Goal: Task Accomplishment & Management: Use online tool/utility

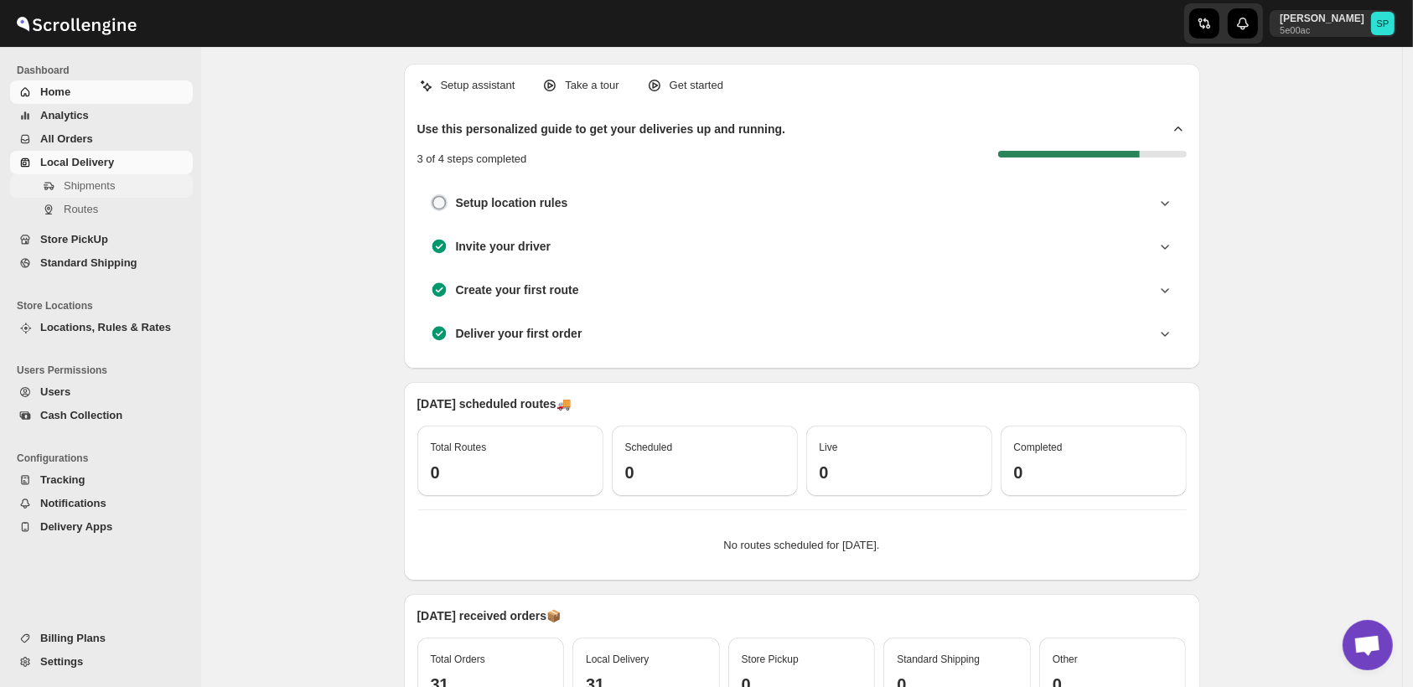
click at [88, 189] on span "Shipments" at bounding box center [89, 185] width 51 height 13
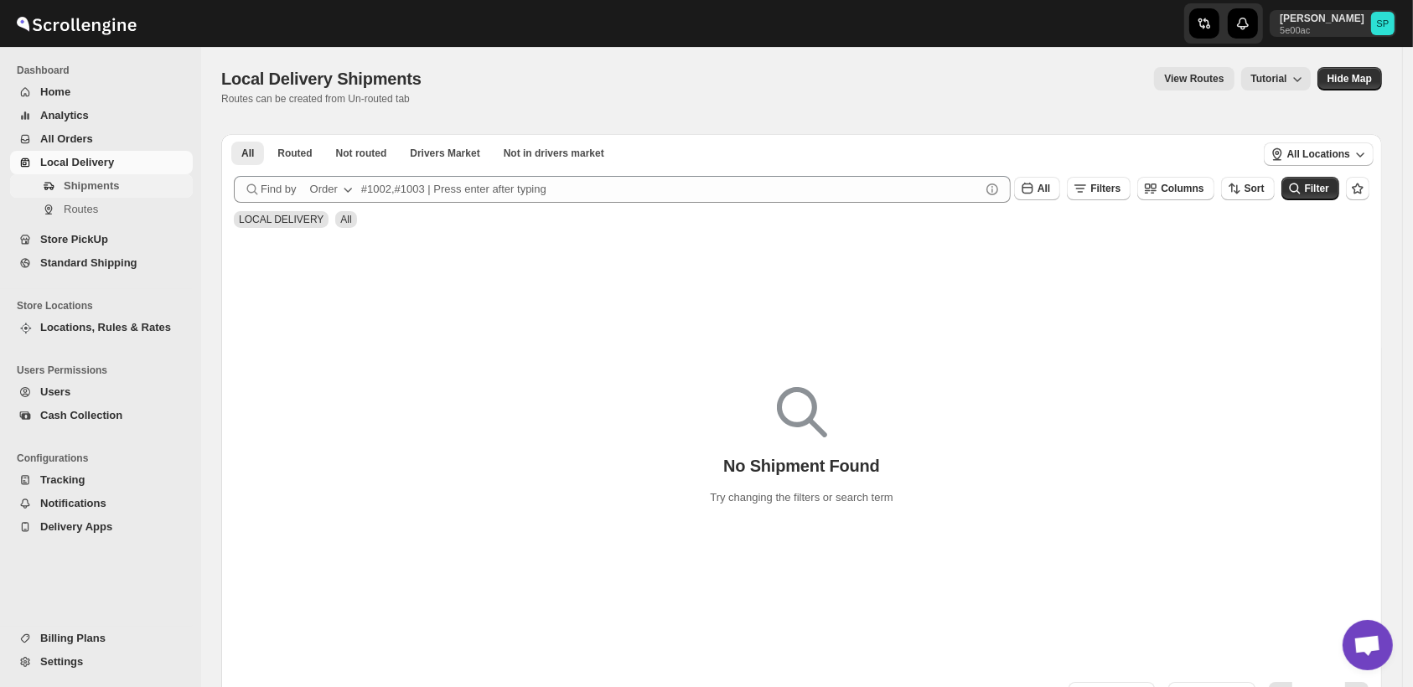
click at [70, 187] on span "Shipments" at bounding box center [91, 185] width 55 height 13
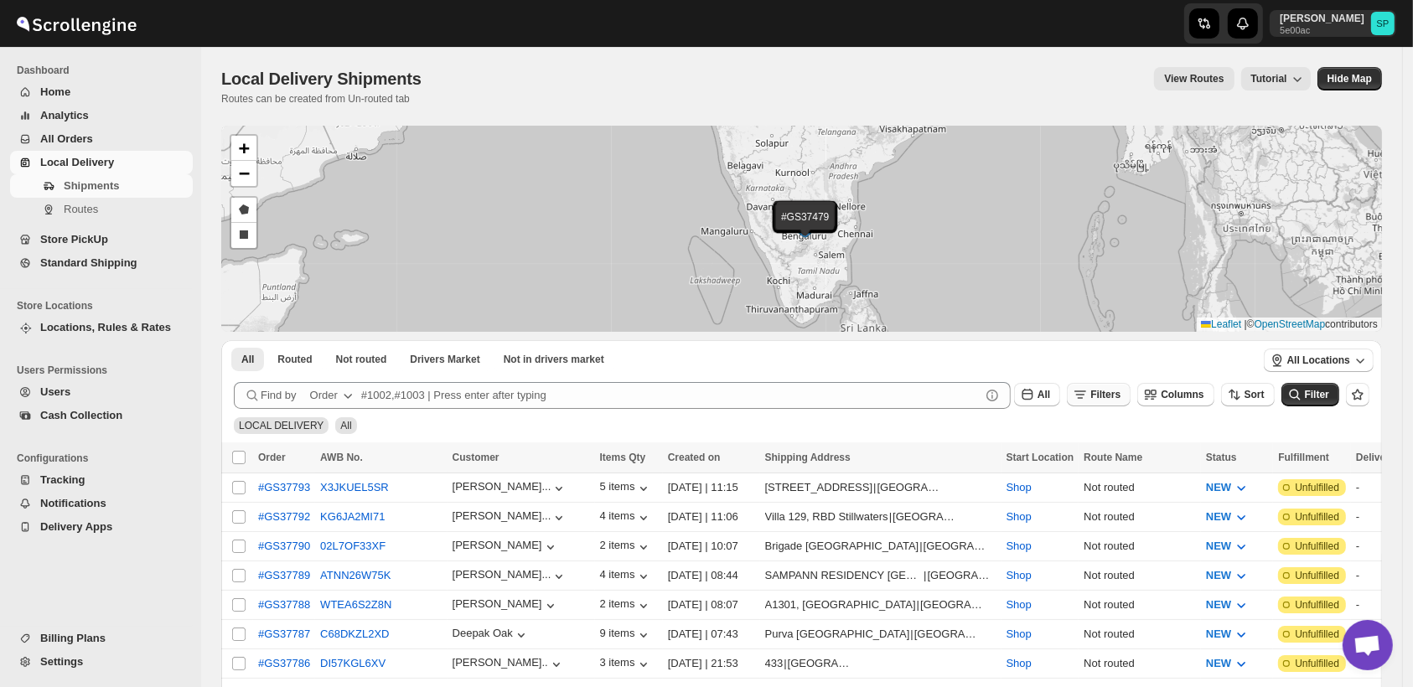
click at [1089, 393] on icon "button" at bounding box center [1080, 394] width 17 height 17
click at [1100, 465] on span "Add Filter" at bounding box center [1123, 460] width 47 height 13
click at [1007, 460] on span "Select" at bounding box center [1016, 461] width 29 height 13
click at [1185, 466] on div "Select value" at bounding box center [1157, 459] width 84 height 13
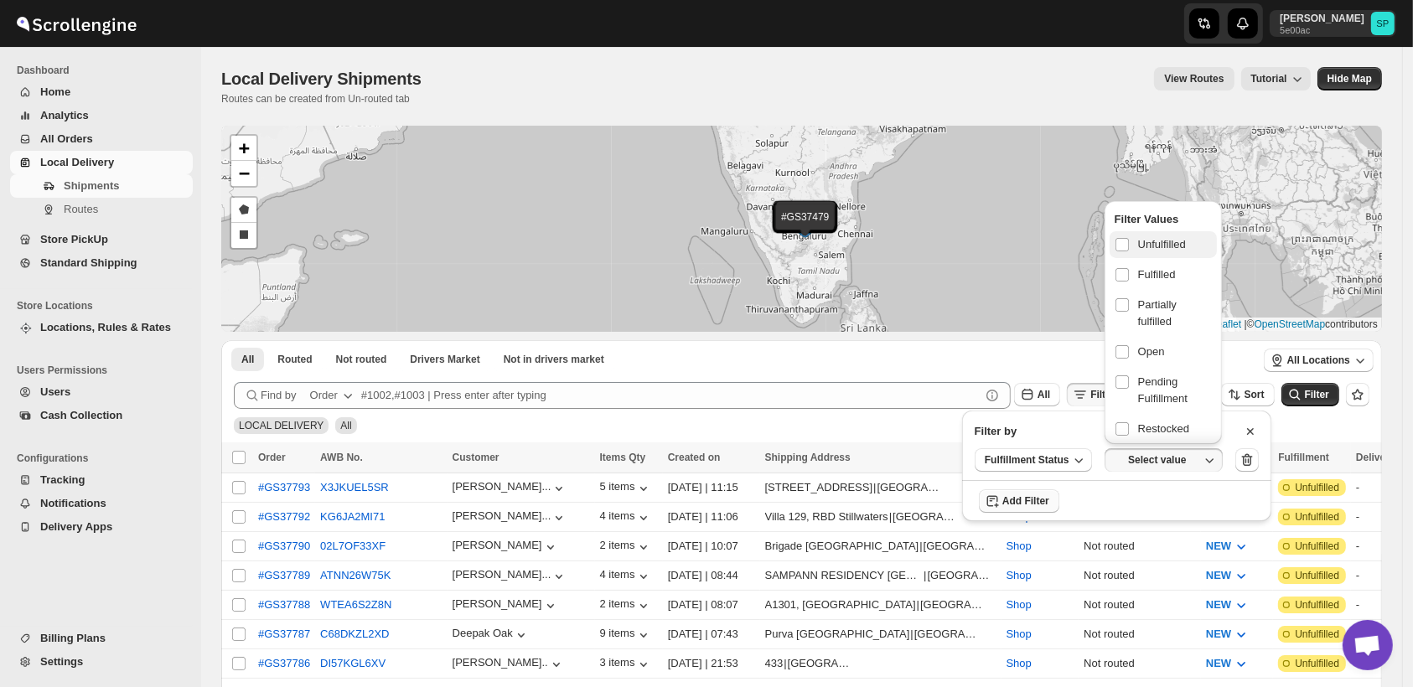
click at [1158, 247] on span "Unfulfilled" at bounding box center [1162, 244] width 48 height 17
click at [1129, 247] on input "checkbox" at bounding box center [1121, 244] width 13 height 13
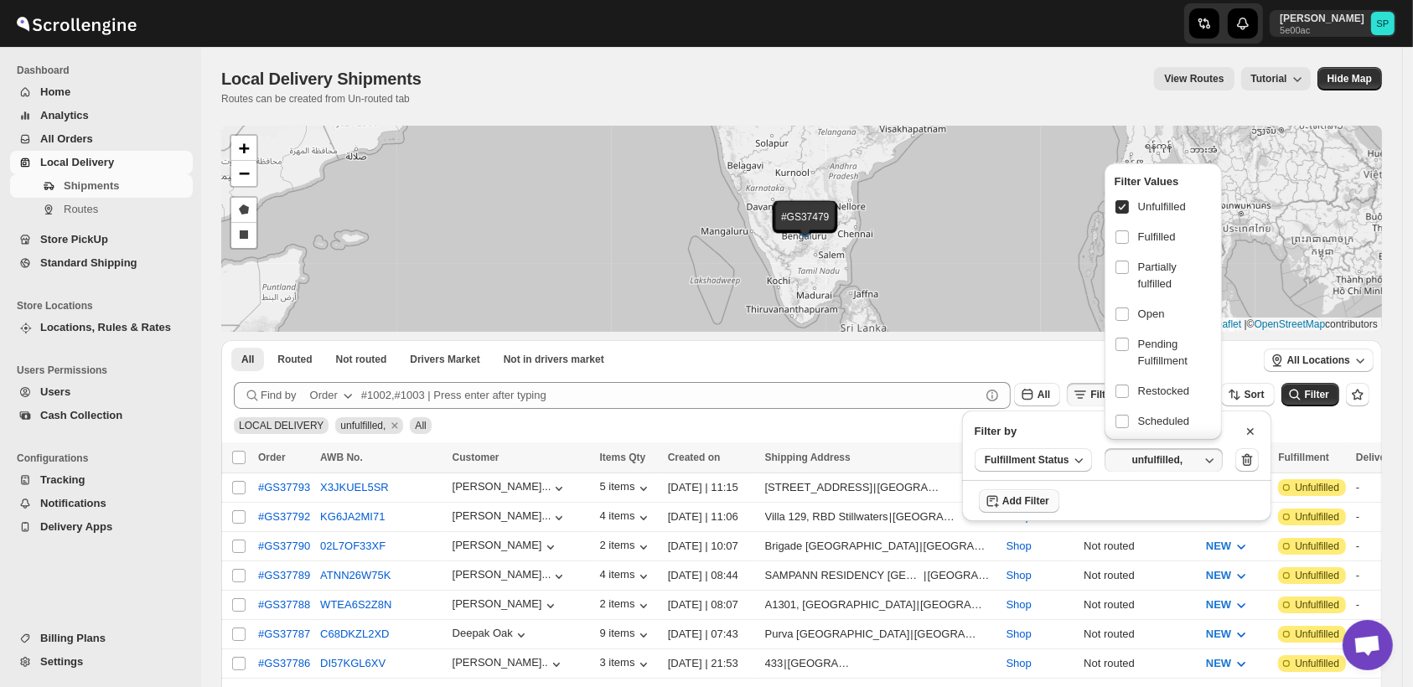
click at [1303, 396] on icon "submit" at bounding box center [1294, 394] width 17 height 17
click at [1319, 396] on div "Filter" at bounding box center [1310, 395] width 58 height 25
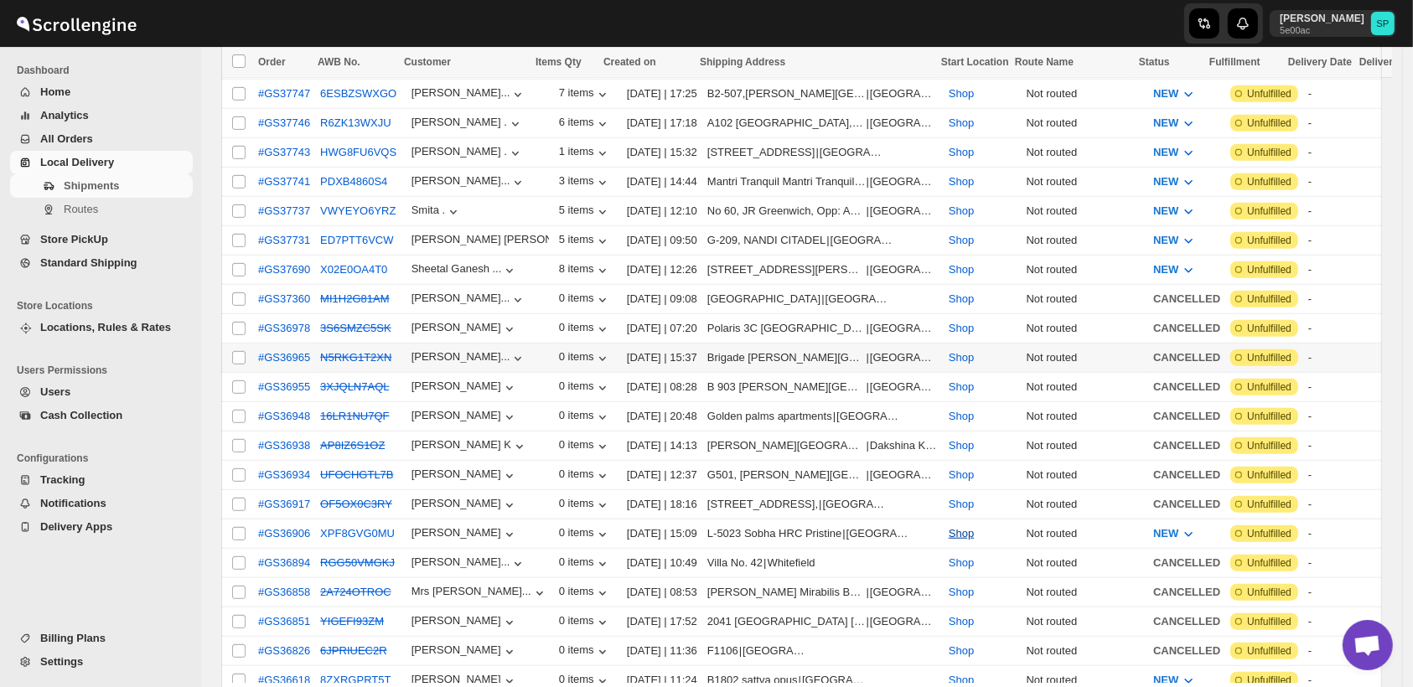
scroll to position [1117, 0]
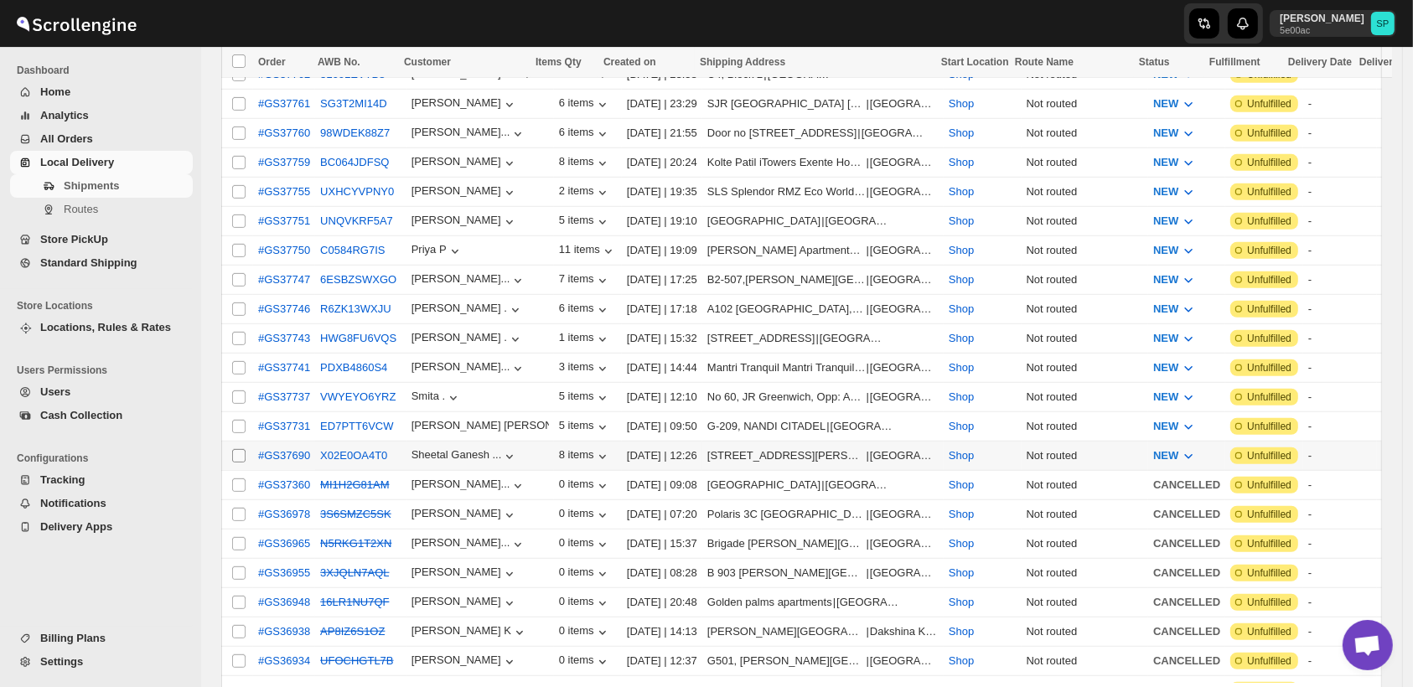
click at [235, 449] on input "Select shipment" at bounding box center [238, 455] width 13 height 13
checkbox input "true"
click at [236, 420] on input "Select shipment" at bounding box center [238, 426] width 13 height 13
checkbox input "true"
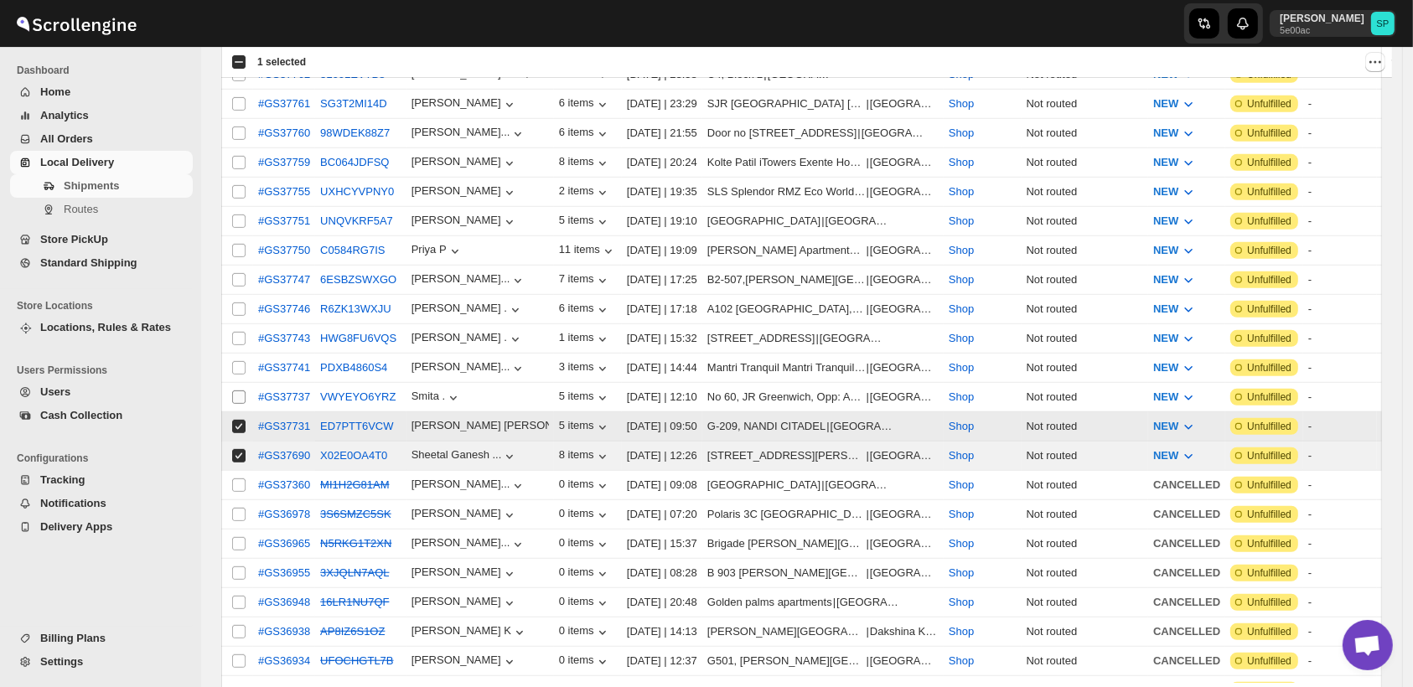
click at [236, 391] on input "Select shipment" at bounding box center [238, 397] width 13 height 13
checkbox input "true"
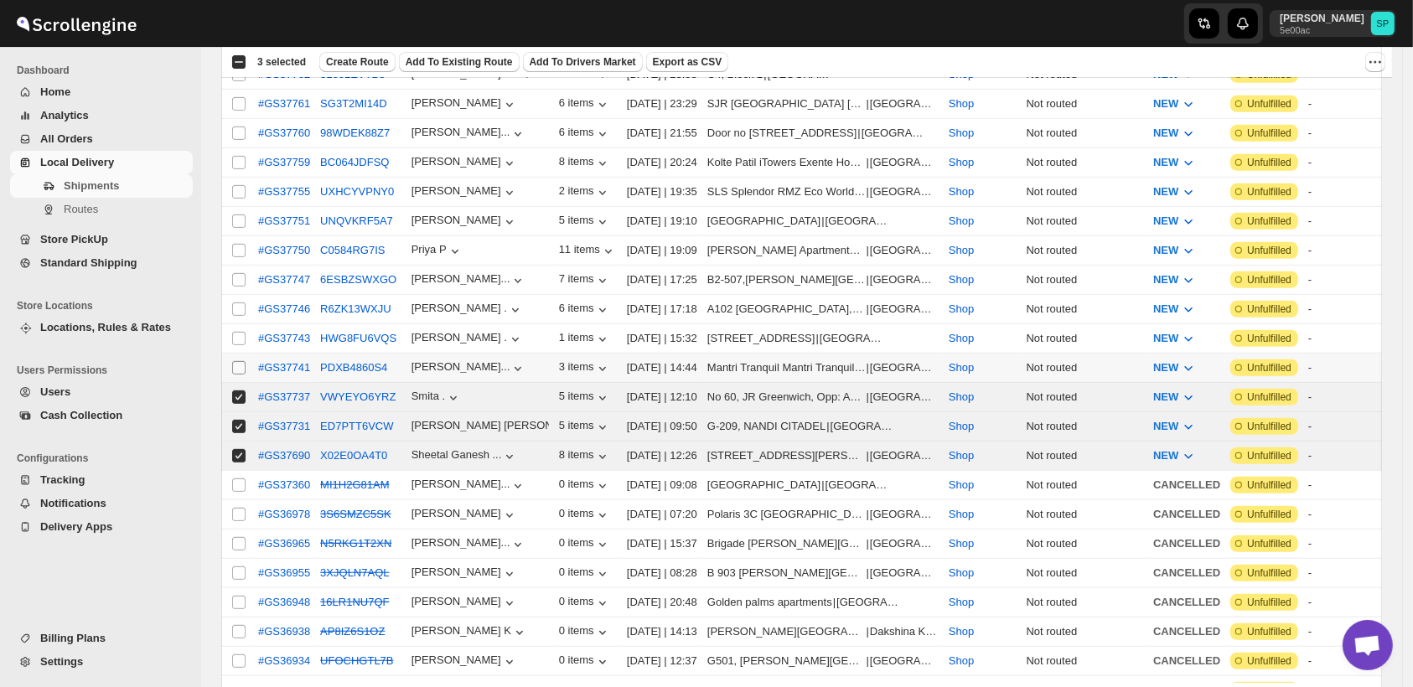
click at [239, 361] on input "Select shipment" at bounding box center [238, 367] width 13 height 13
checkbox input "true"
click at [237, 332] on input "Select shipment" at bounding box center [238, 338] width 13 height 13
checkbox input "true"
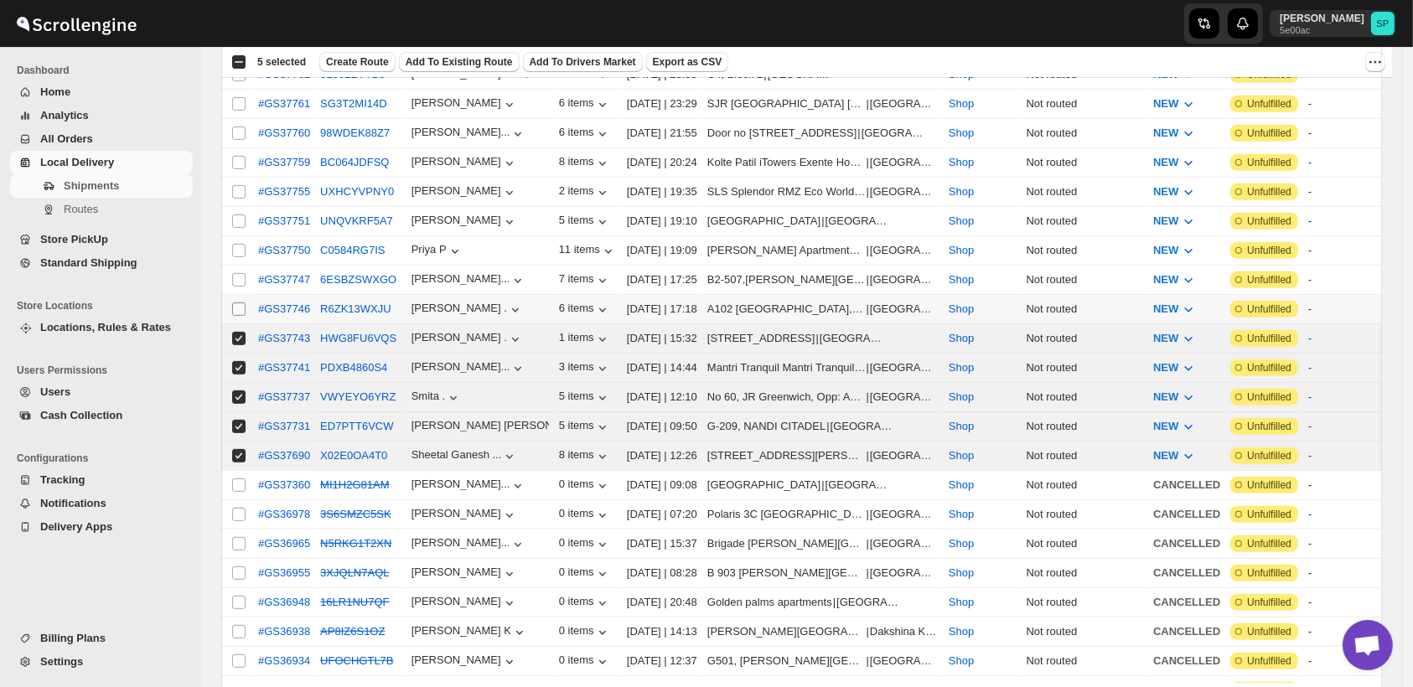
click at [240, 303] on input "Select shipment" at bounding box center [238, 309] width 13 height 13
checkbox input "true"
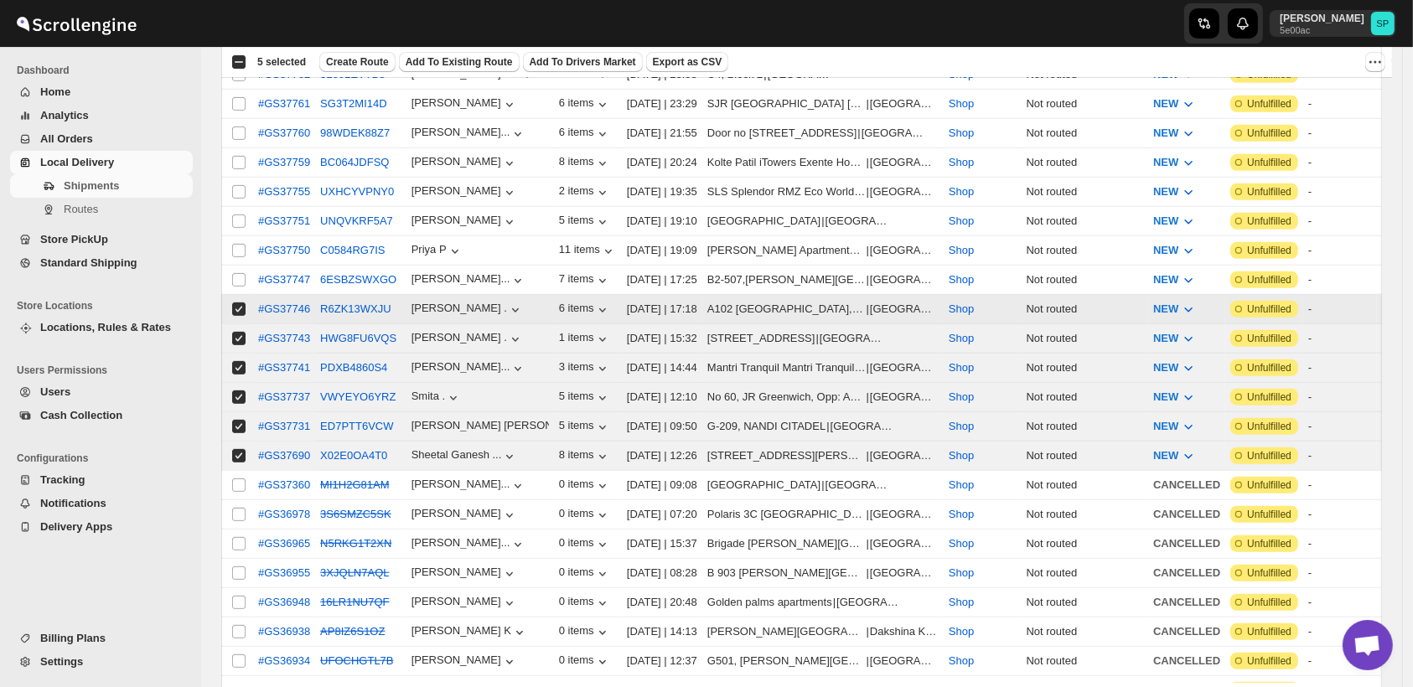
click at [238, 236] on td "Select shipment" at bounding box center [237, 250] width 32 height 29
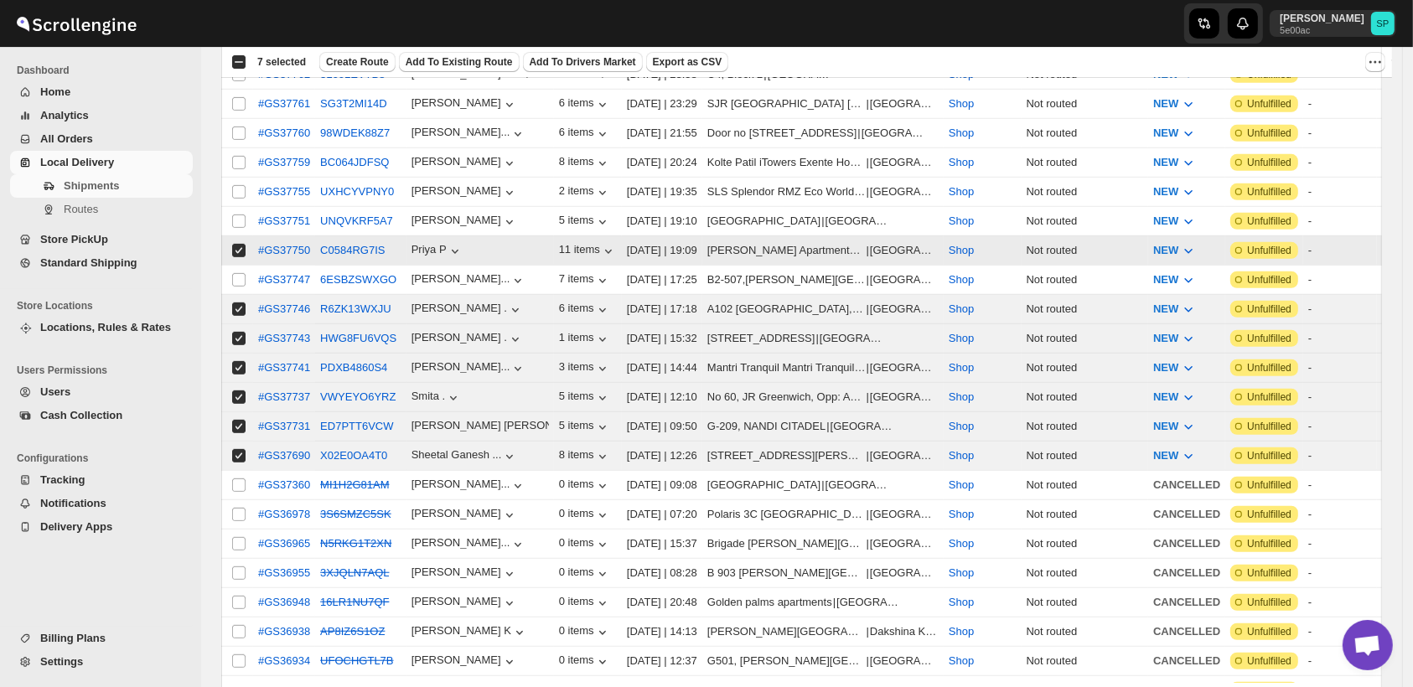
checkbox input "true"
click at [241, 273] on input "Select shipment" at bounding box center [238, 279] width 13 height 13
checkbox input "true"
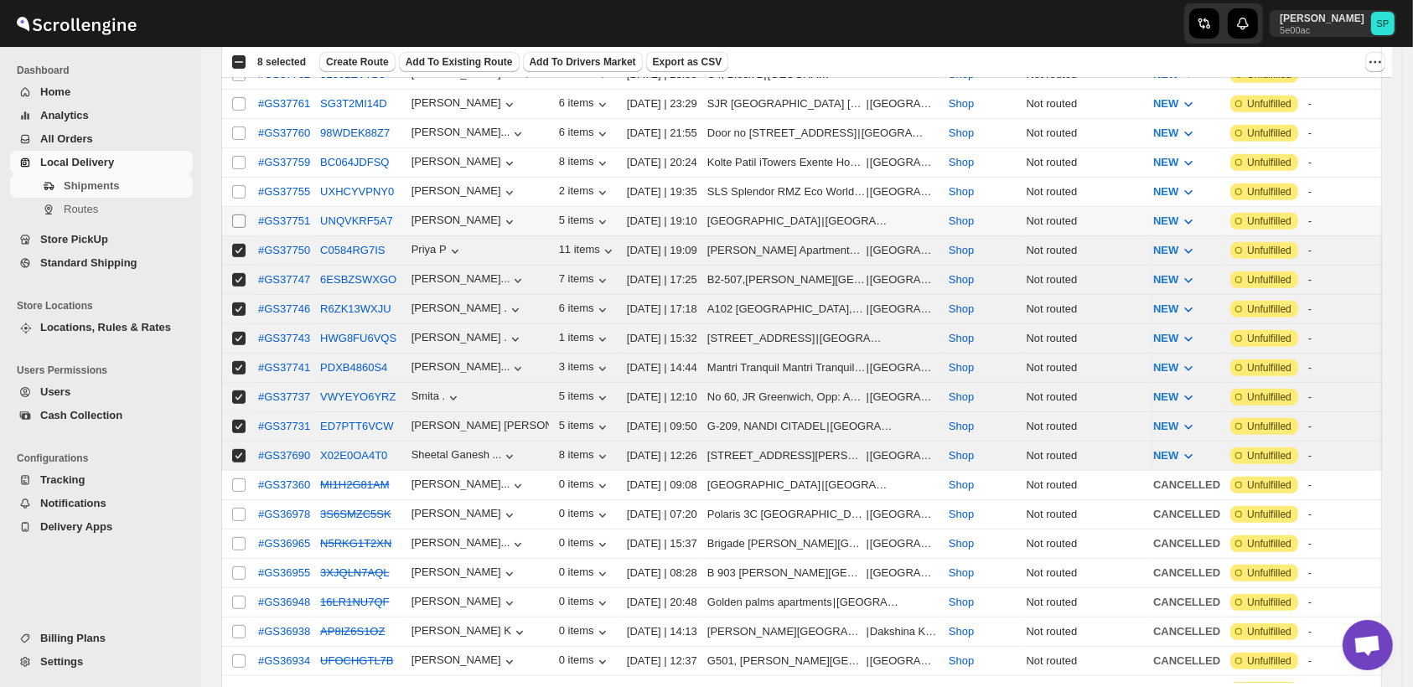
click at [241, 215] on input "Select shipment" at bounding box center [238, 221] width 13 height 13
checkbox input "true"
click at [239, 185] on input "Select shipment" at bounding box center [238, 191] width 13 height 13
checkbox input "true"
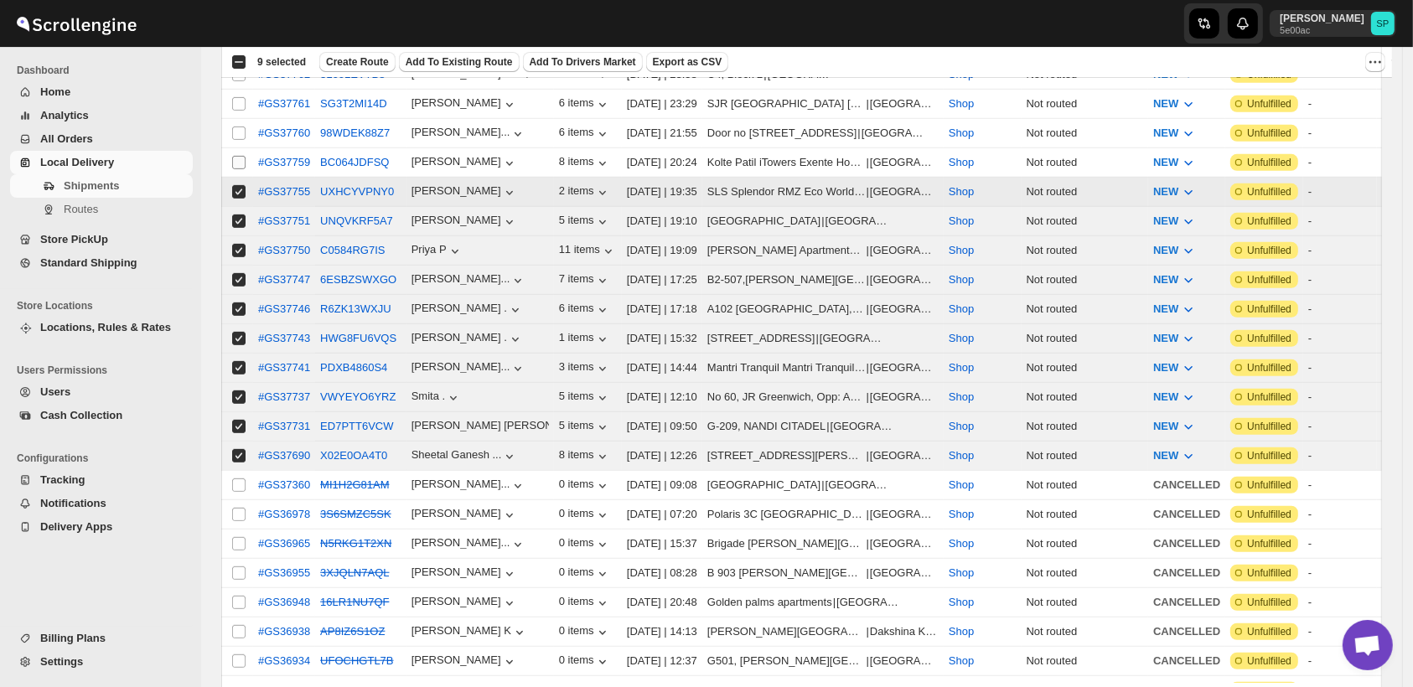
click at [239, 156] on input "Select shipment" at bounding box center [238, 162] width 13 height 13
checkbox input "true"
click at [241, 127] on input "Select shipment" at bounding box center [238, 133] width 13 height 13
checkbox input "true"
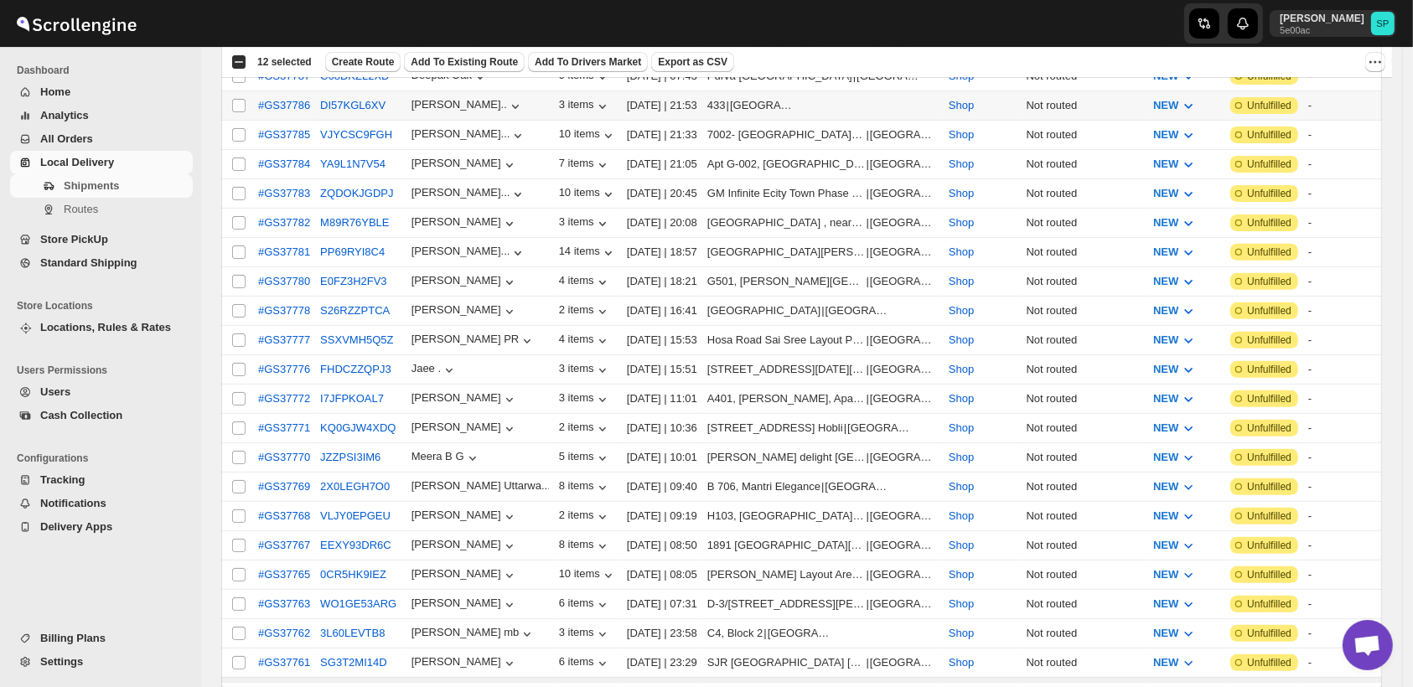
scroll to position [465, 0]
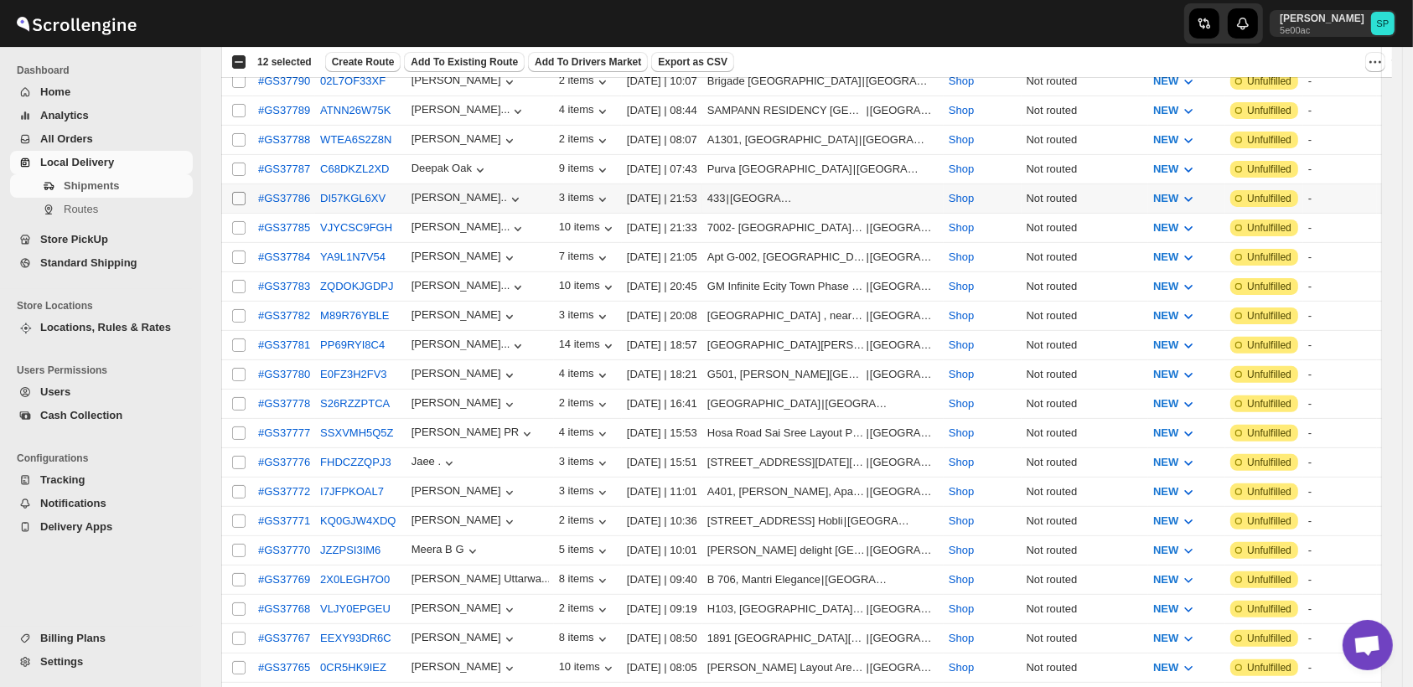
click at [241, 192] on input "Select shipment" at bounding box center [238, 198] width 13 height 13
checkbox input "true"
click at [238, 222] on input "Select shipment" at bounding box center [238, 227] width 13 height 13
checkbox input "true"
click at [237, 251] on input "Select shipment" at bounding box center [238, 257] width 13 height 13
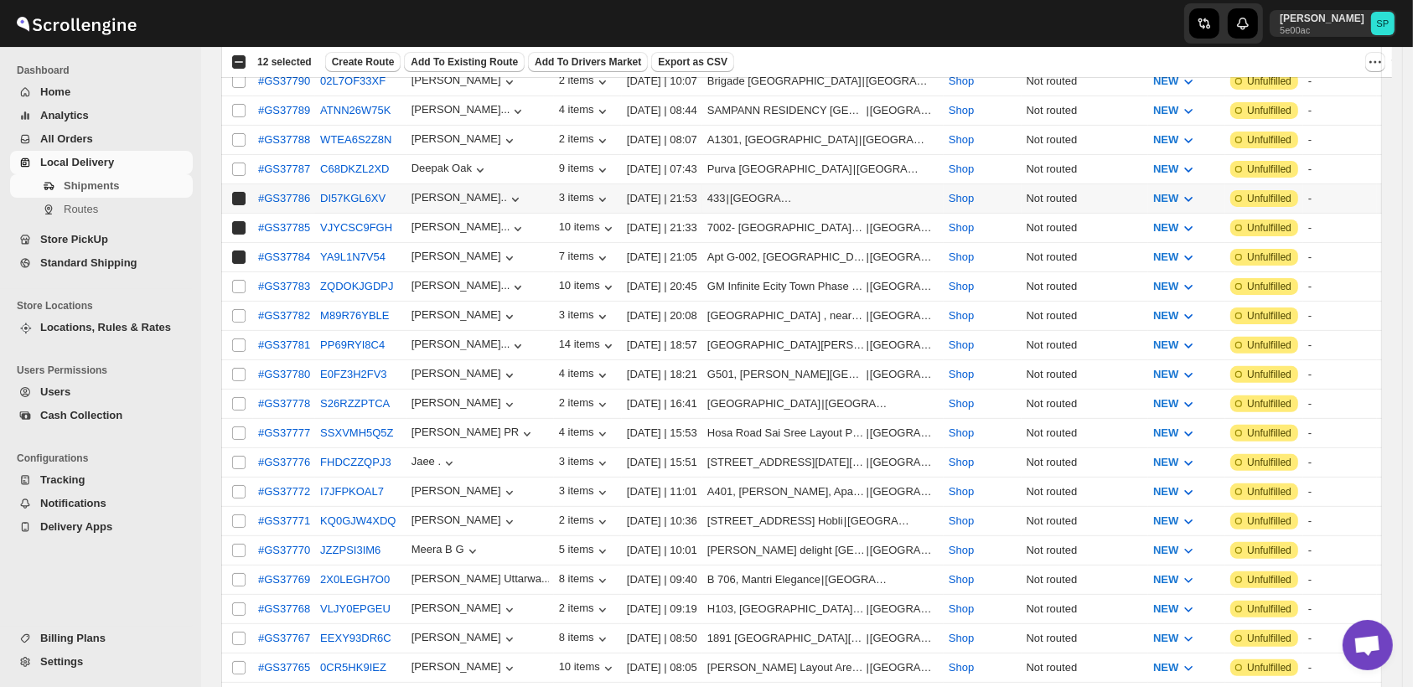
checkbox input "true"
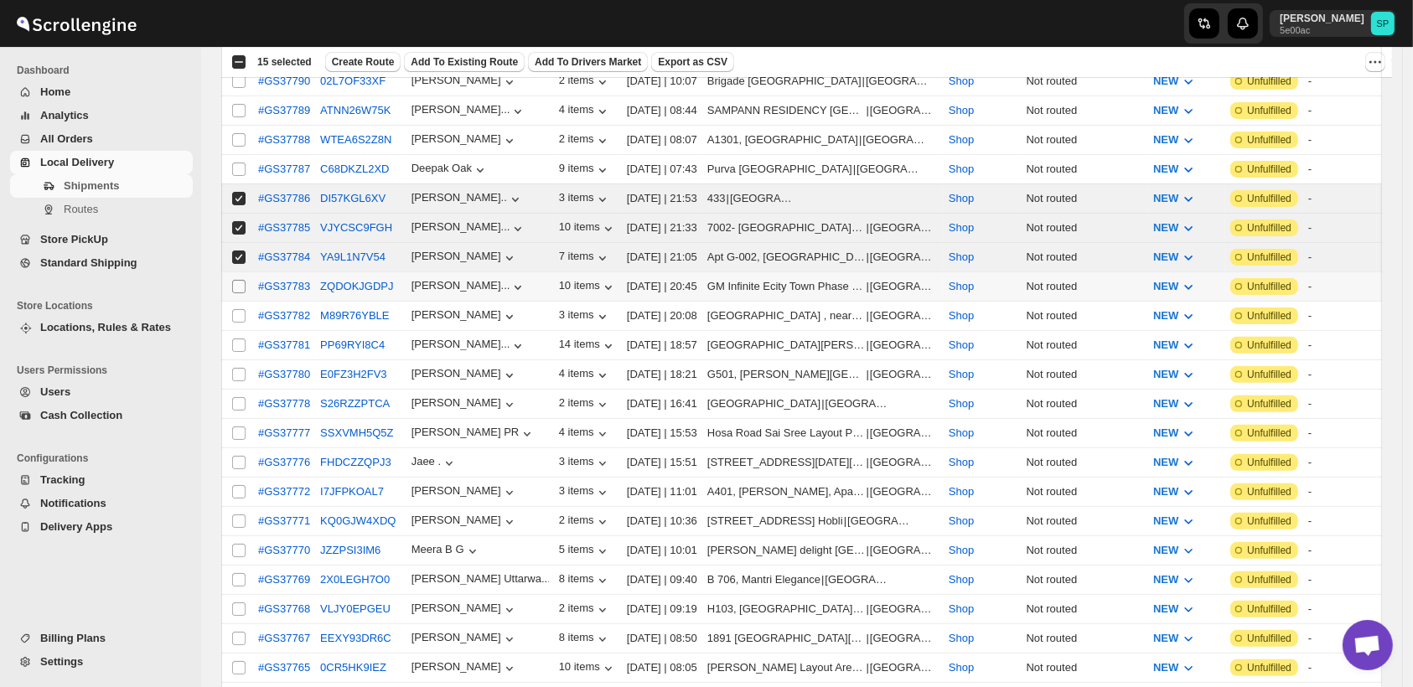
click at [238, 280] on input "Select shipment" at bounding box center [238, 286] width 13 height 13
checkbox input "true"
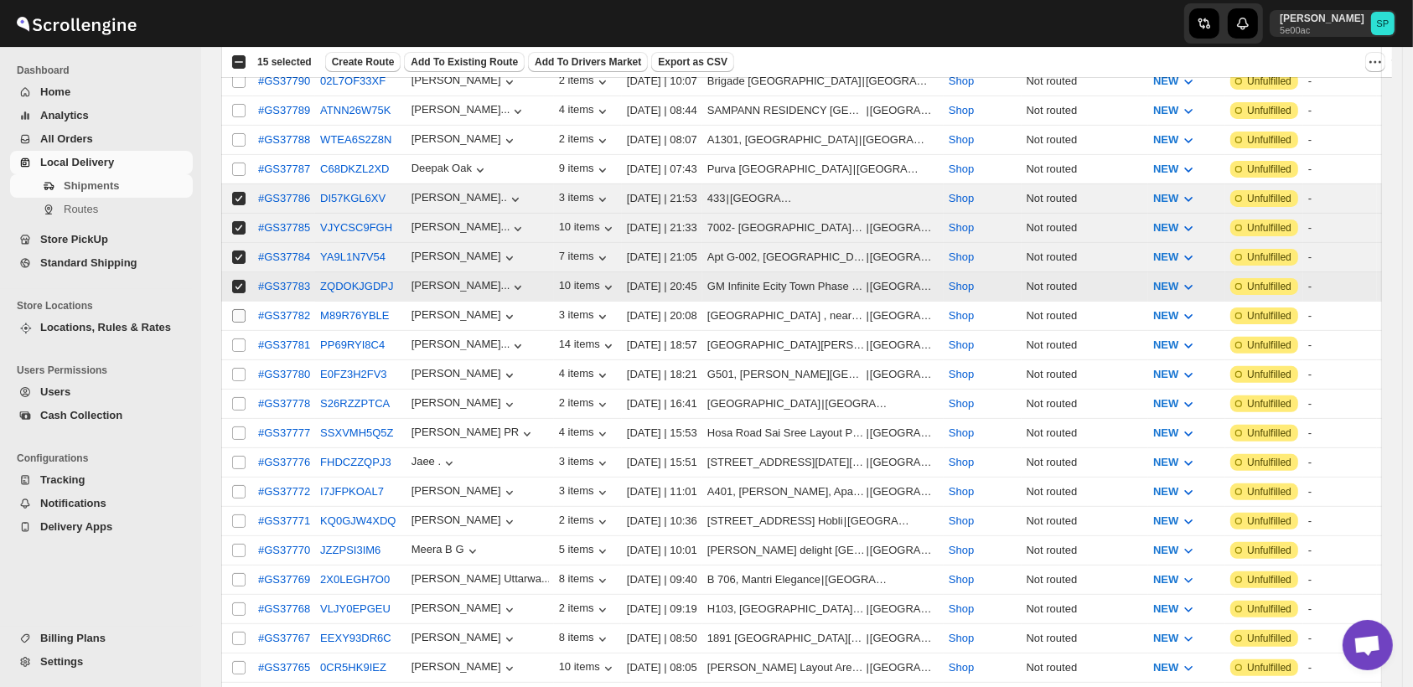
click at [240, 309] on input "Select shipment" at bounding box center [238, 315] width 13 height 13
checkbox input "true"
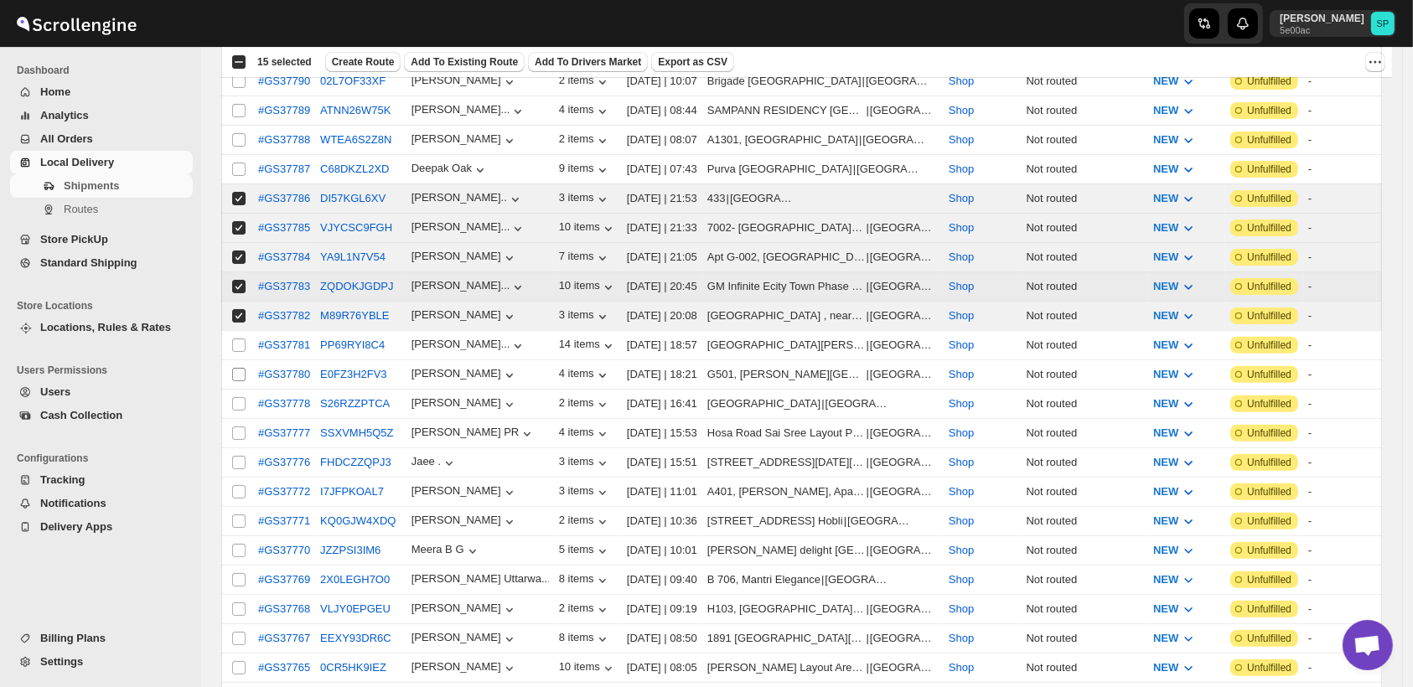
click at [242, 339] on input "Select shipment" at bounding box center [238, 345] width 13 height 13
checkbox input "true"
click at [239, 368] on input "Select shipment" at bounding box center [238, 374] width 13 height 13
checkbox input "true"
click at [236, 397] on input "Select shipment" at bounding box center [238, 403] width 13 height 13
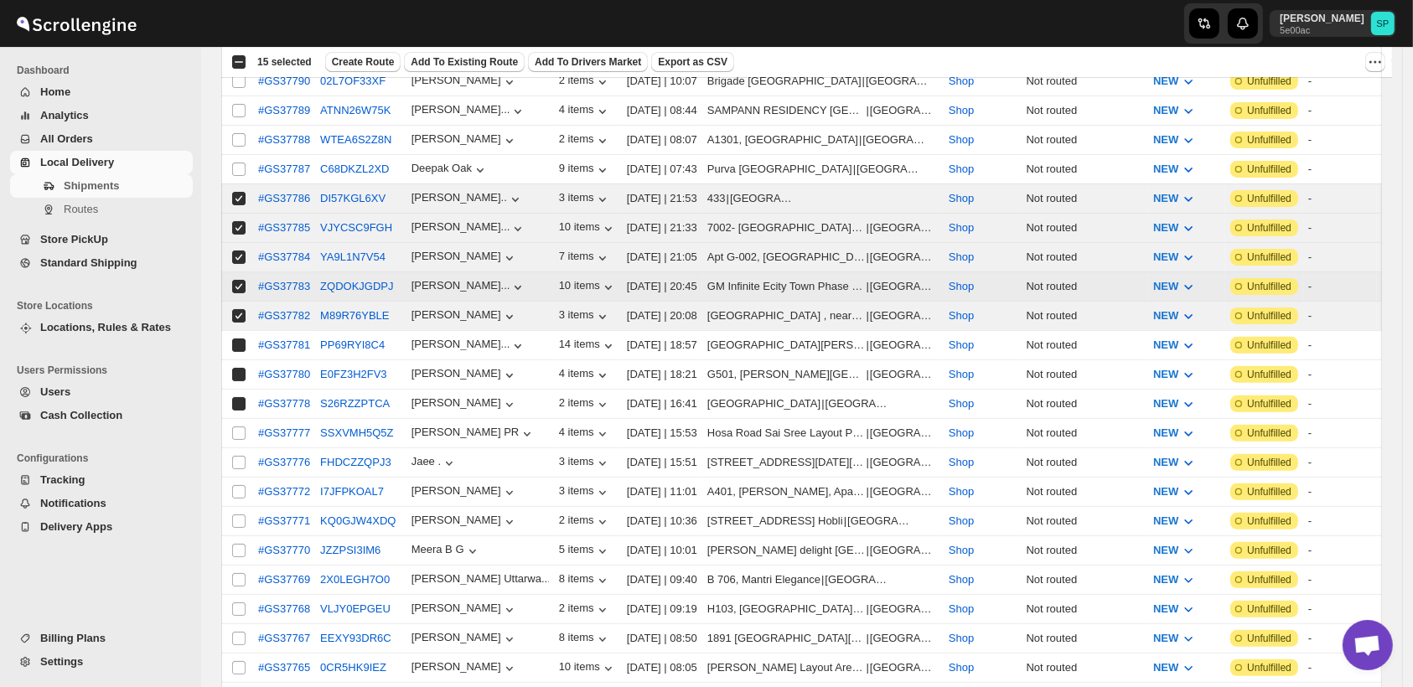
checkbox input "true"
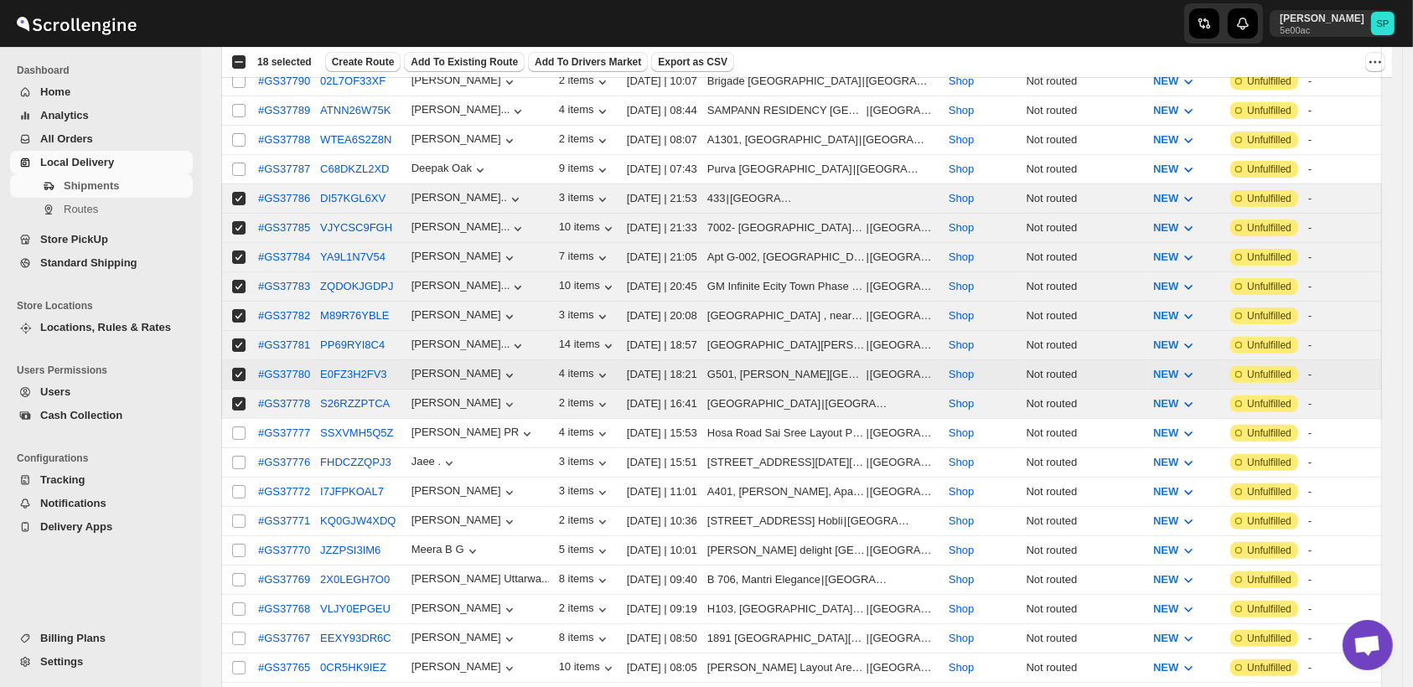
click at [243, 368] on input "Select shipment" at bounding box center [238, 374] width 13 height 13
checkbox input "false"
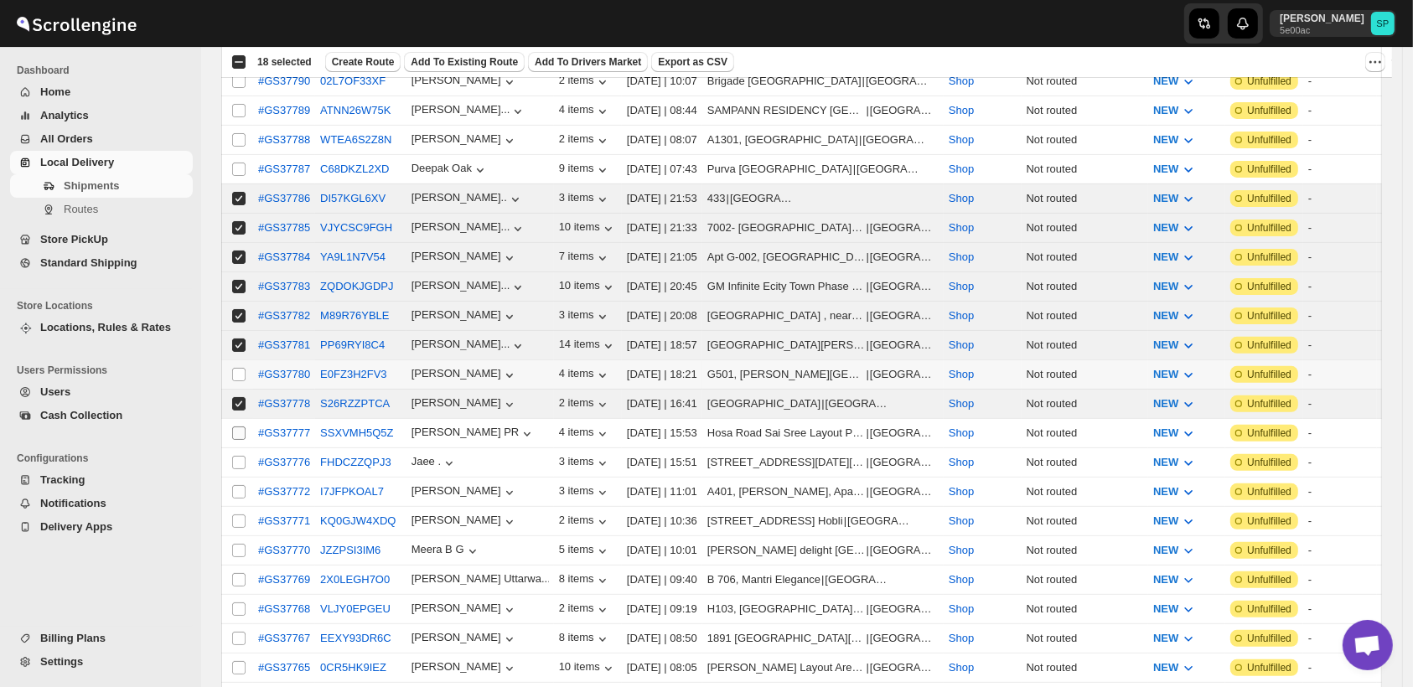
click at [236, 427] on input "Select shipment" at bounding box center [238, 433] width 13 height 13
checkbox input "true"
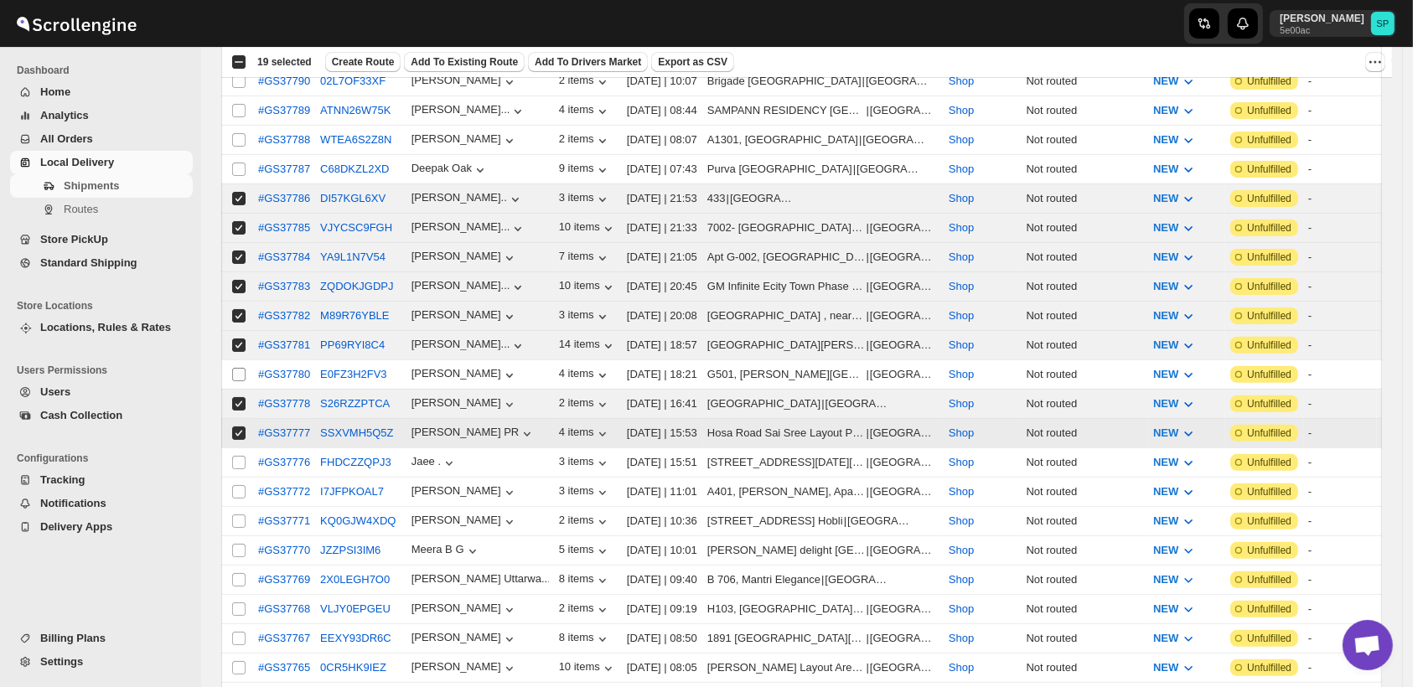
click at [241, 456] on input "Select shipment" at bounding box center [238, 462] width 13 height 13
checkbox input "true"
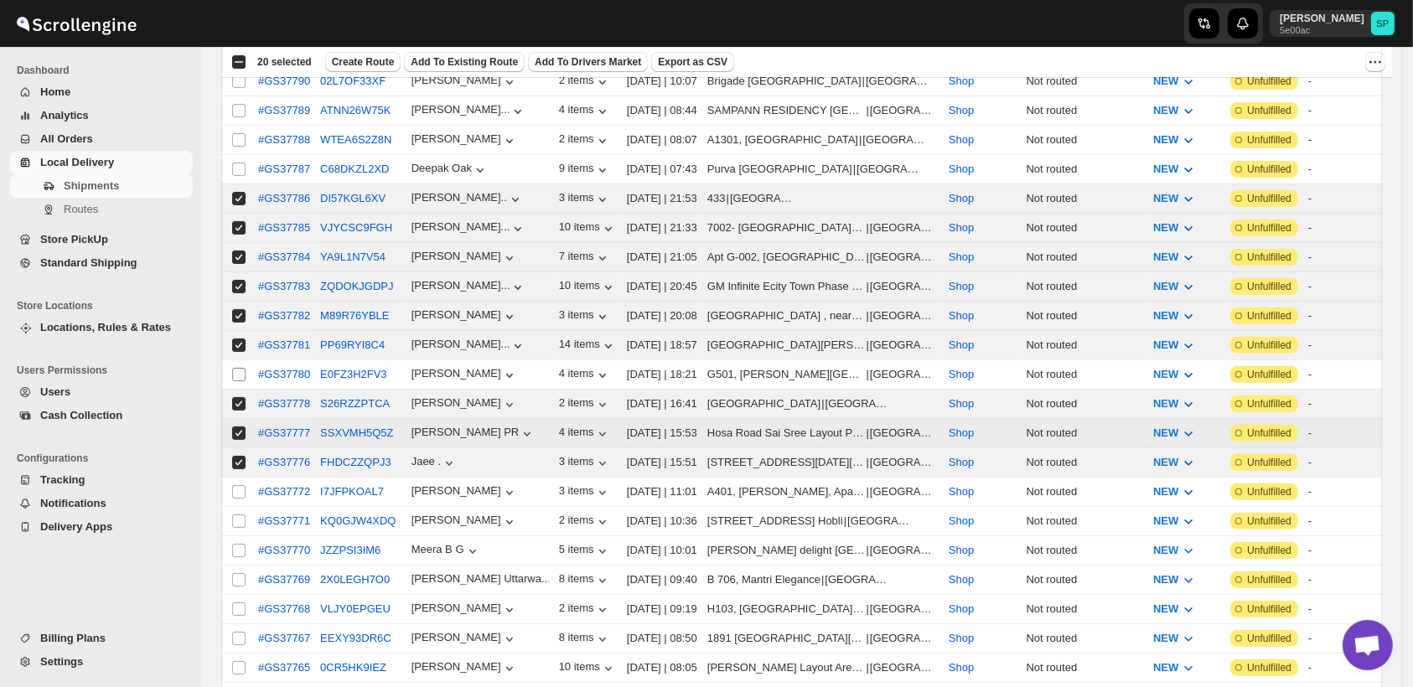
click at [244, 368] on input "Select shipment" at bounding box center [238, 374] width 13 height 13
checkbox input "true"
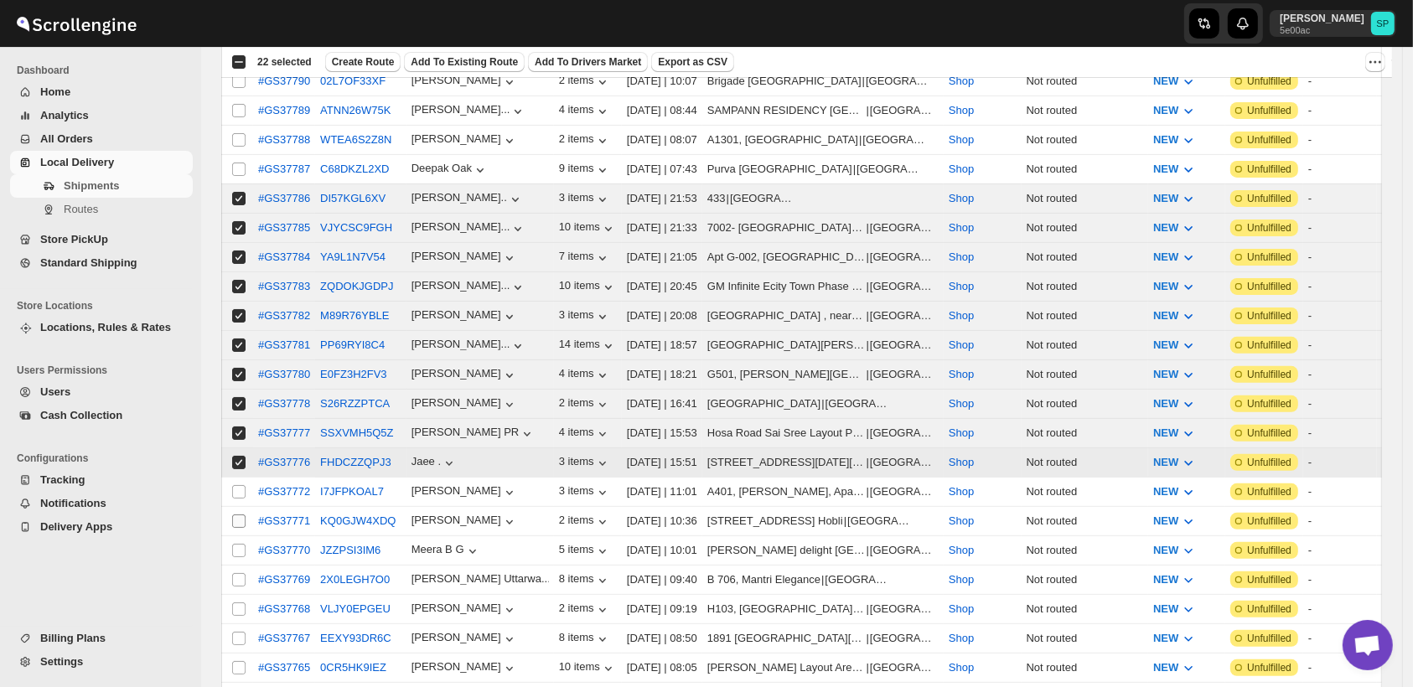
click at [241, 485] on input "Select shipment" at bounding box center [238, 491] width 13 height 13
checkbox input "true"
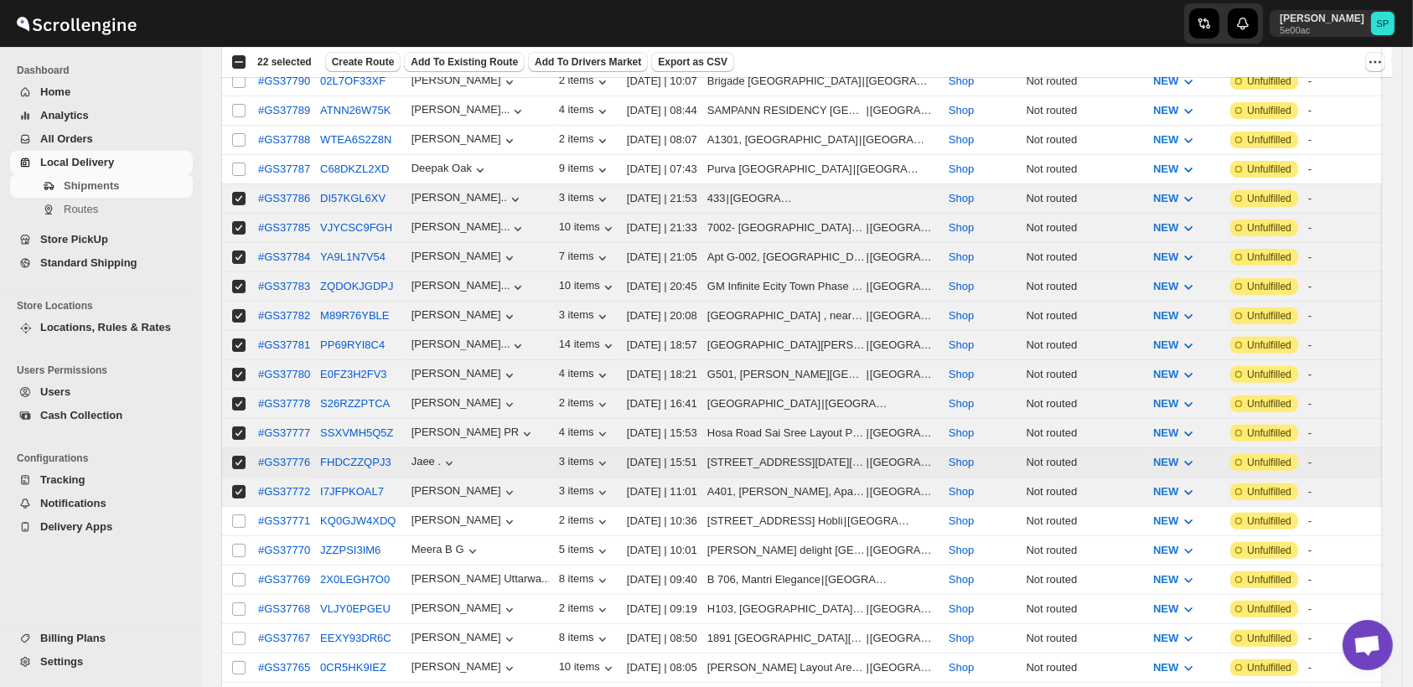
click at [239, 515] on input "Select shipment" at bounding box center [238, 521] width 13 height 13
checkbox input "true"
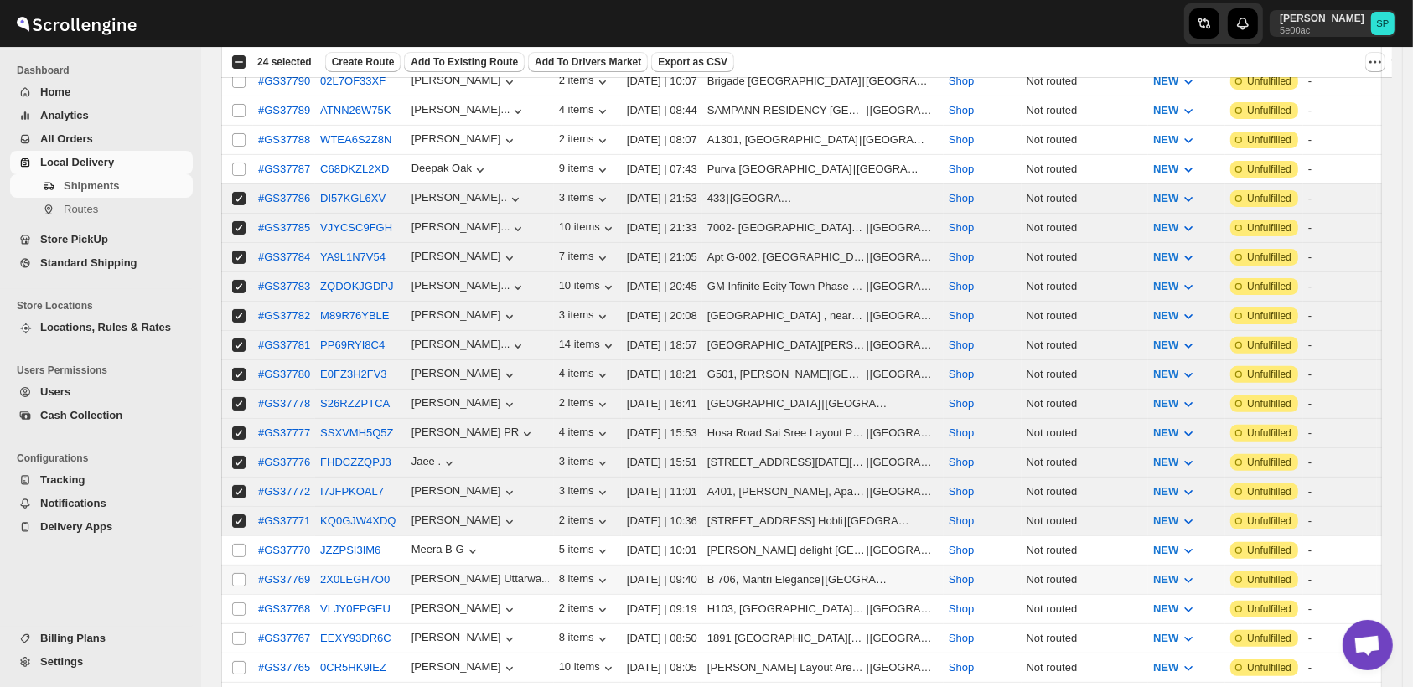
scroll to position [651, 0]
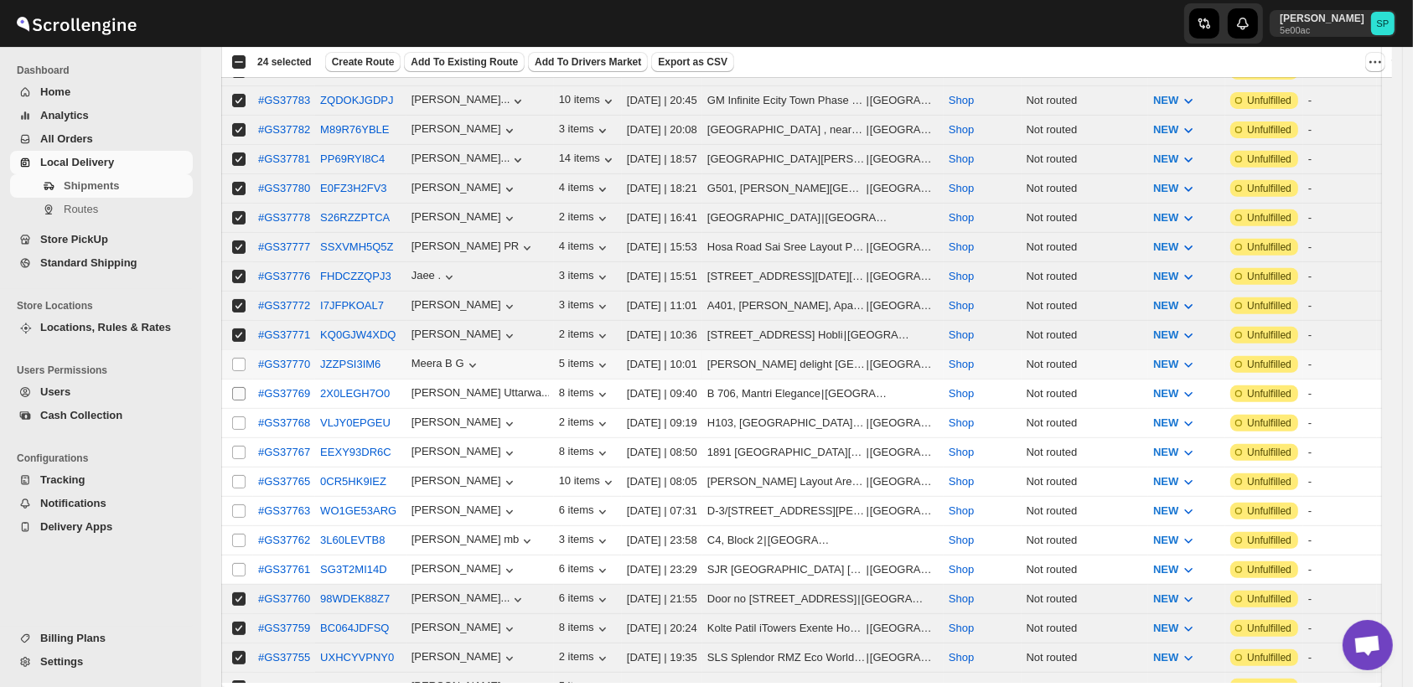
click at [238, 358] on input "Select shipment" at bounding box center [238, 364] width 13 height 13
checkbox input "true"
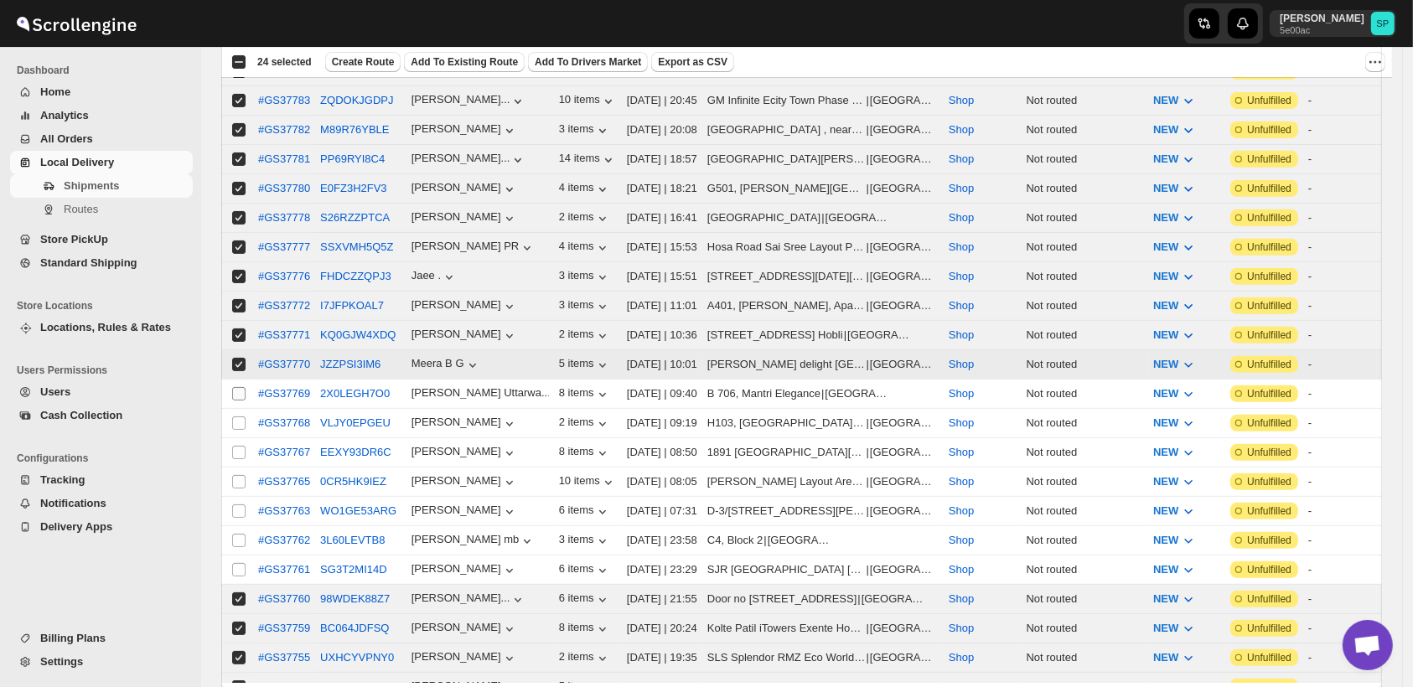
click at [236, 387] on input "Select shipment" at bounding box center [238, 393] width 13 height 13
checkbox input "true"
click at [236, 417] on input "Select shipment" at bounding box center [238, 423] width 13 height 13
checkbox input "true"
click at [235, 446] on input "Select shipment" at bounding box center [238, 452] width 13 height 13
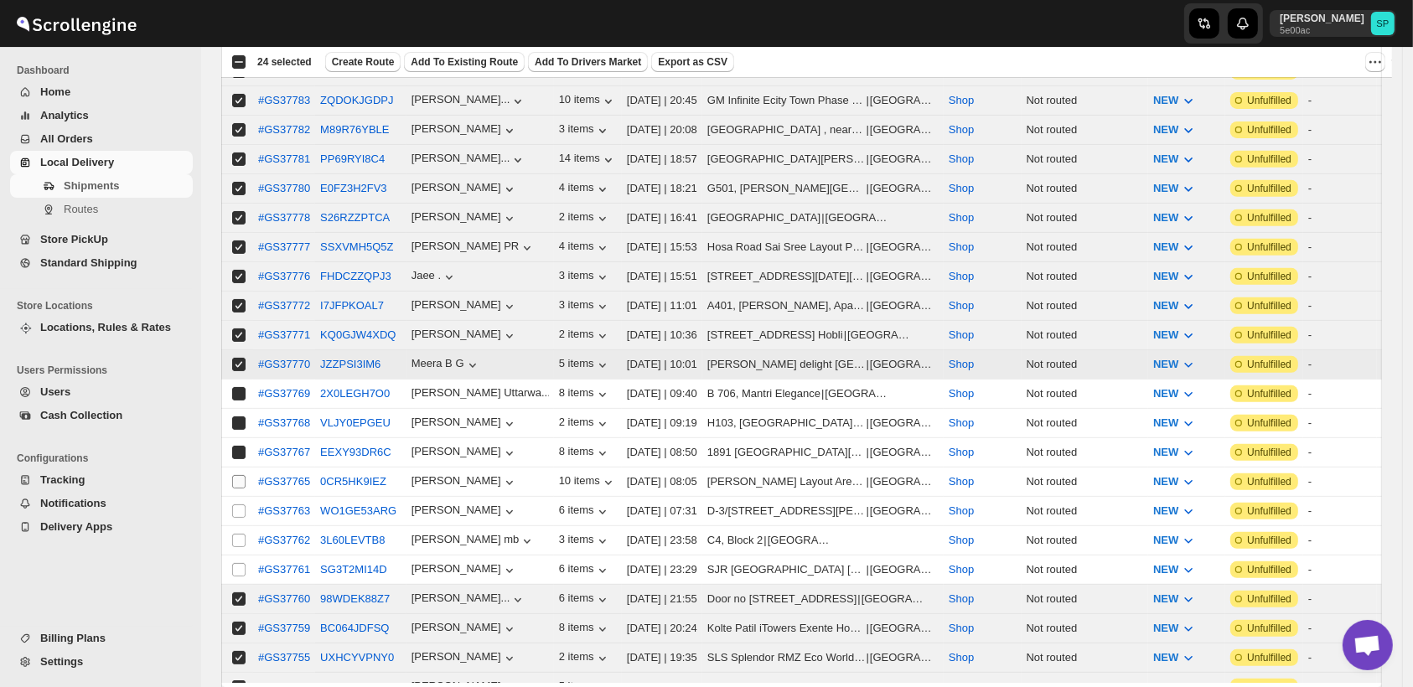
checkbox input "true"
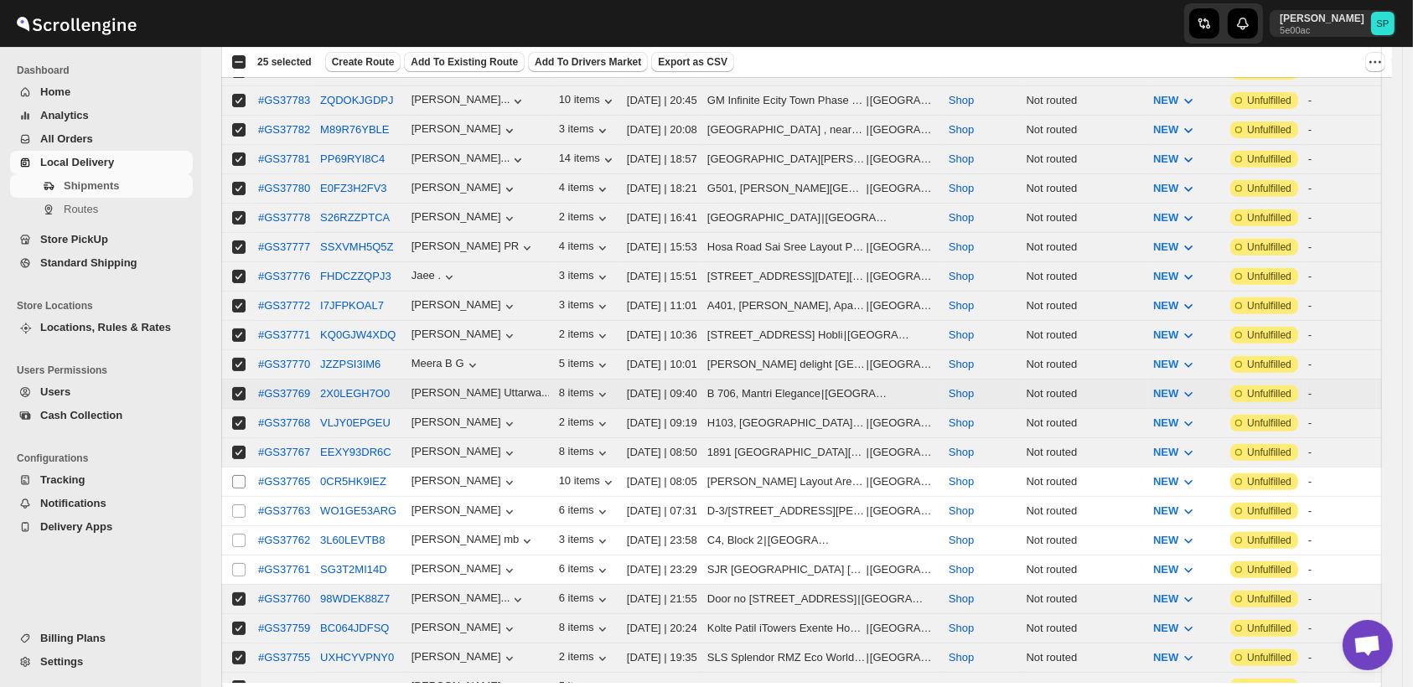
click at [240, 475] on input "Select shipment" at bounding box center [238, 481] width 13 height 13
checkbox input "true"
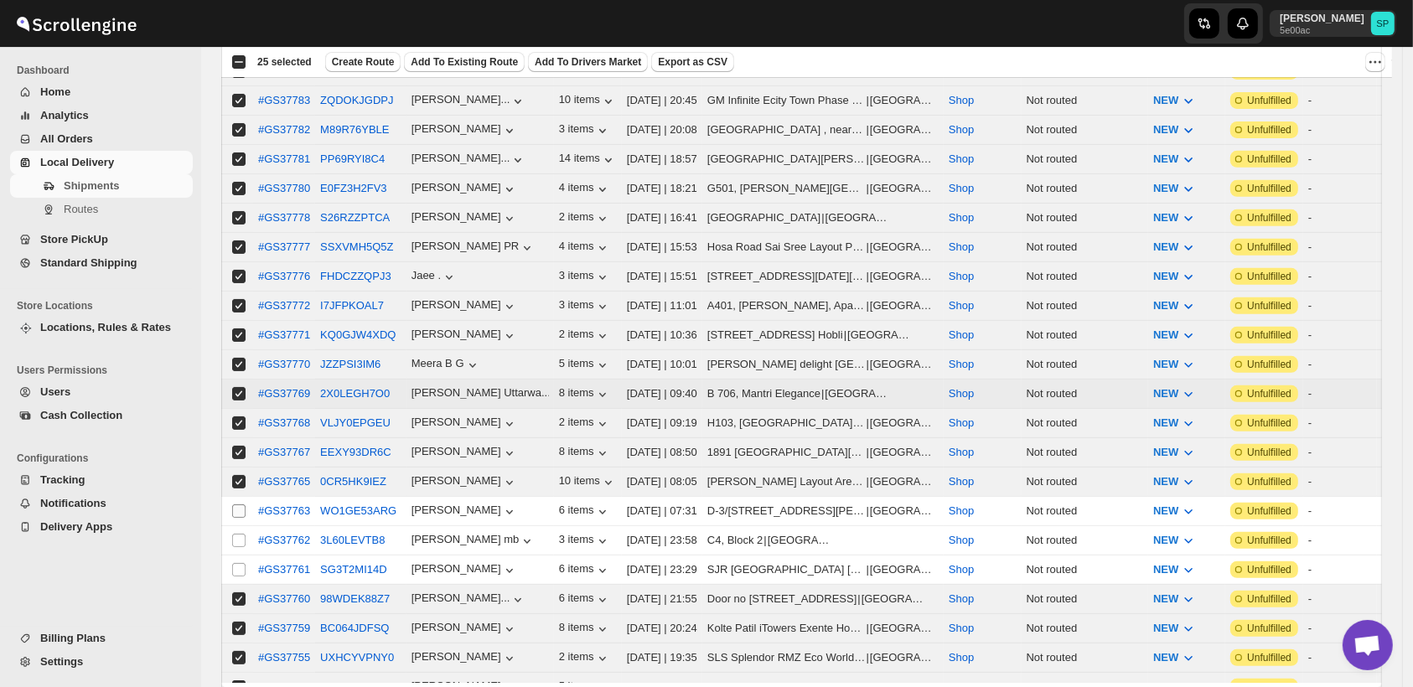
click at [236, 504] on input "Select shipment" at bounding box center [238, 510] width 13 height 13
checkbox input "true"
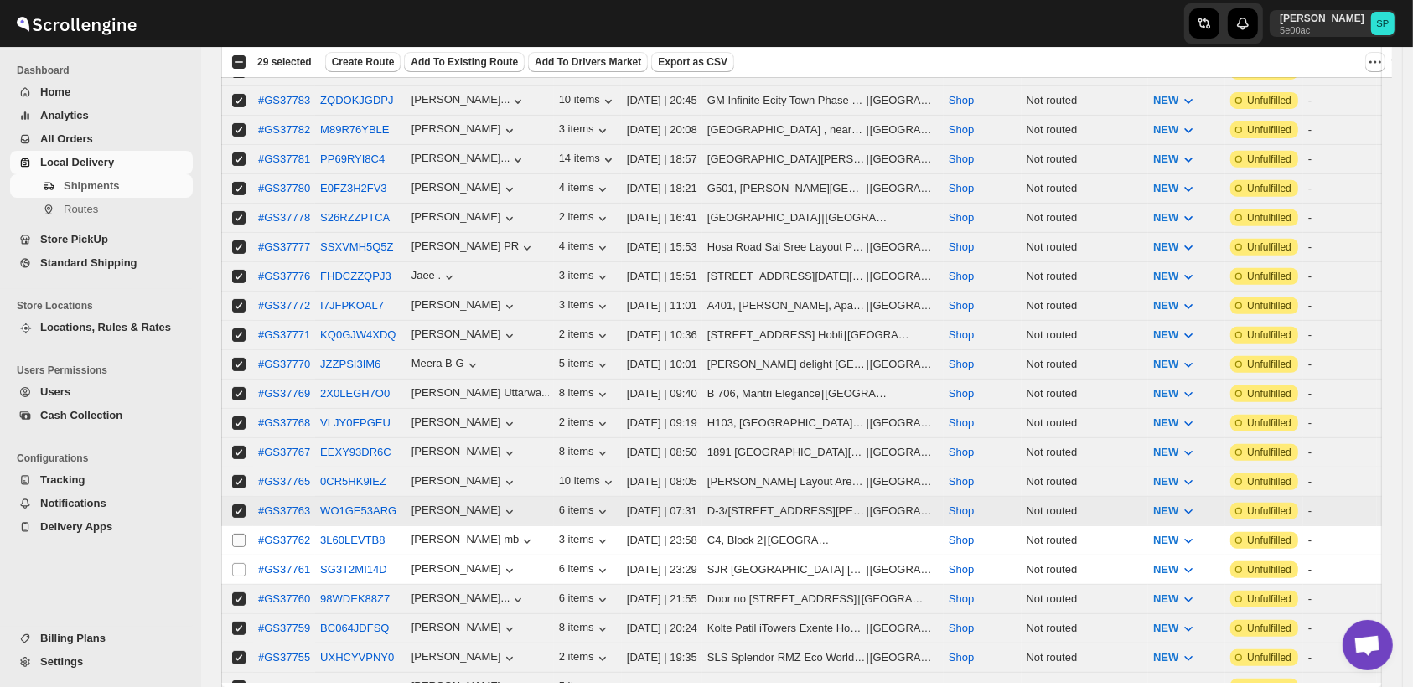
click at [242, 534] on input "Select shipment" at bounding box center [238, 540] width 13 height 13
checkbox input "true"
click at [237, 563] on input "Select shipment" at bounding box center [238, 569] width 13 height 13
checkbox input "true"
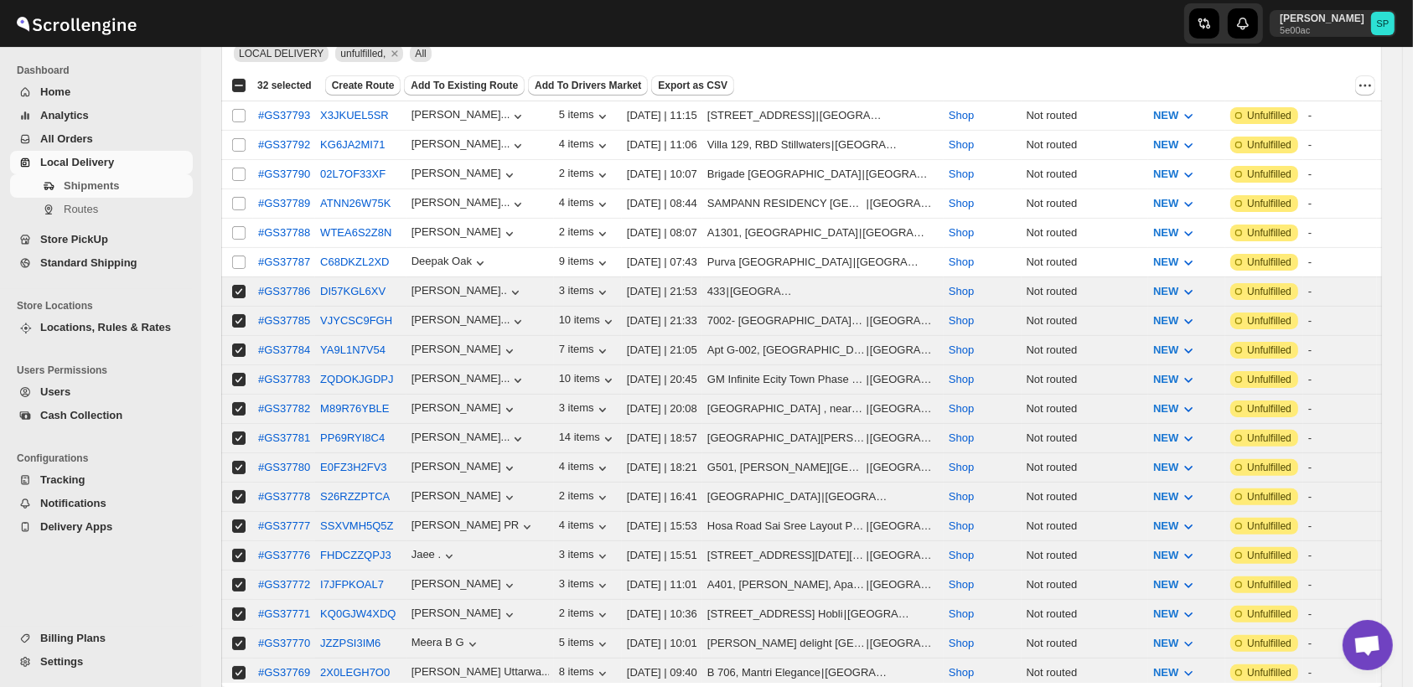
scroll to position [0, 0]
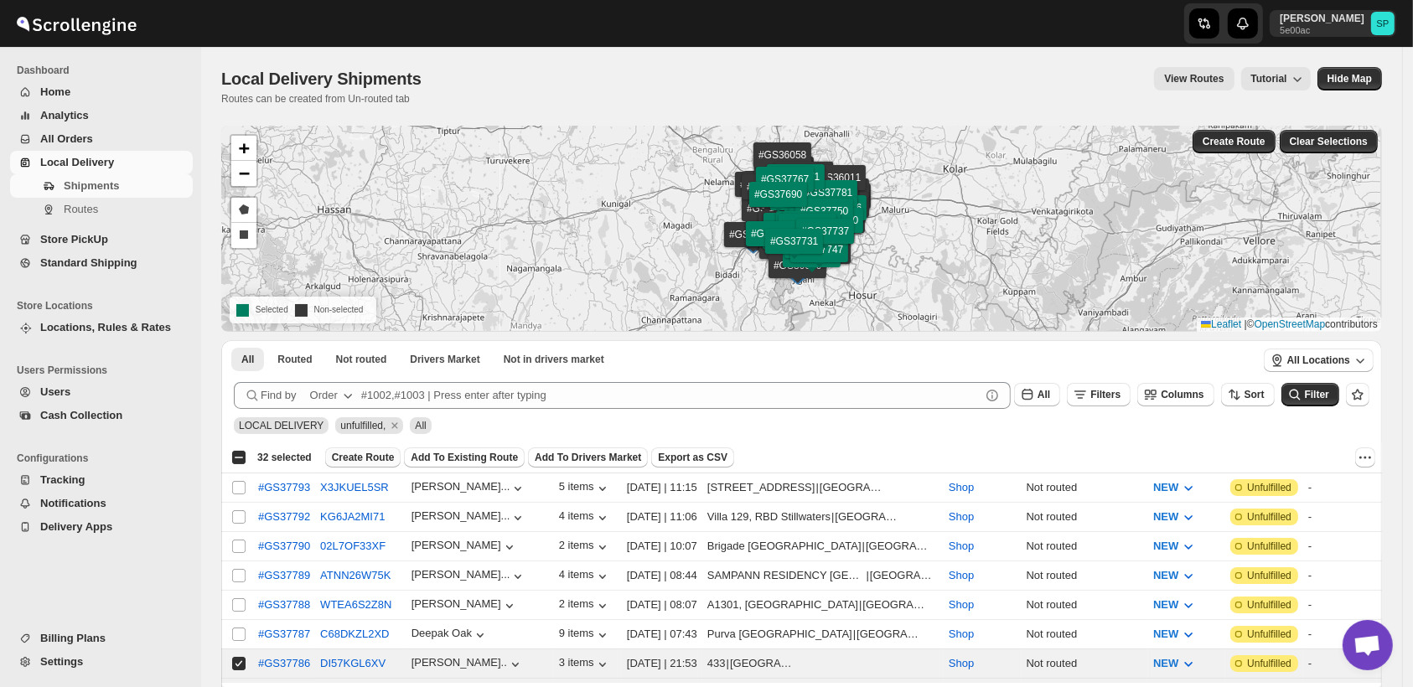
click at [358, 457] on span "Create Route" at bounding box center [363, 457] width 63 height 13
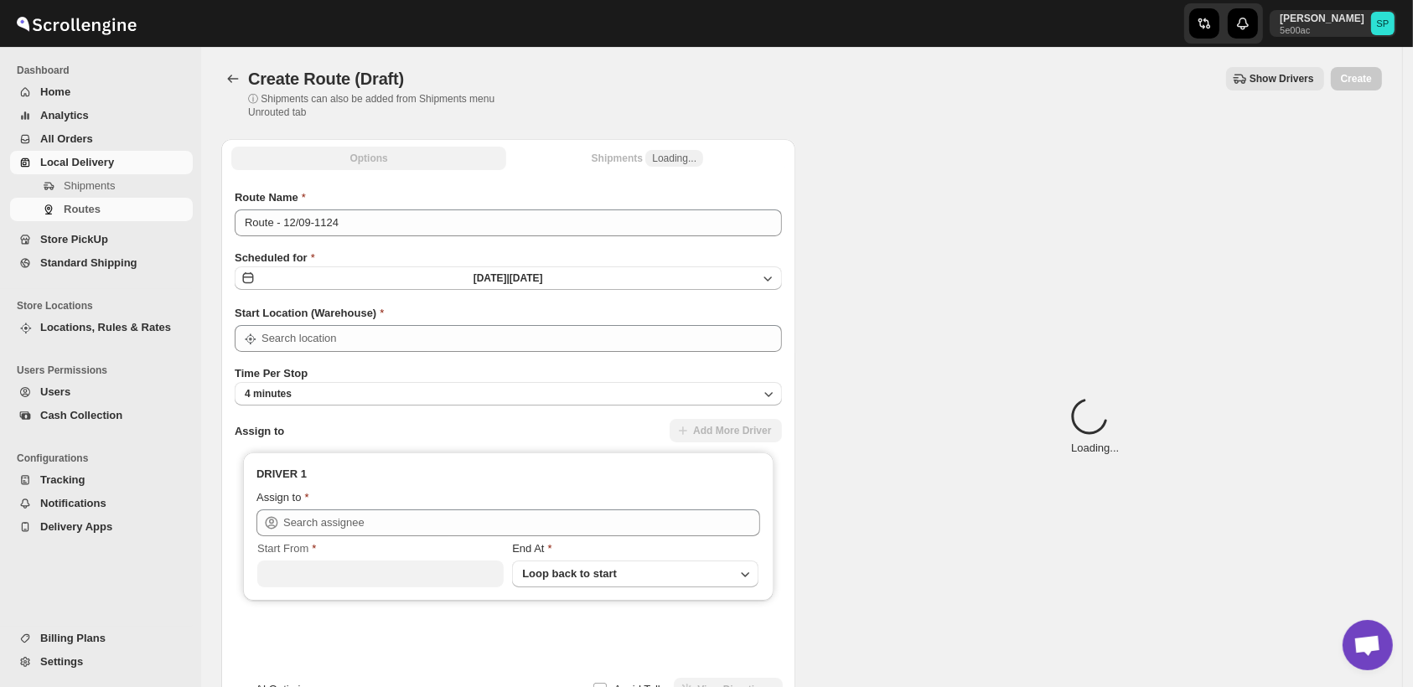
type input "Shop"
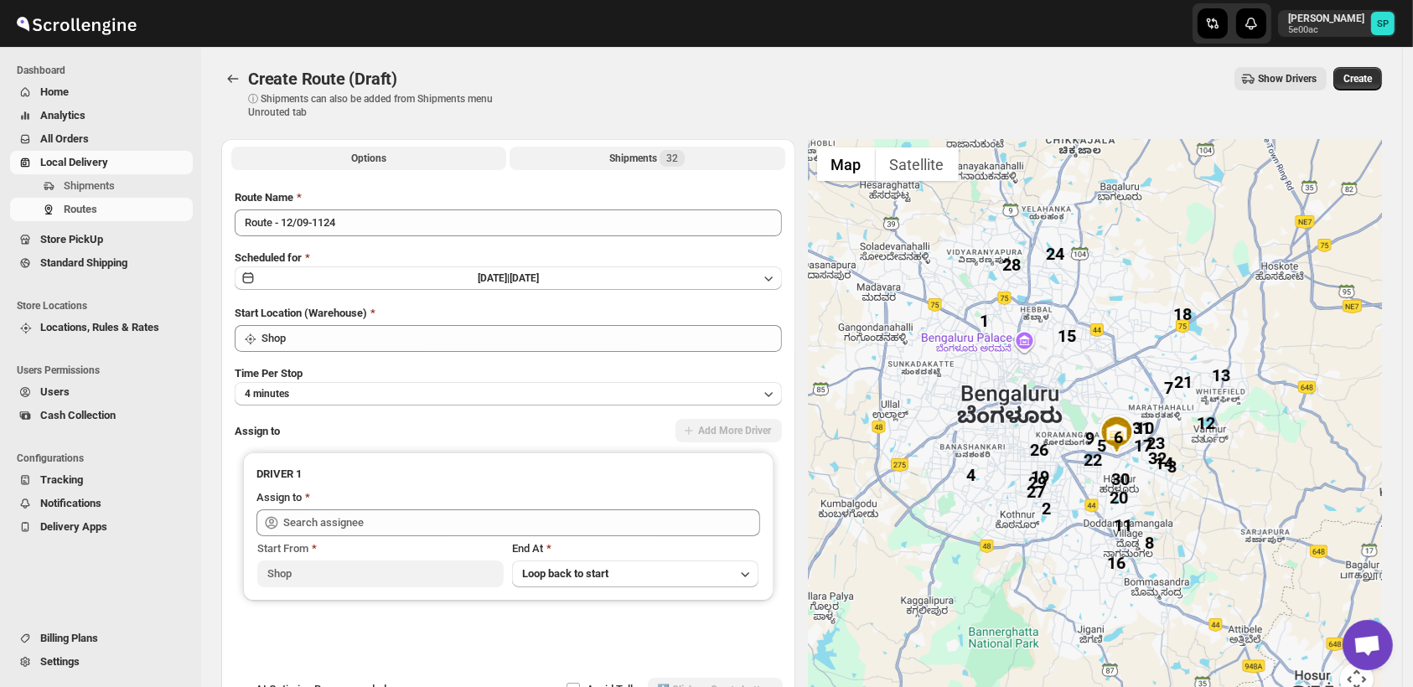
click at [630, 157] on div "Shipments 32" at bounding box center [646, 158] width 75 height 17
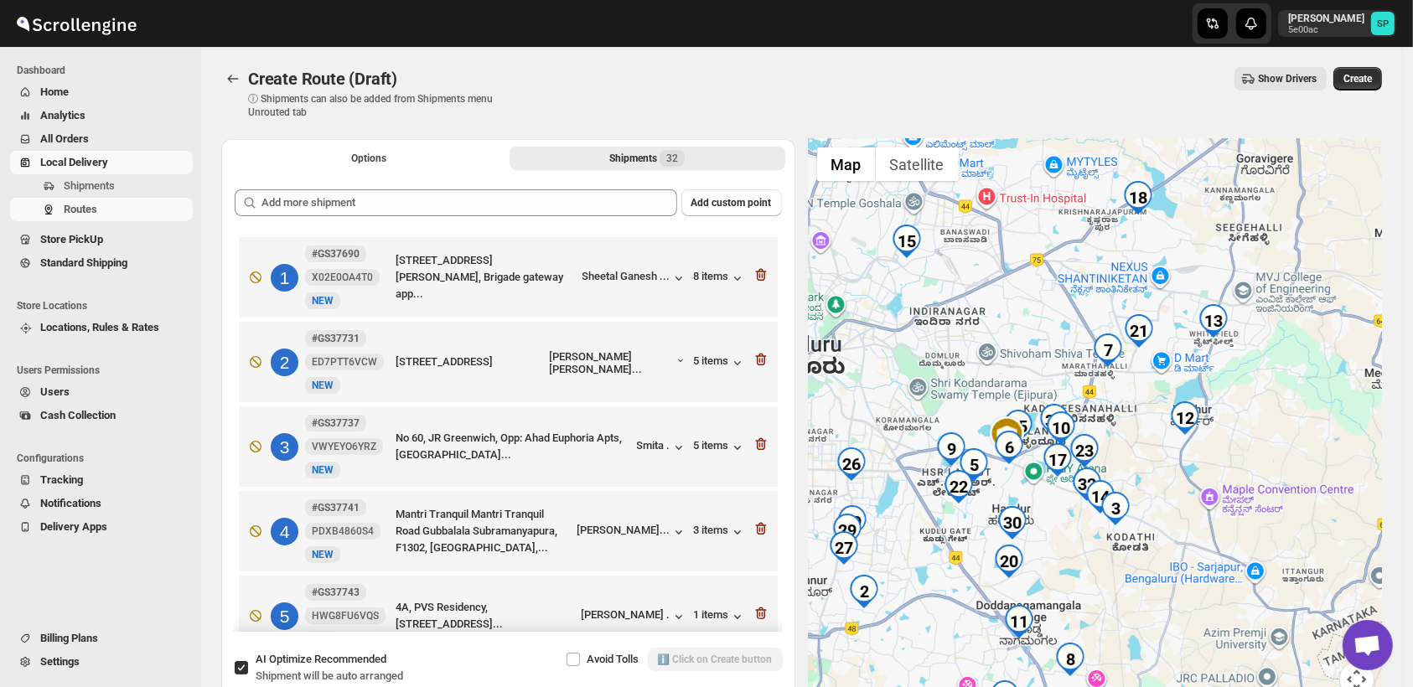
drag, startPoint x: 1247, startPoint y: 460, endPoint x: 1135, endPoint y: 376, distance: 140.1
click at [1135, 376] on div at bounding box center [1096, 427] width 574 height 577
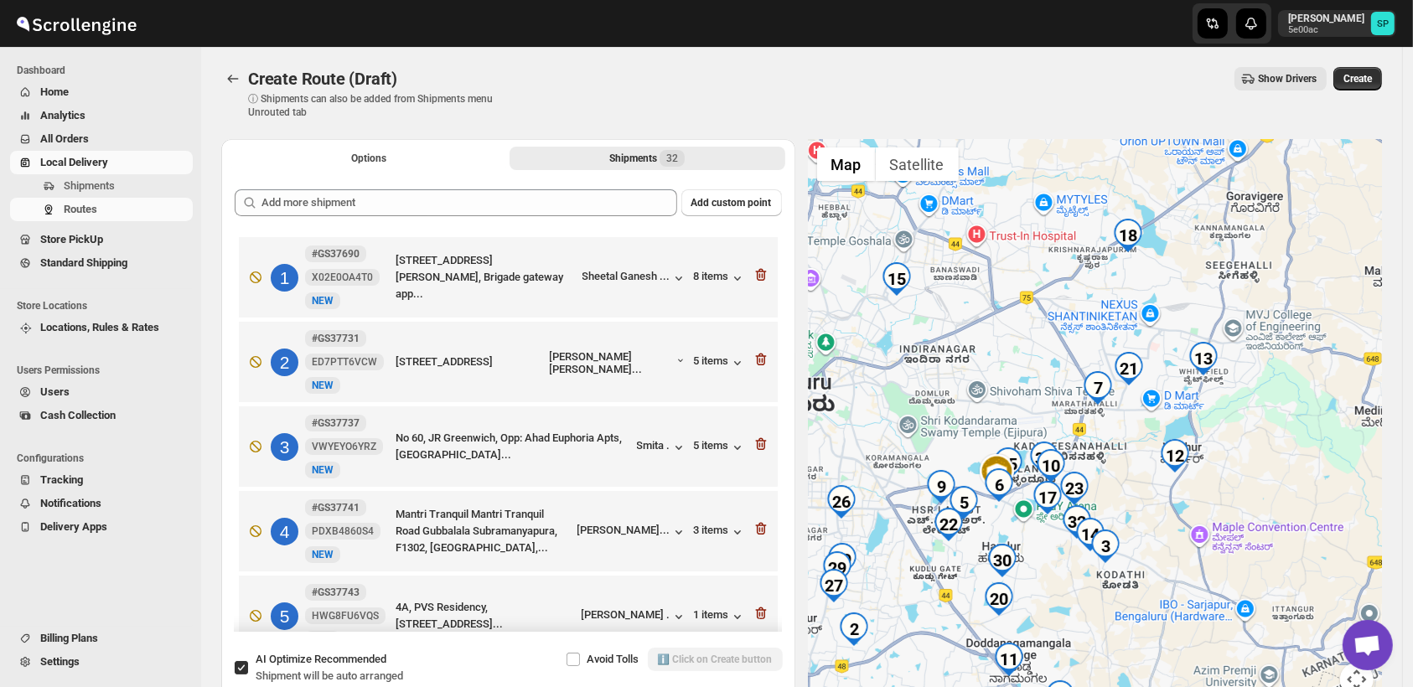
drag, startPoint x: 1218, startPoint y: 482, endPoint x: 1199, endPoint y: 522, distance: 44.6
click at [1199, 522] on div at bounding box center [1096, 427] width 574 height 577
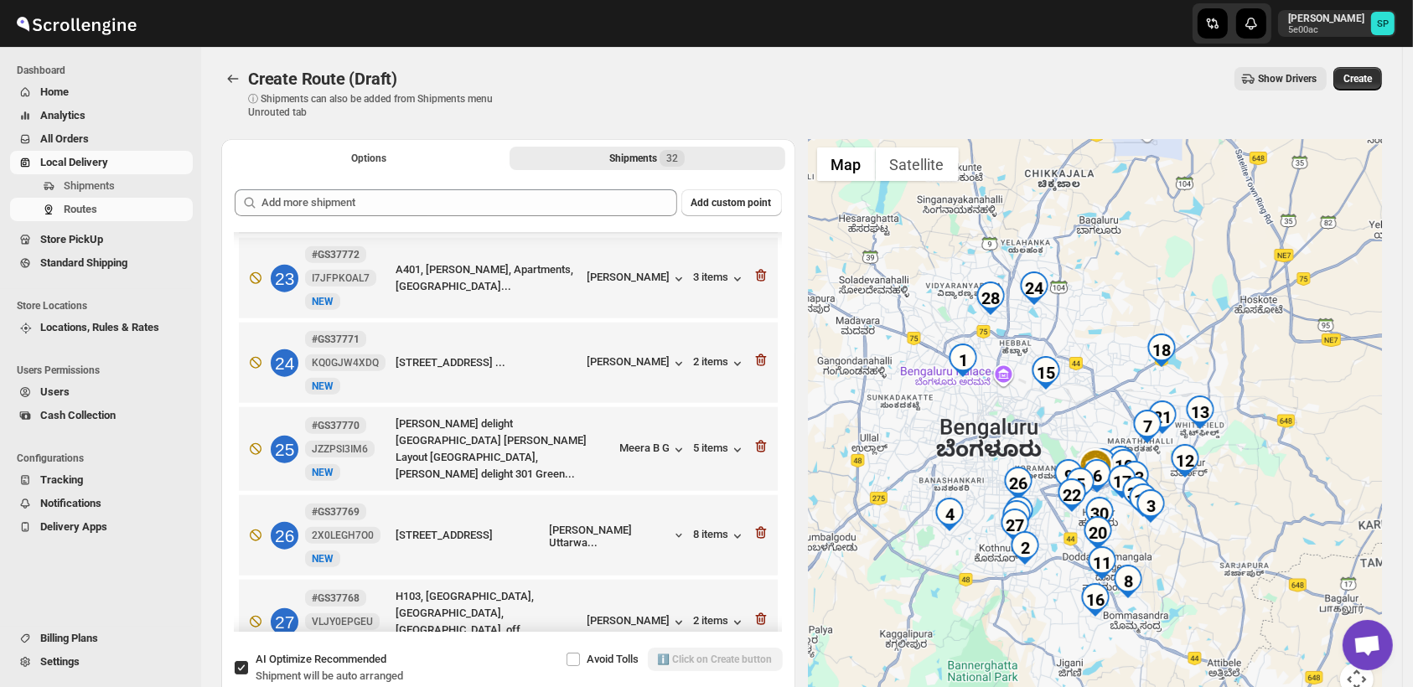
scroll to position [2339, 0]
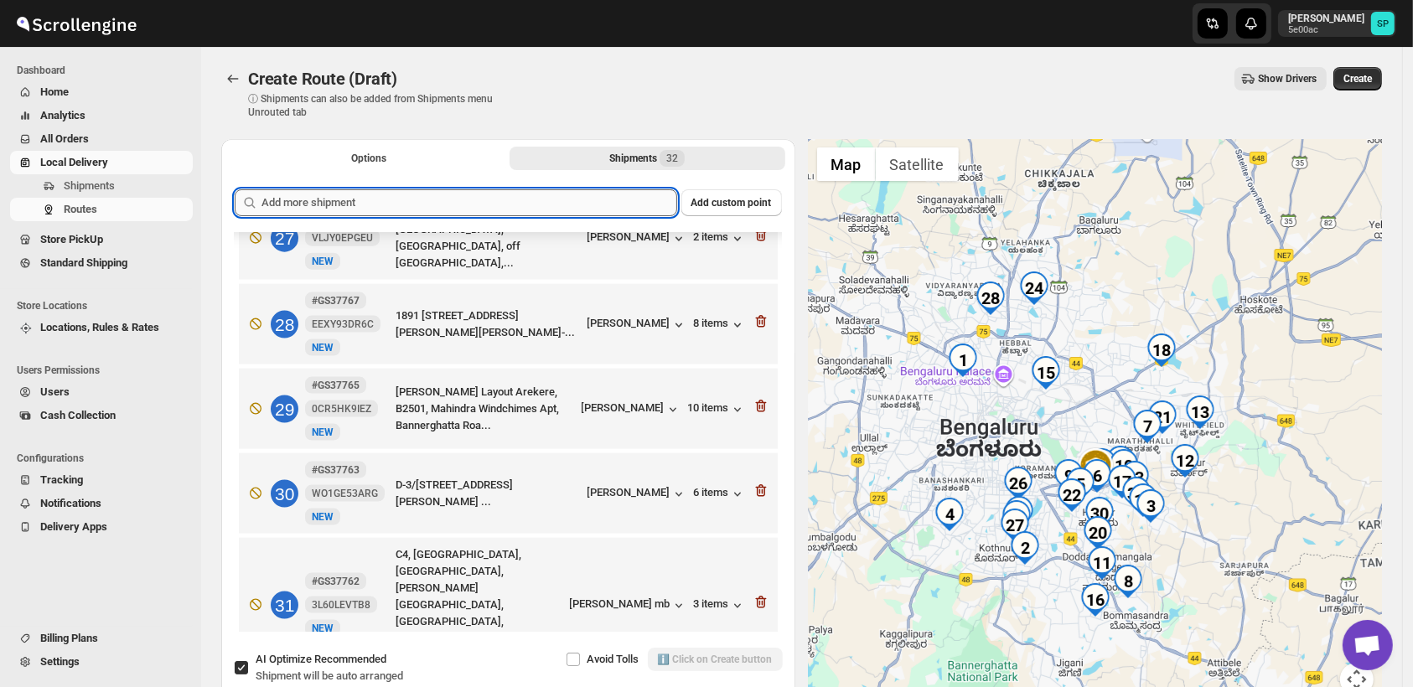
click at [468, 204] on input "text" at bounding box center [469, 202] width 416 height 27
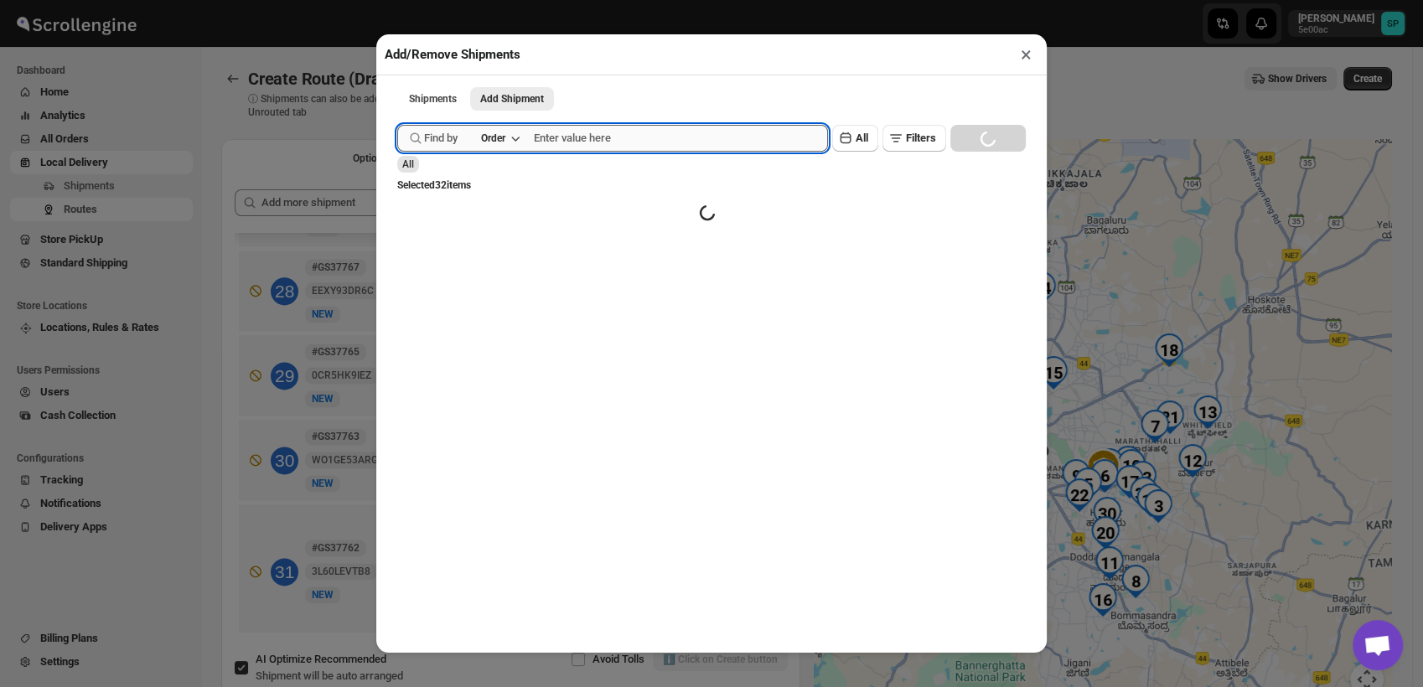
click at [603, 139] on input "text" at bounding box center [681, 138] width 294 height 27
paste input "GS37742"
click at [975, 142] on div "Find by Order GS37742 Clear All Filters Loading SEARCH" at bounding box center [711, 138] width 629 height 27
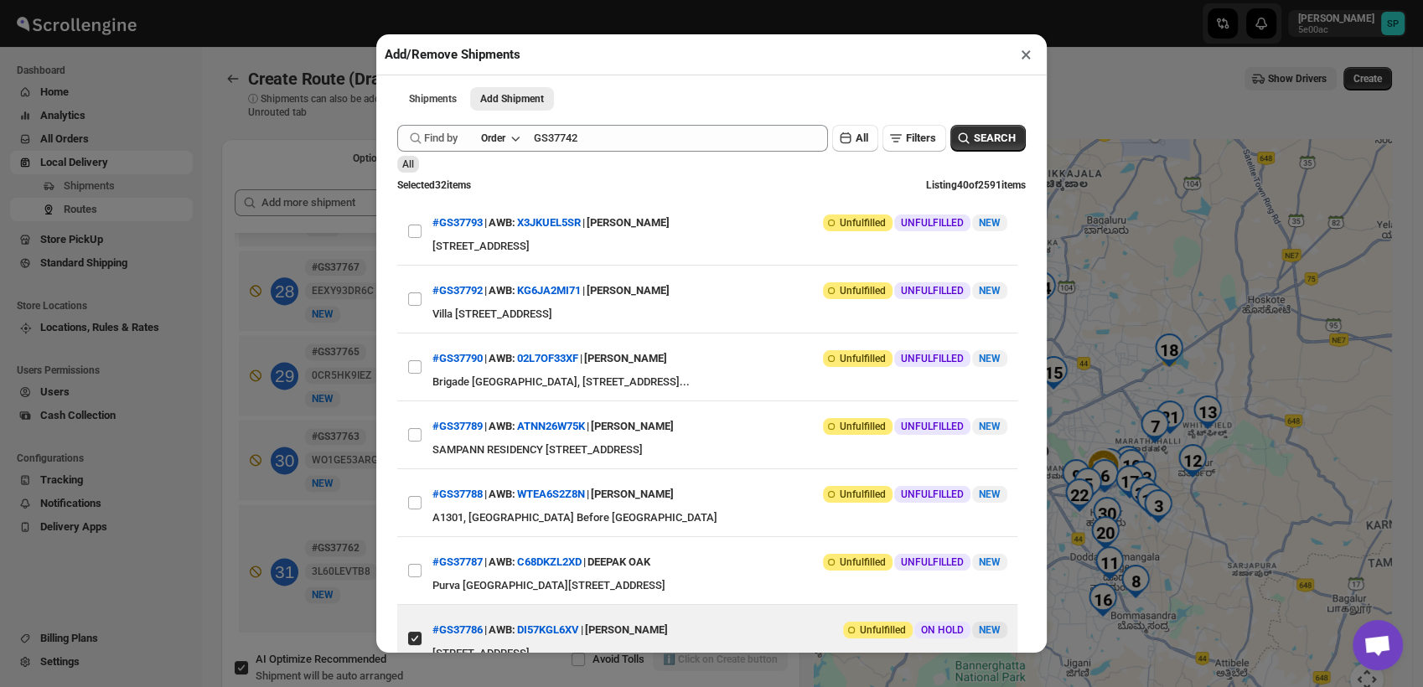
click at [975, 142] on span "SEARCH" at bounding box center [995, 138] width 42 height 17
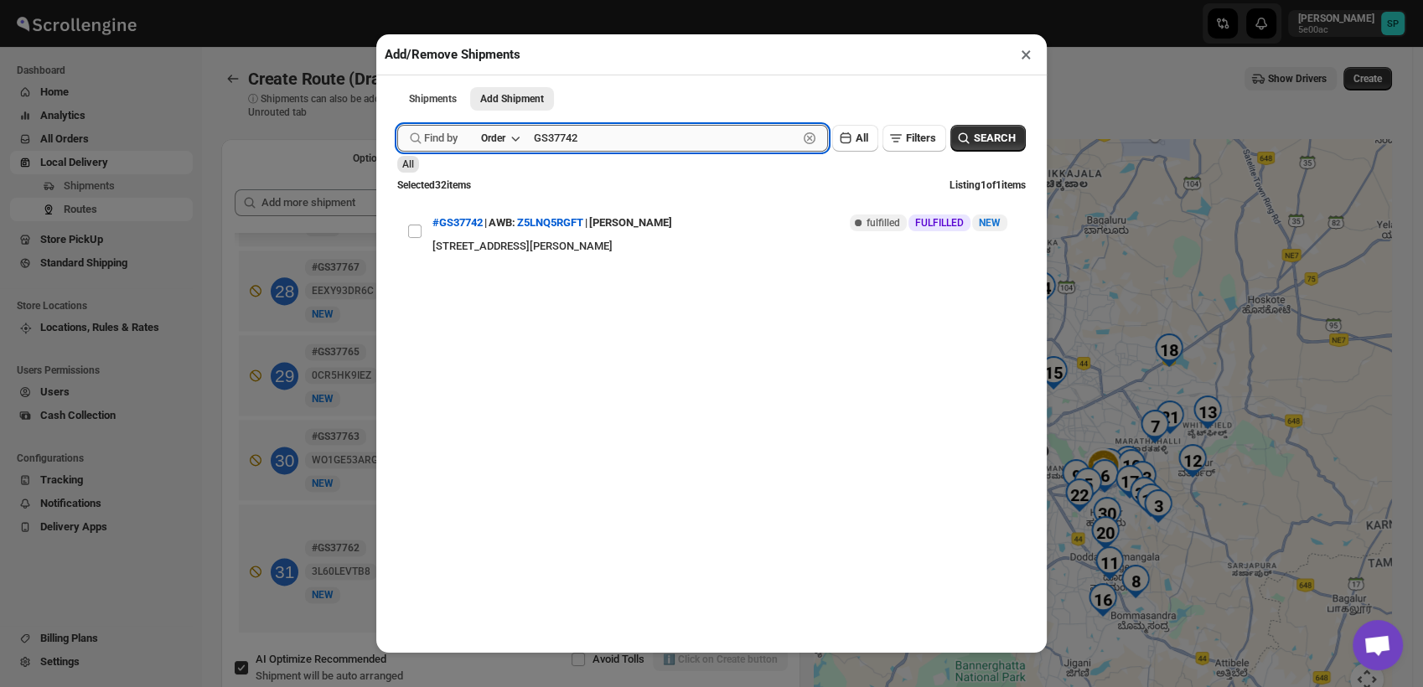
click at [565, 140] on input "GS37742" at bounding box center [666, 138] width 264 height 27
paste input "79"
click at [1006, 151] on button "SEARCH" at bounding box center [987, 138] width 75 height 27
click at [571, 149] on input "GS37779" at bounding box center [666, 138] width 264 height 27
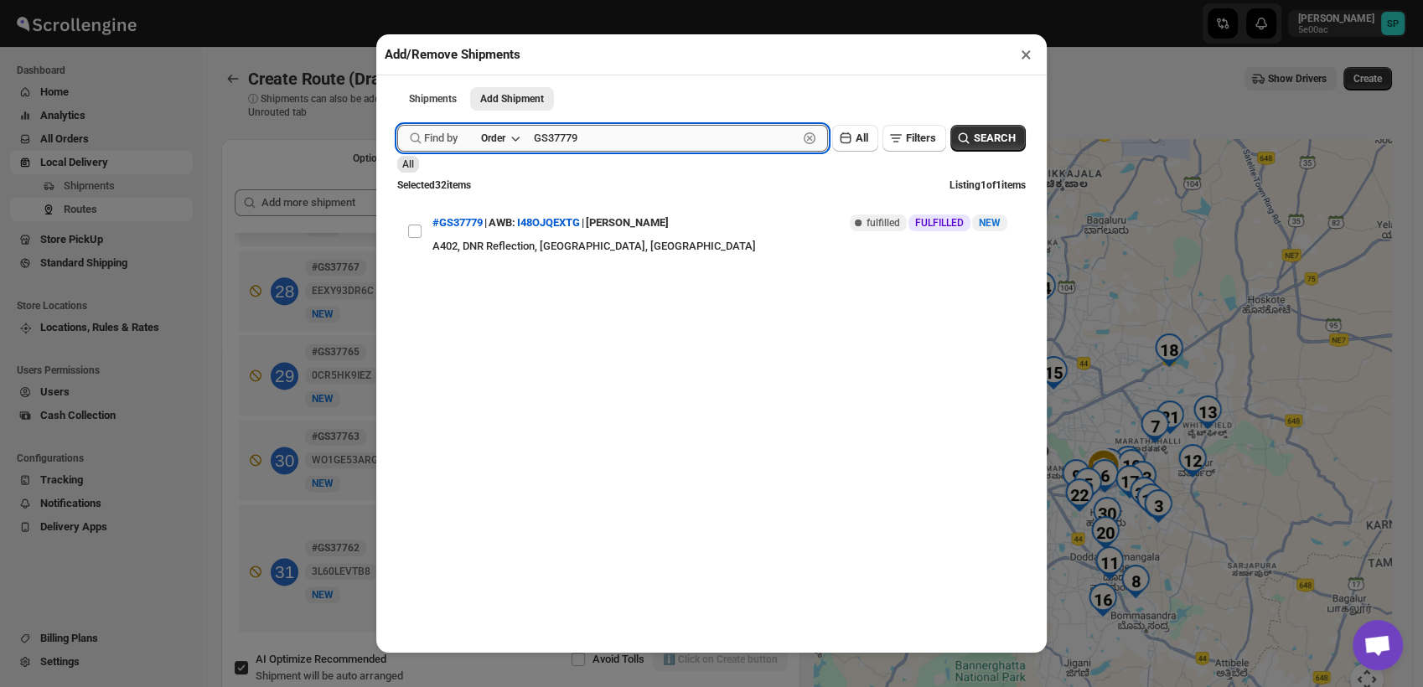
click at [571, 149] on input "GS37779" at bounding box center [666, 138] width 264 height 27
paste input "2"
type input "GS37729"
click at [975, 136] on span "SEARCH" at bounding box center [995, 138] width 42 height 17
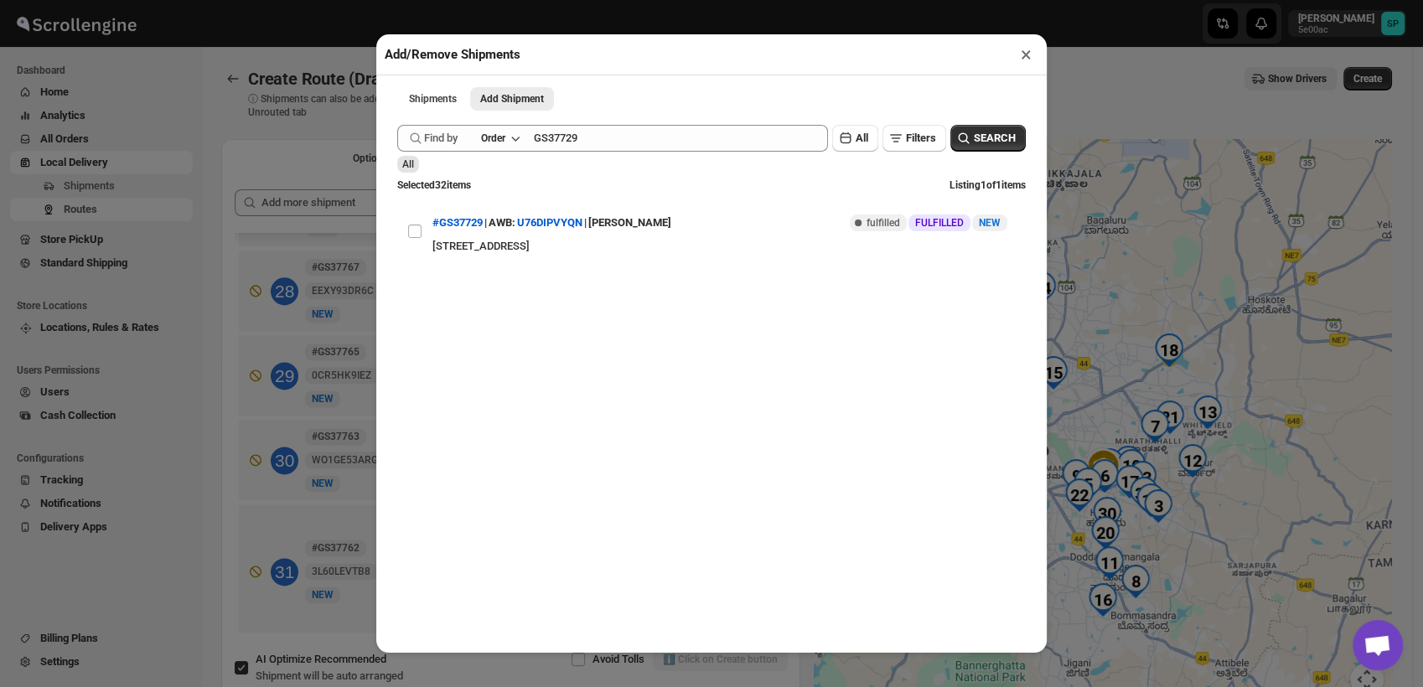
click at [1027, 47] on button "×" at bounding box center [1026, 54] width 24 height 23
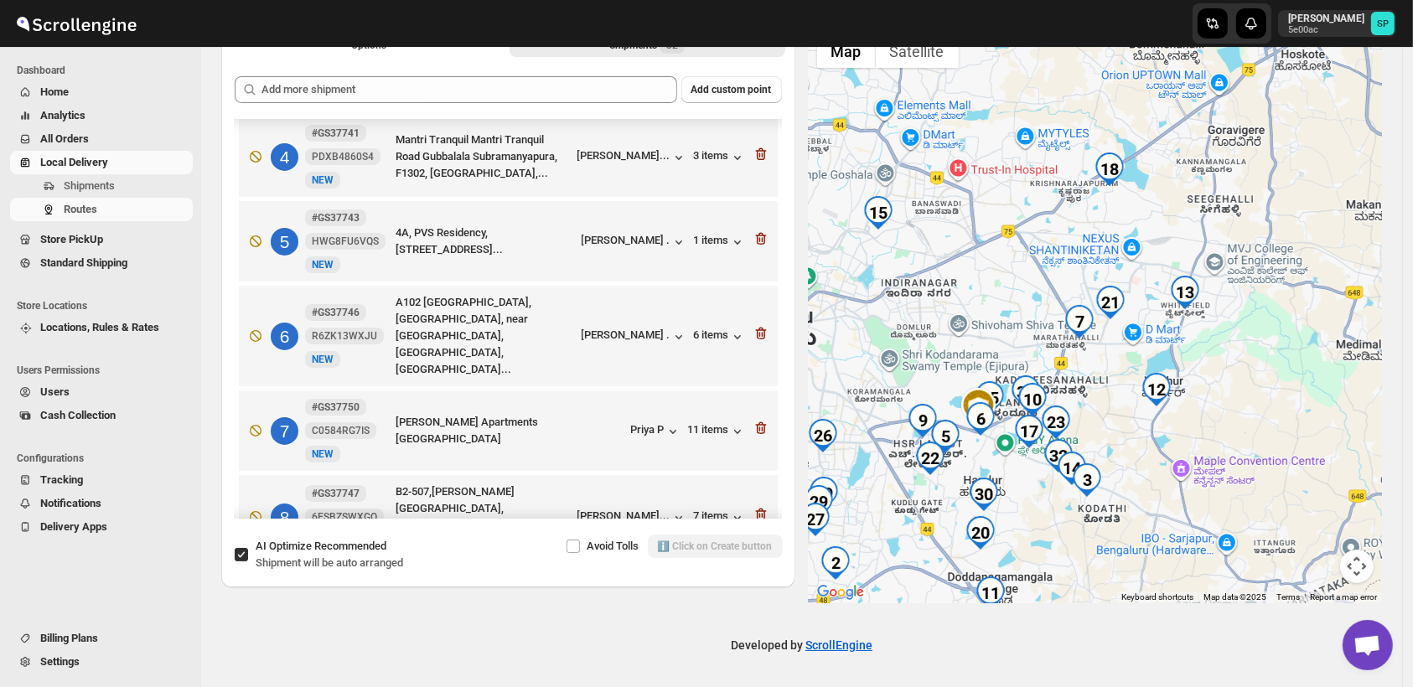
scroll to position [290, 0]
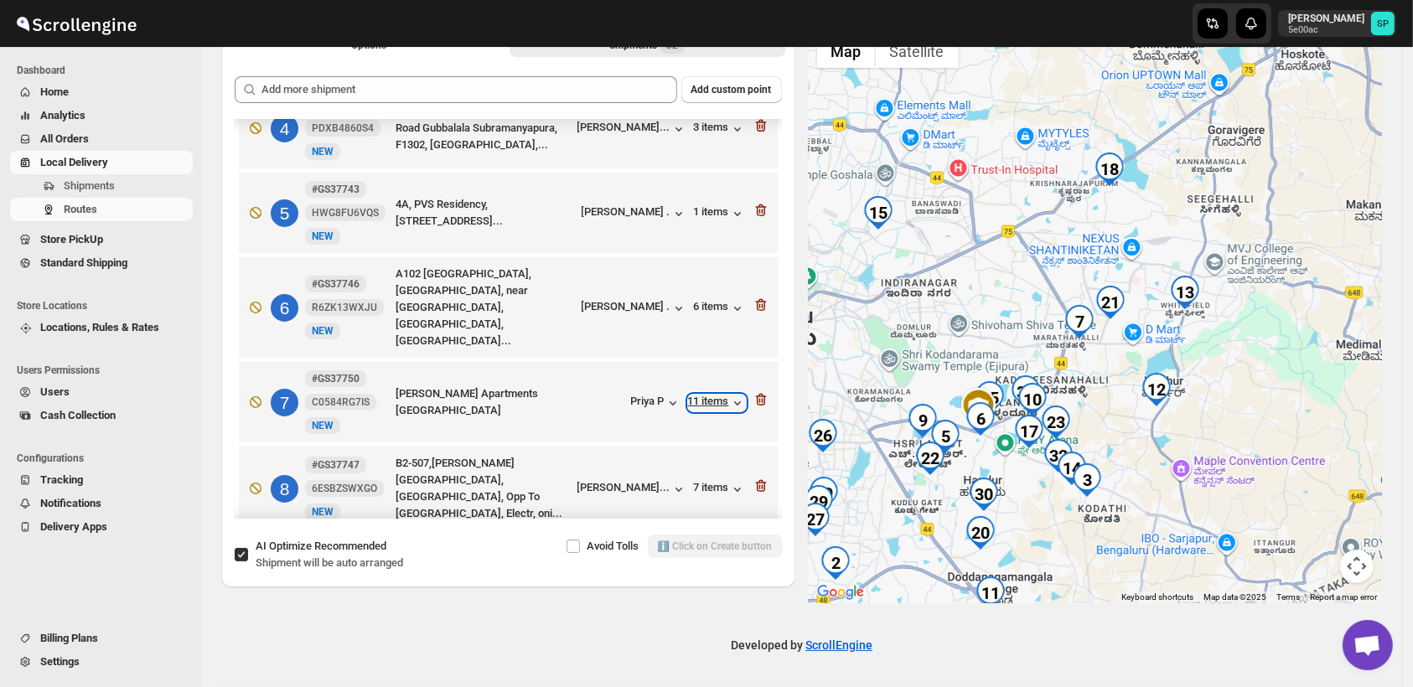
click at [708, 395] on div "11 items" at bounding box center [717, 403] width 58 height 17
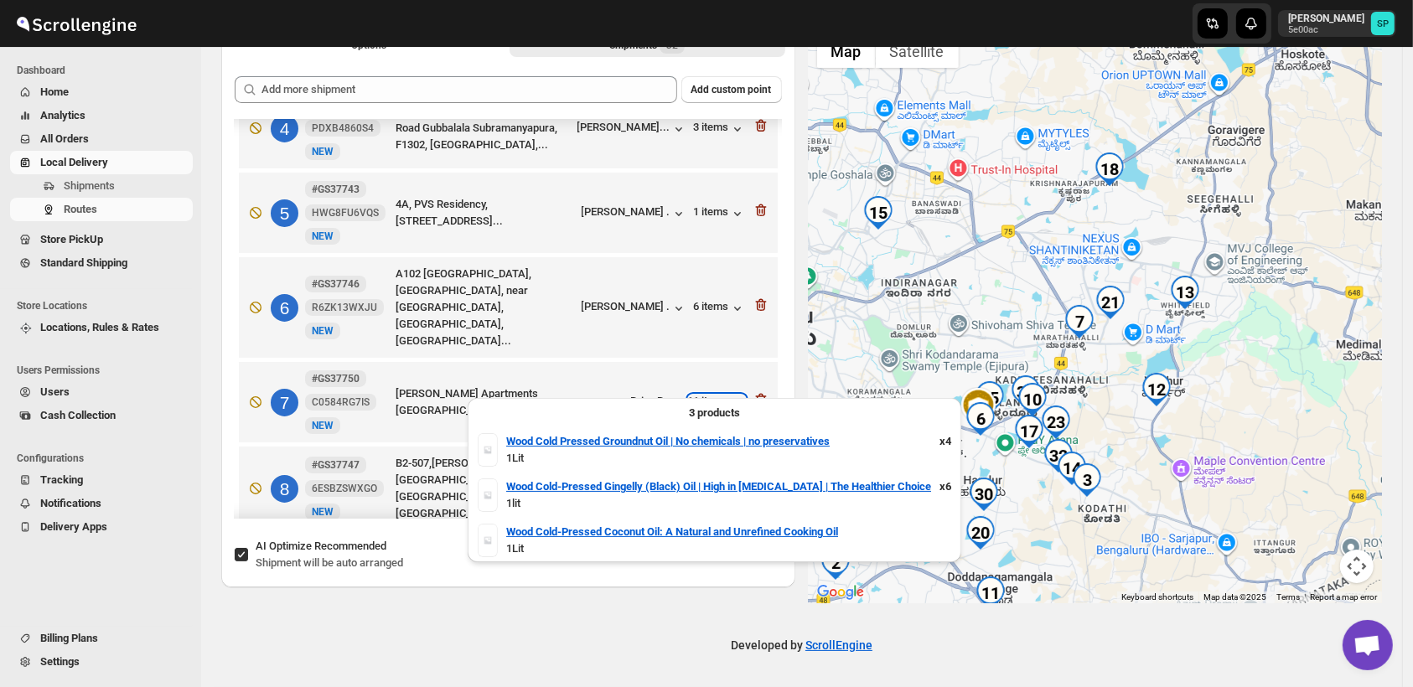
click at [708, 395] on div "11 items" at bounding box center [717, 403] width 58 height 17
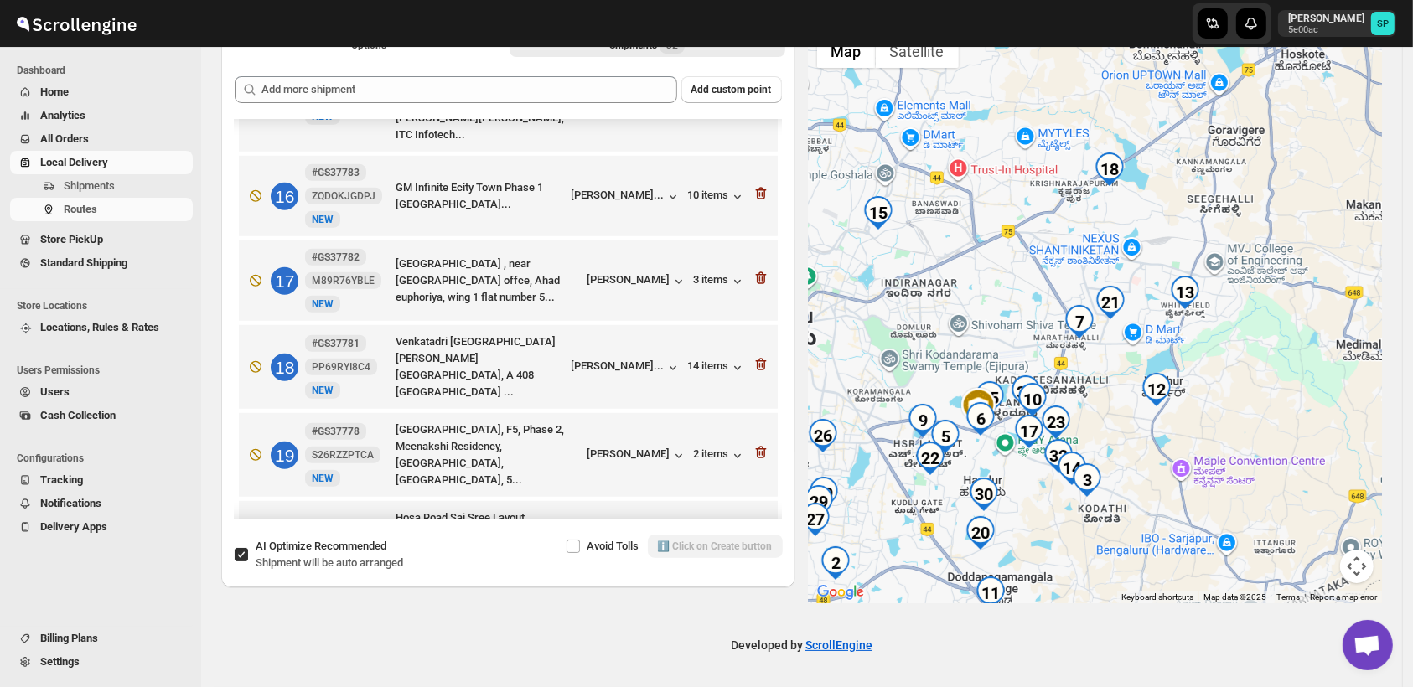
scroll to position [1408, 0]
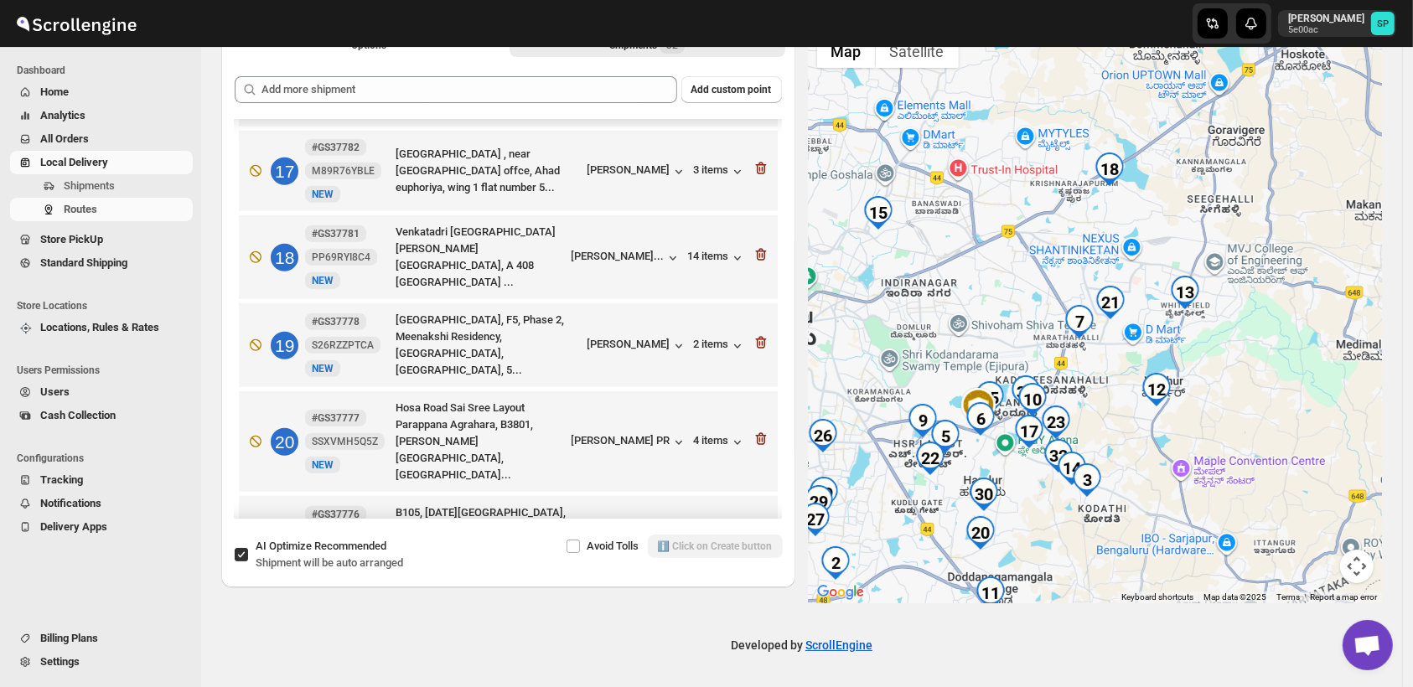
click at [704, 530] on div "3 items" at bounding box center [720, 538] width 52 height 17
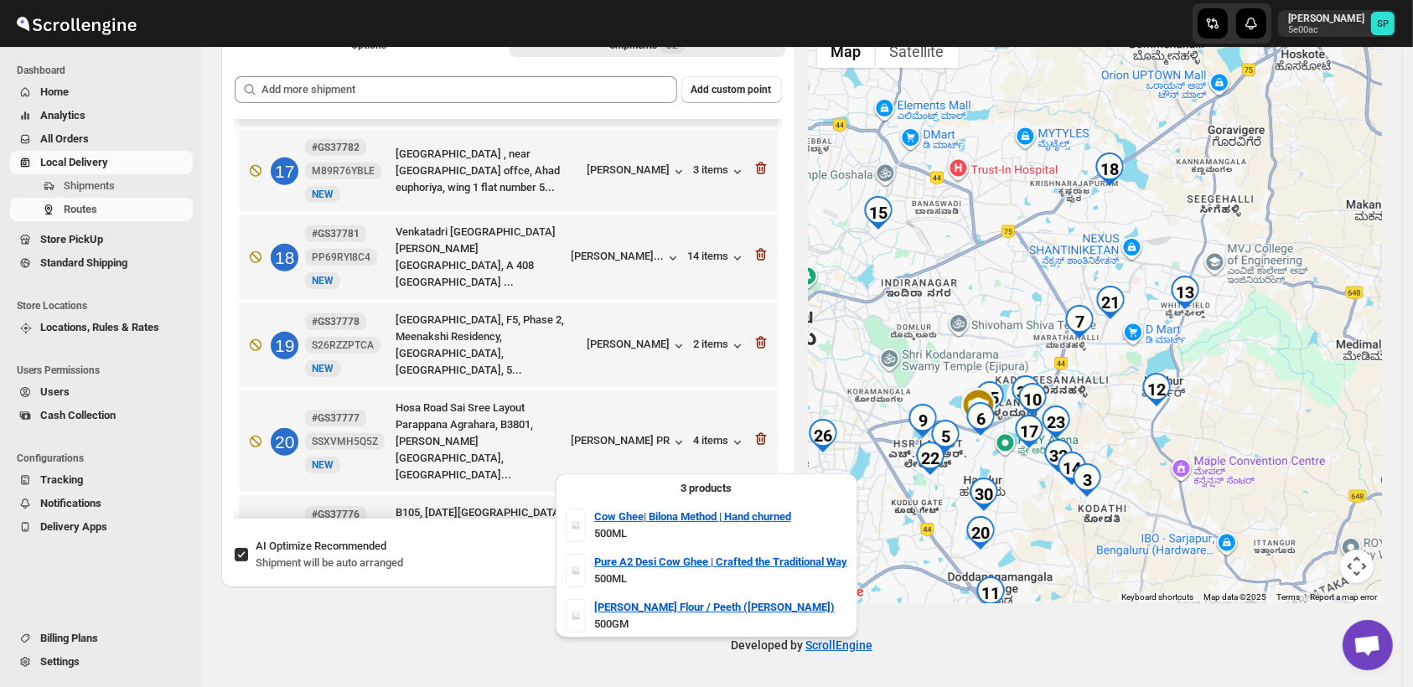
click at [704, 530] on div "3 items" at bounding box center [720, 538] width 52 height 17
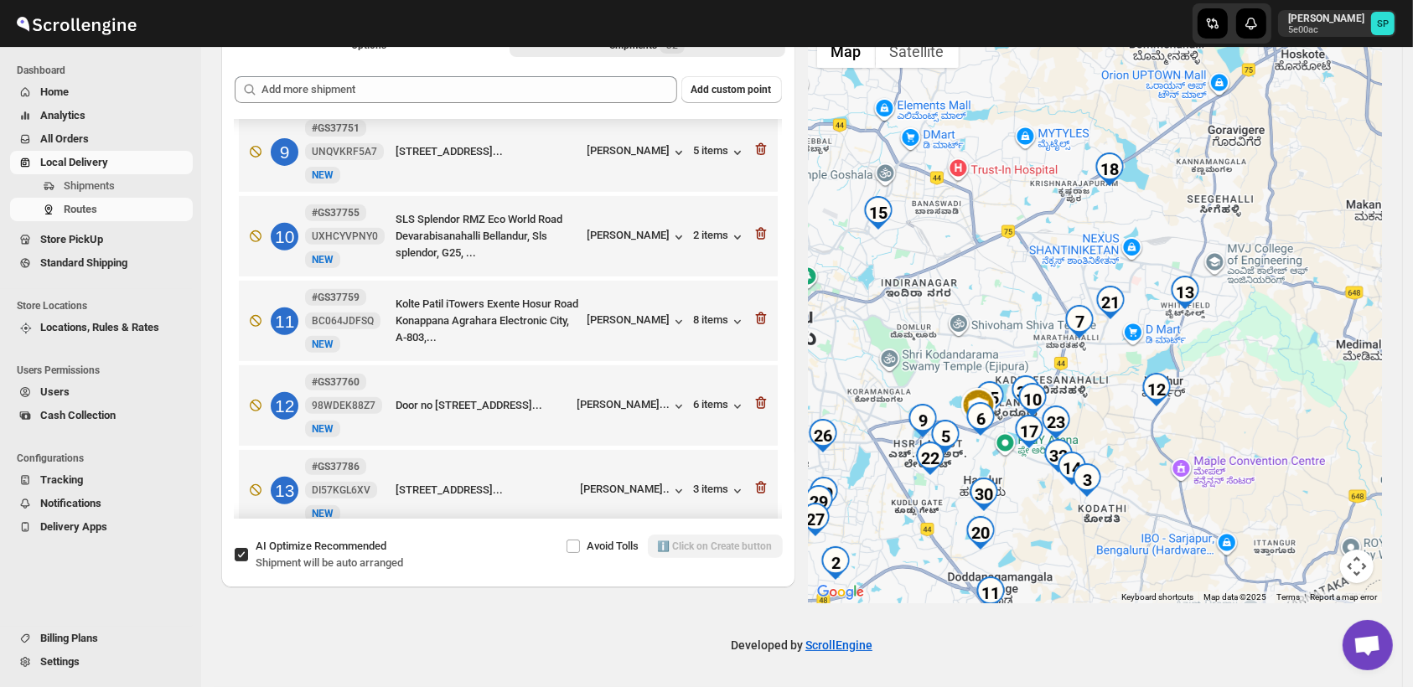
scroll to position [756, 0]
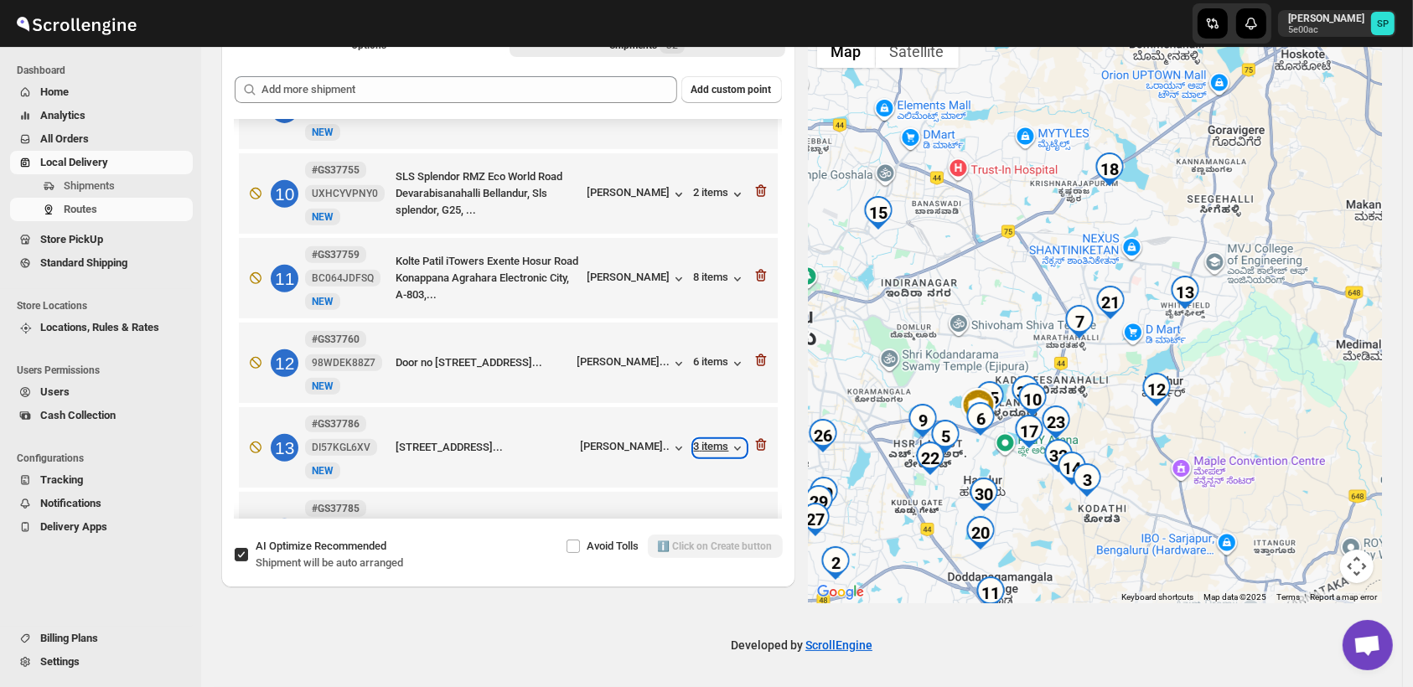
click at [721, 440] on div "3 items" at bounding box center [720, 448] width 52 height 17
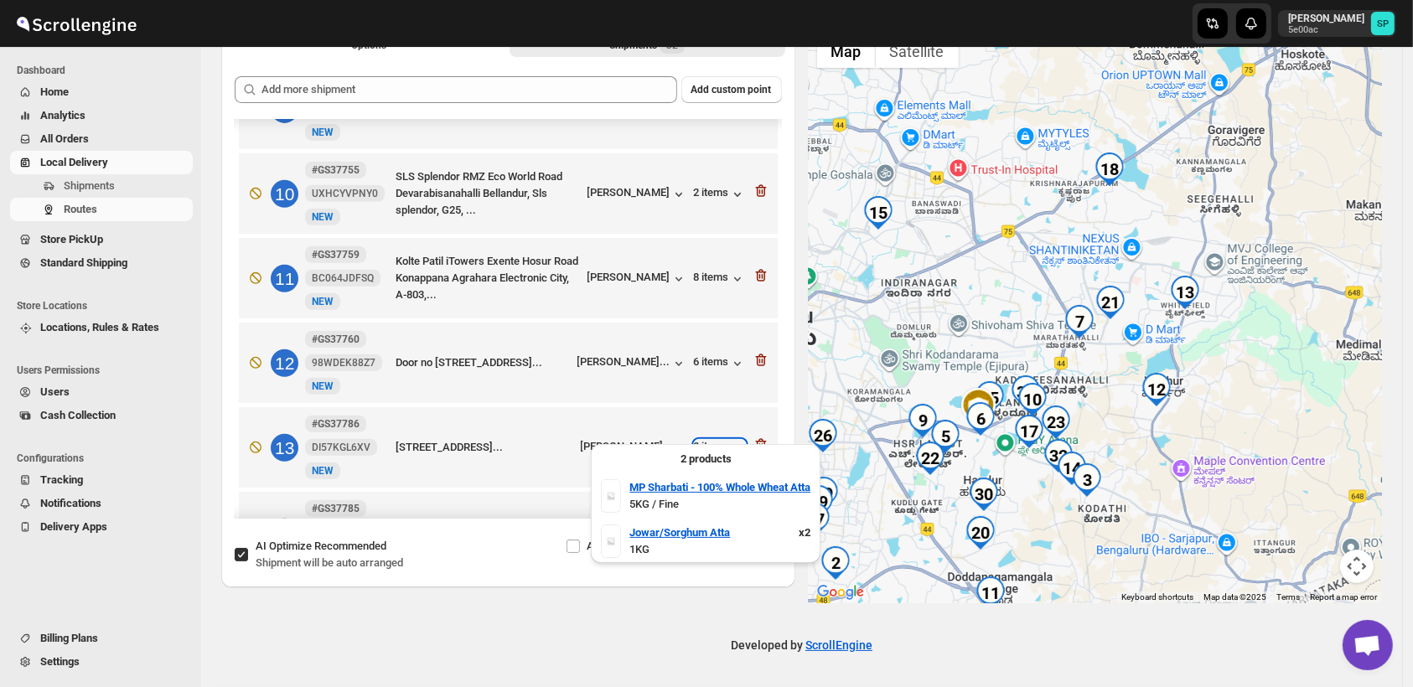
click at [721, 440] on div "3 items" at bounding box center [720, 448] width 52 height 17
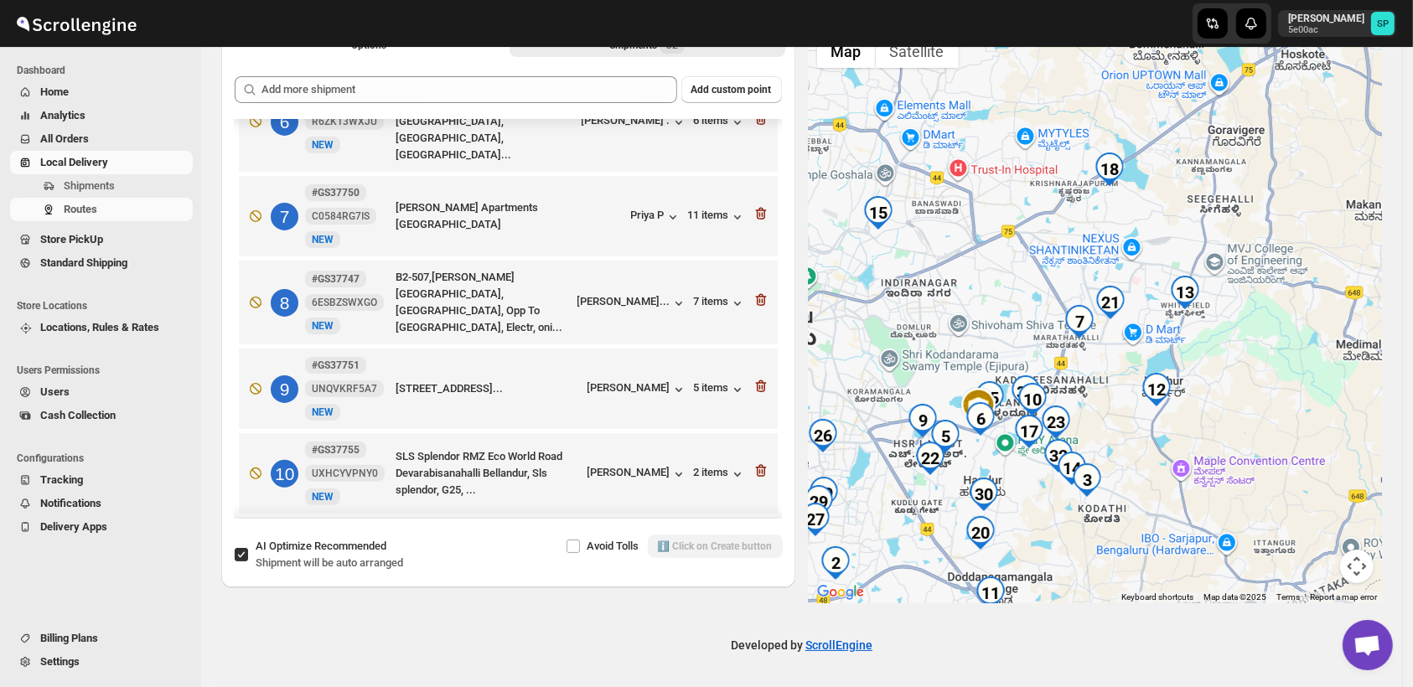
scroll to position [383, 0]
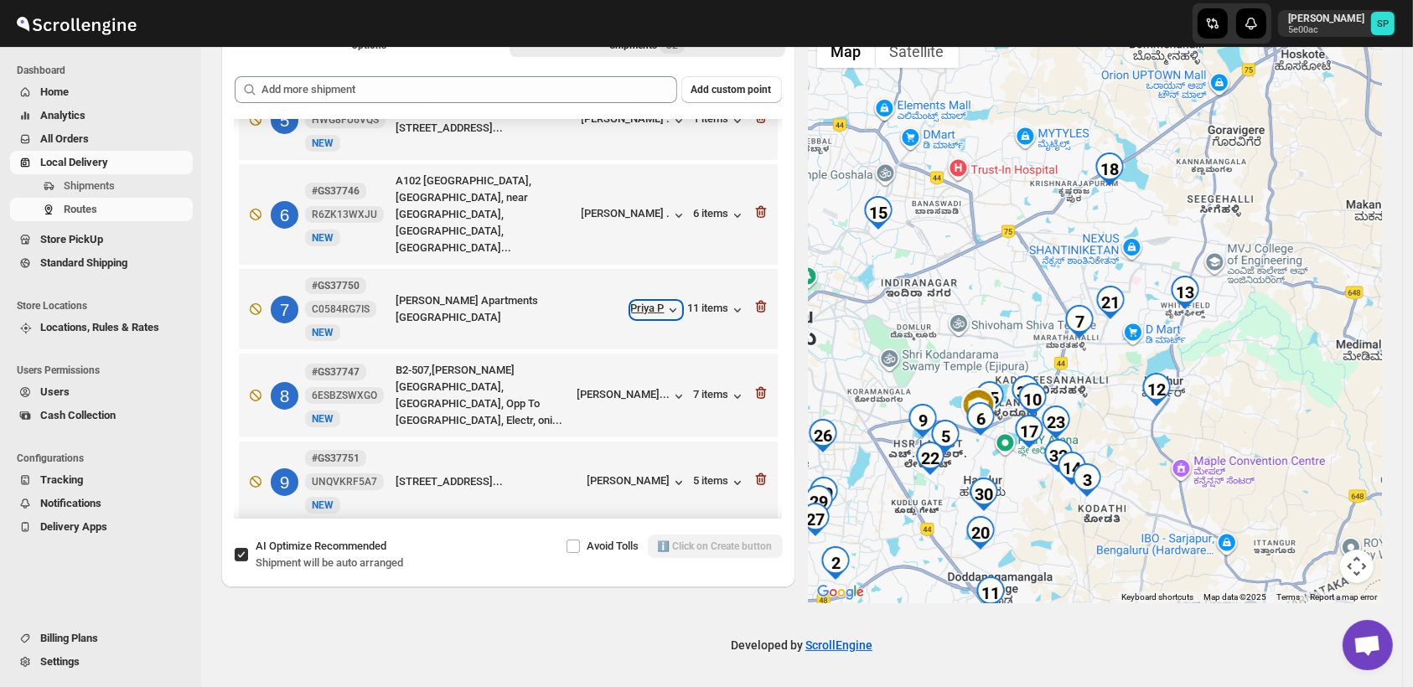
click at [654, 302] on div "Priya P" at bounding box center [656, 310] width 50 height 17
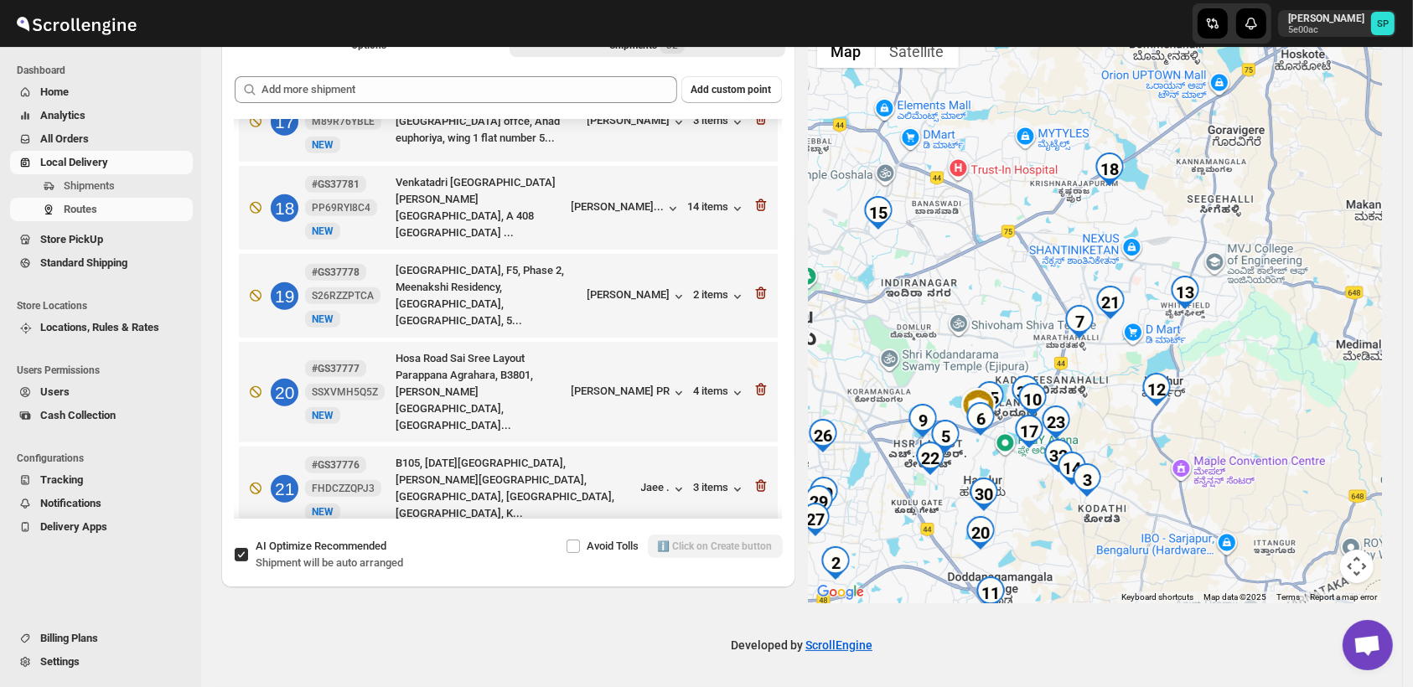
scroll to position [1501, 0]
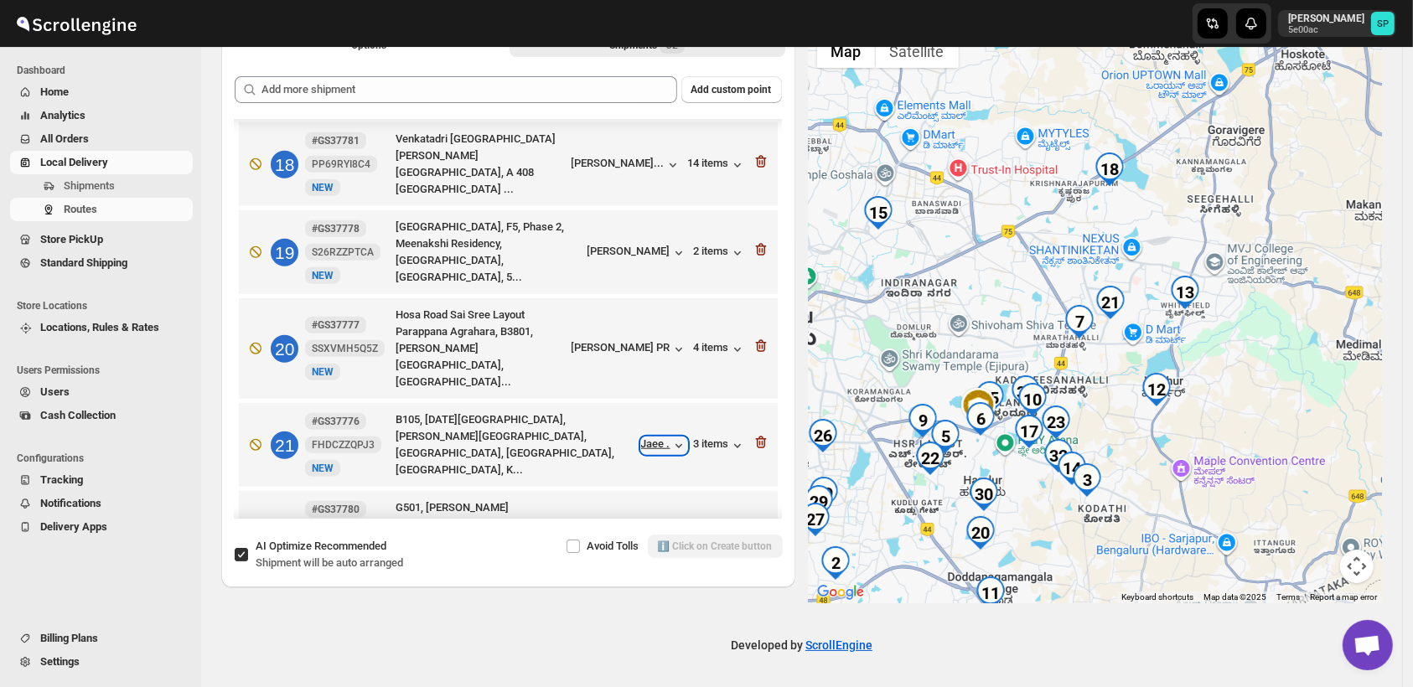
click at [656, 437] on div "Jaee ." at bounding box center [664, 445] width 46 height 17
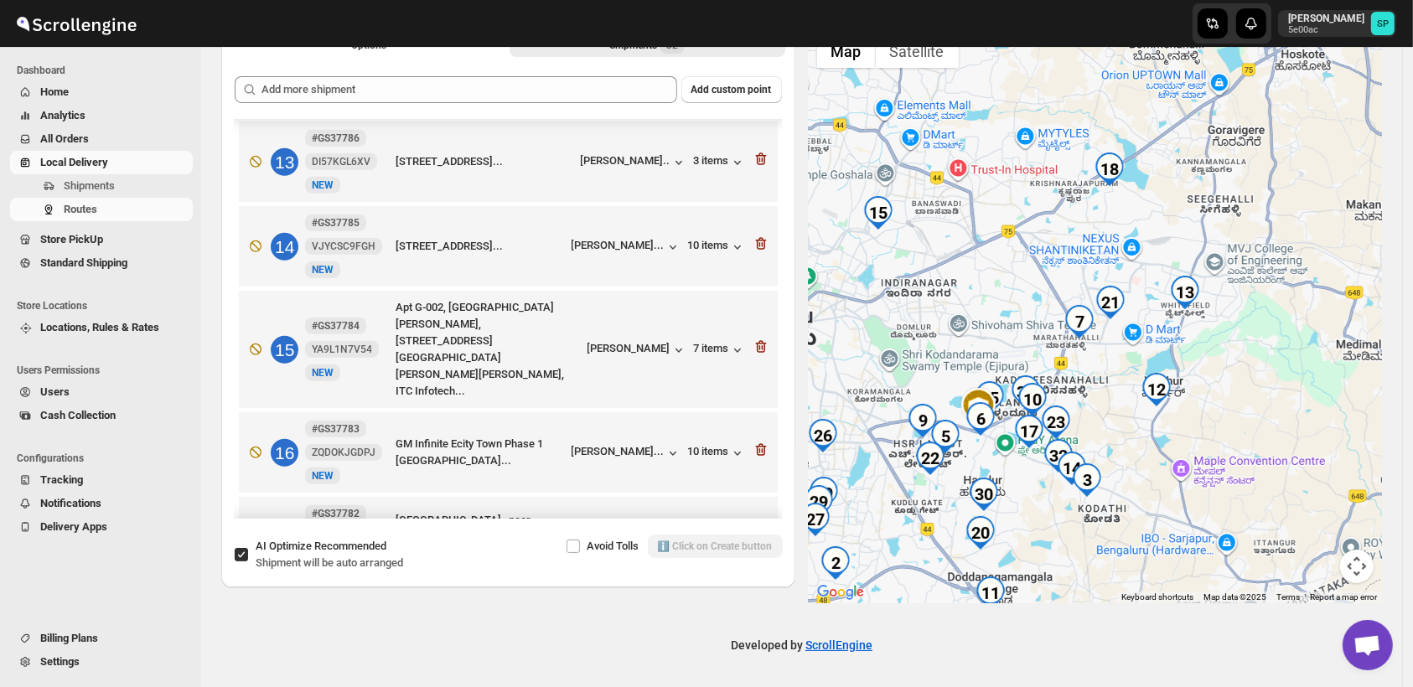
scroll to position [942, 0]
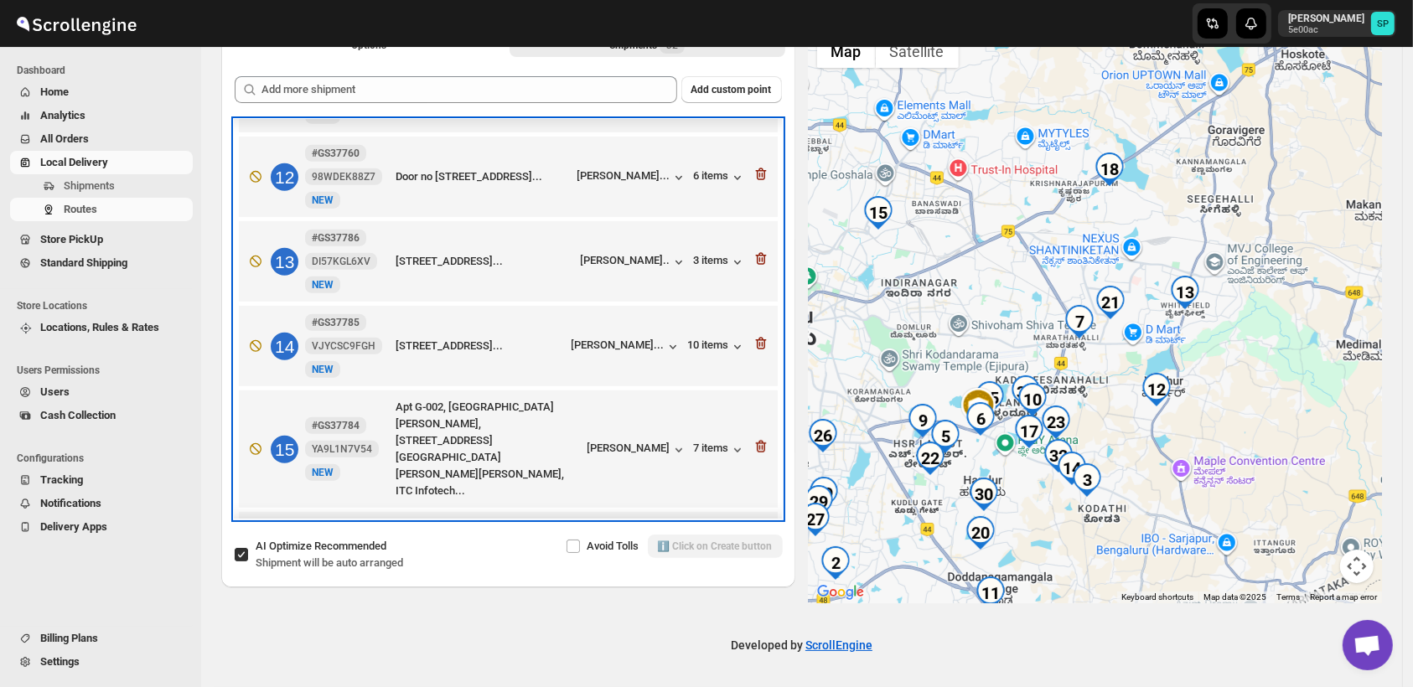
click at [644, 254] on div "13 #GS37786 DI57KGL6XV [STREET_ADDRESS]... [PERSON_NAME].. 3 items" at bounding box center [505, 258] width 529 height 70
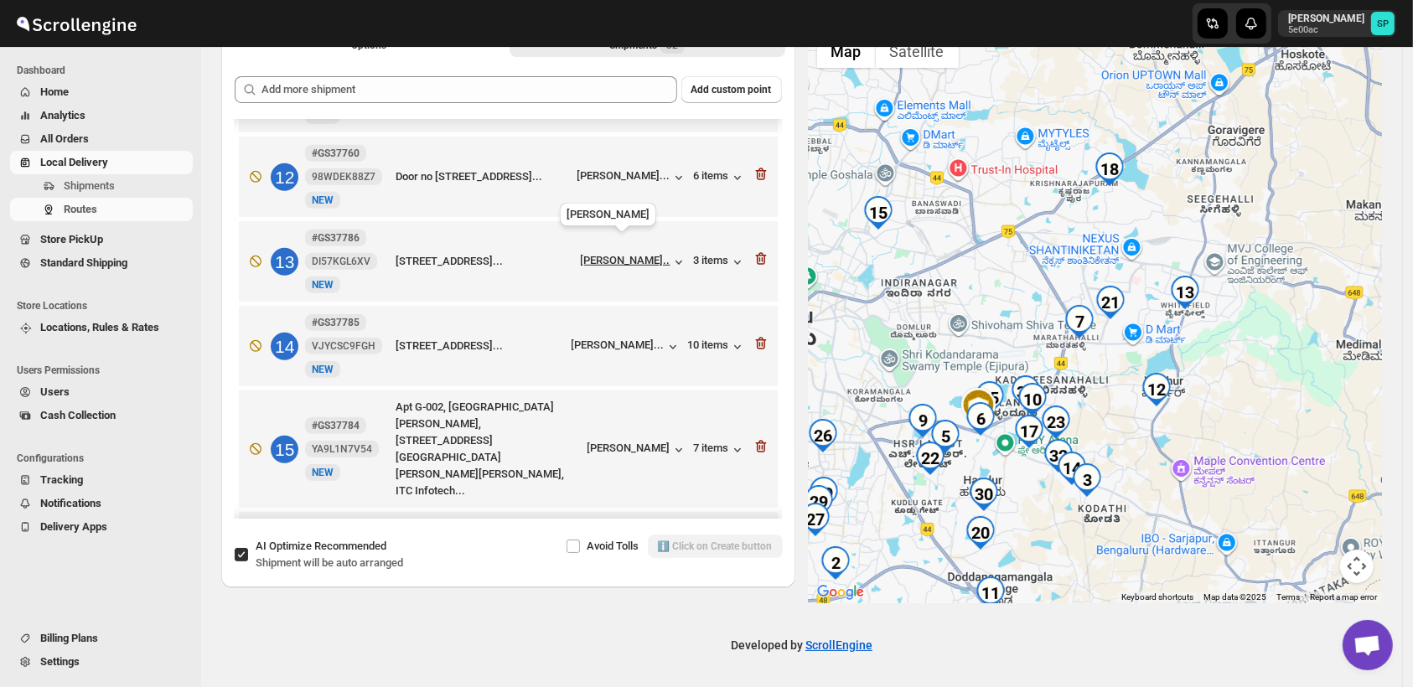
click at [644, 254] on div "[PERSON_NAME].." at bounding box center [626, 260] width 90 height 13
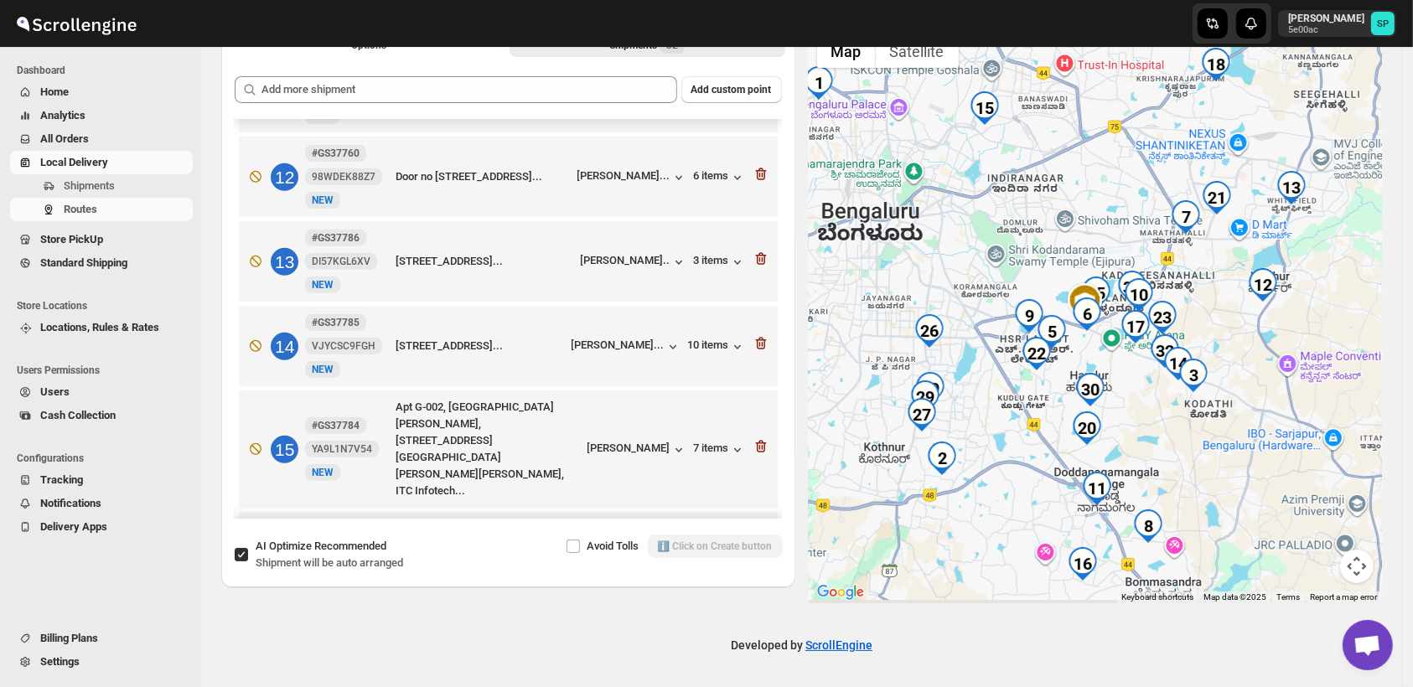
drag, startPoint x: 1160, startPoint y: 545, endPoint x: 1286, endPoint y: 408, distance: 185.6
click at [1286, 408] on div at bounding box center [1096, 314] width 574 height 577
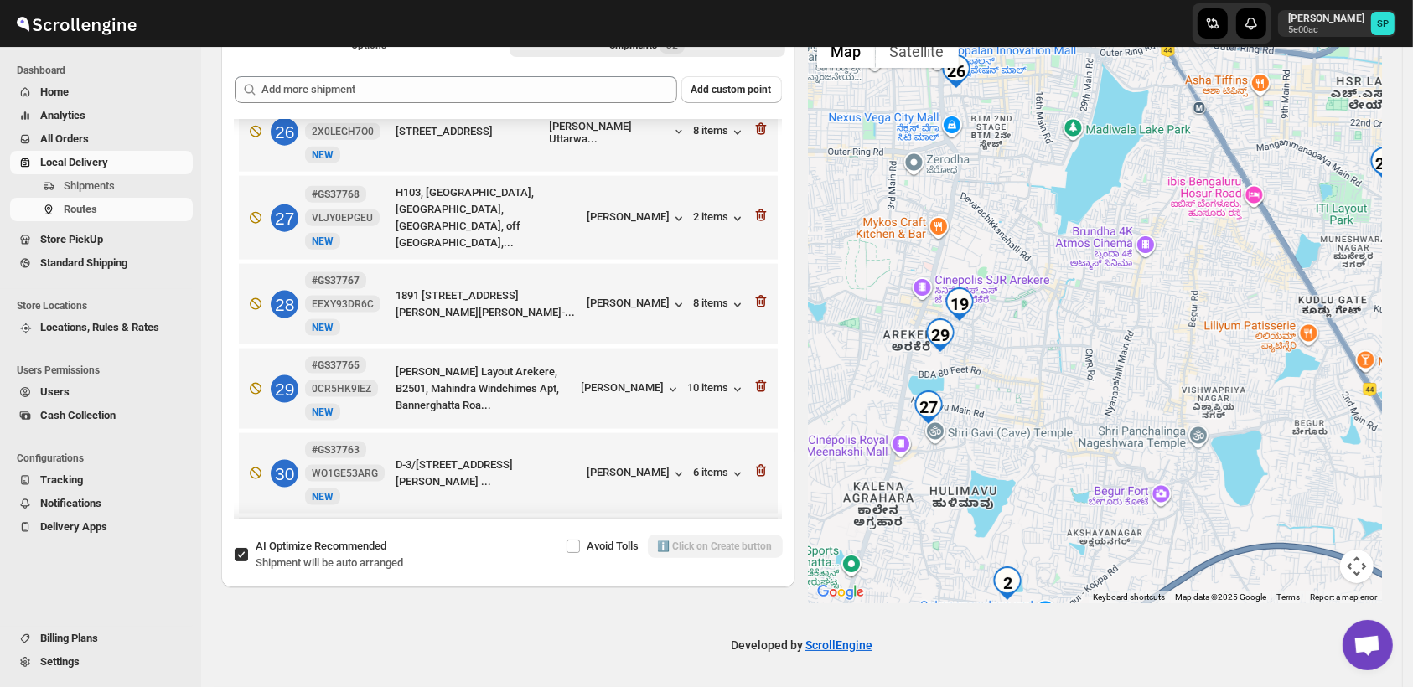
scroll to position [2152, 0]
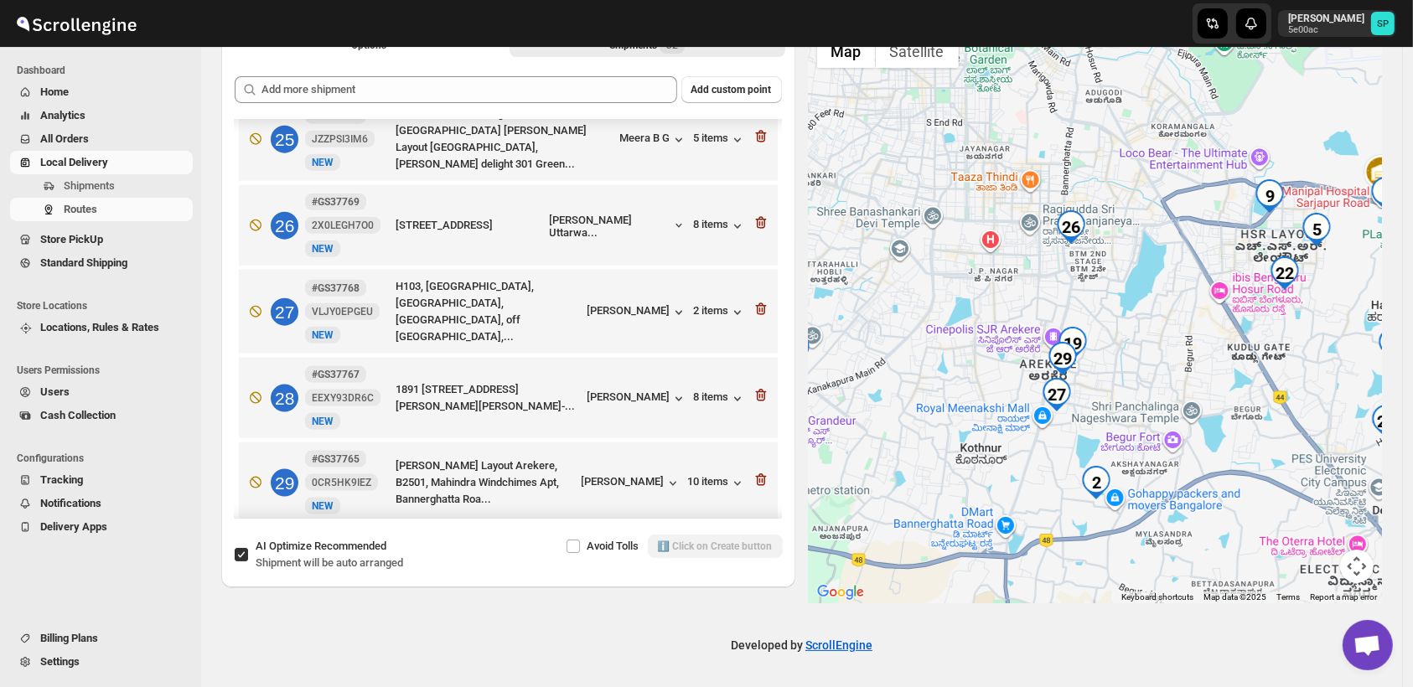
drag, startPoint x: 1229, startPoint y: 390, endPoint x: 1120, endPoint y: 387, distance: 109.0
click at [1120, 387] on div at bounding box center [1096, 314] width 574 height 577
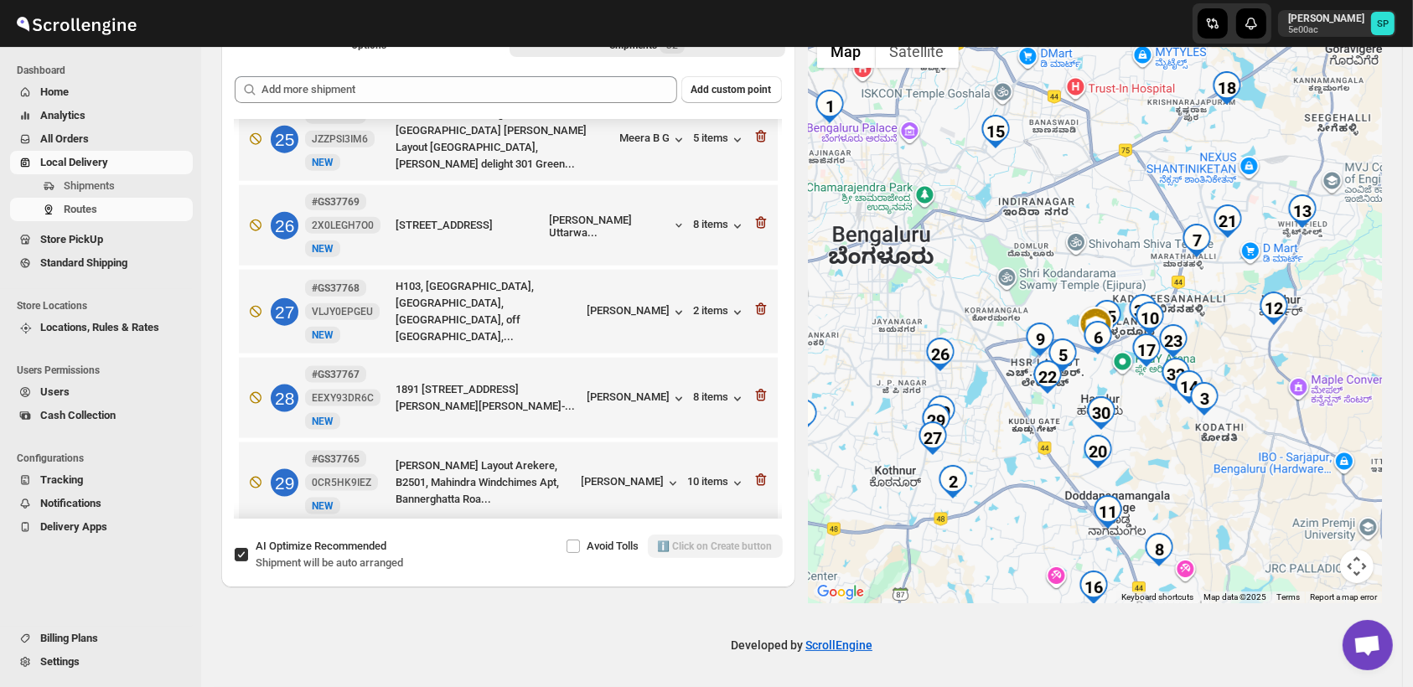
drag, startPoint x: 1174, startPoint y: 463, endPoint x: 1153, endPoint y: 471, distance: 22.3
click at [1153, 471] on div at bounding box center [1096, 314] width 574 height 577
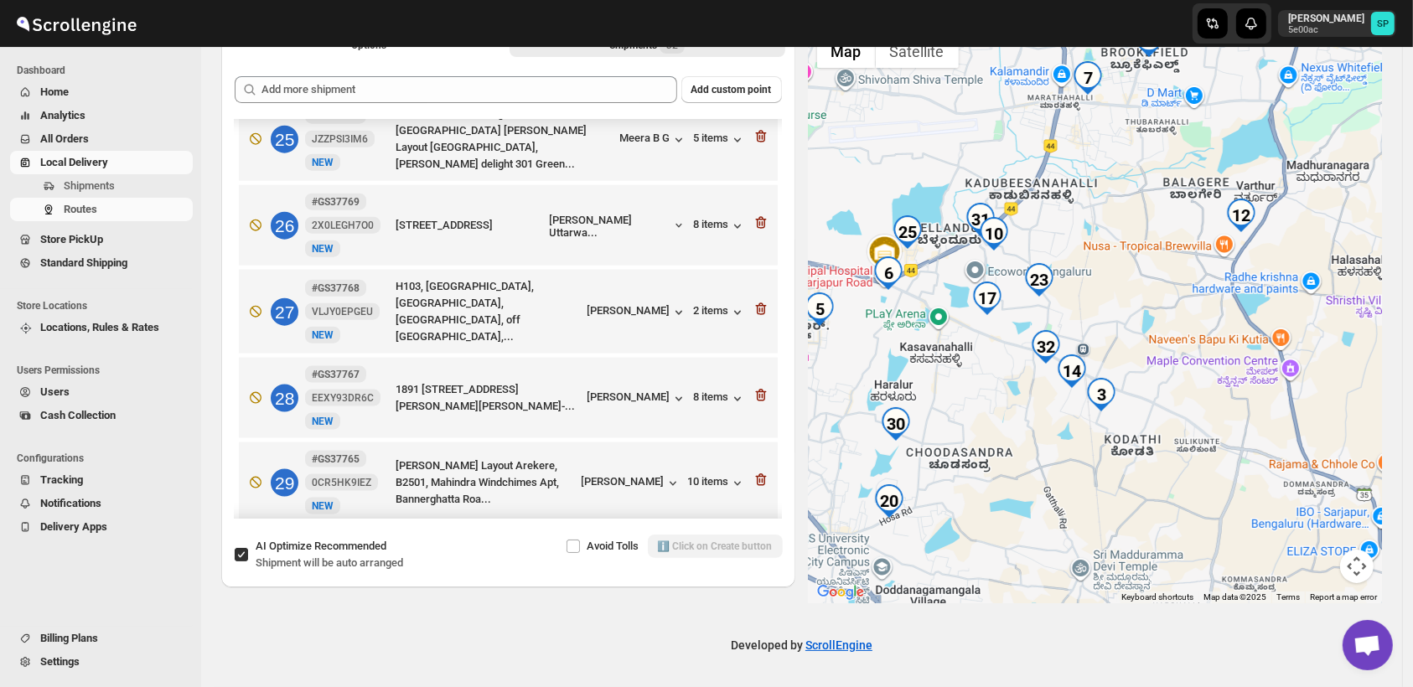
click at [1248, 316] on div at bounding box center [1096, 314] width 574 height 577
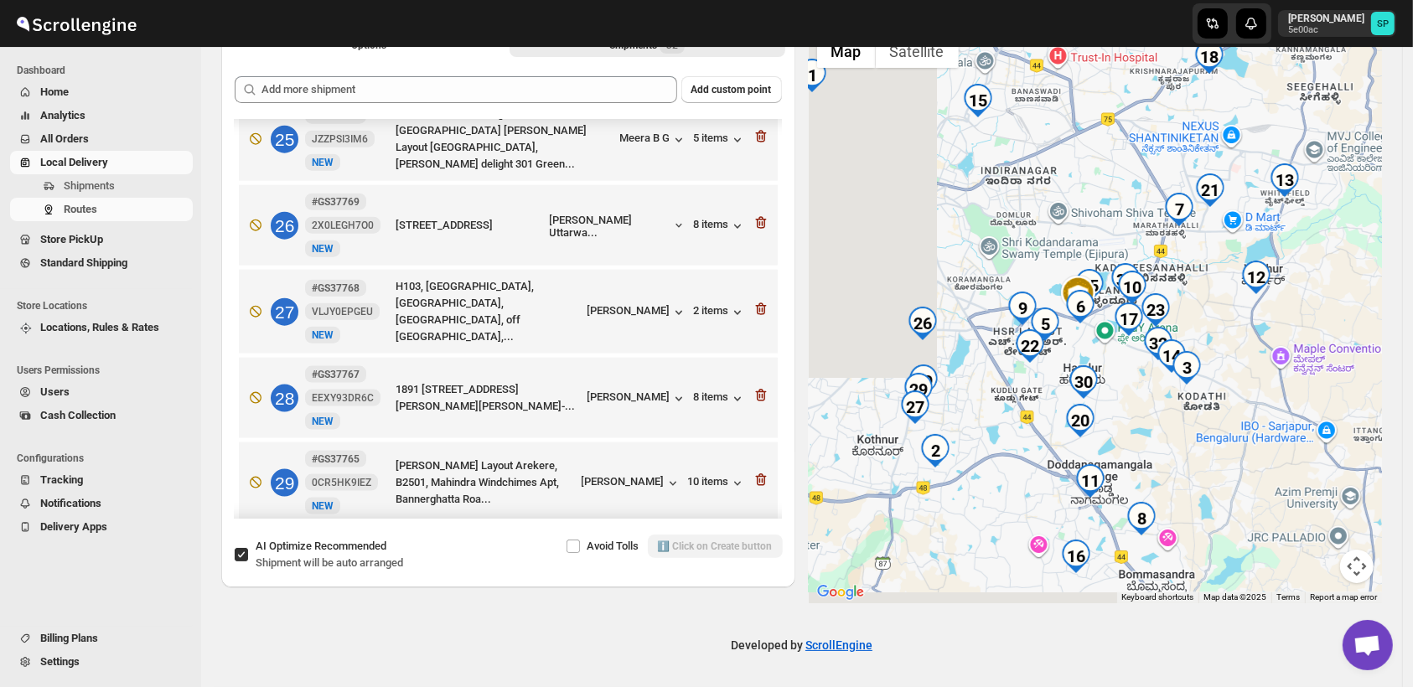
drag, startPoint x: 1078, startPoint y: 453, endPoint x: 1425, endPoint y: 339, distance: 366.0
click at [1412, 339] on html "Skip to content [PERSON_NAME] 5e00ac SP Dashboard Home Analytics All Orders Loc…" at bounding box center [706, 230] width 1413 height 687
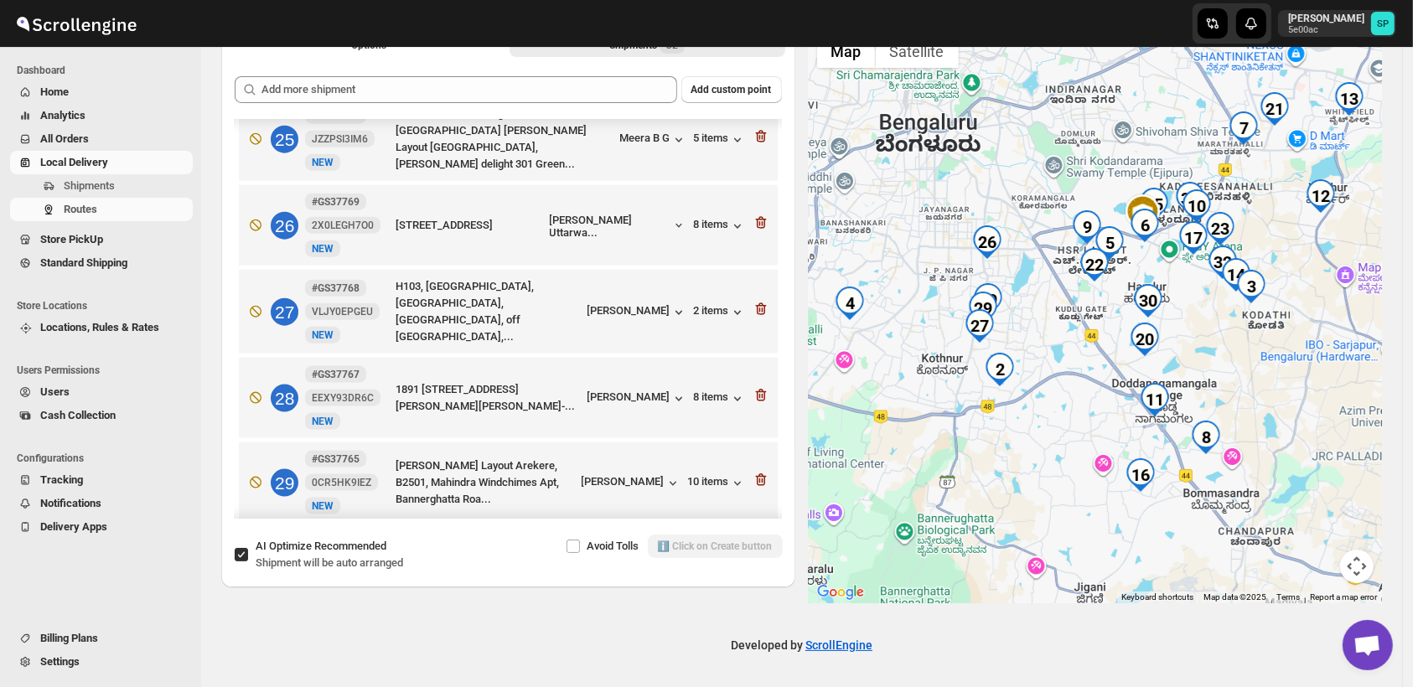
drag, startPoint x: 1166, startPoint y: 445, endPoint x: 1073, endPoint y: 445, distance: 93.0
click at [1073, 445] on div at bounding box center [1096, 314] width 574 height 577
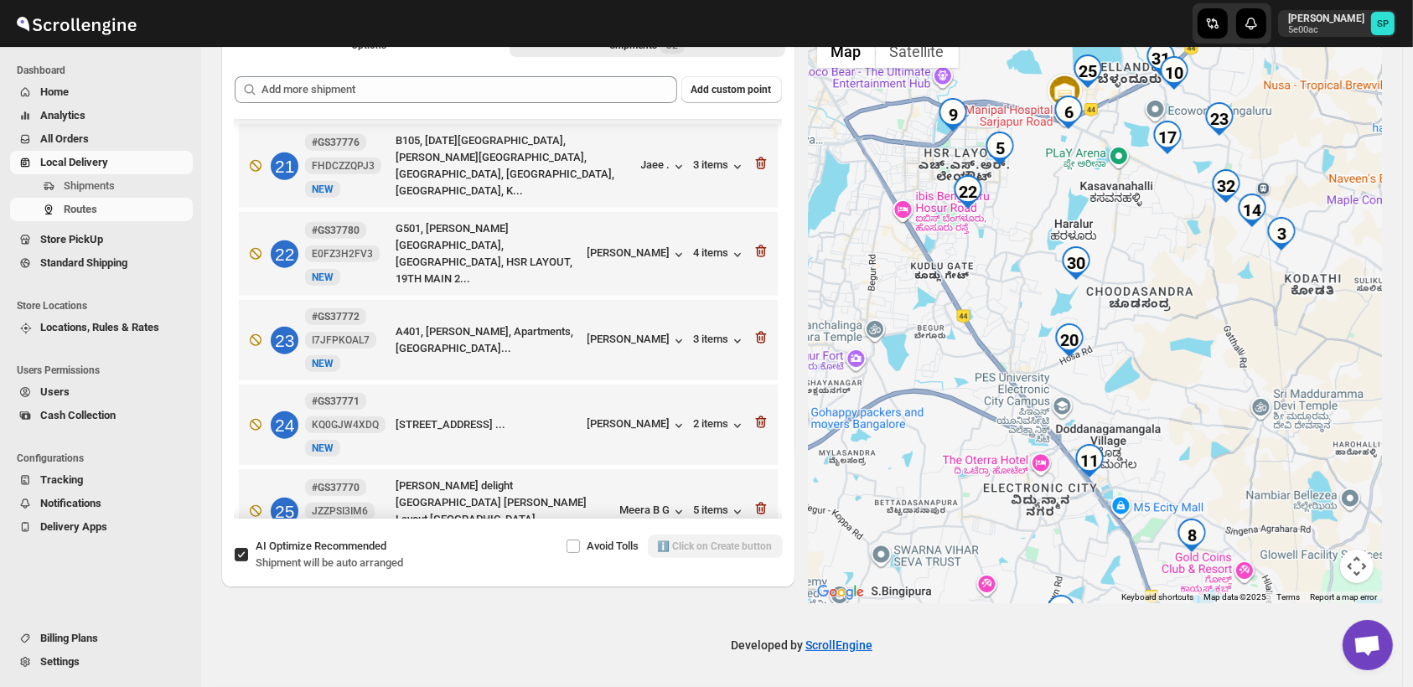
scroll to position [1594, 0]
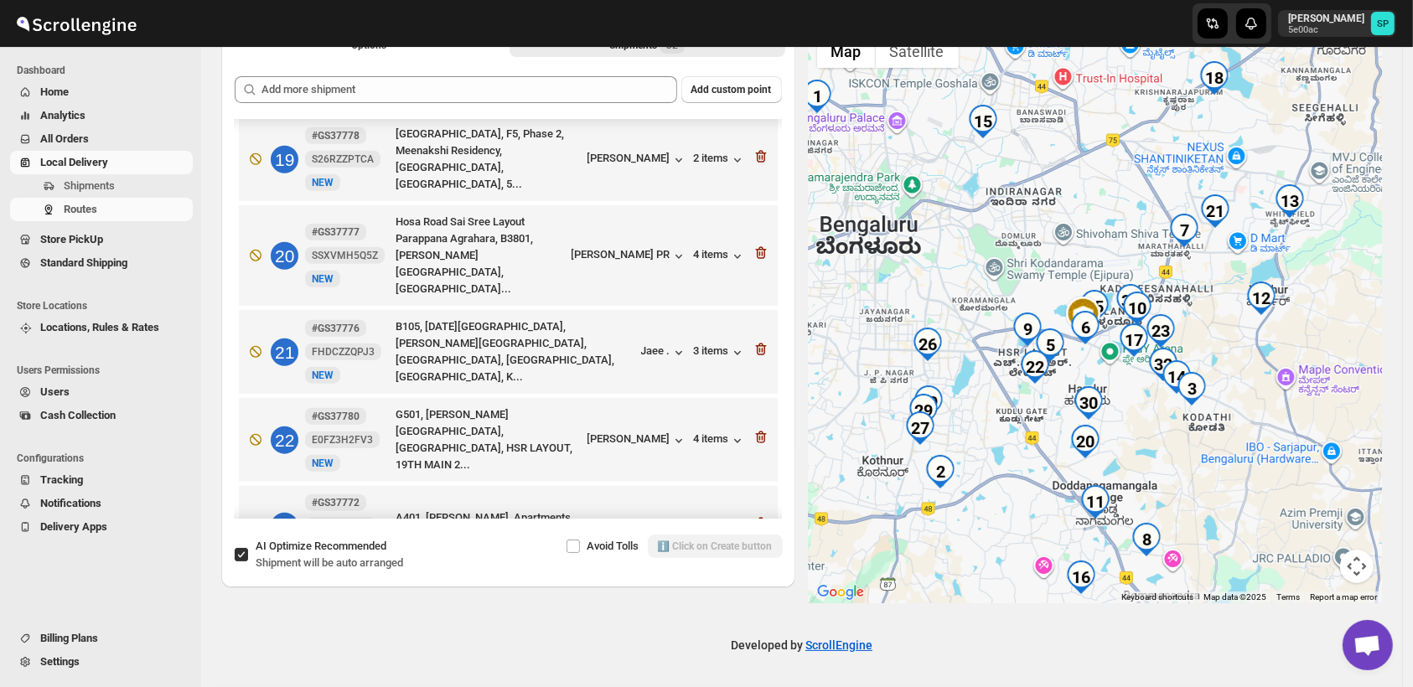
drag, startPoint x: 1287, startPoint y: 349, endPoint x: 1284, endPoint y: 503, distance: 153.4
click at [1284, 503] on div at bounding box center [1096, 314] width 574 height 577
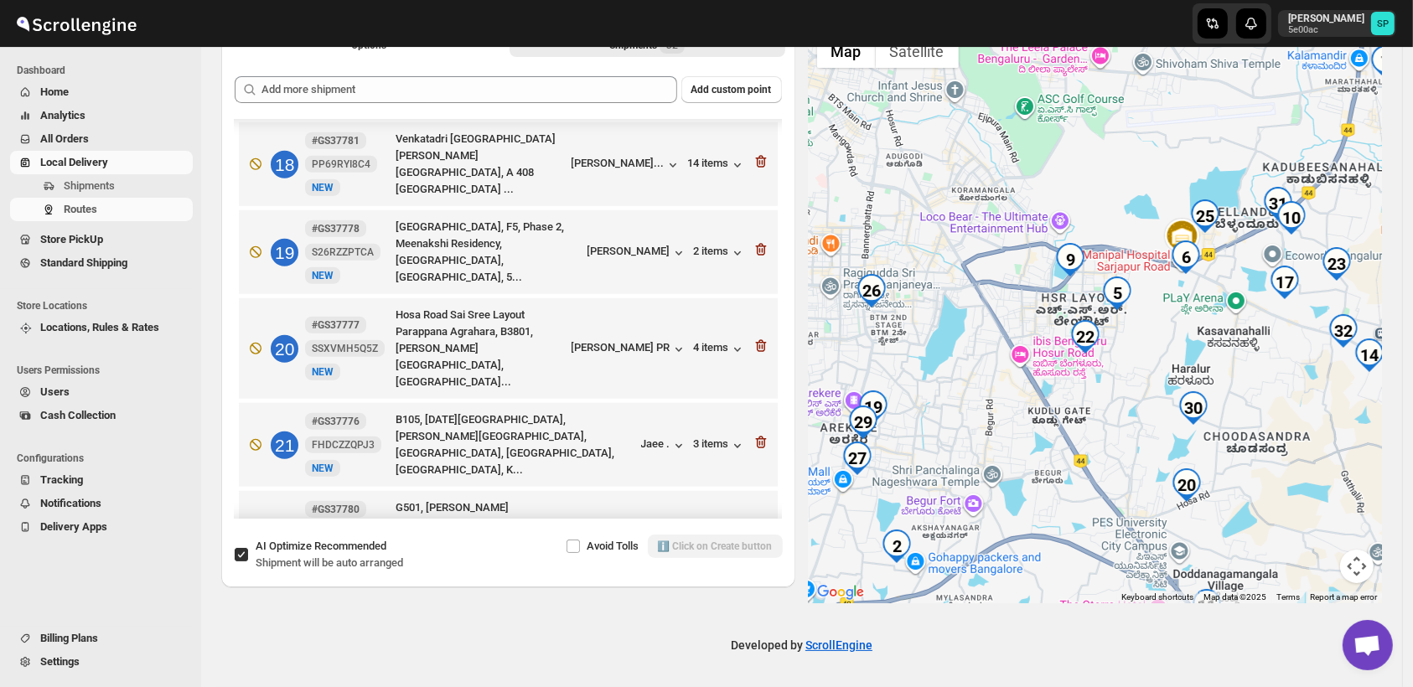
scroll to position [1408, 0]
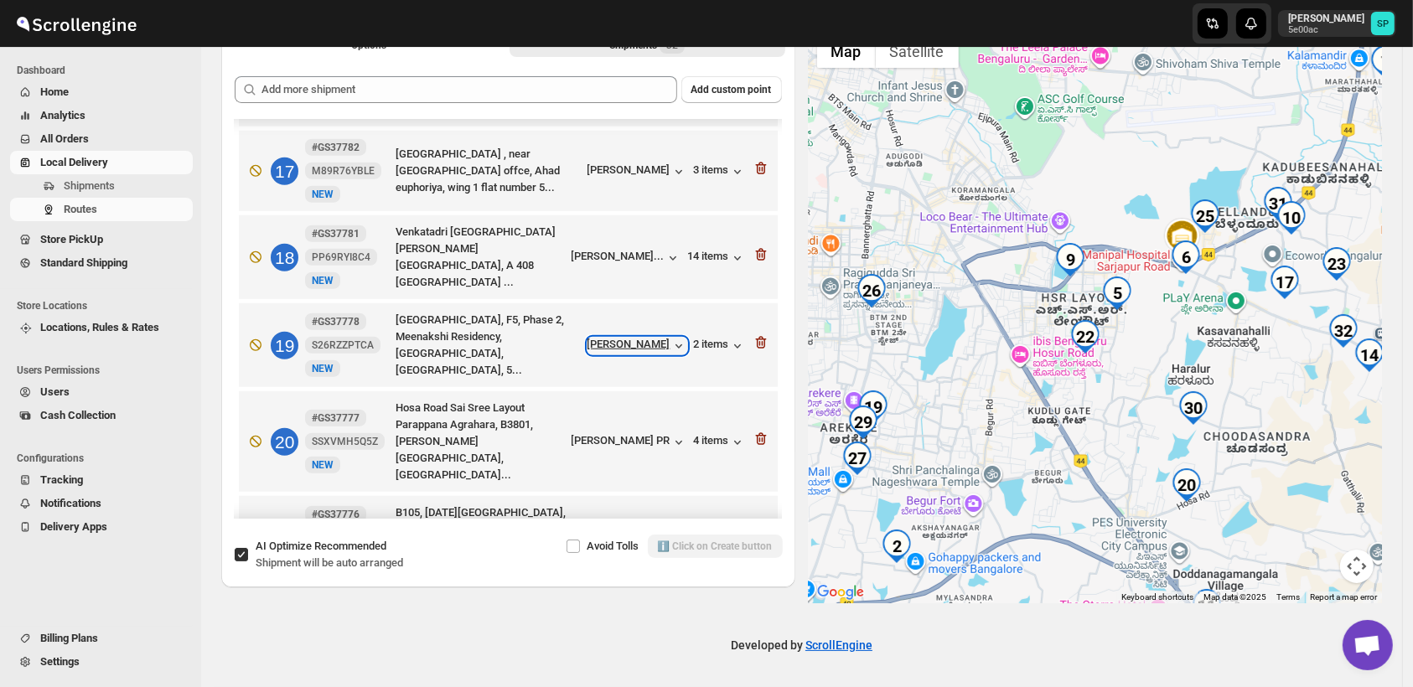
click at [661, 338] on div "[PERSON_NAME]" at bounding box center [637, 346] width 100 height 17
click at [695, 338] on div "2 items" at bounding box center [720, 346] width 52 height 17
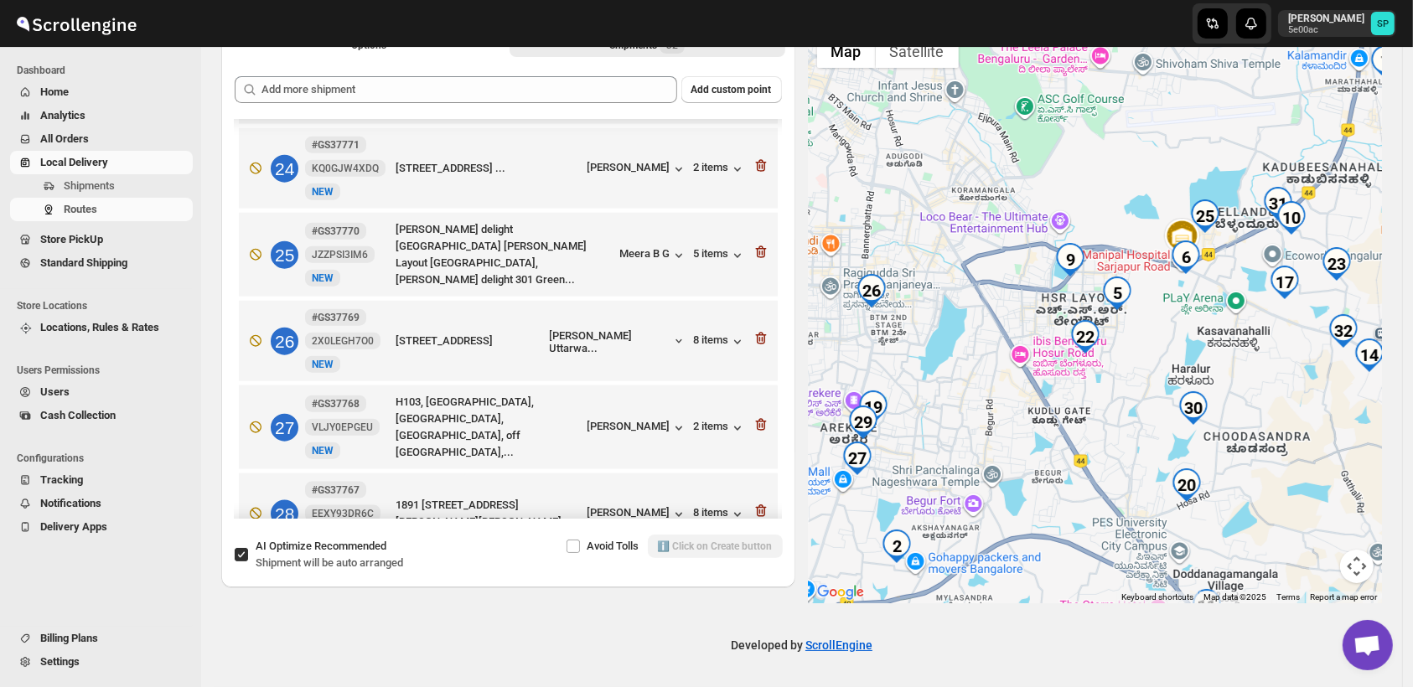
scroll to position [2152, 0]
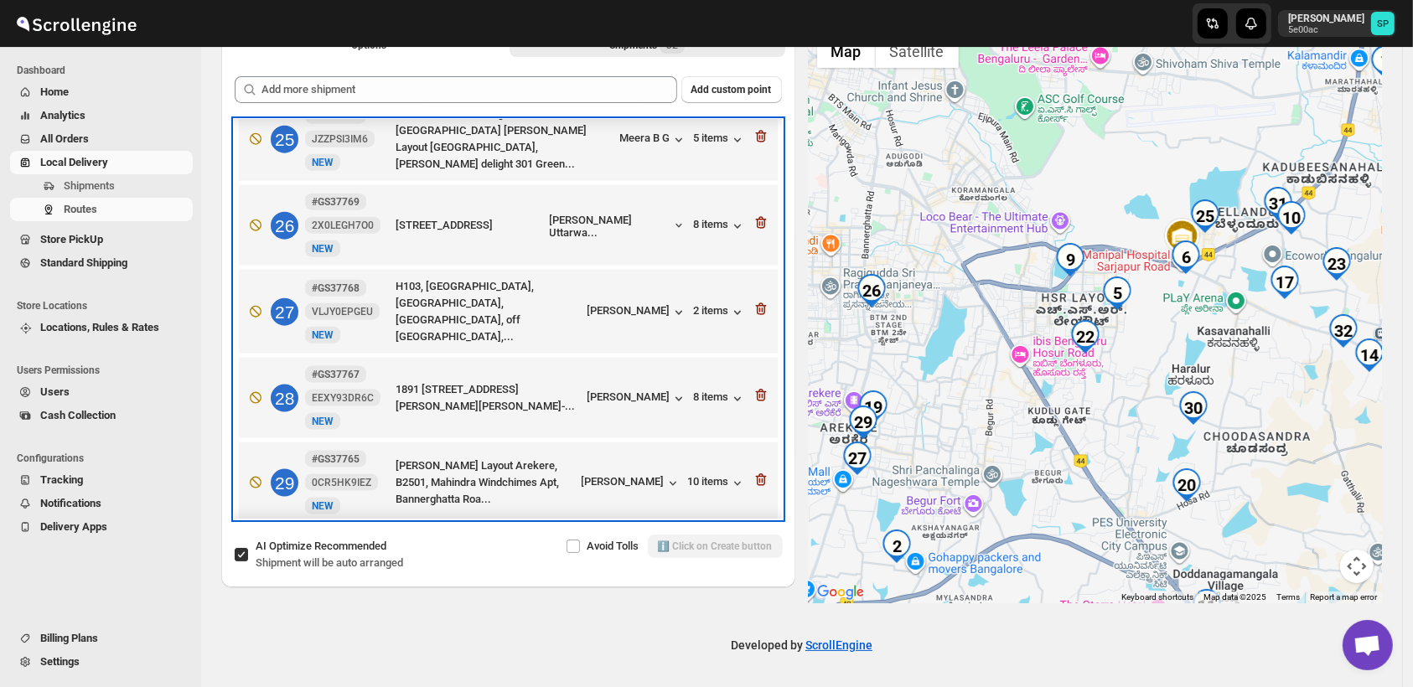
click at [716, 444] on div "29 #GS37765 0CR5HK9IEZ New NEW [PERSON_NAME] Layout Arekere, B2501, Mahindra Wi…" at bounding box center [505, 479] width 529 height 70
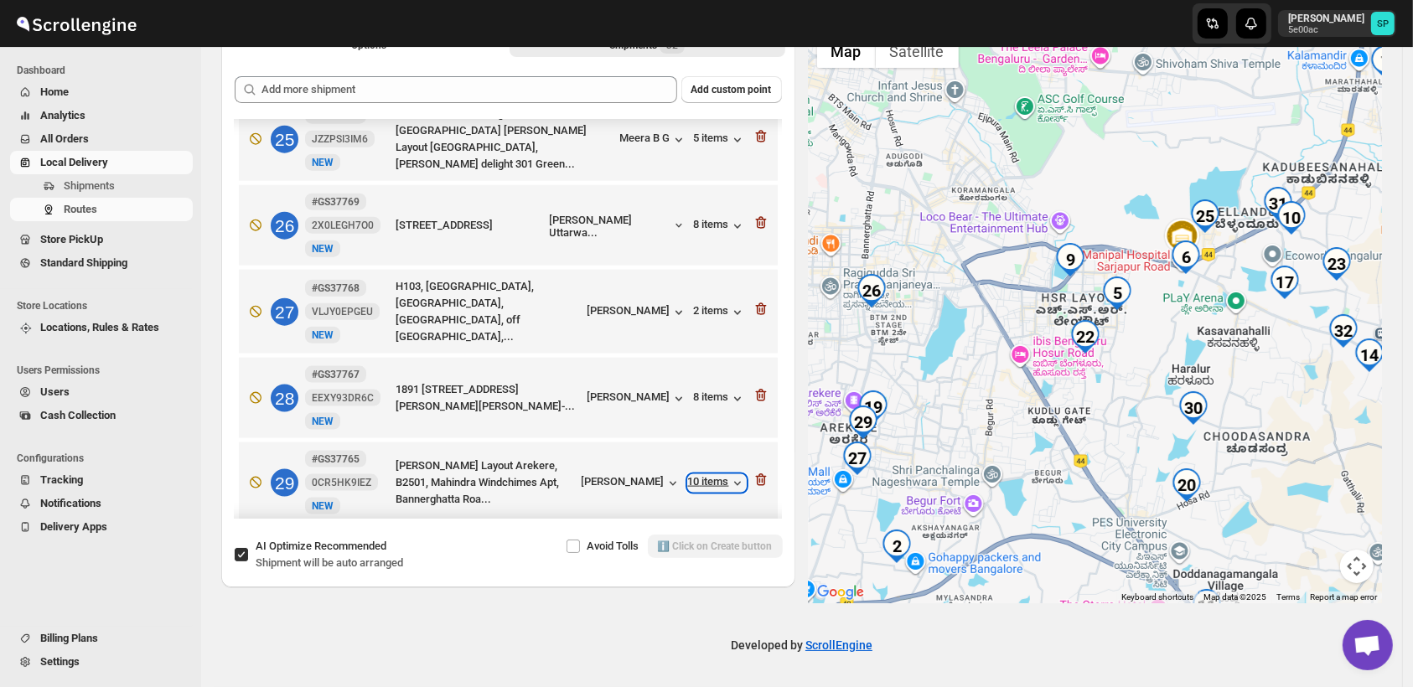
click at [716, 475] on div "10 items" at bounding box center [717, 483] width 58 height 17
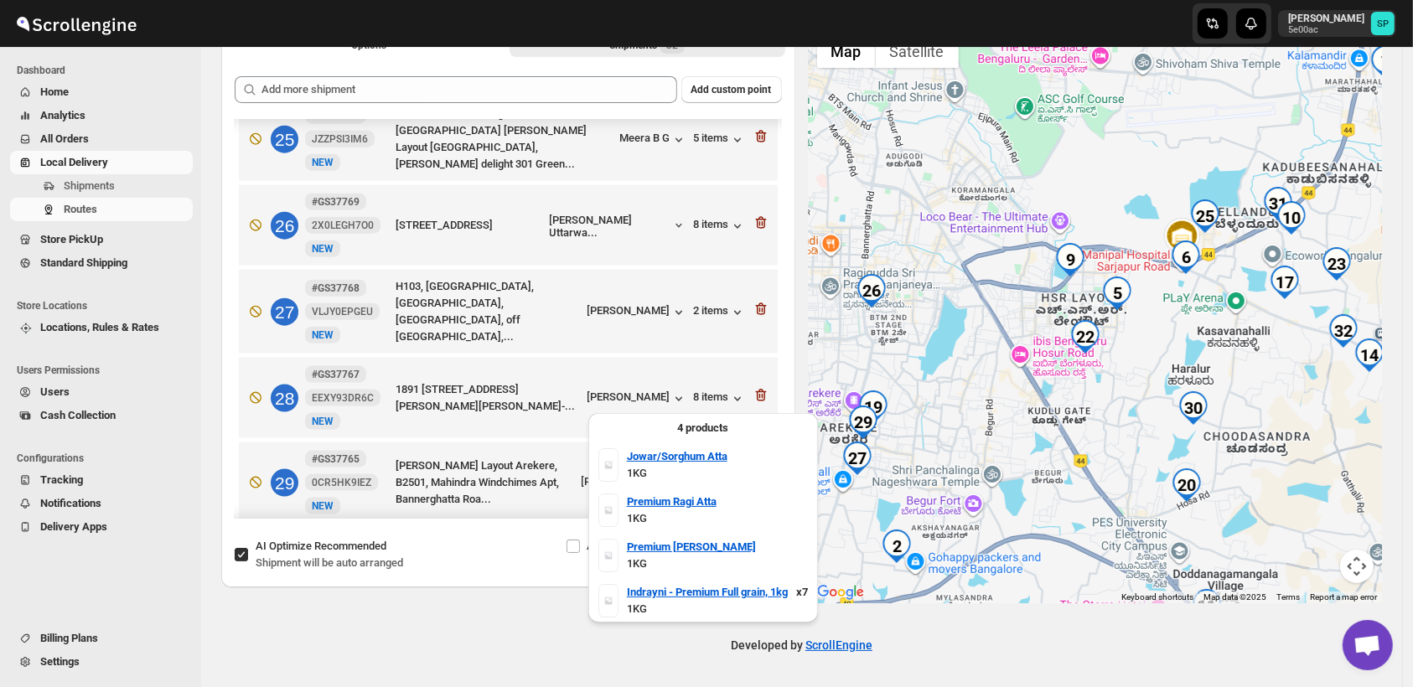
click at [716, 475] on div "10 items" at bounding box center [717, 483] width 58 height 17
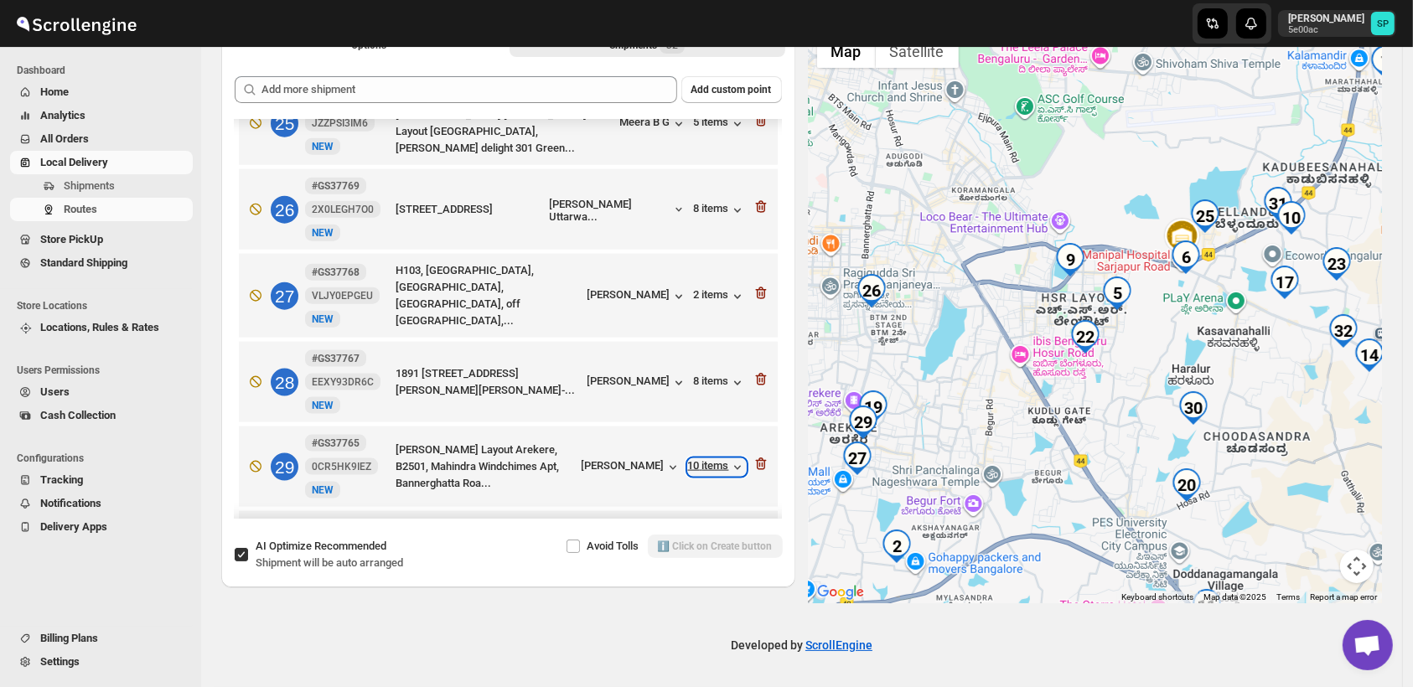
scroll to position [2059, 0]
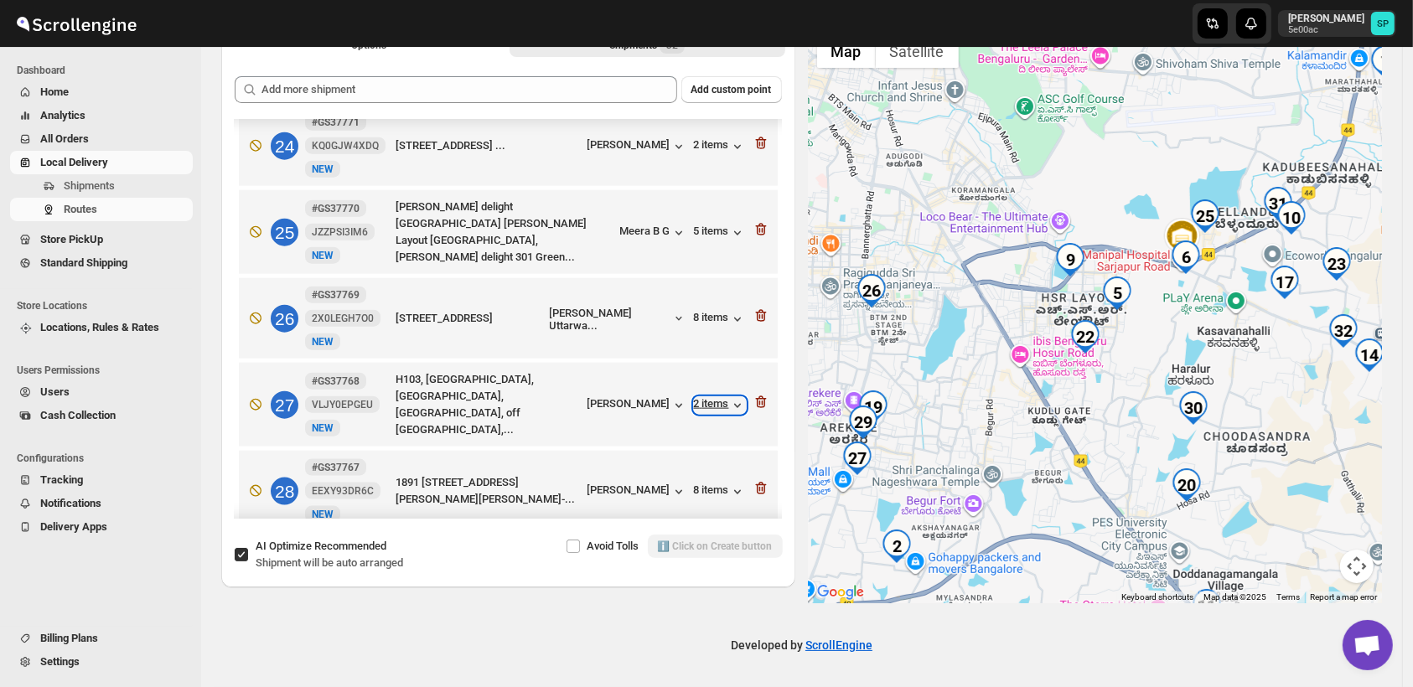
click at [713, 397] on div "2 items" at bounding box center [720, 405] width 52 height 17
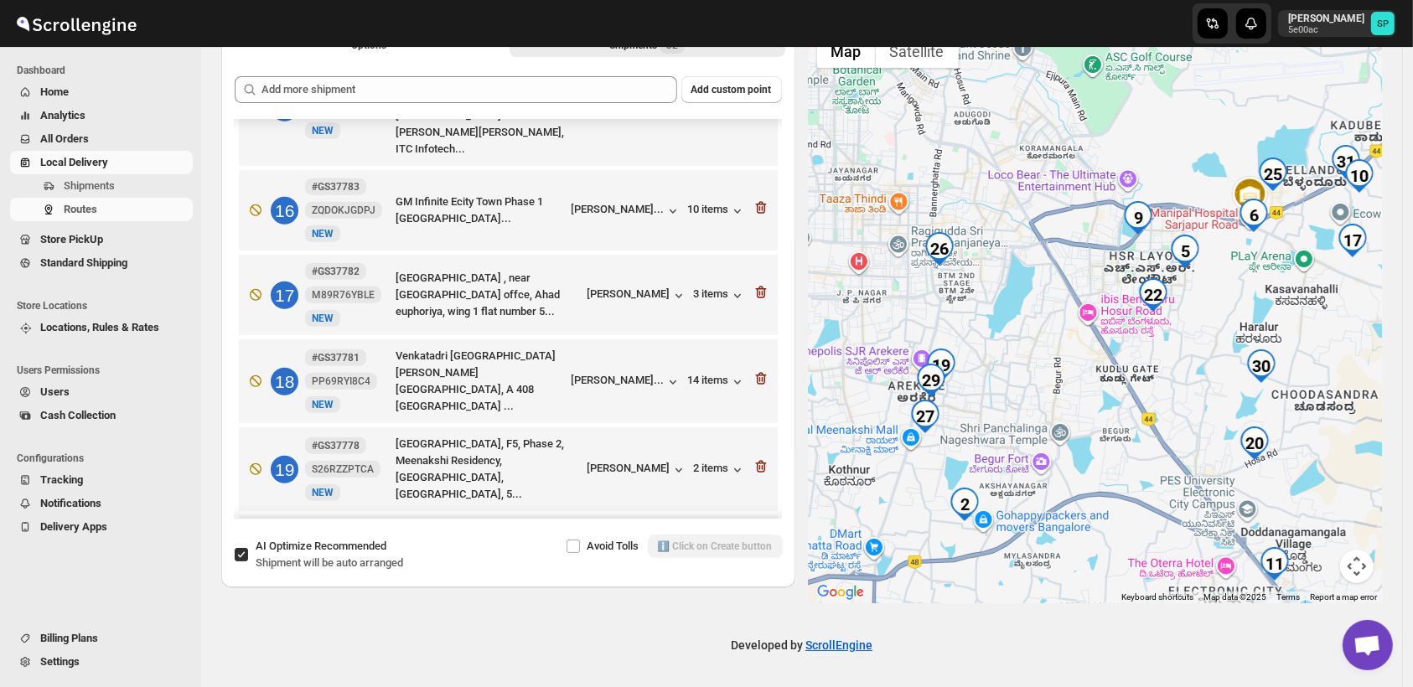
scroll to position [1314, 0]
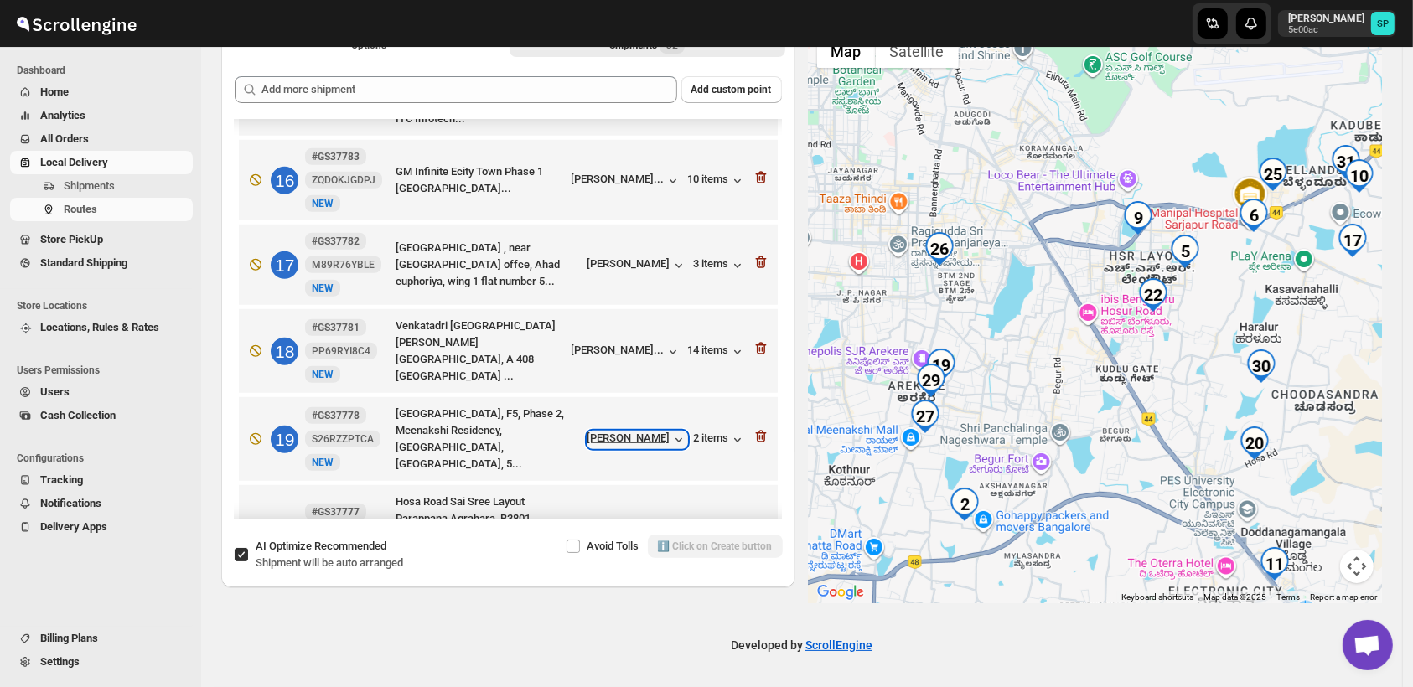
click at [636, 432] on div "[PERSON_NAME]" at bounding box center [637, 440] width 100 height 17
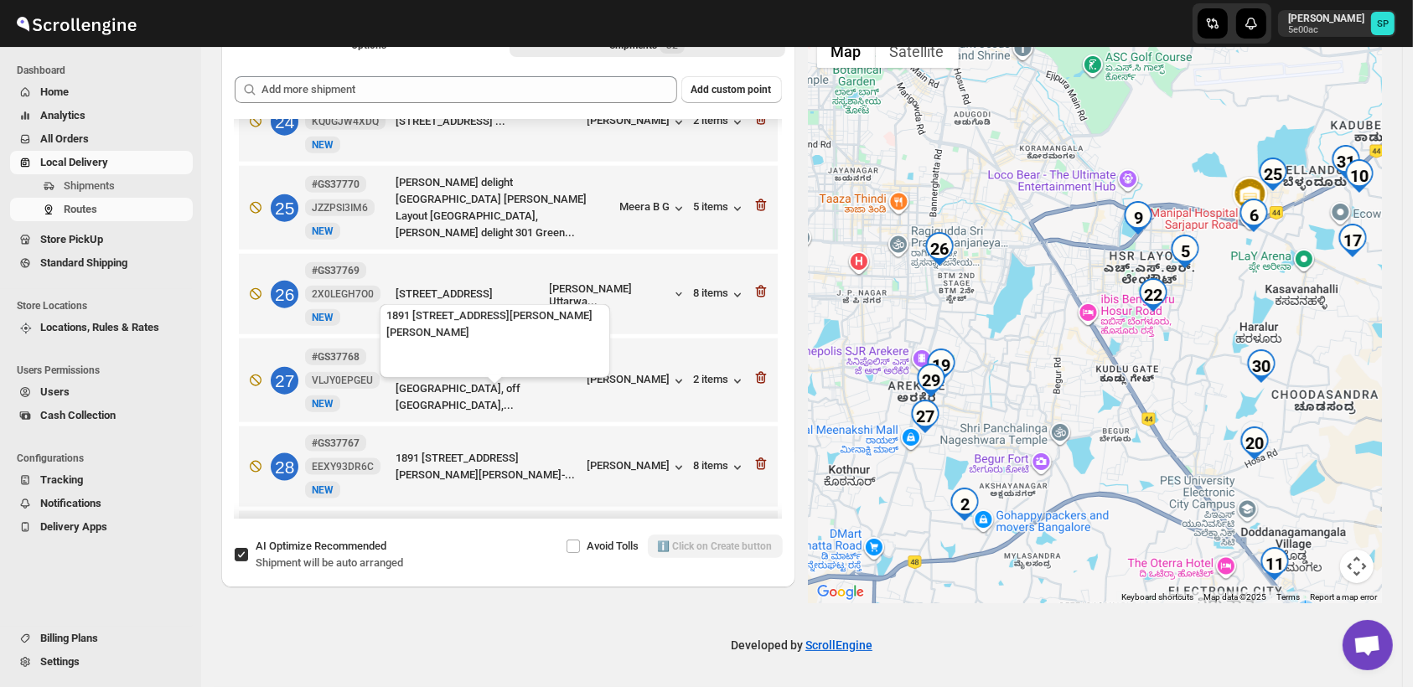
scroll to position [2152, 0]
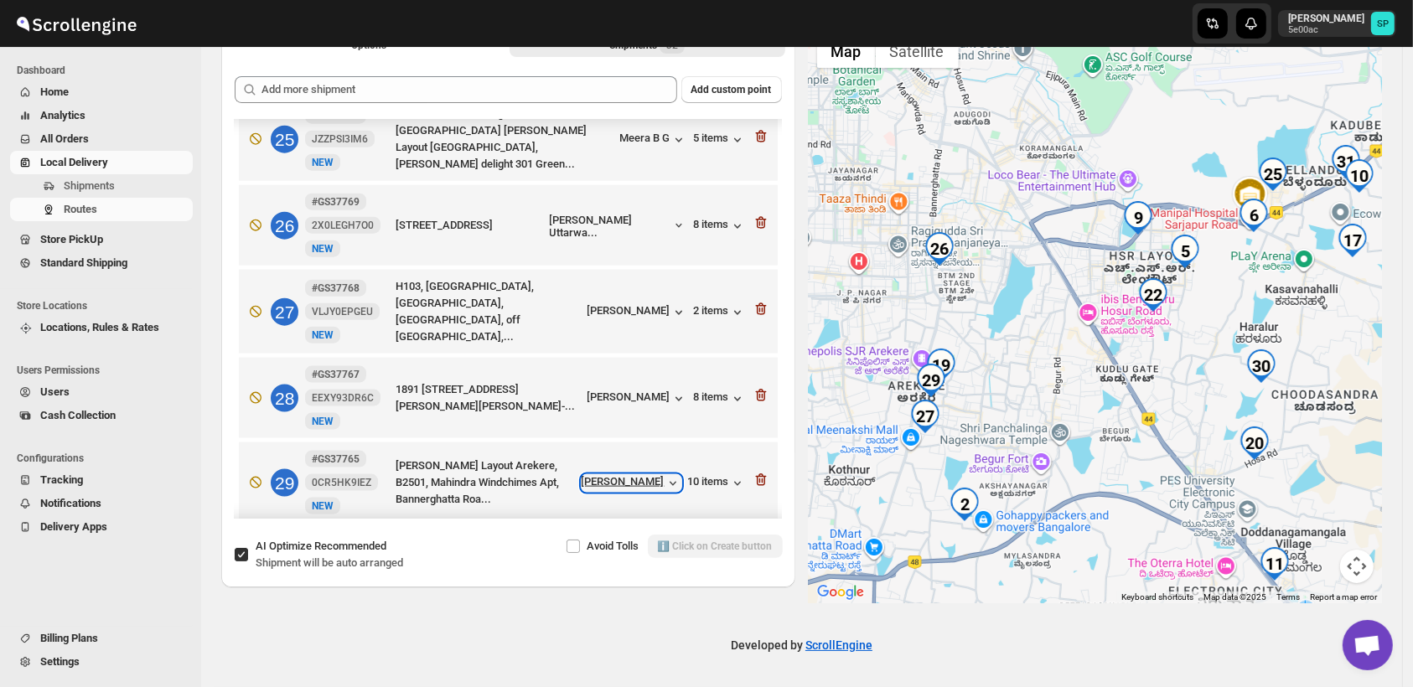
click at [637, 475] on div "[PERSON_NAME]" at bounding box center [632, 483] width 100 height 17
click at [644, 304] on div "[PERSON_NAME]" at bounding box center [637, 312] width 100 height 17
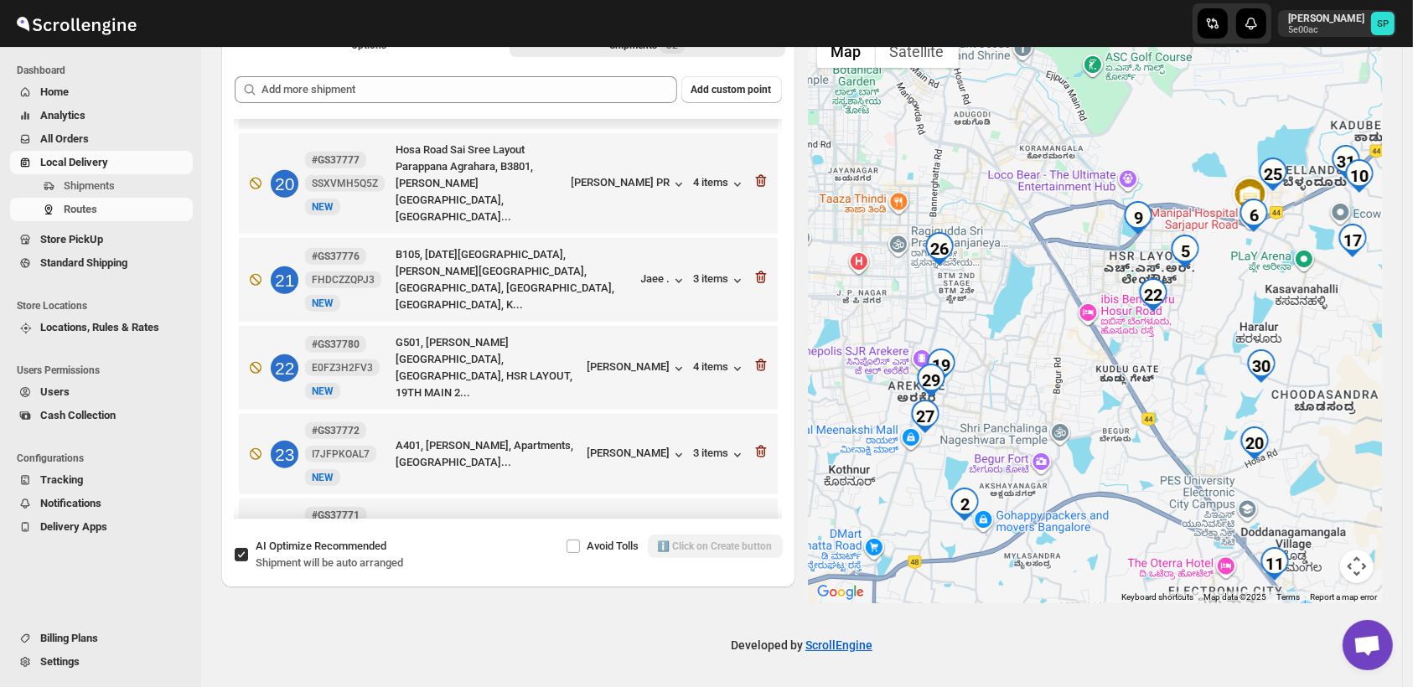
scroll to position [1873, 0]
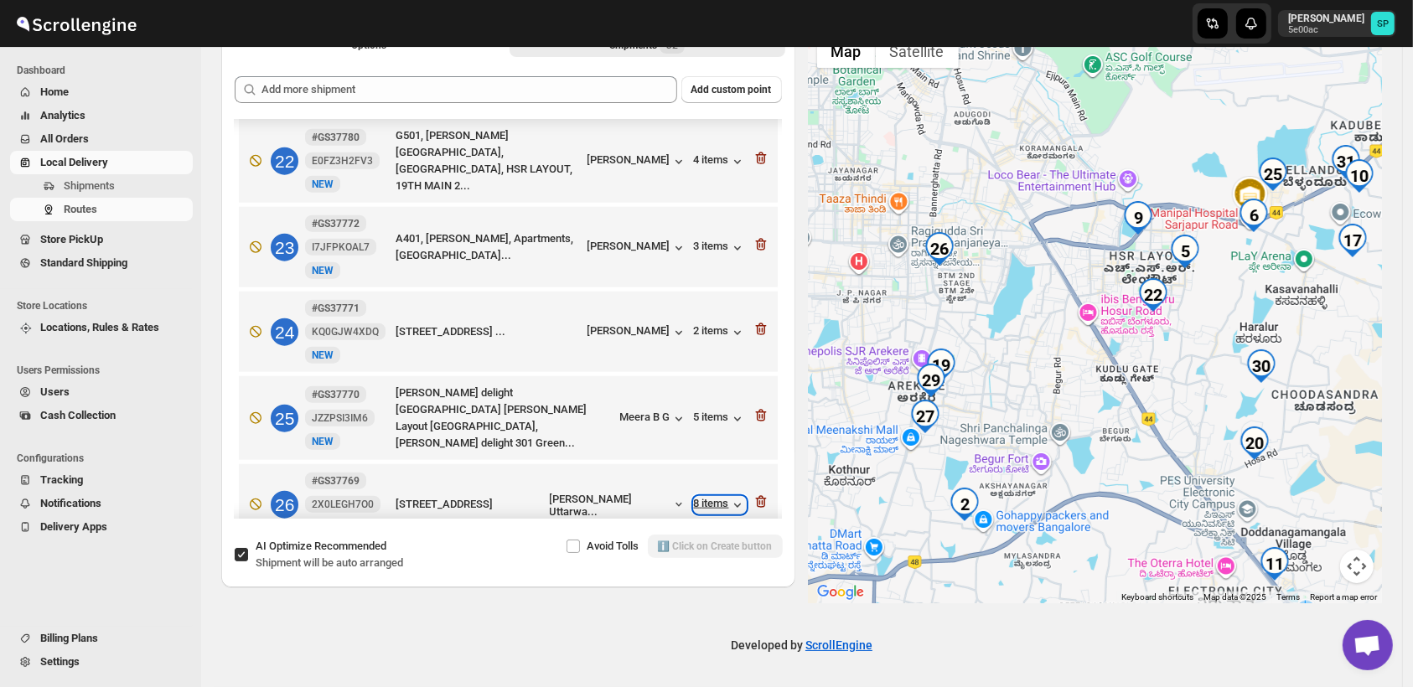
click at [722, 497] on div "8 items" at bounding box center [720, 505] width 52 height 17
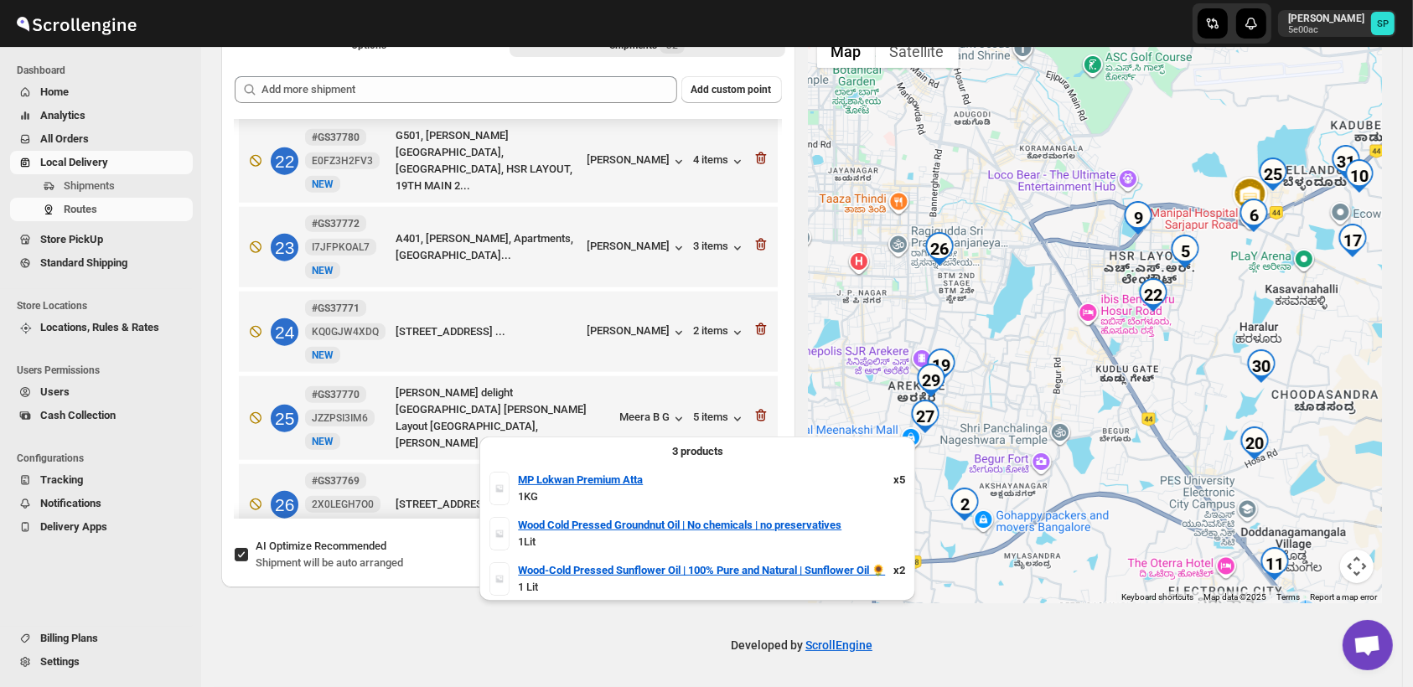
click at [720, 497] on div "8 items" at bounding box center [720, 505] width 52 height 17
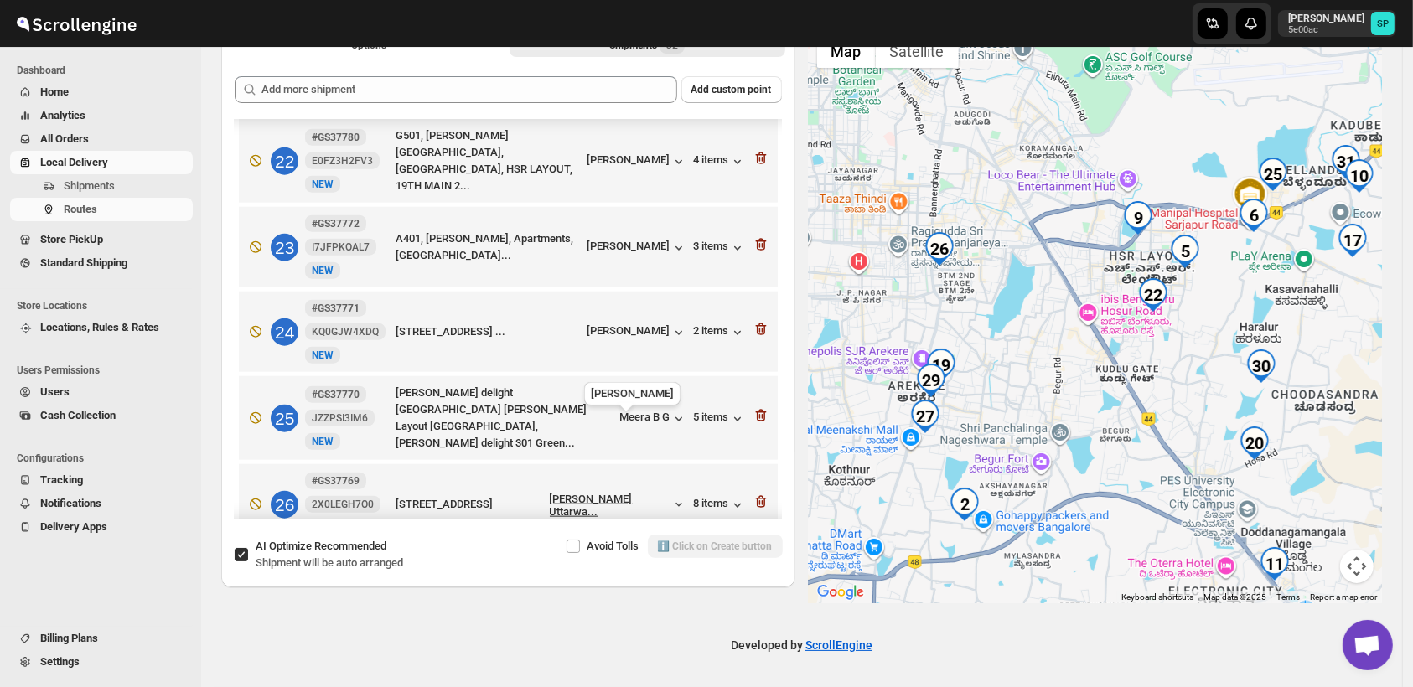
click at [616, 493] on div "[PERSON_NAME] Uttarwa..." at bounding box center [611, 505] width 122 height 25
click at [761, 500] on icon "button" at bounding box center [762, 502] width 2 height 5
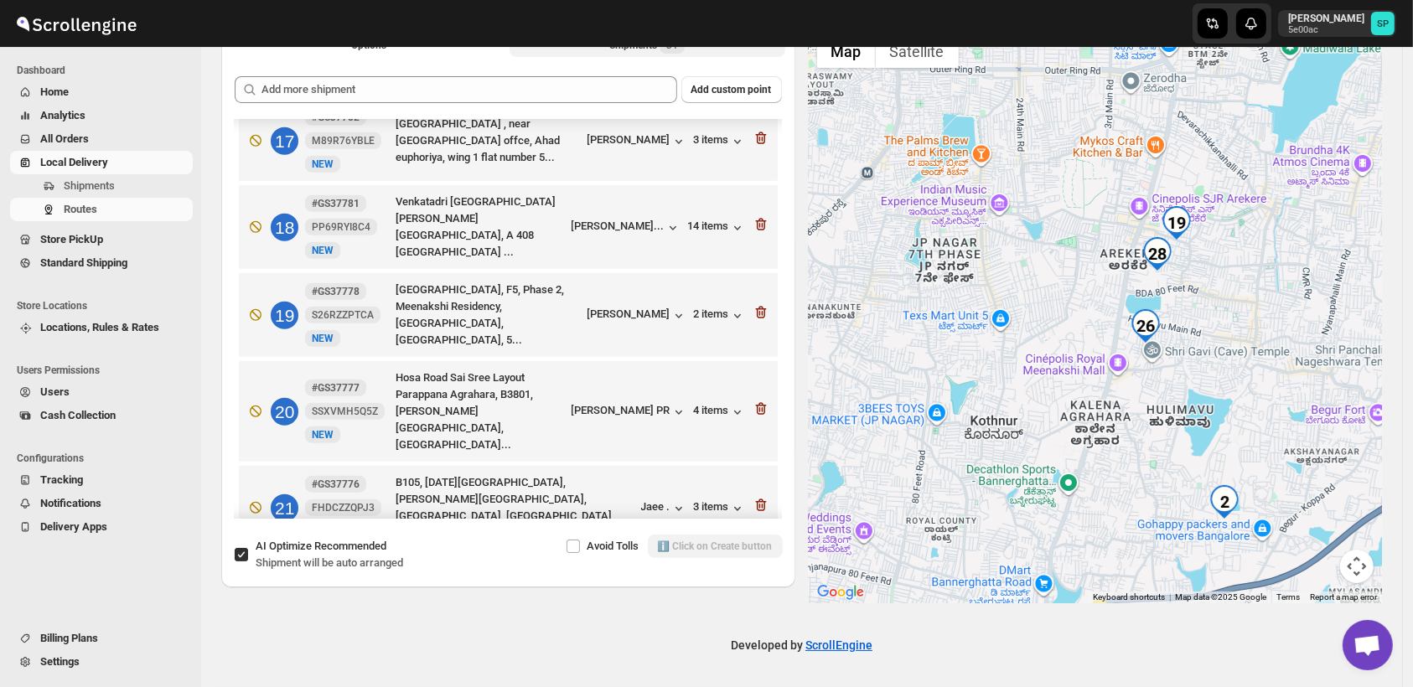
scroll to position [1408, 0]
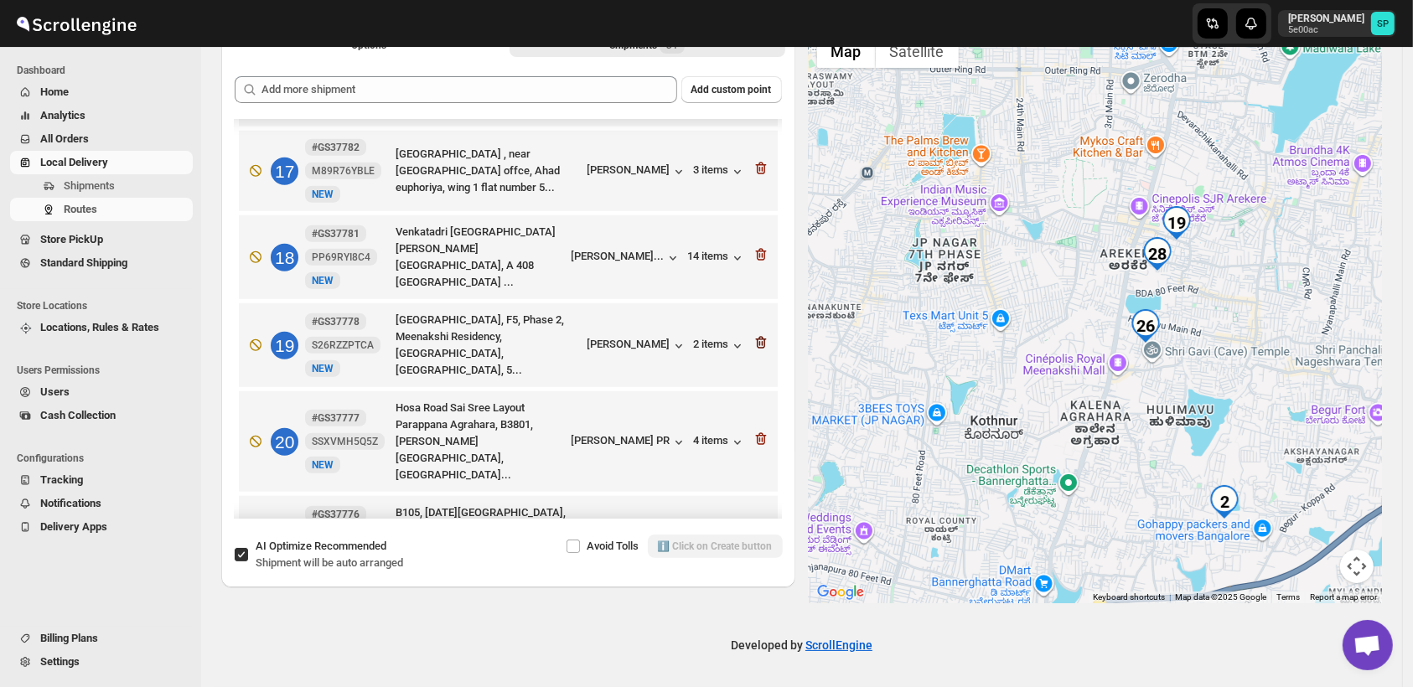
click at [753, 334] on icon "button" at bounding box center [761, 342] width 17 height 17
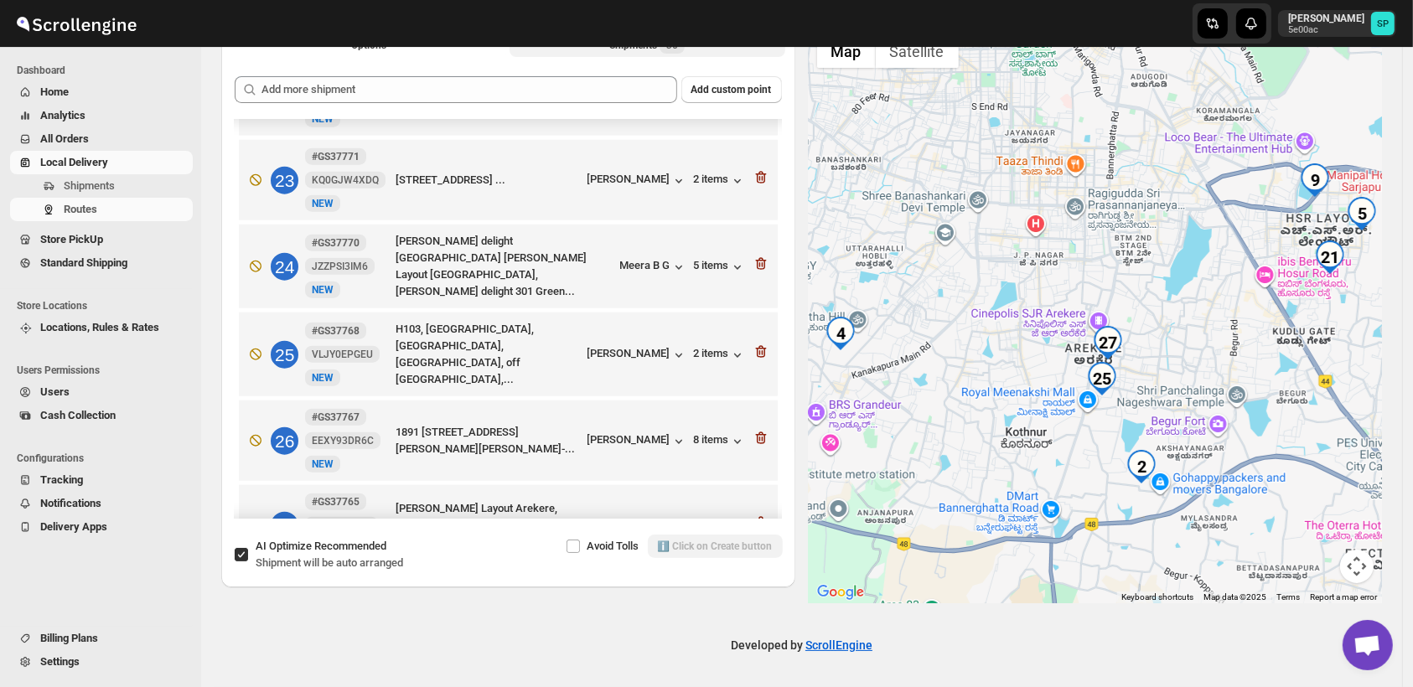
scroll to position [1966, 0]
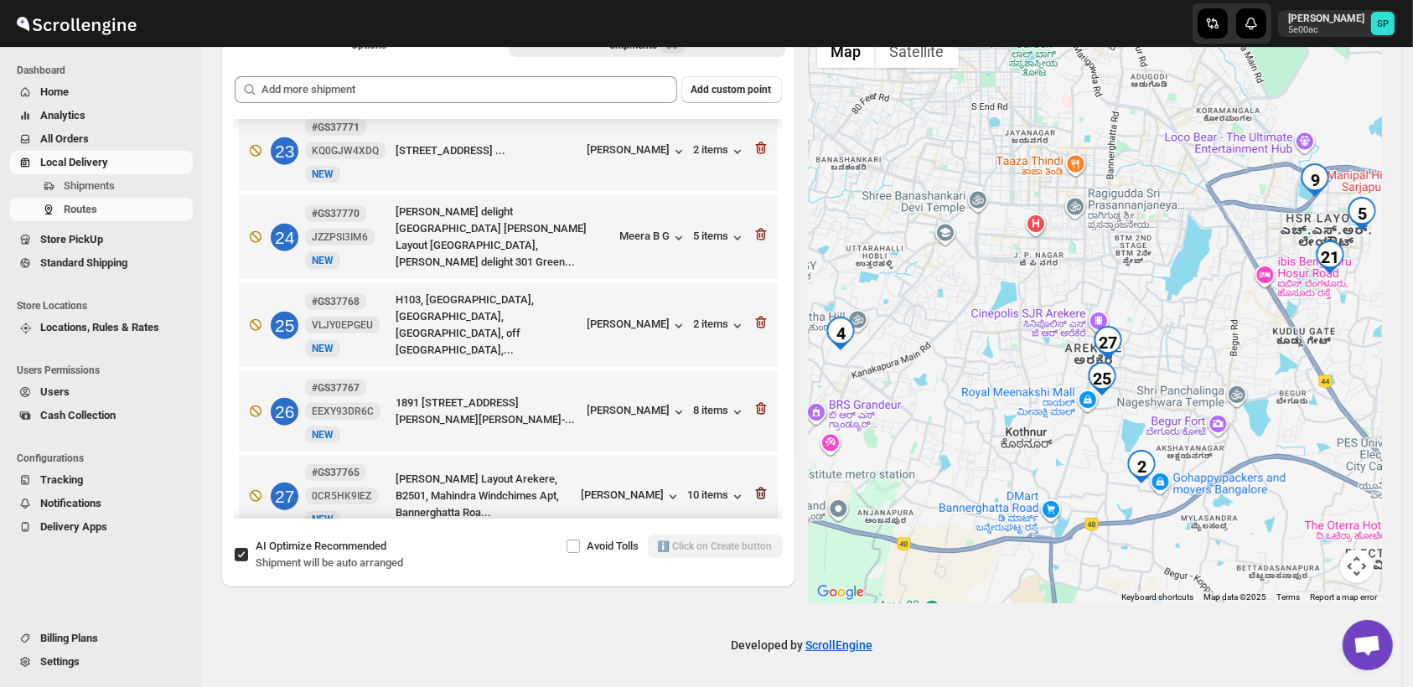
click at [758, 492] on icon "button" at bounding box center [759, 494] width 2 height 5
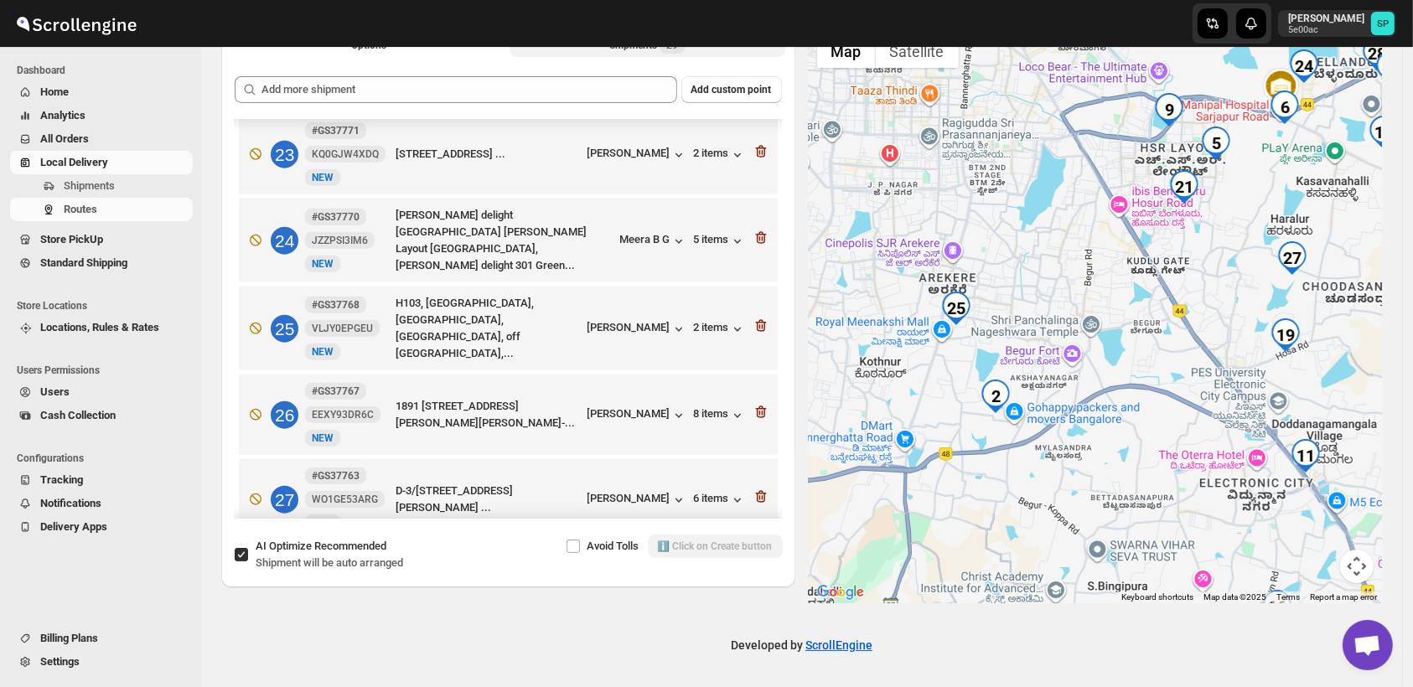
scroll to position [1897, 0]
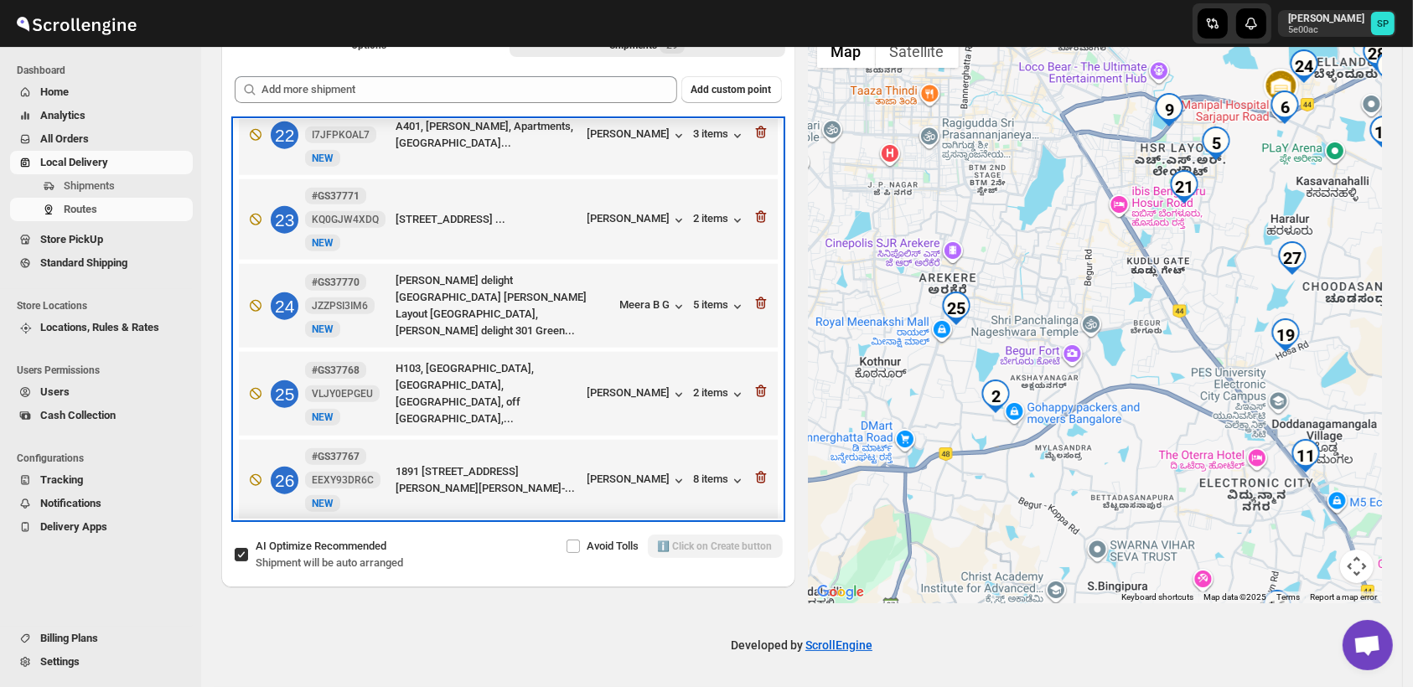
click at [612, 354] on div "25 #GS37768 VLJY0EPGEU New NEW H103, [GEOGRAPHIC_DATA], [GEOGRAPHIC_DATA], [GEO…" at bounding box center [505, 391] width 529 height 74
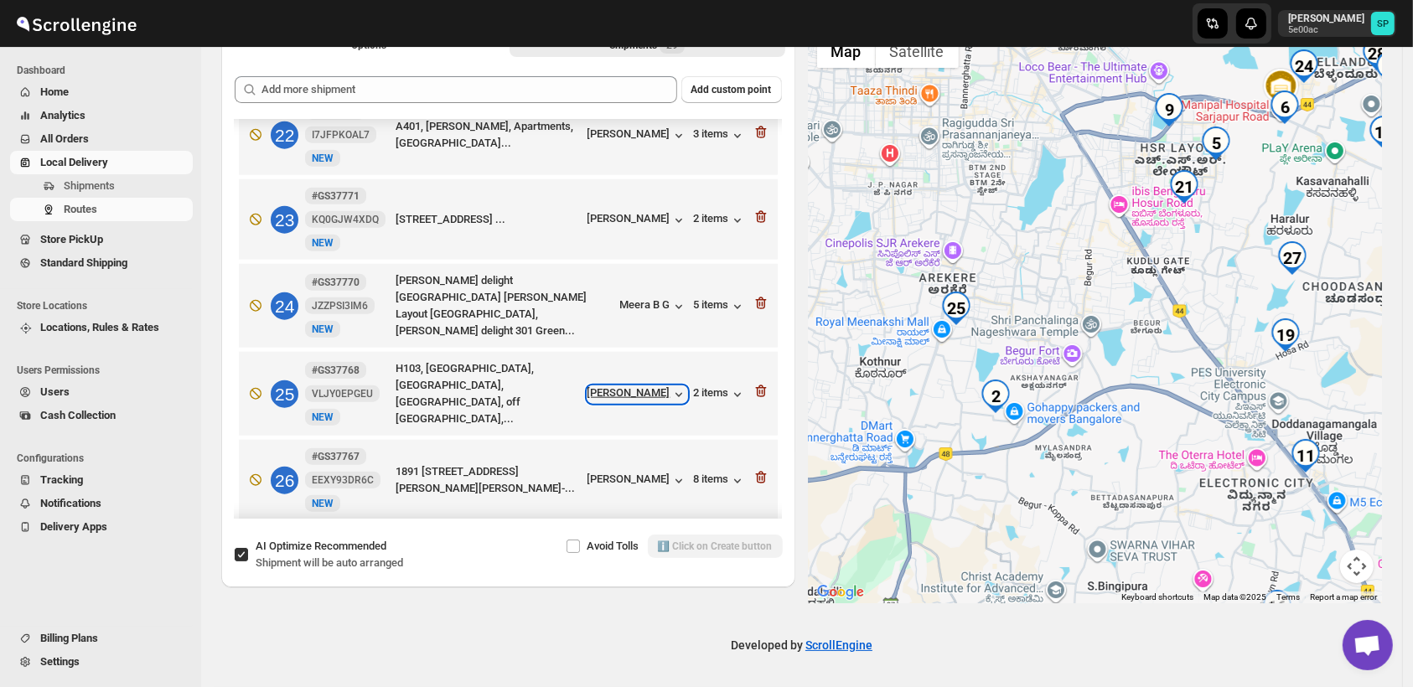
click at [620, 386] on div "[PERSON_NAME]" at bounding box center [637, 394] width 100 height 17
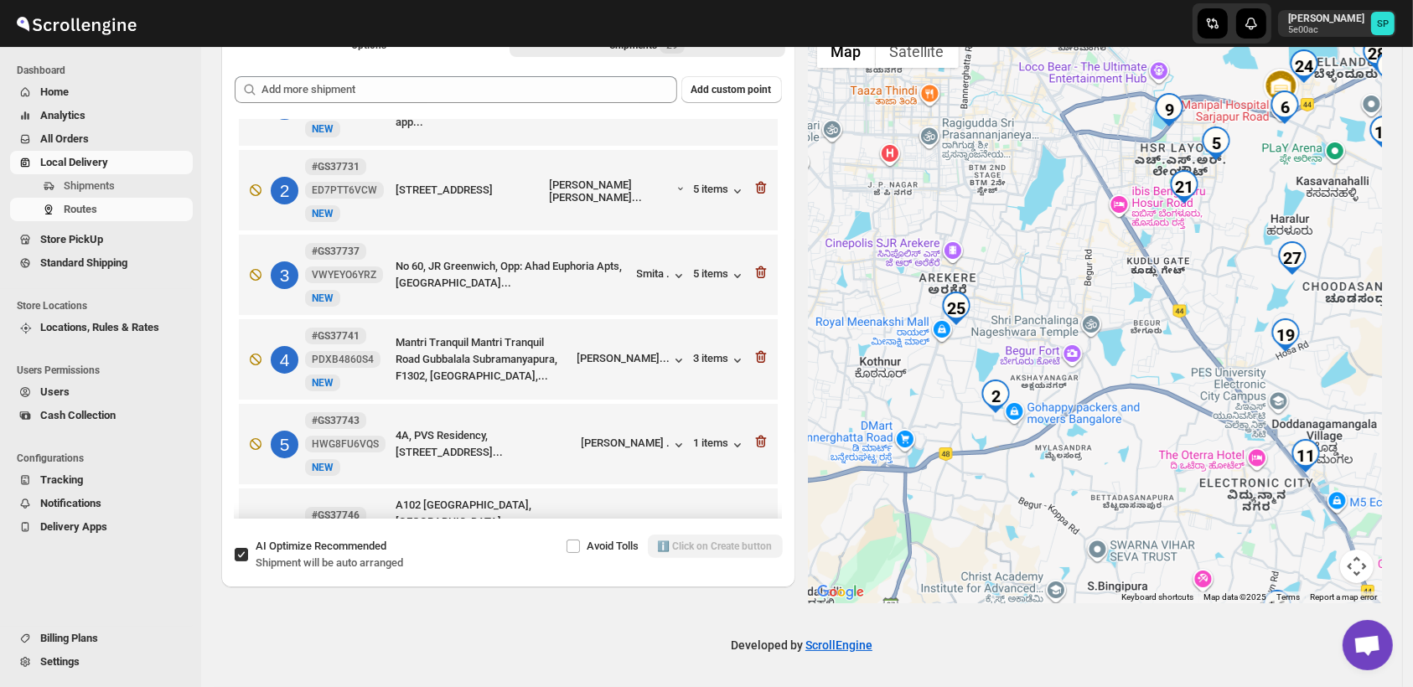
scroll to position [0, 0]
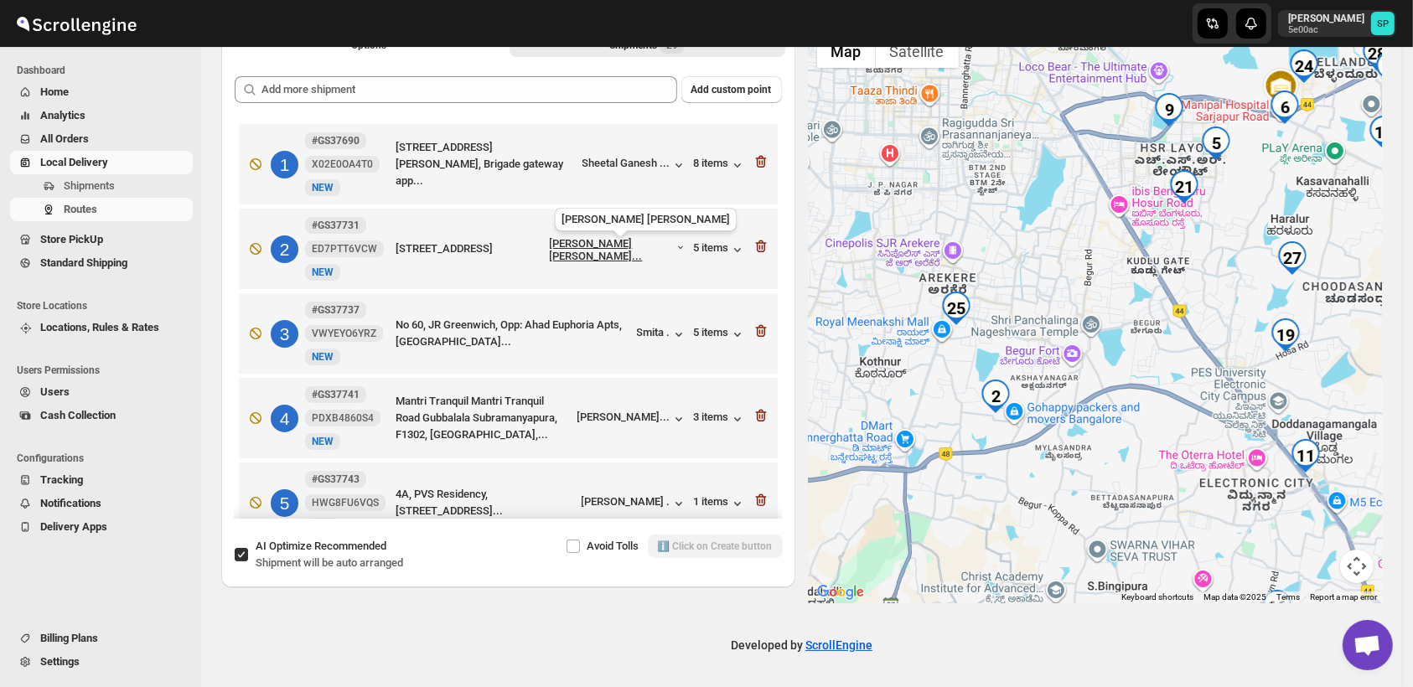
click at [640, 246] on div "[PERSON_NAME] [PERSON_NAME]..." at bounding box center [613, 249] width 126 height 25
click at [729, 251] on icon "button" at bounding box center [737, 249] width 17 height 17
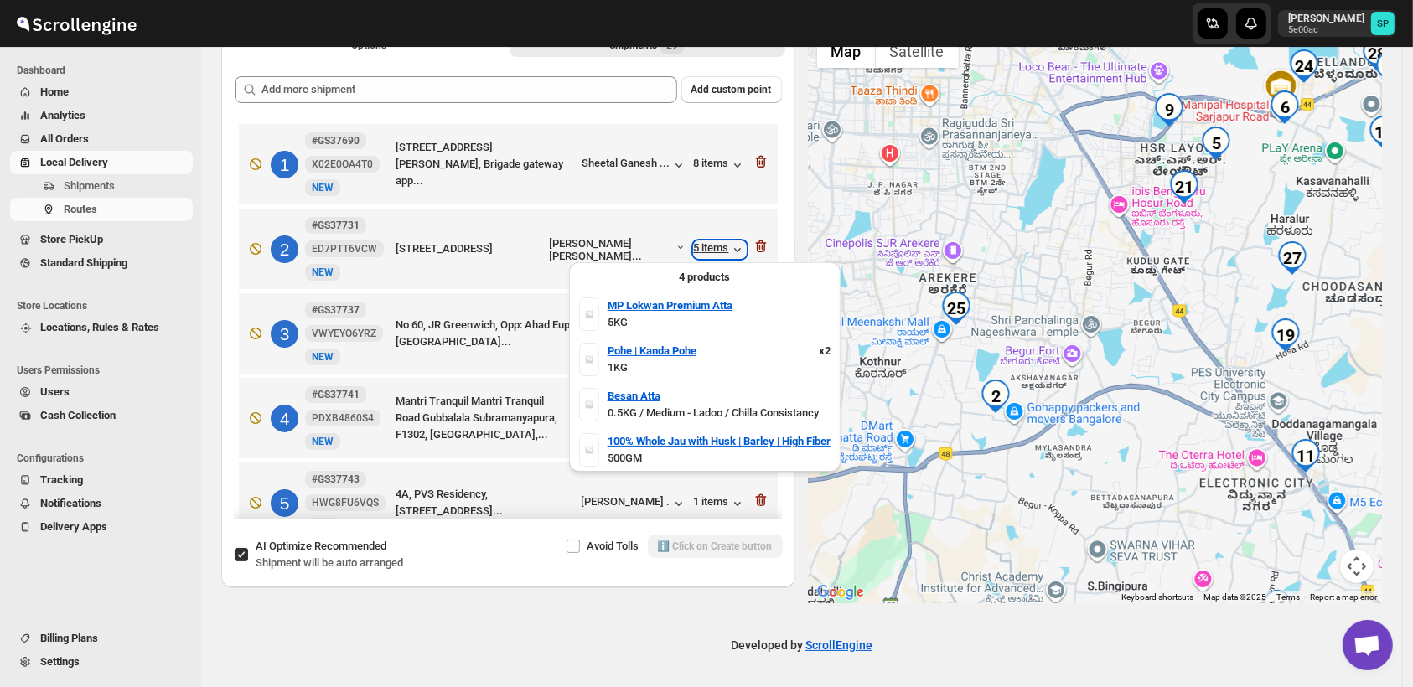
click at [729, 251] on icon "button" at bounding box center [737, 249] width 17 height 17
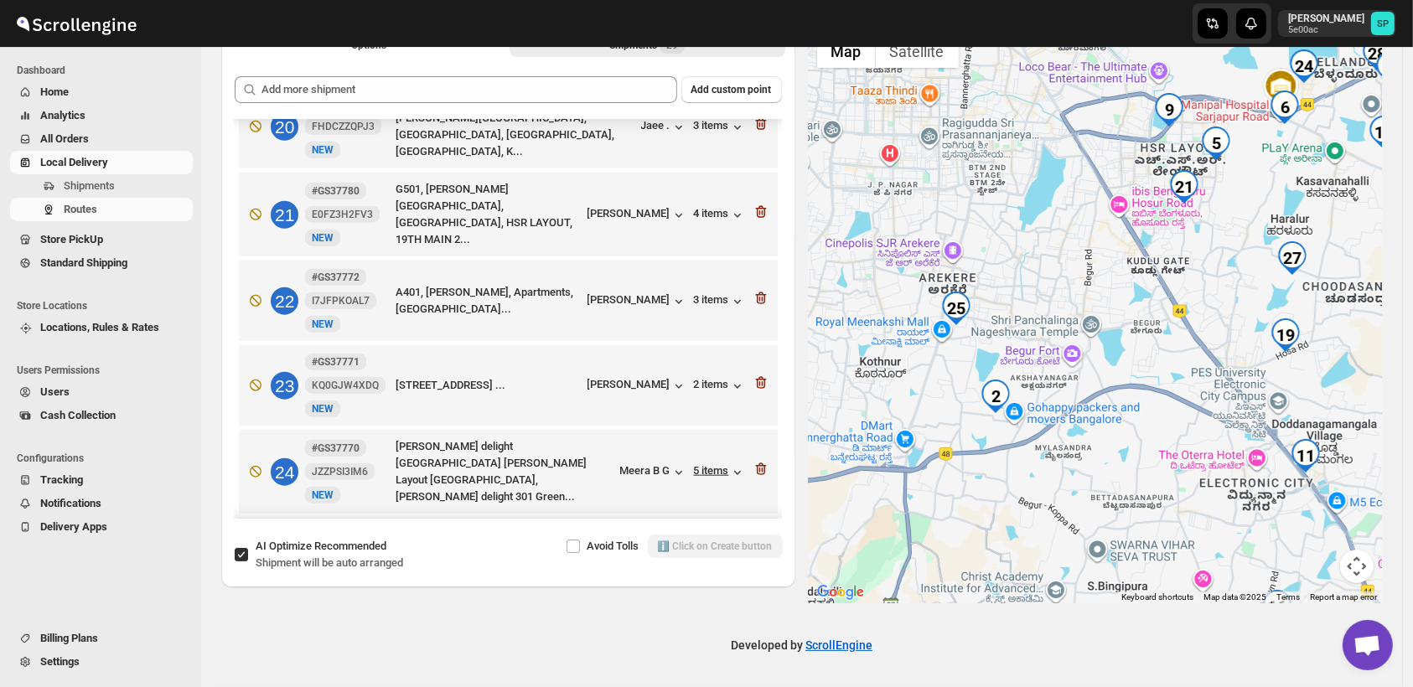
scroll to position [1862, 0]
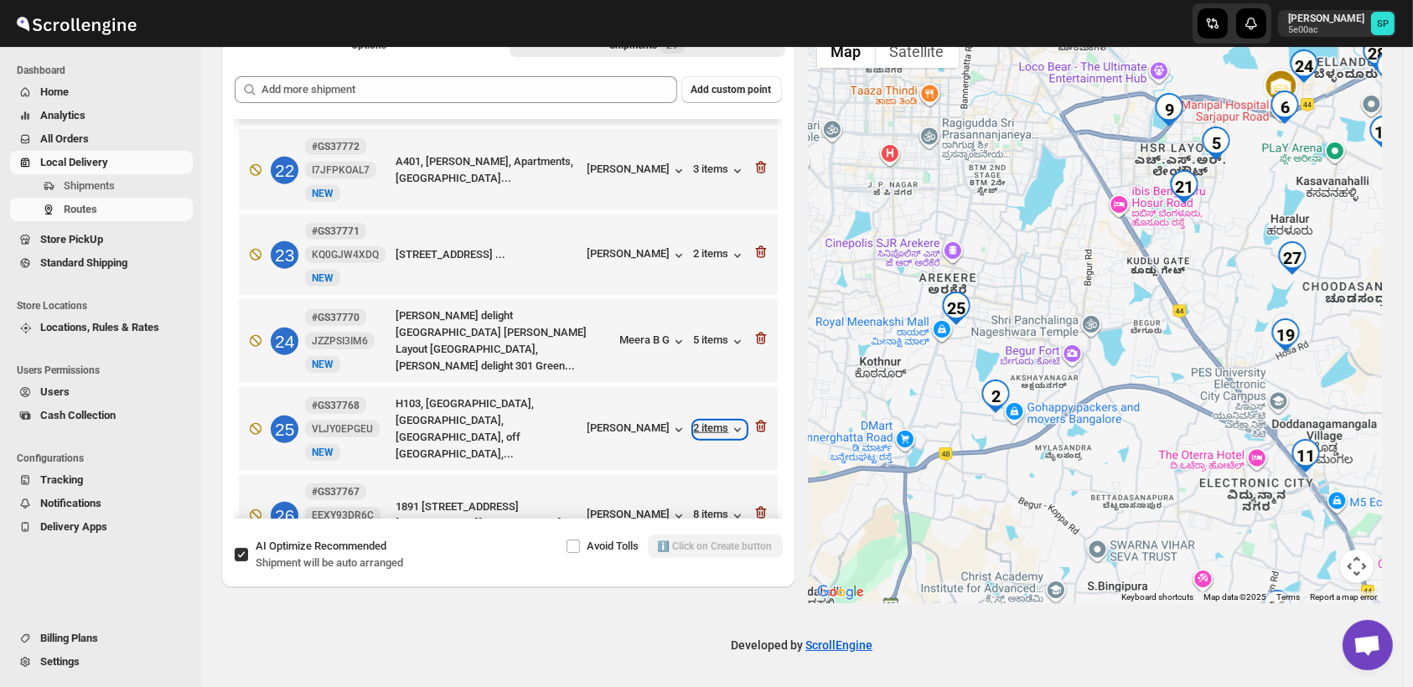
click at [711, 422] on div "2 items" at bounding box center [720, 430] width 52 height 17
click at [753, 418] on icon "button" at bounding box center [761, 426] width 17 height 17
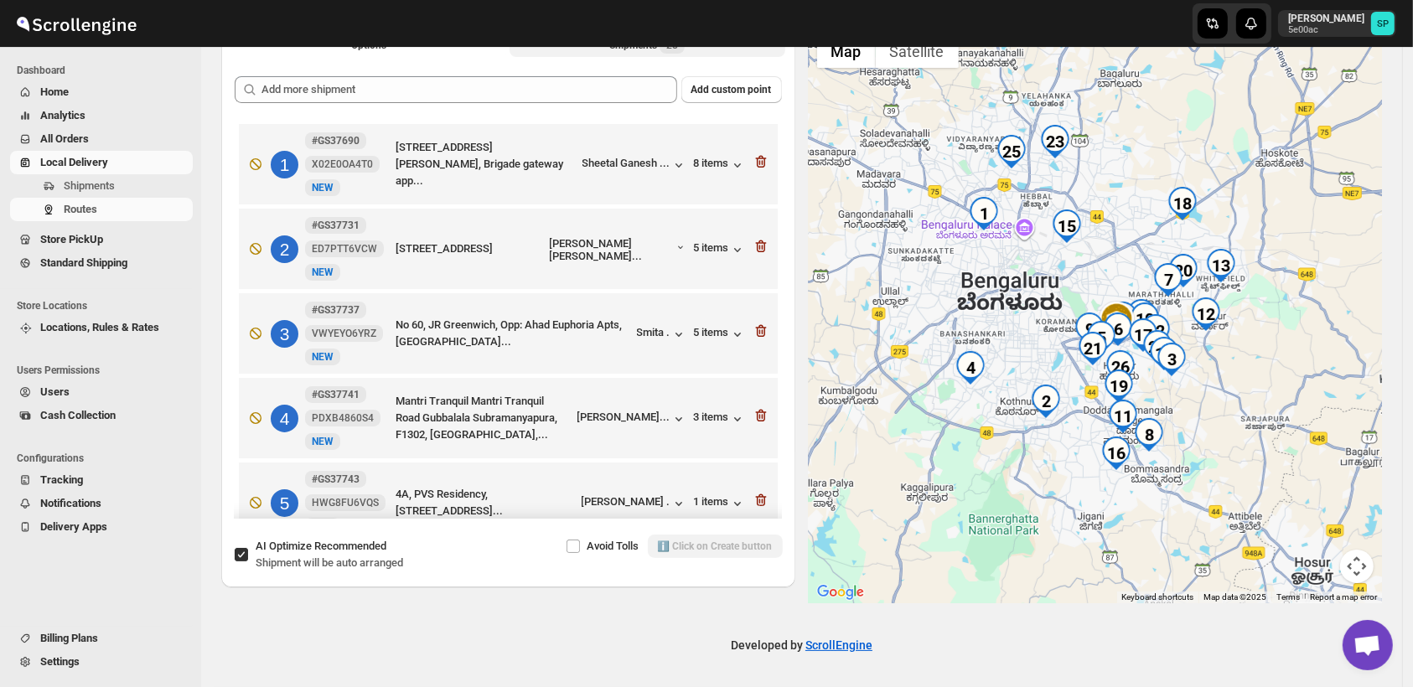
scroll to position [0, 0]
click at [758, 247] on icon "button" at bounding box center [761, 246] width 17 height 17
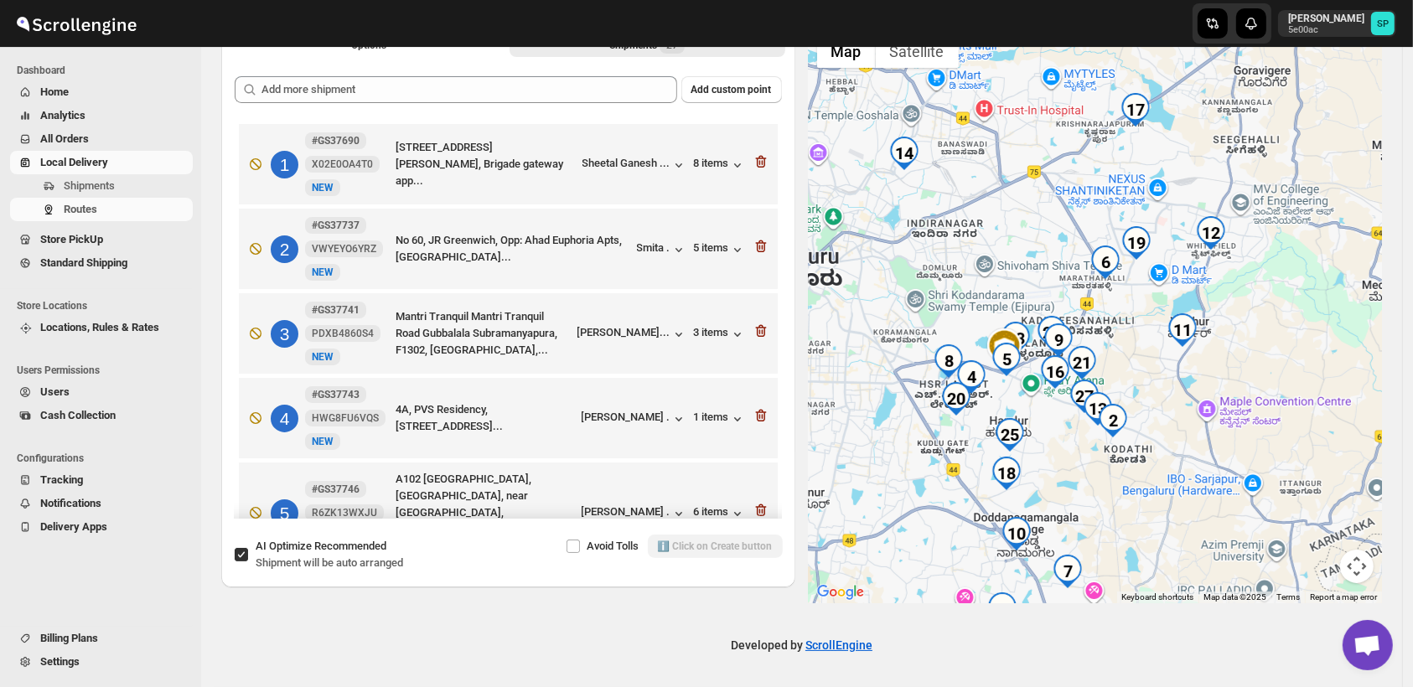
drag, startPoint x: 1220, startPoint y: 405, endPoint x: 1213, endPoint y: 504, distance: 100.0
click at [1213, 504] on div at bounding box center [1096, 314] width 574 height 577
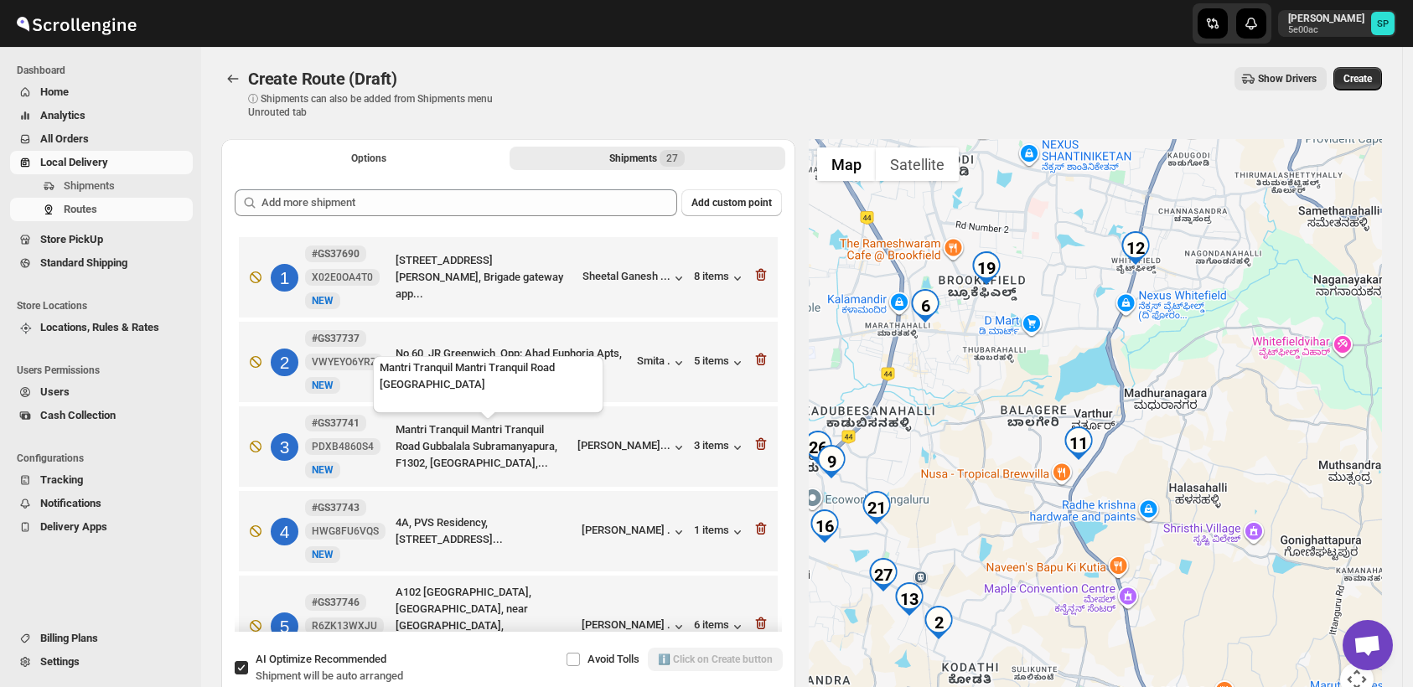
scroll to position [113, 0]
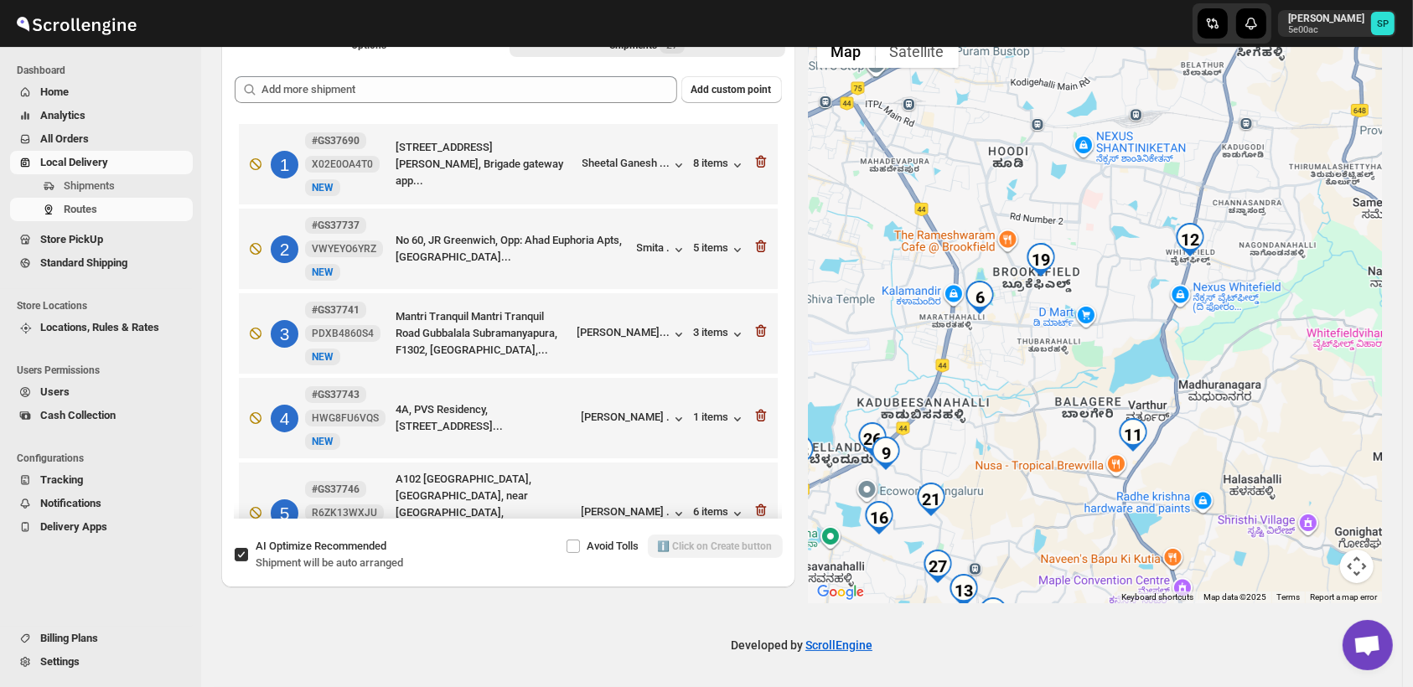
drag, startPoint x: 1184, startPoint y: 375, endPoint x: 1207, endPoint y: 509, distance: 135.2
click at [1208, 509] on div at bounding box center [1096, 314] width 574 height 577
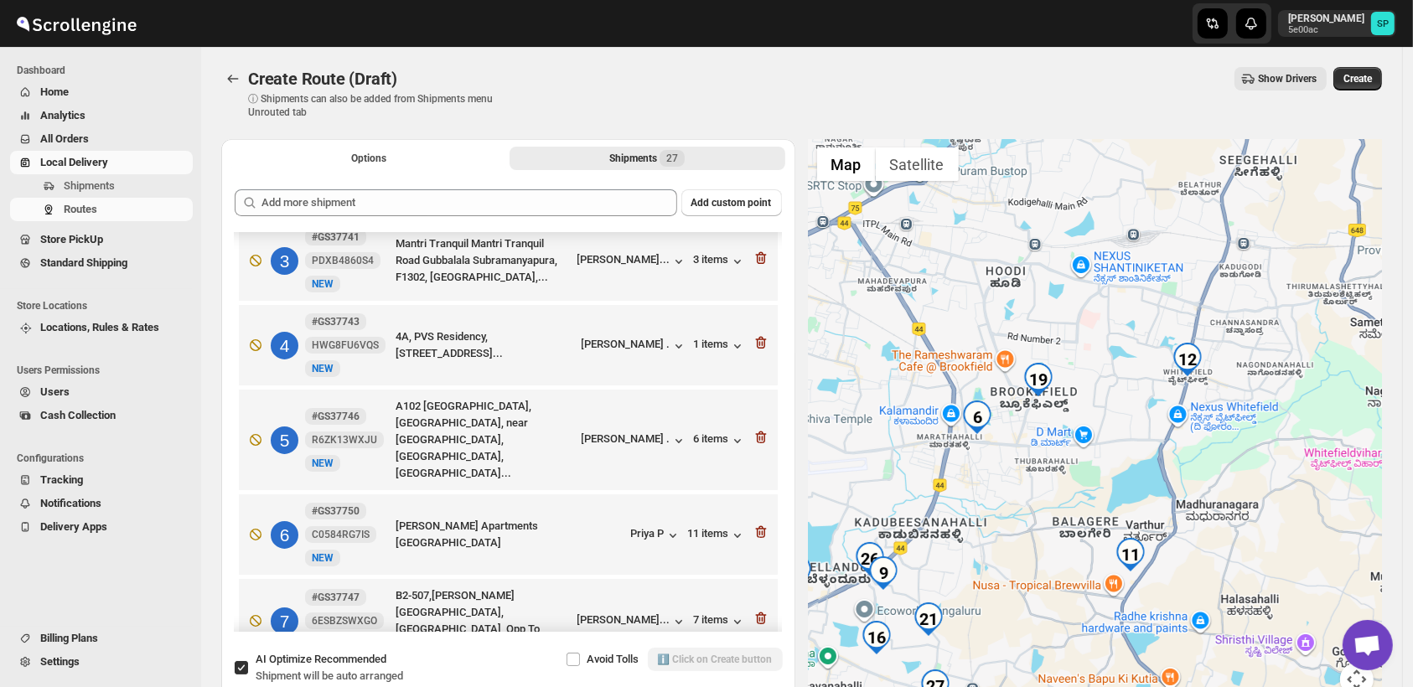
scroll to position [279, 0]
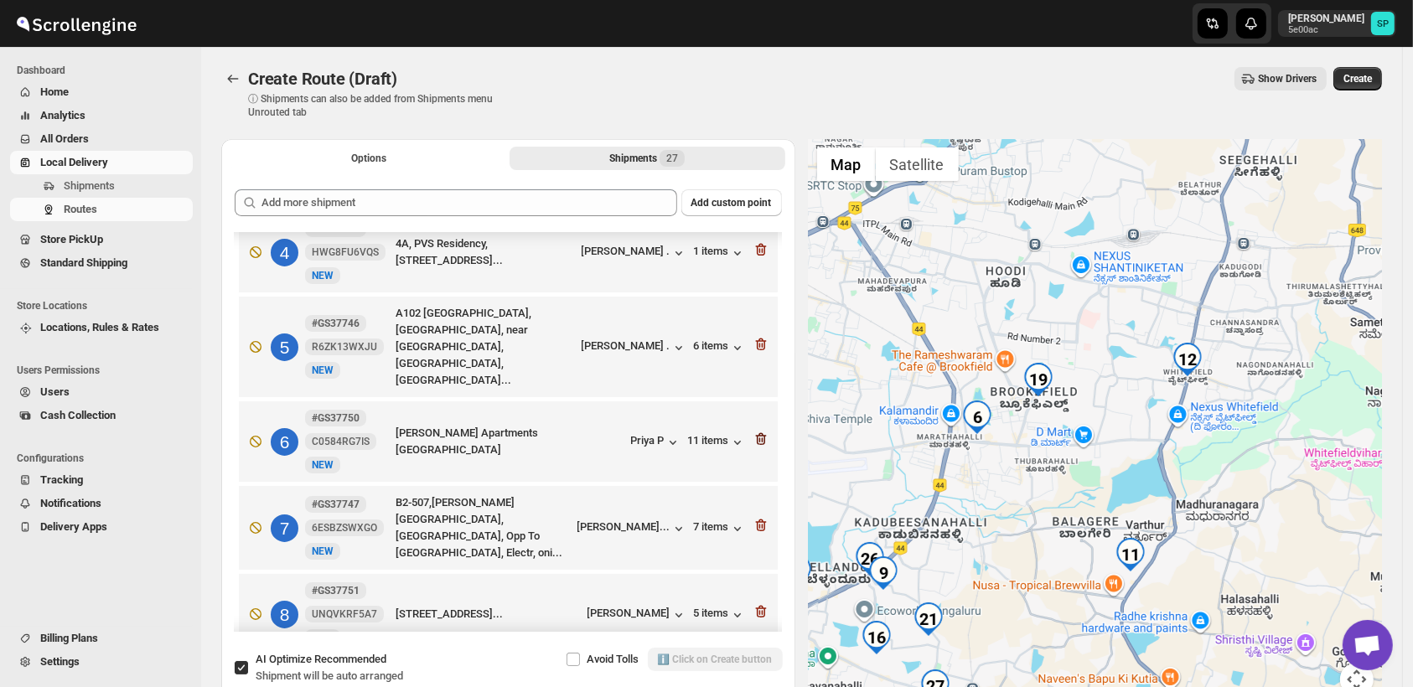
click at [756, 431] on icon "button" at bounding box center [761, 439] width 17 height 17
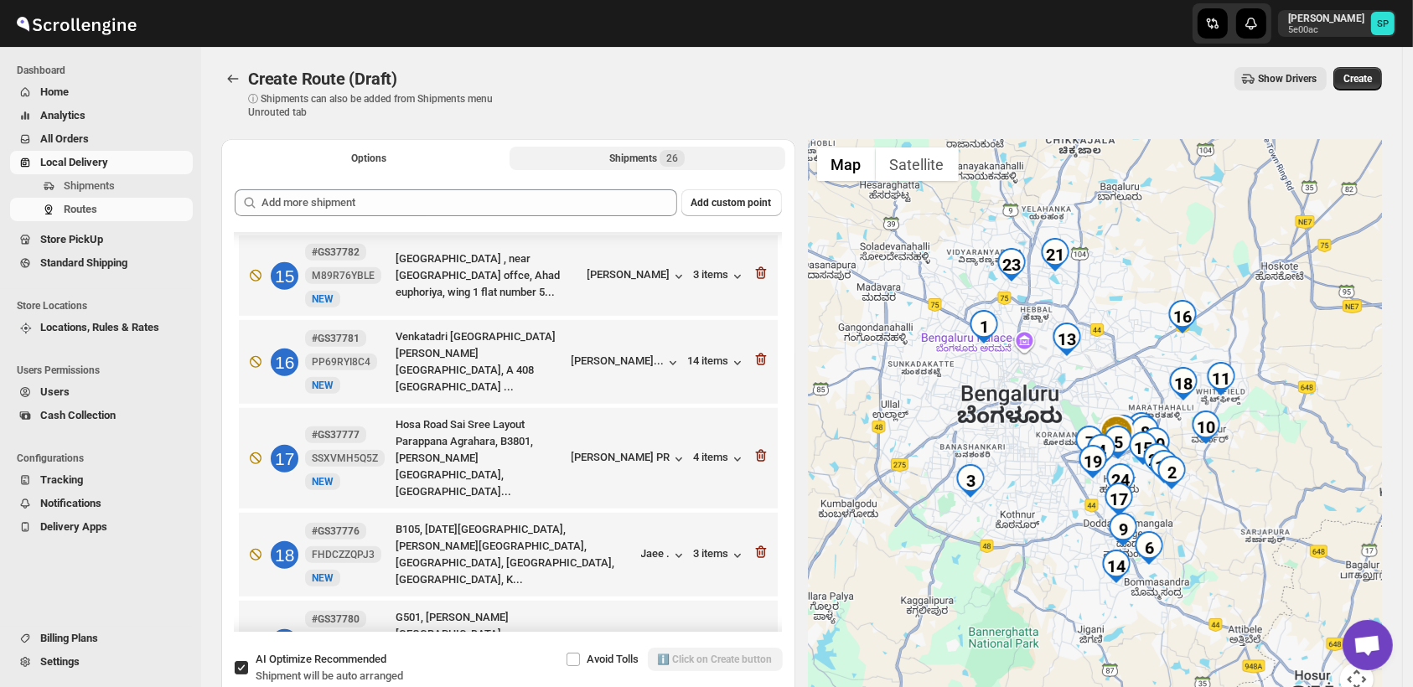
scroll to position [1303, 0]
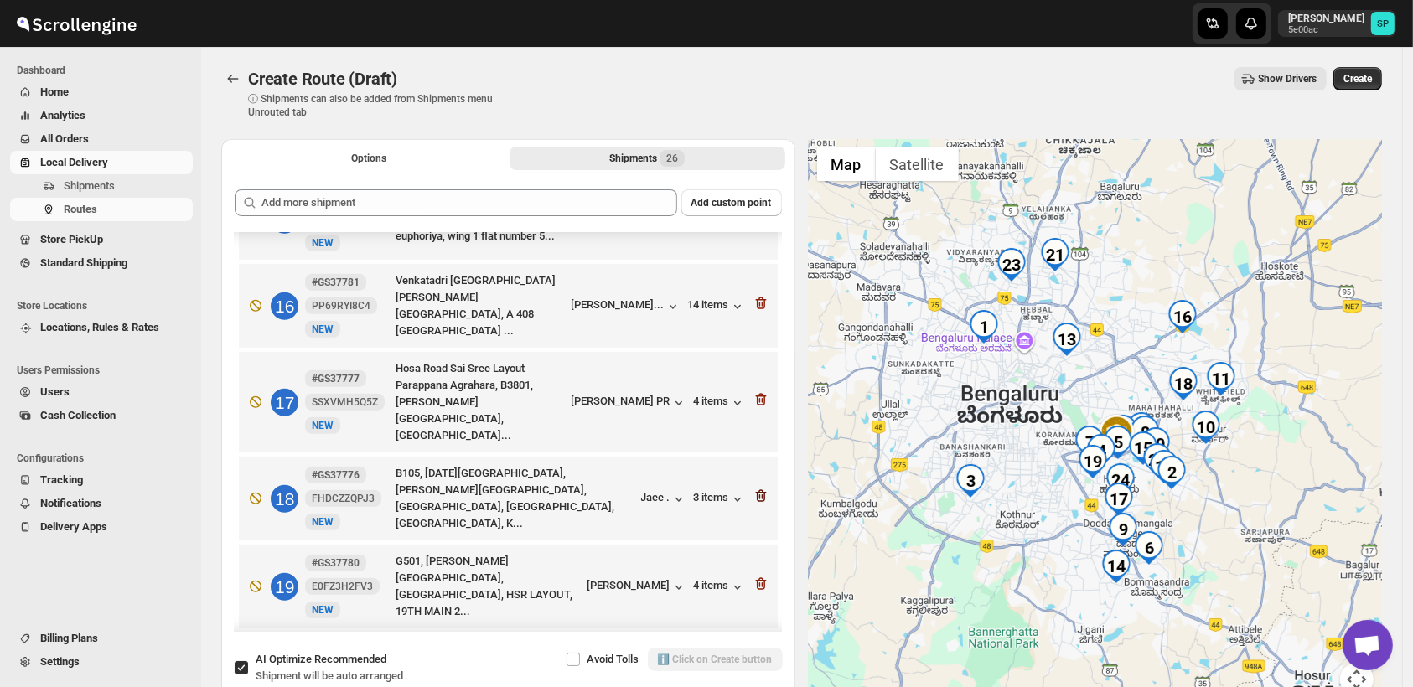
click at [753, 488] on icon "button" at bounding box center [761, 496] width 17 height 17
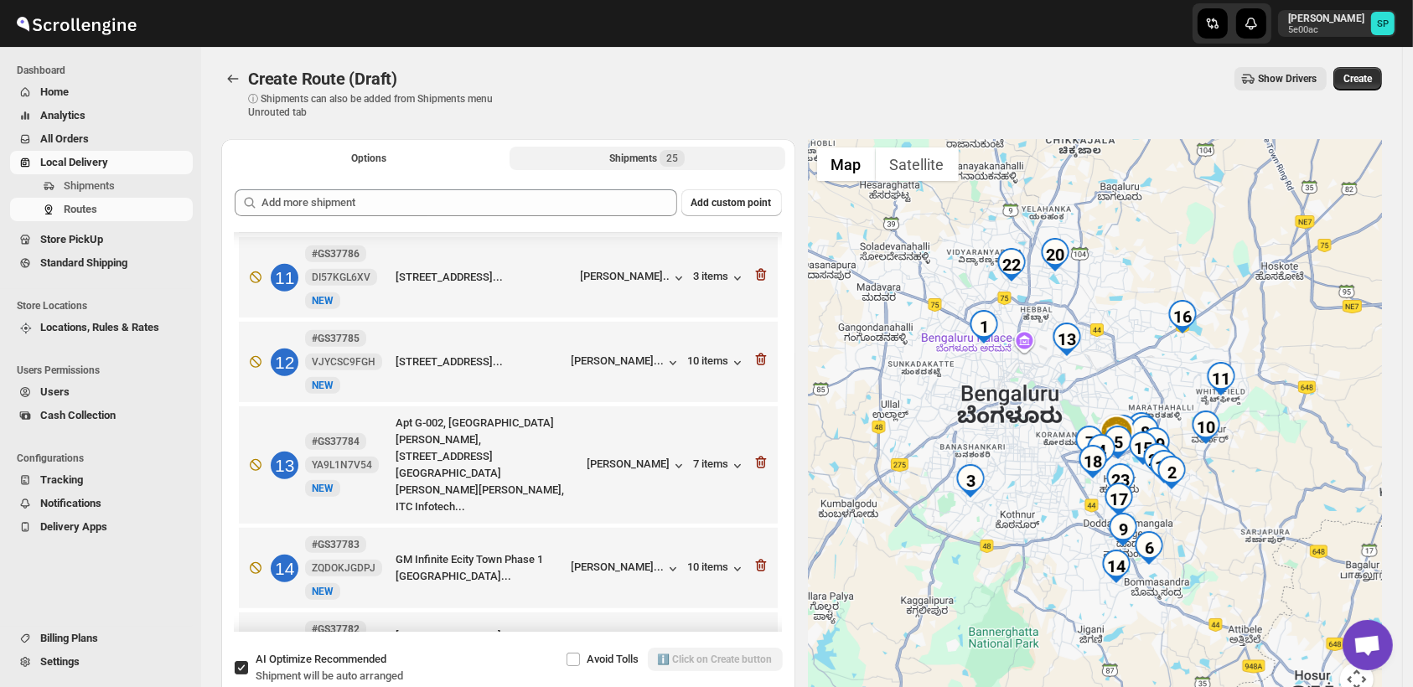
scroll to position [838, 0]
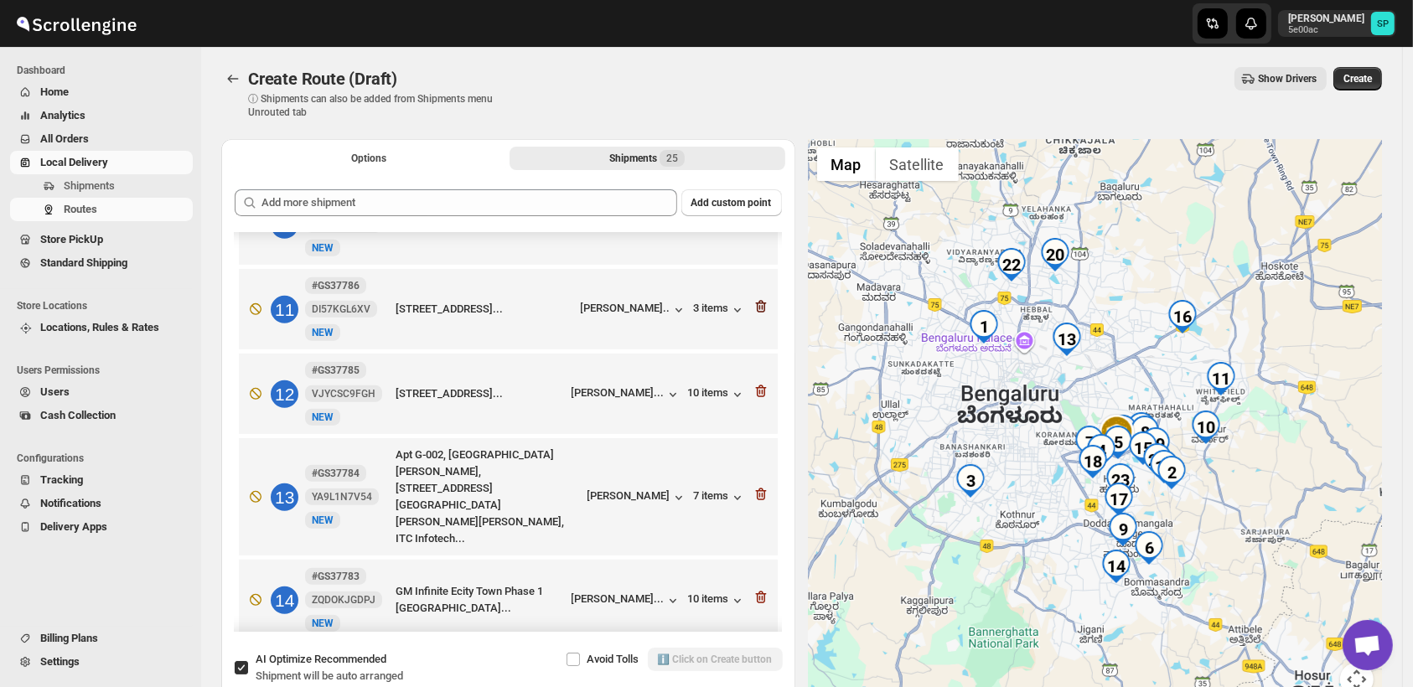
click at [753, 298] on icon "button" at bounding box center [761, 306] width 17 height 17
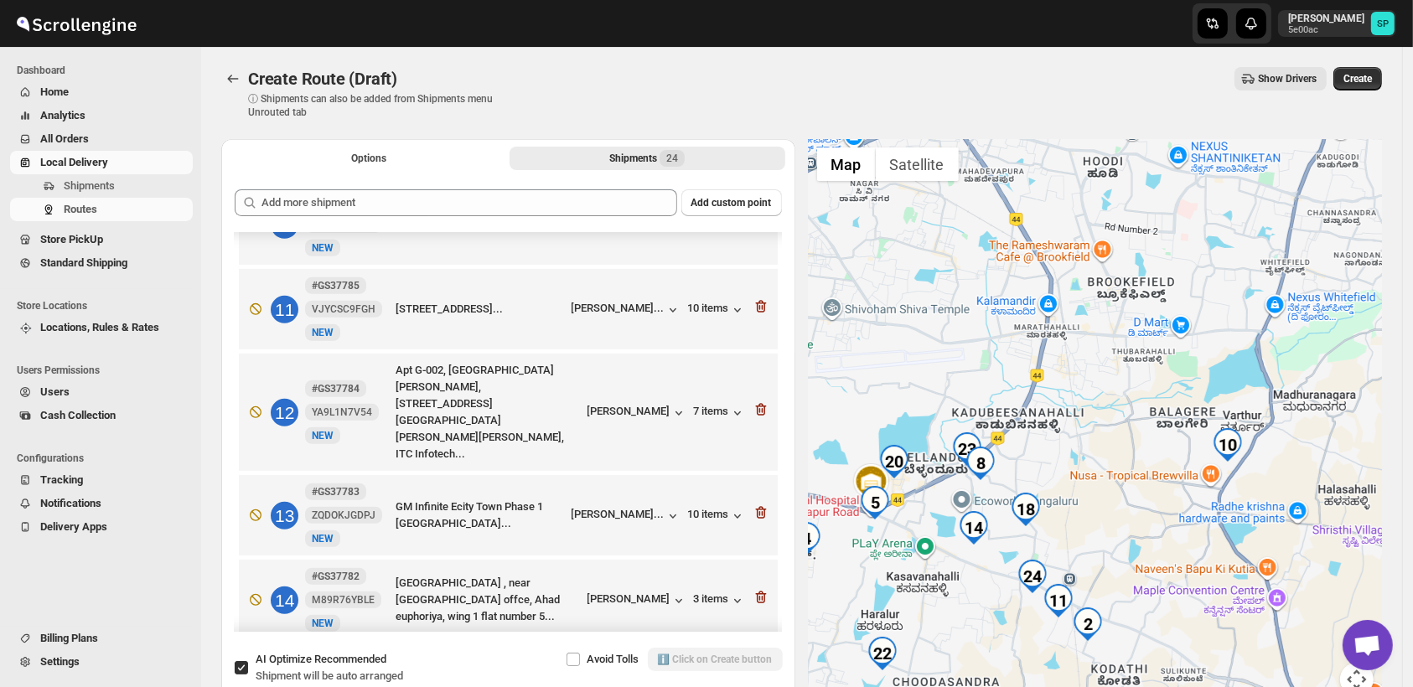
drag, startPoint x: 1134, startPoint y: 491, endPoint x: 1180, endPoint y: 405, distance: 97.9
click at [1177, 401] on div at bounding box center [1096, 427] width 574 height 577
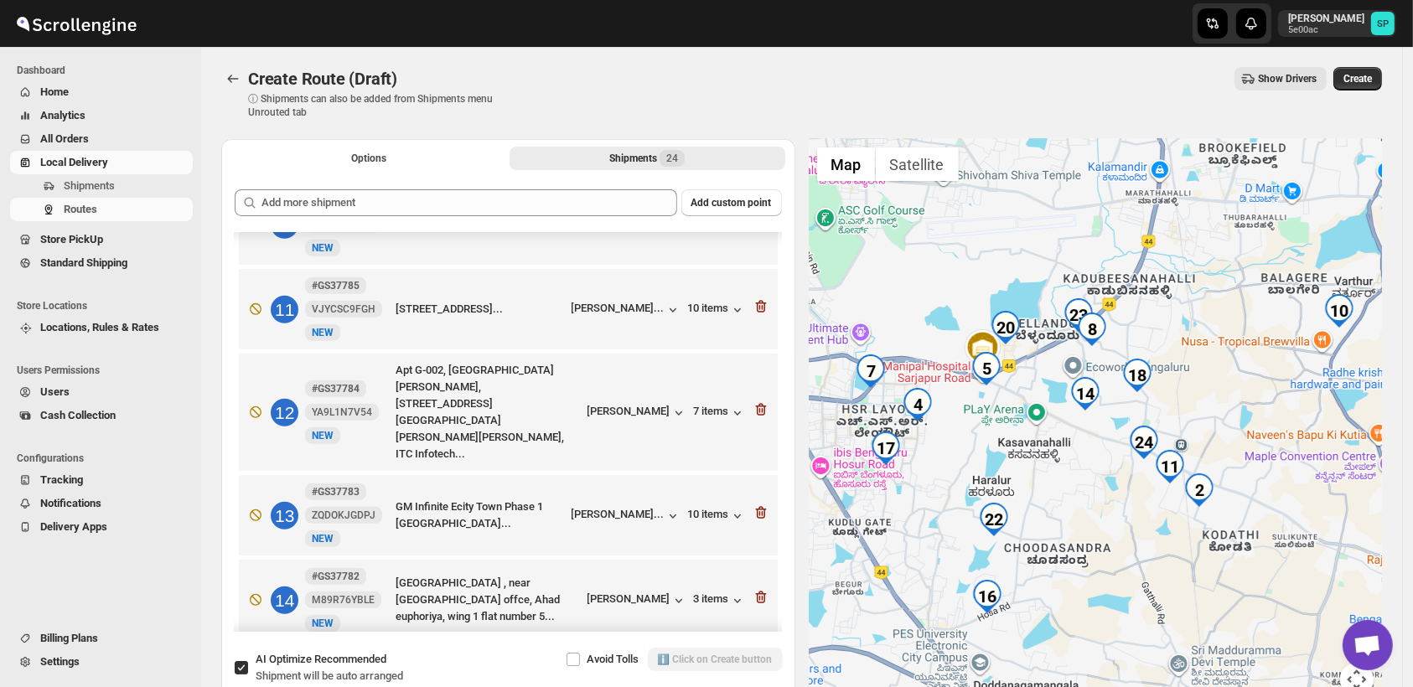
drag, startPoint x: 1131, startPoint y: 515, endPoint x: 1258, endPoint y: 452, distance: 142.0
click at [1258, 452] on div at bounding box center [1096, 427] width 574 height 577
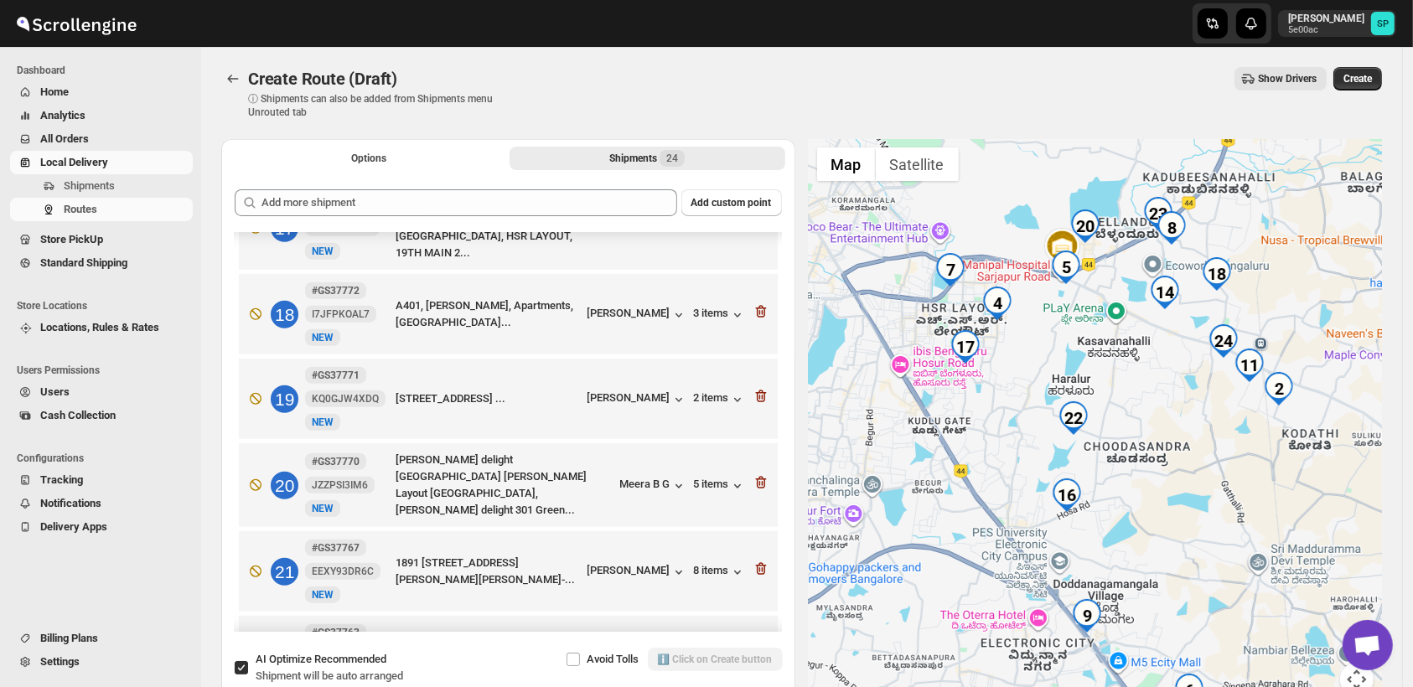
scroll to position [1582, 0]
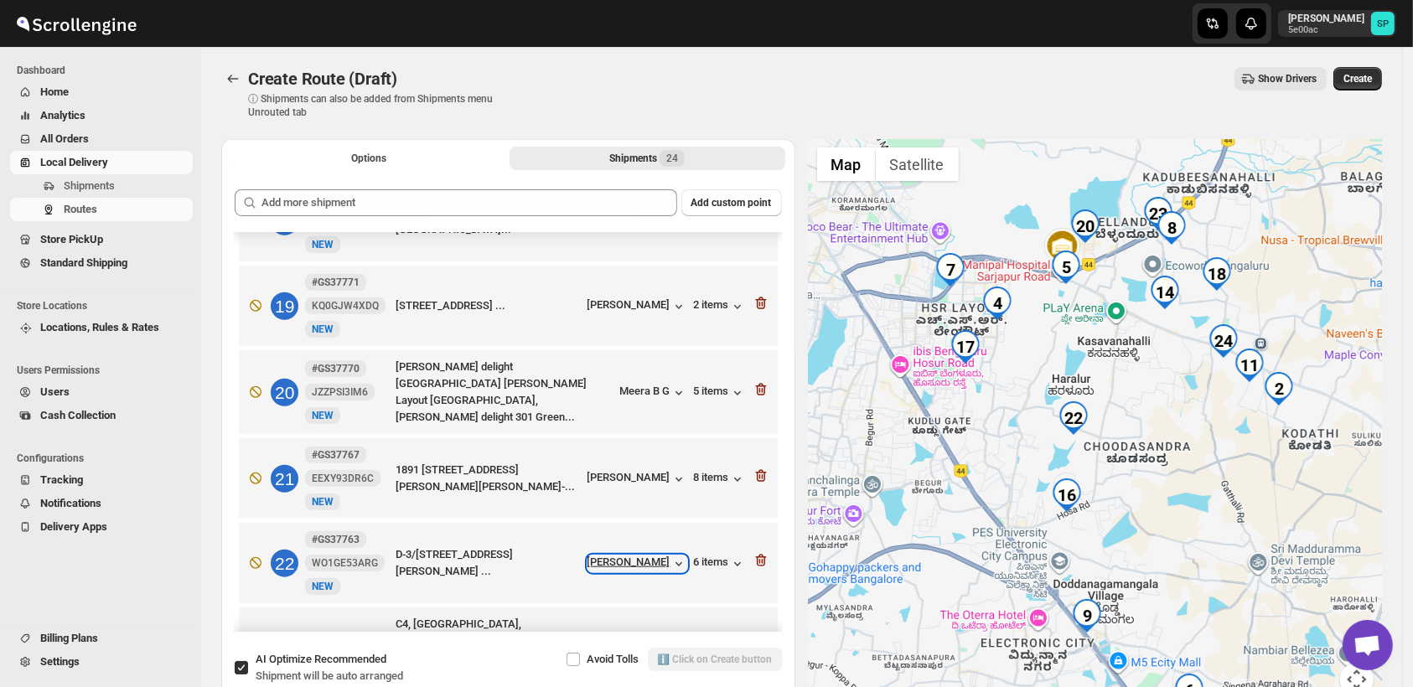
click at [648, 556] on div "[PERSON_NAME]" at bounding box center [637, 564] width 100 height 17
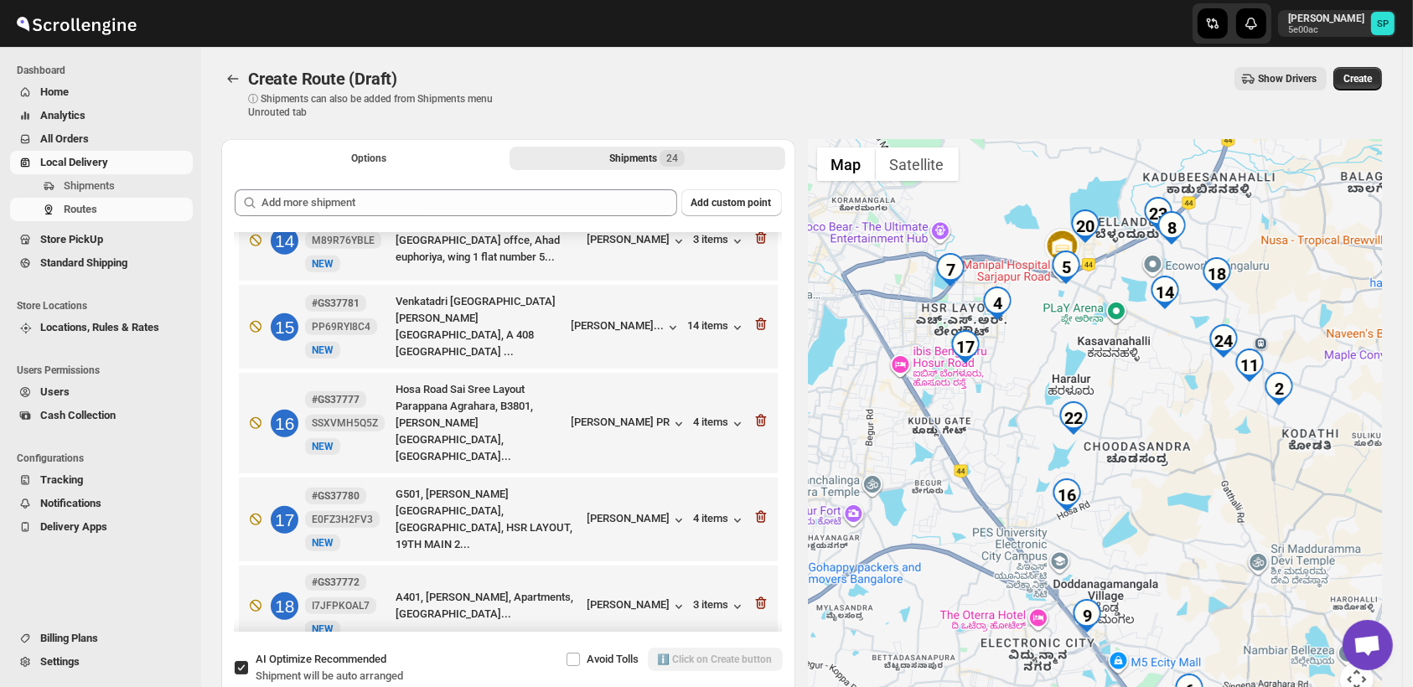
scroll to position [1117, 0]
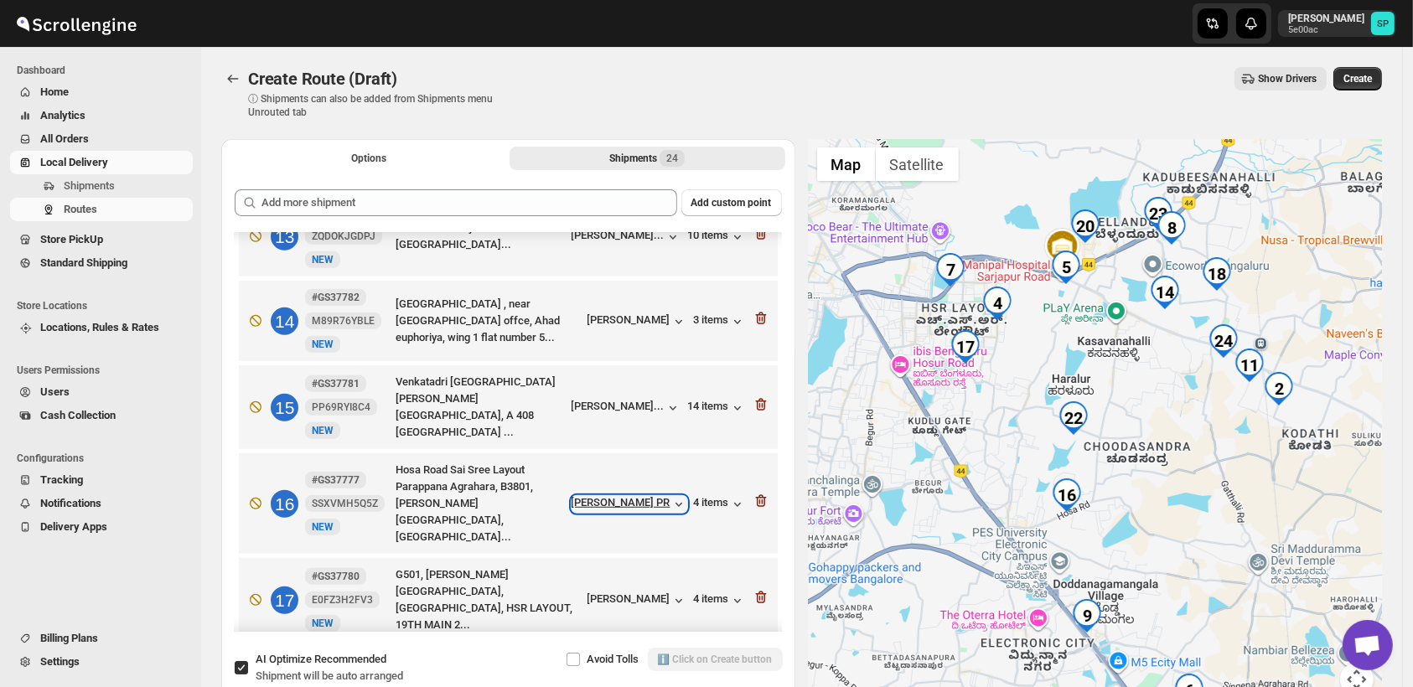
click at [670, 496] on icon "button" at bounding box center [678, 504] width 17 height 17
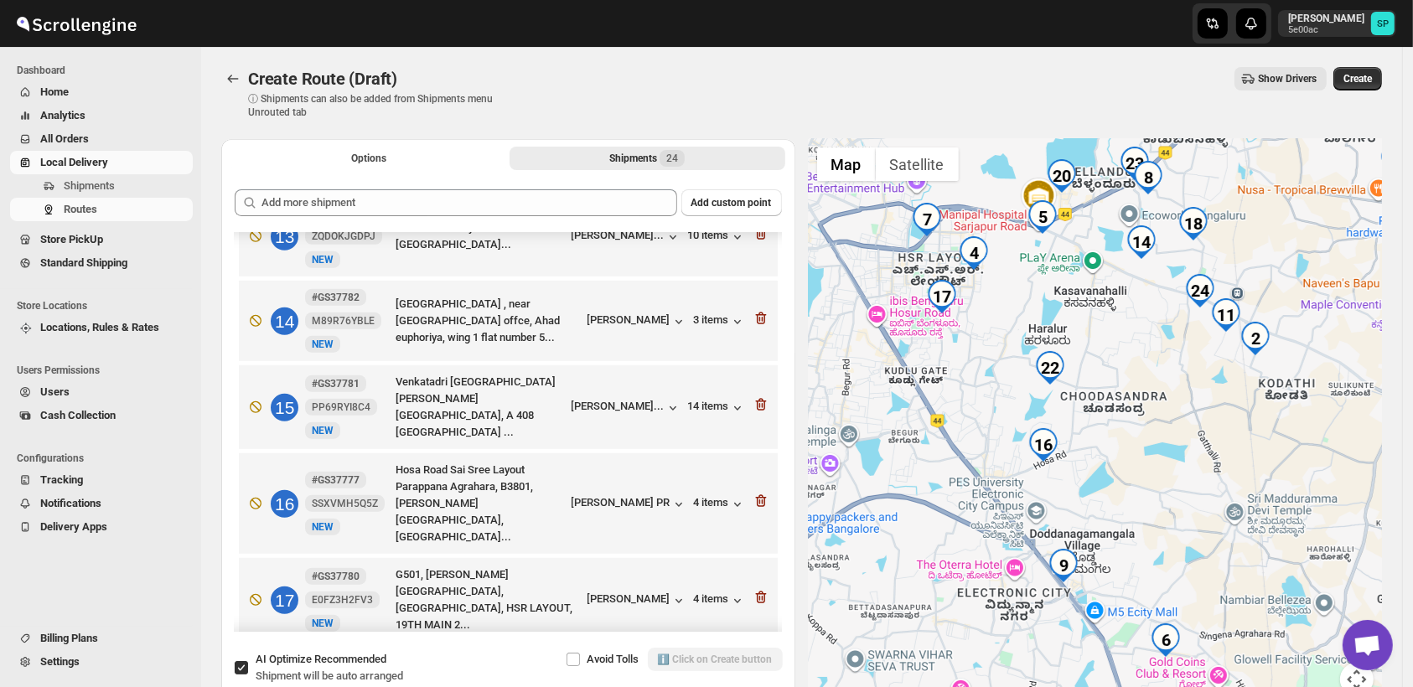
drag, startPoint x: 1170, startPoint y: 580, endPoint x: 1146, endPoint y: 527, distance: 57.8
click at [1146, 527] on div at bounding box center [1096, 427] width 574 height 577
click at [722, 496] on div "4 items" at bounding box center [720, 504] width 52 height 17
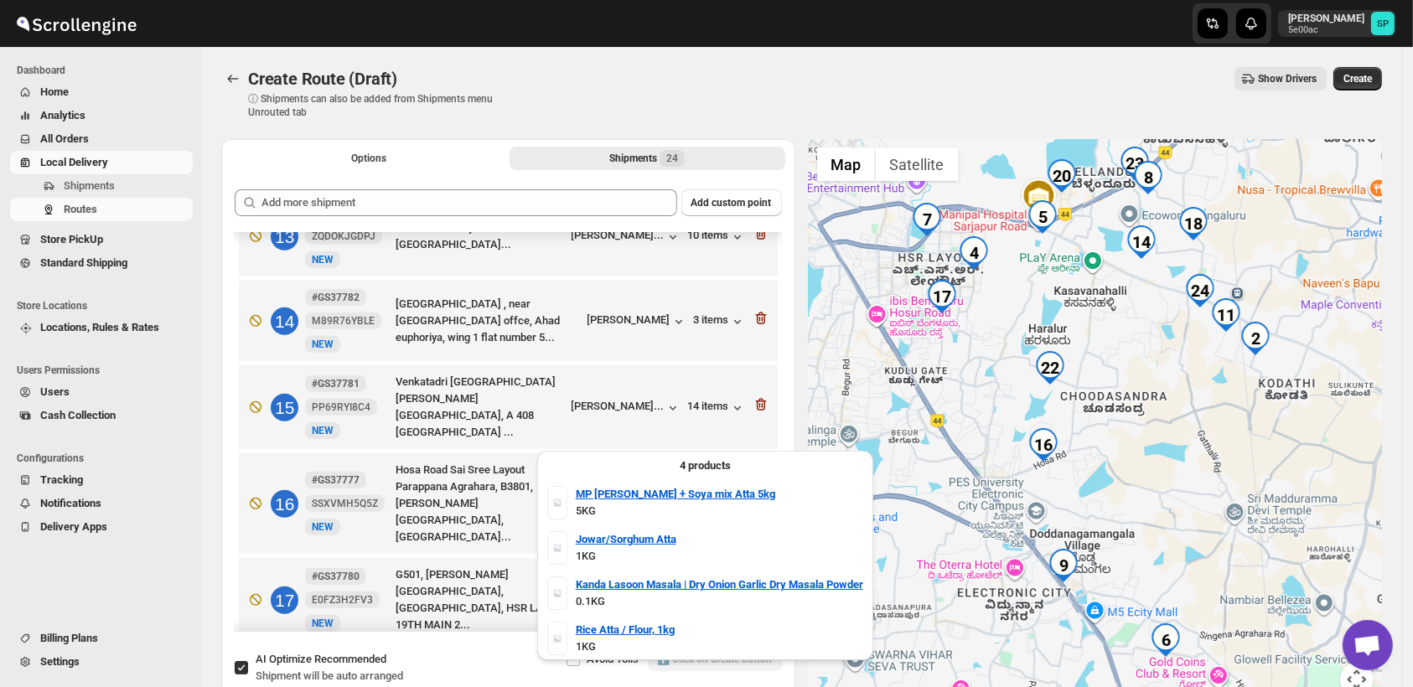
click at [722, 496] on div "4 items" at bounding box center [720, 504] width 52 height 17
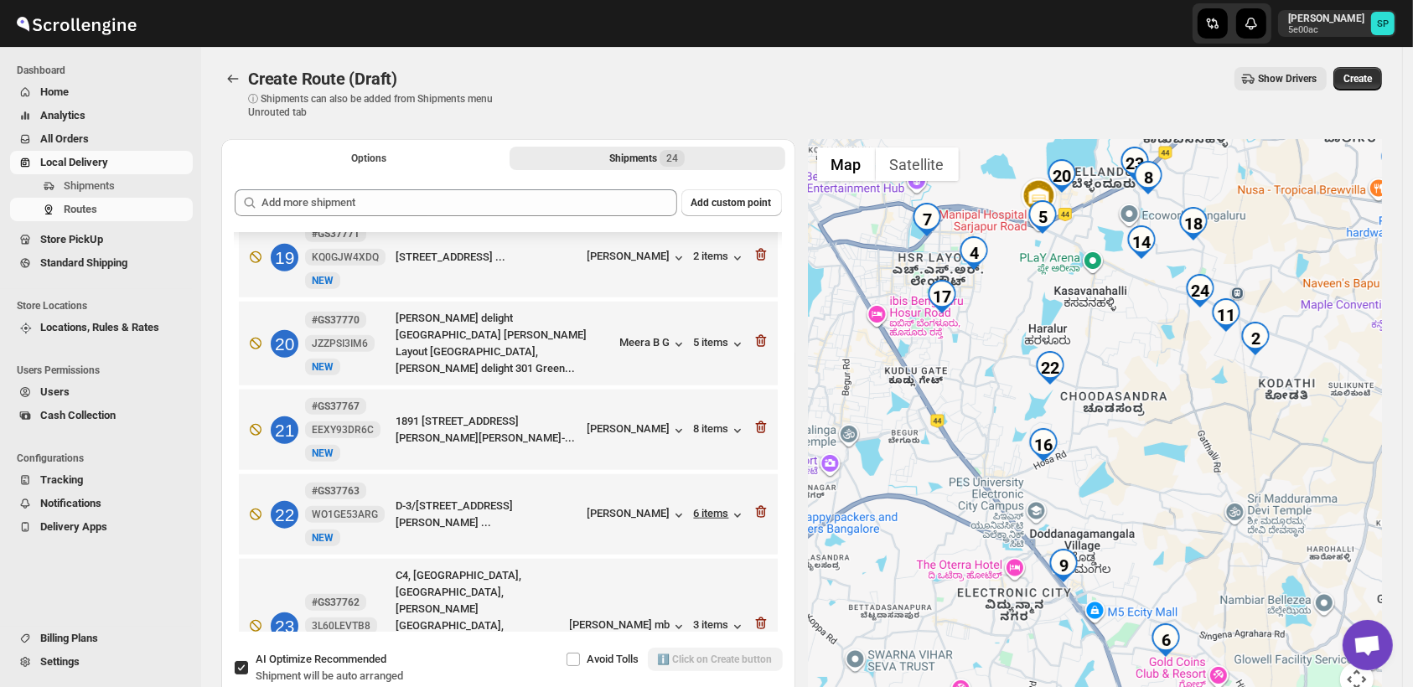
scroll to position [1657, 0]
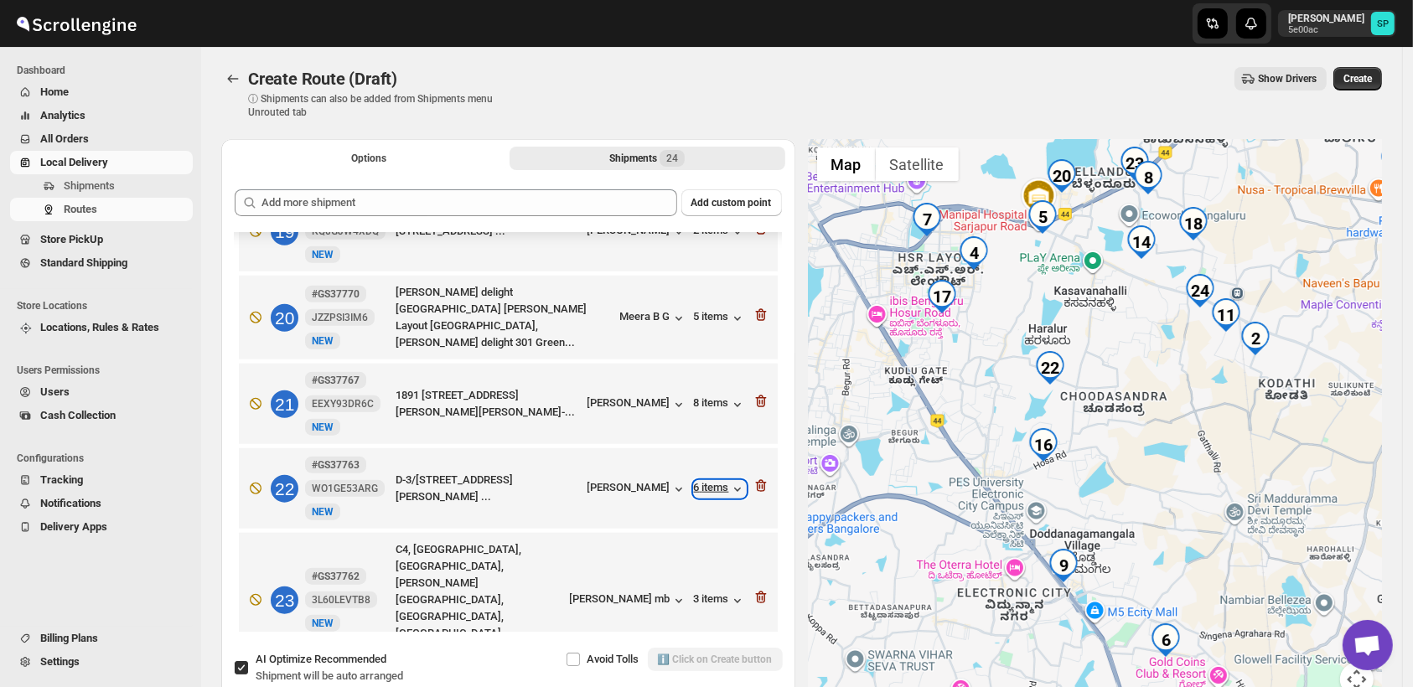
click at [711, 481] on div "6 items" at bounding box center [720, 489] width 52 height 17
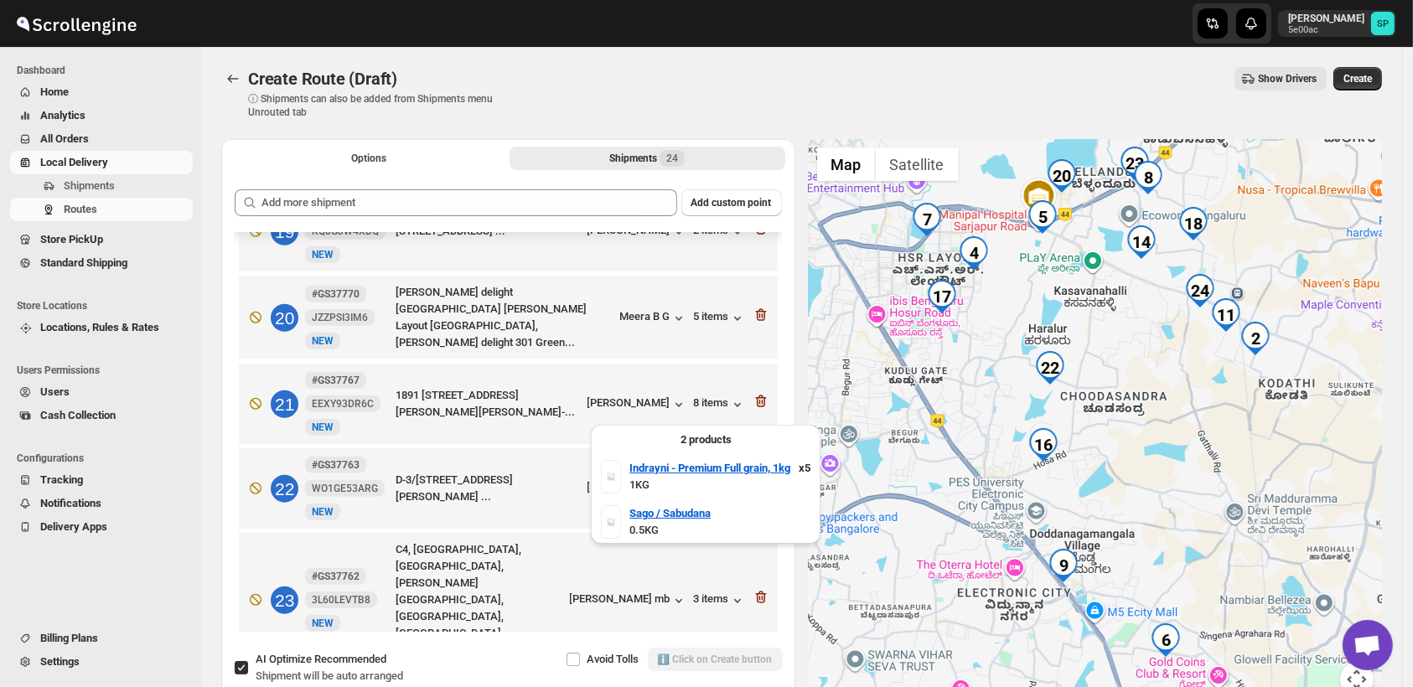
click at [711, 481] on div "6 items" at bounding box center [720, 489] width 52 height 17
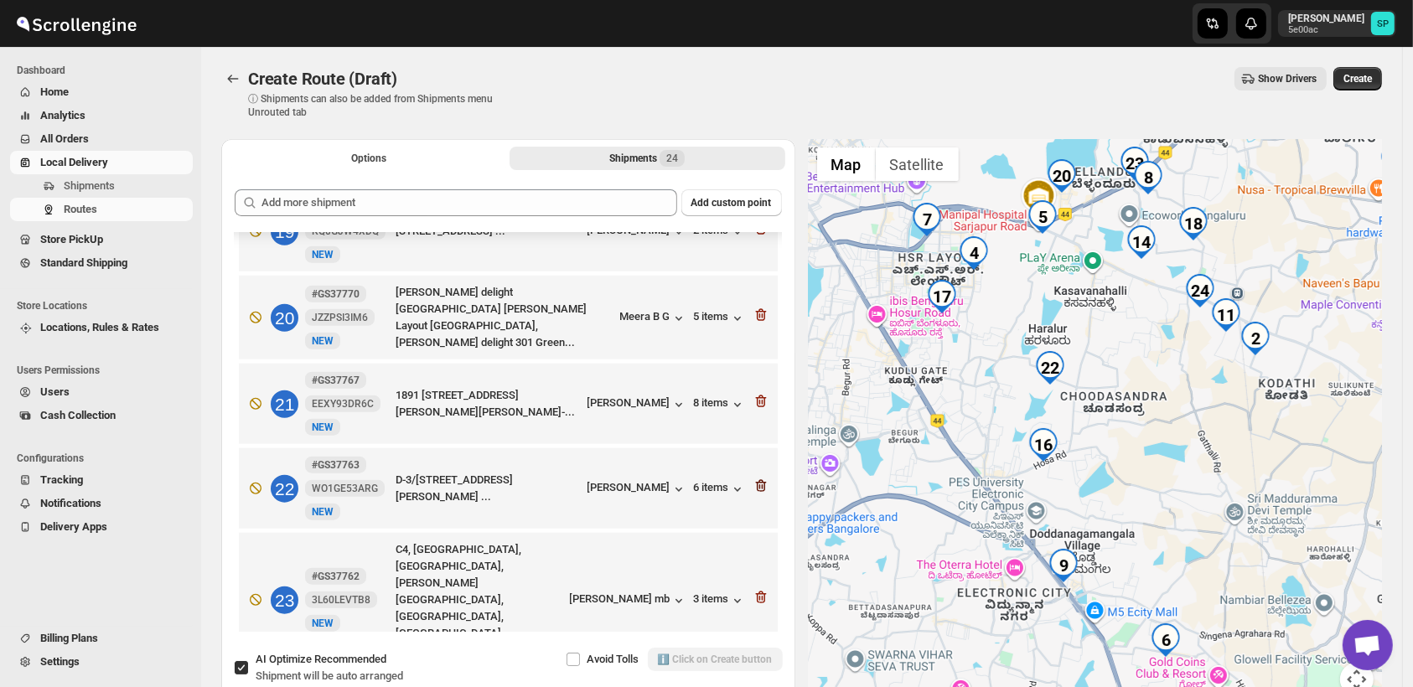
click at [758, 484] on icon "button" at bounding box center [759, 486] width 2 height 5
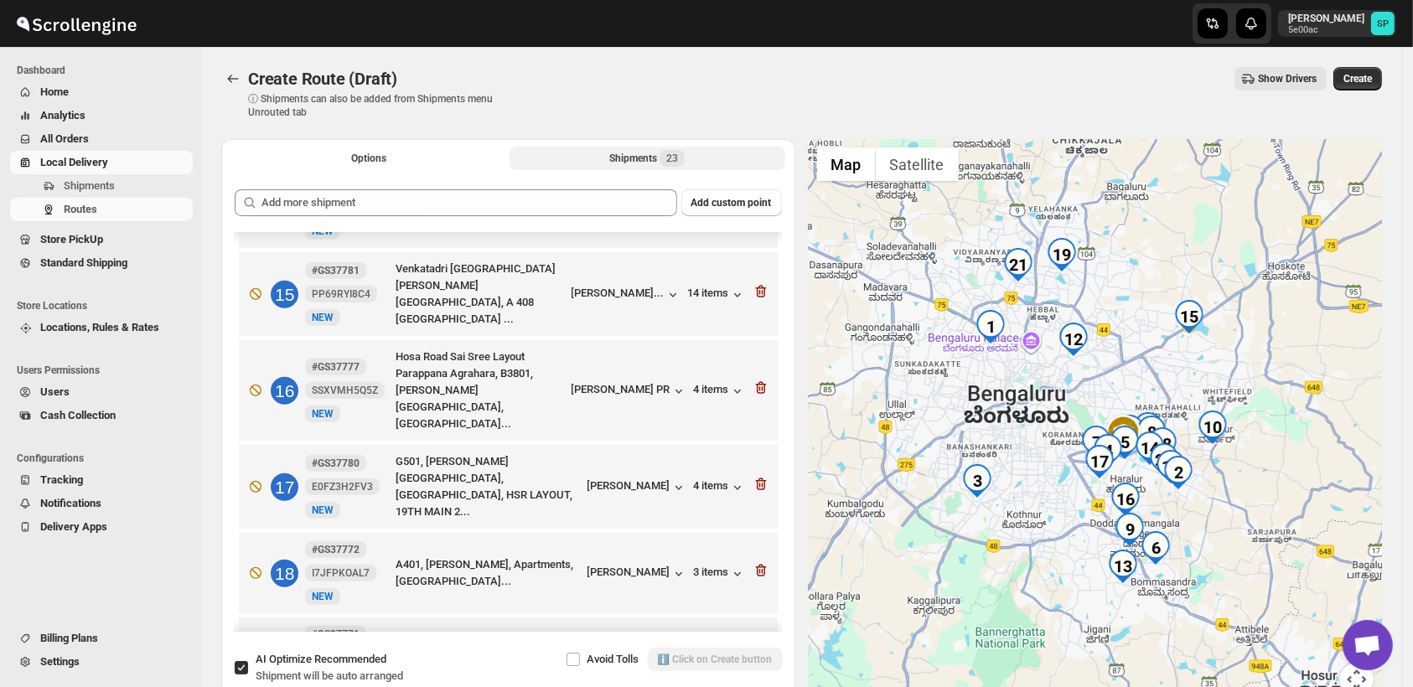
scroll to position [1200, 0]
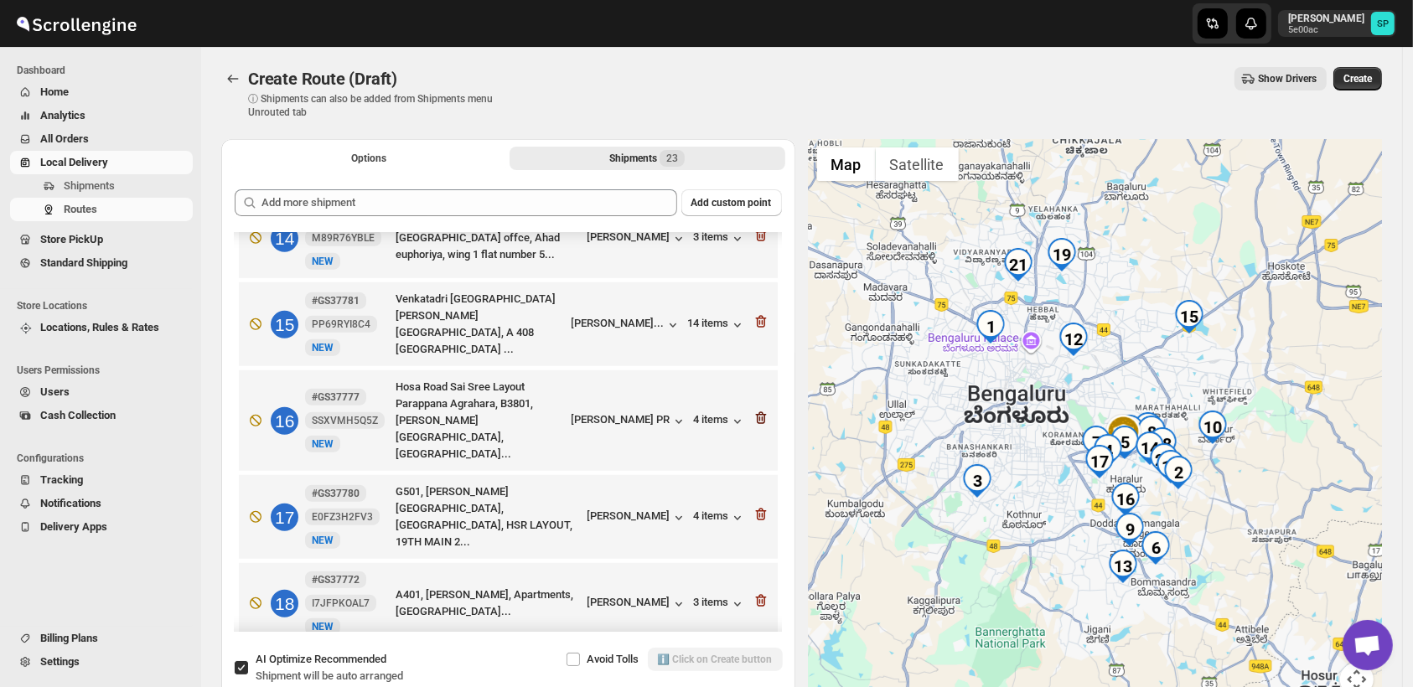
click at [758, 412] on icon "button" at bounding box center [760, 418] width 11 height 13
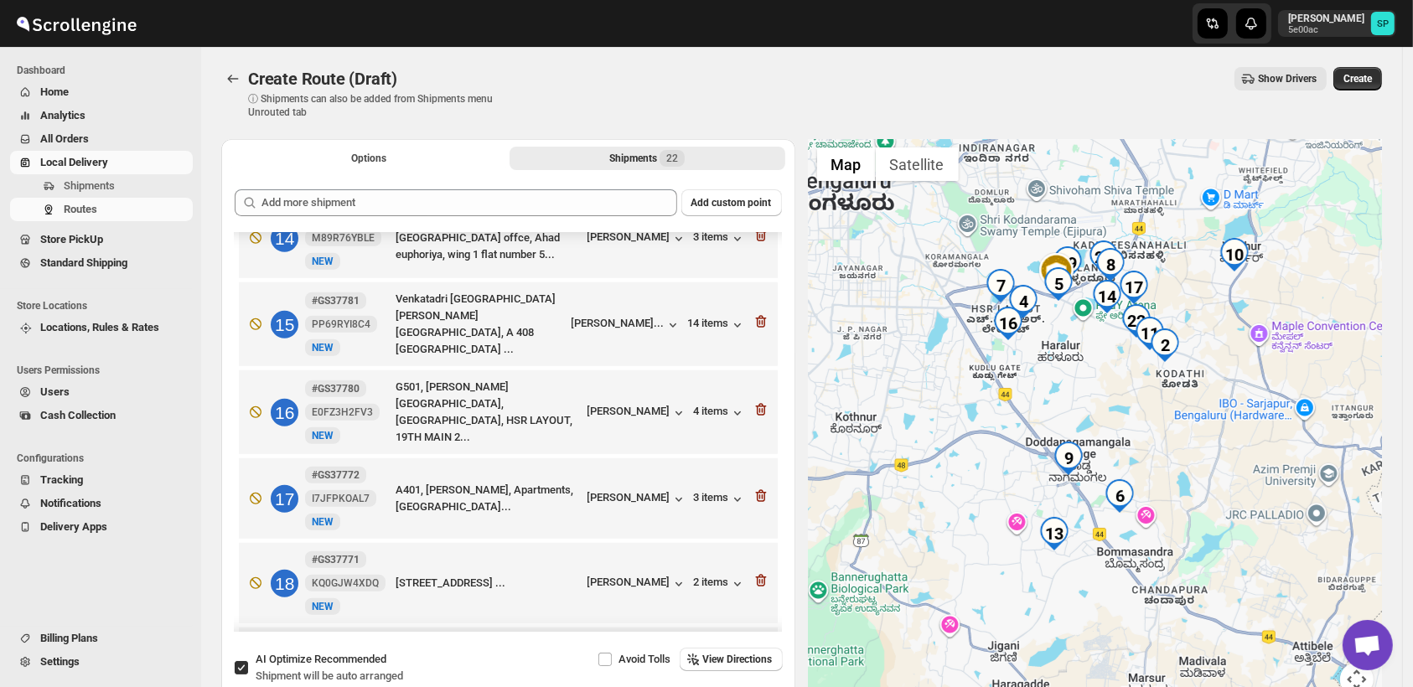
drag, startPoint x: 1193, startPoint y: 565, endPoint x: 1251, endPoint y: 439, distance: 138.7
click at [1251, 439] on div at bounding box center [1096, 427] width 574 height 577
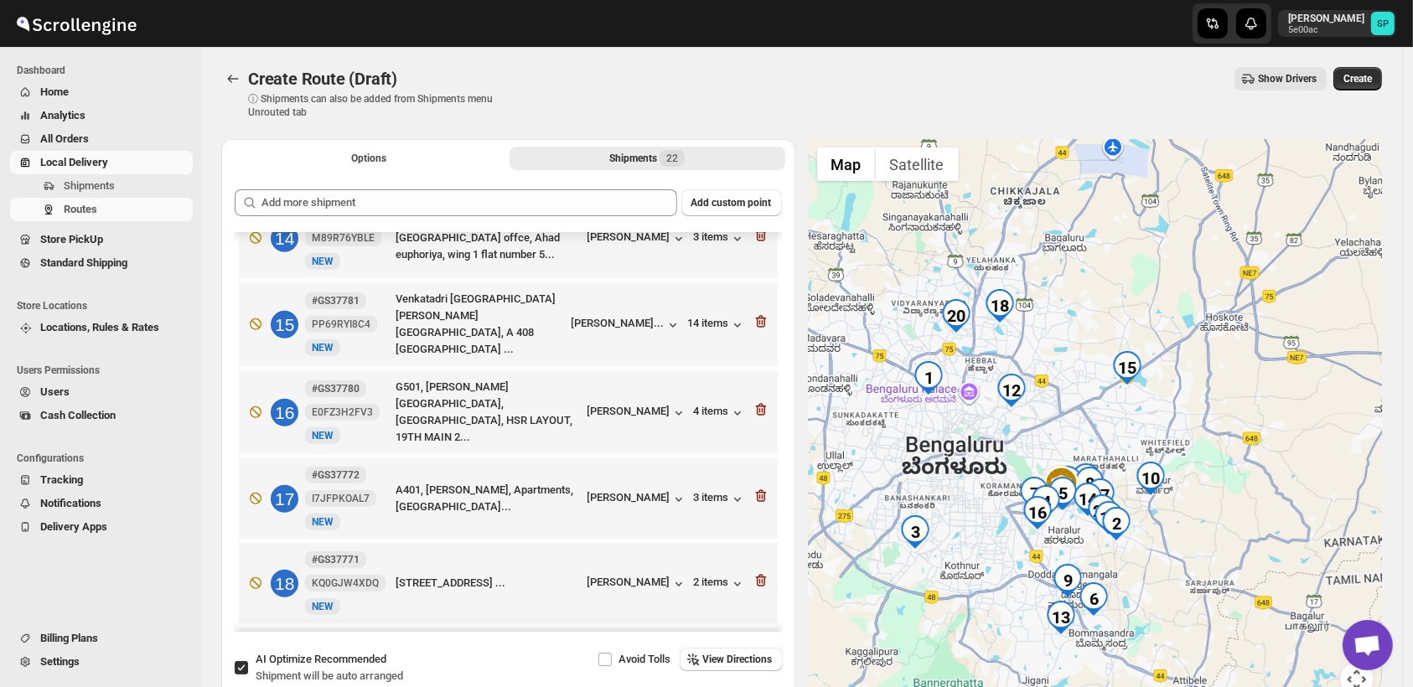
drag, startPoint x: 1283, startPoint y: 397, endPoint x: 1194, endPoint y: 520, distance: 151.2
click at [1194, 520] on div at bounding box center [1096, 427] width 574 height 577
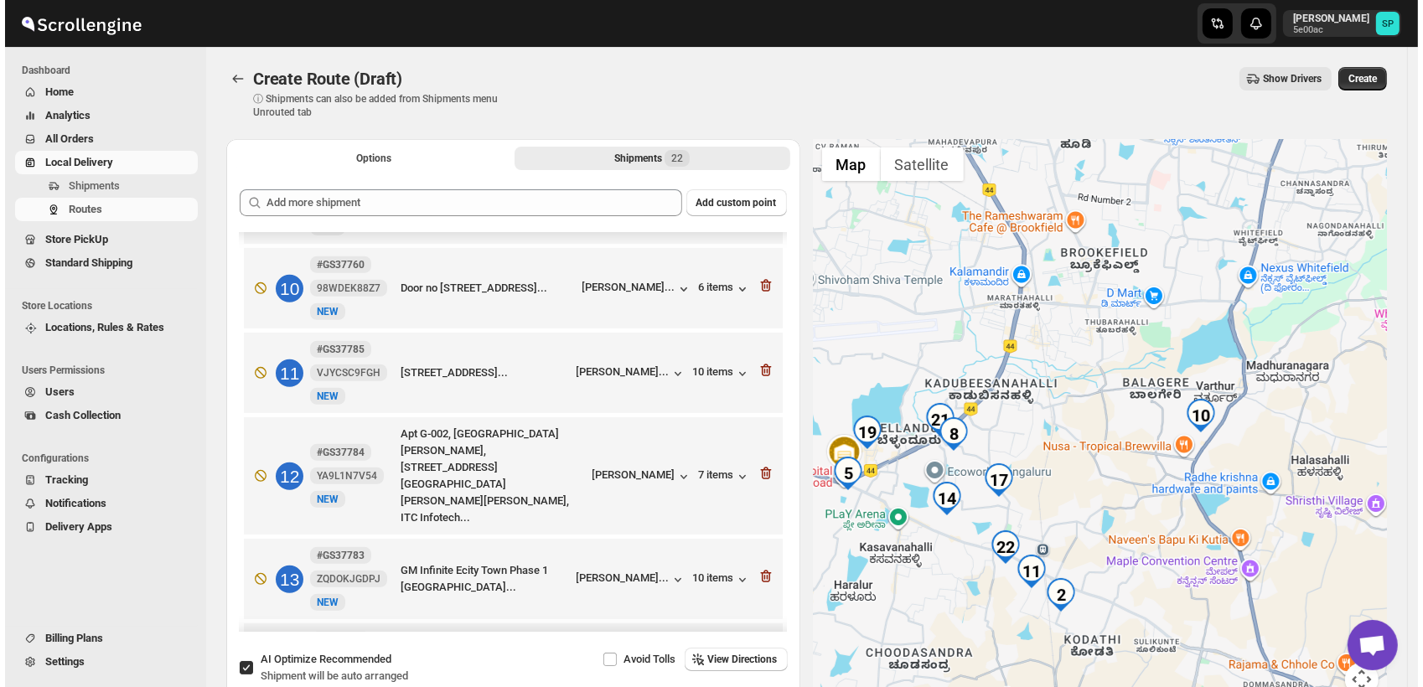
scroll to position [742, 0]
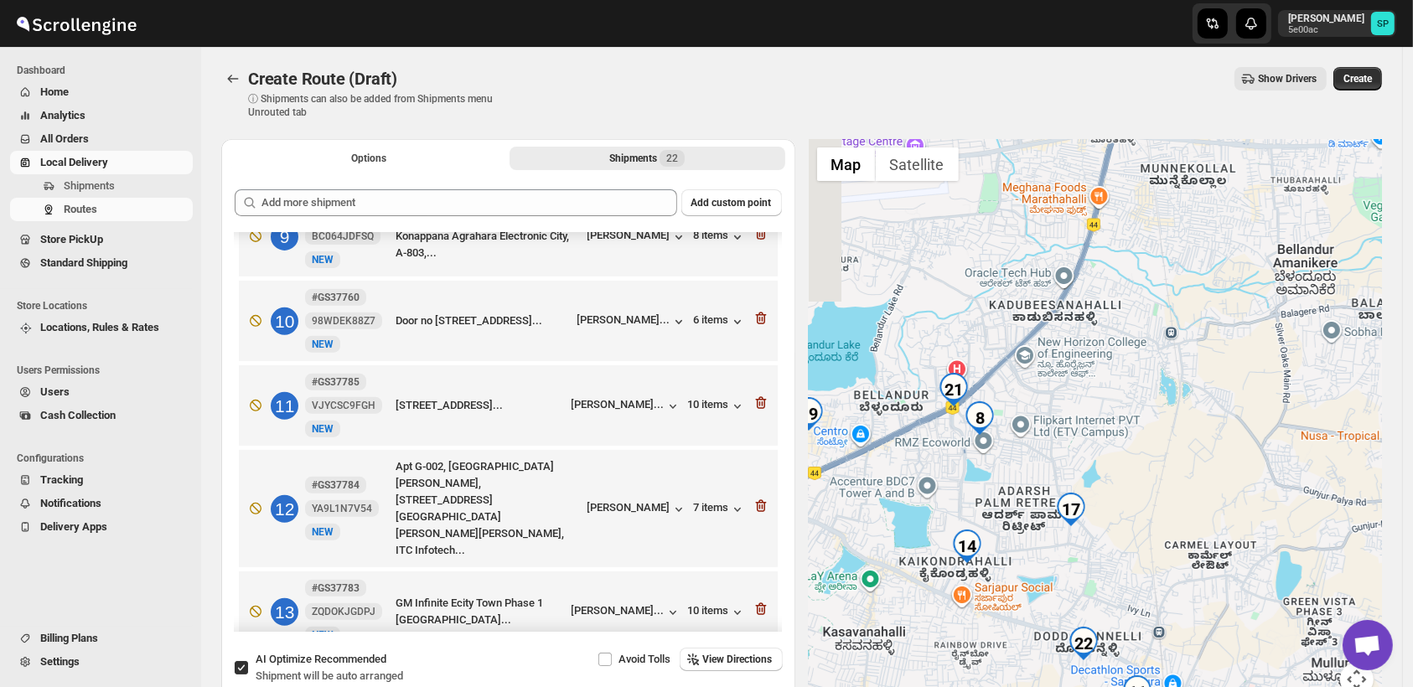
drag, startPoint x: 987, startPoint y: 472, endPoint x: 1153, endPoint y: 431, distance: 170.9
click at [1153, 431] on div at bounding box center [1096, 427] width 574 height 577
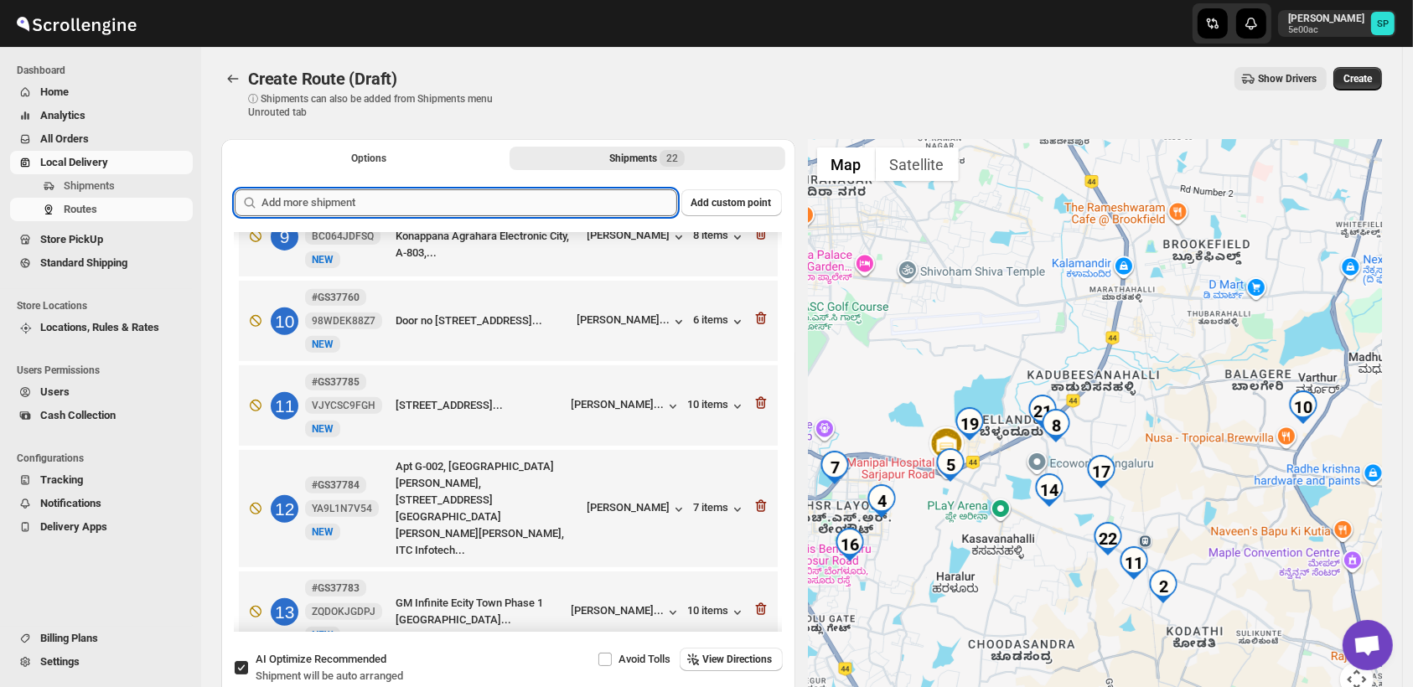
click at [445, 198] on input "text" at bounding box center [469, 202] width 416 height 27
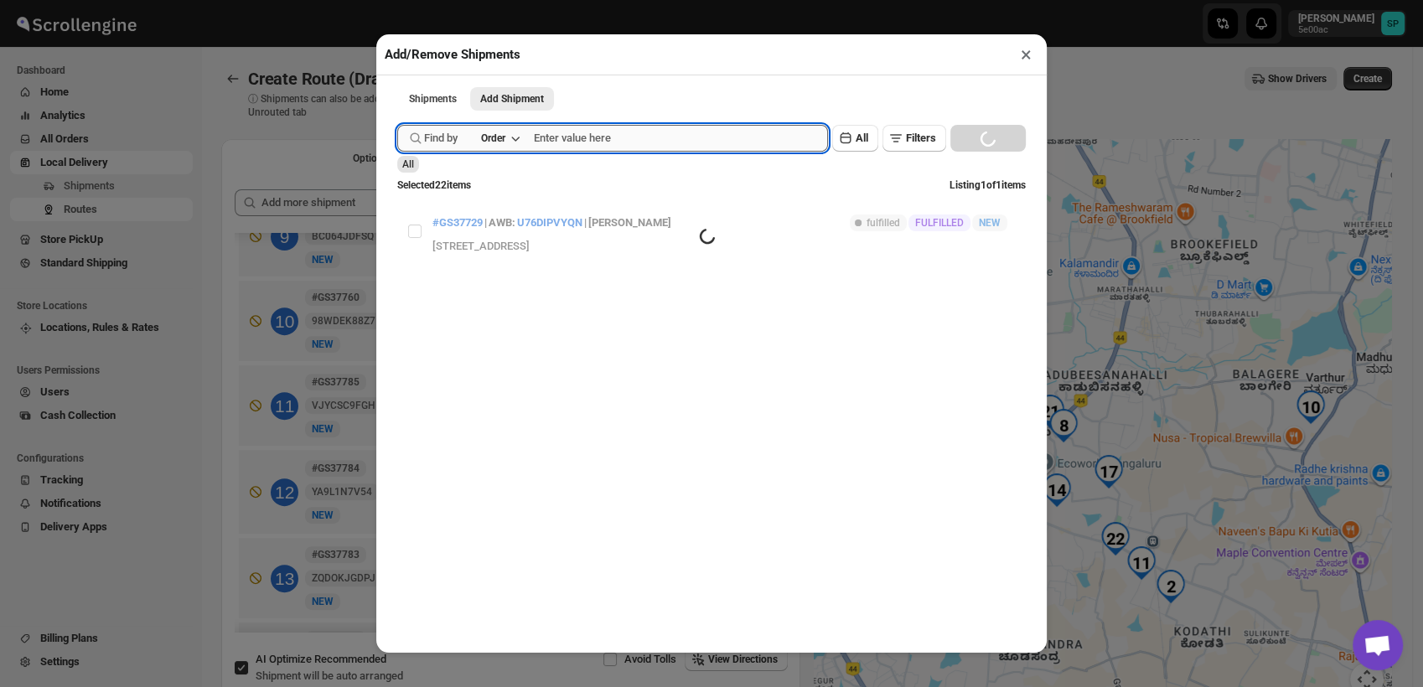
click at [587, 143] on input "text" at bounding box center [681, 138] width 294 height 27
paste input "GS37793"
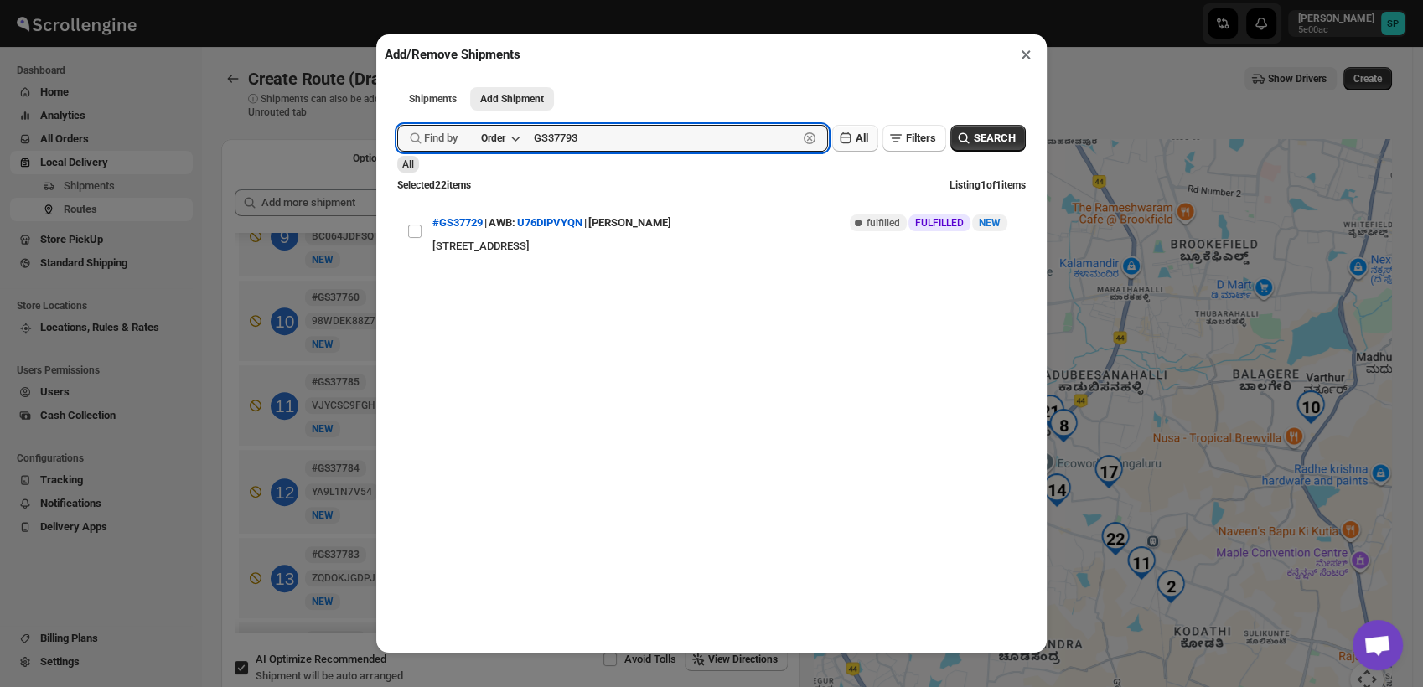
type input "GS37793"
click at [397, 0] on button "Submit" at bounding box center [421, 9] width 48 height 18
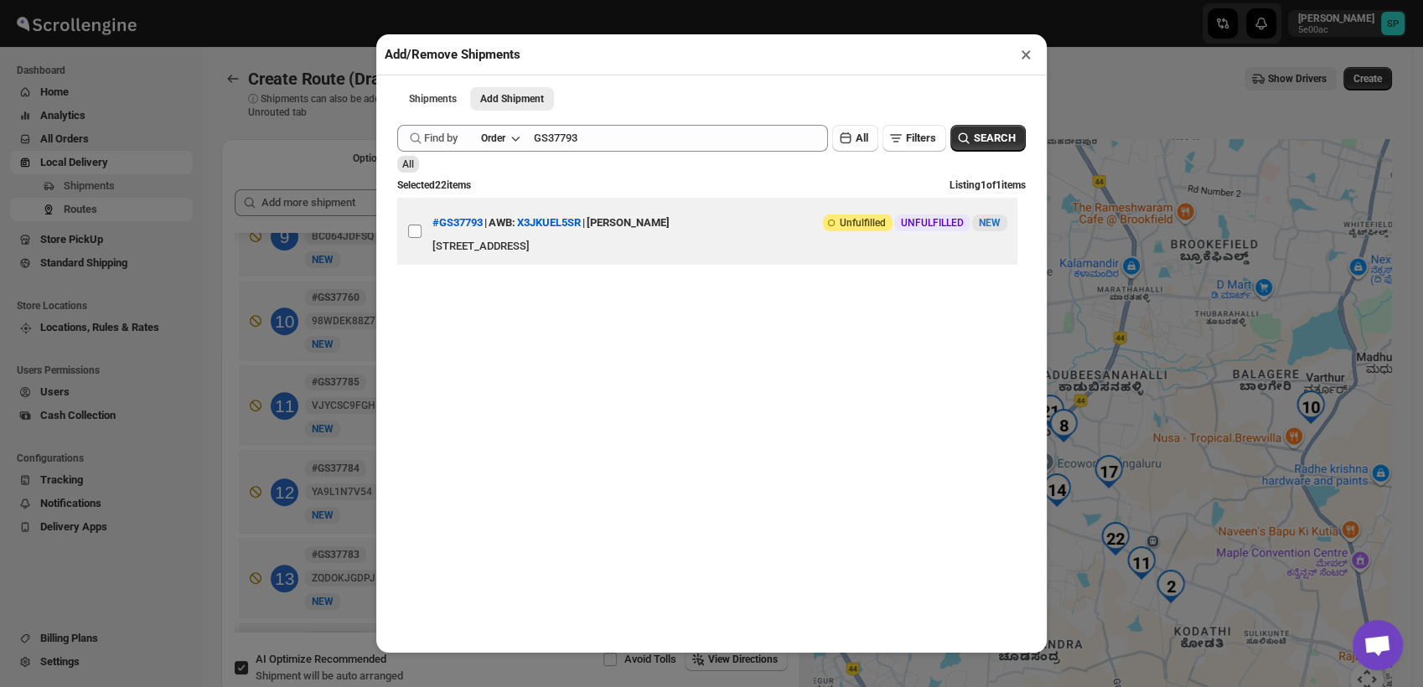
click at [410, 238] on input "View details for 68c3b362460e7d780920f227" at bounding box center [414, 231] width 13 height 13
checkbox input "true"
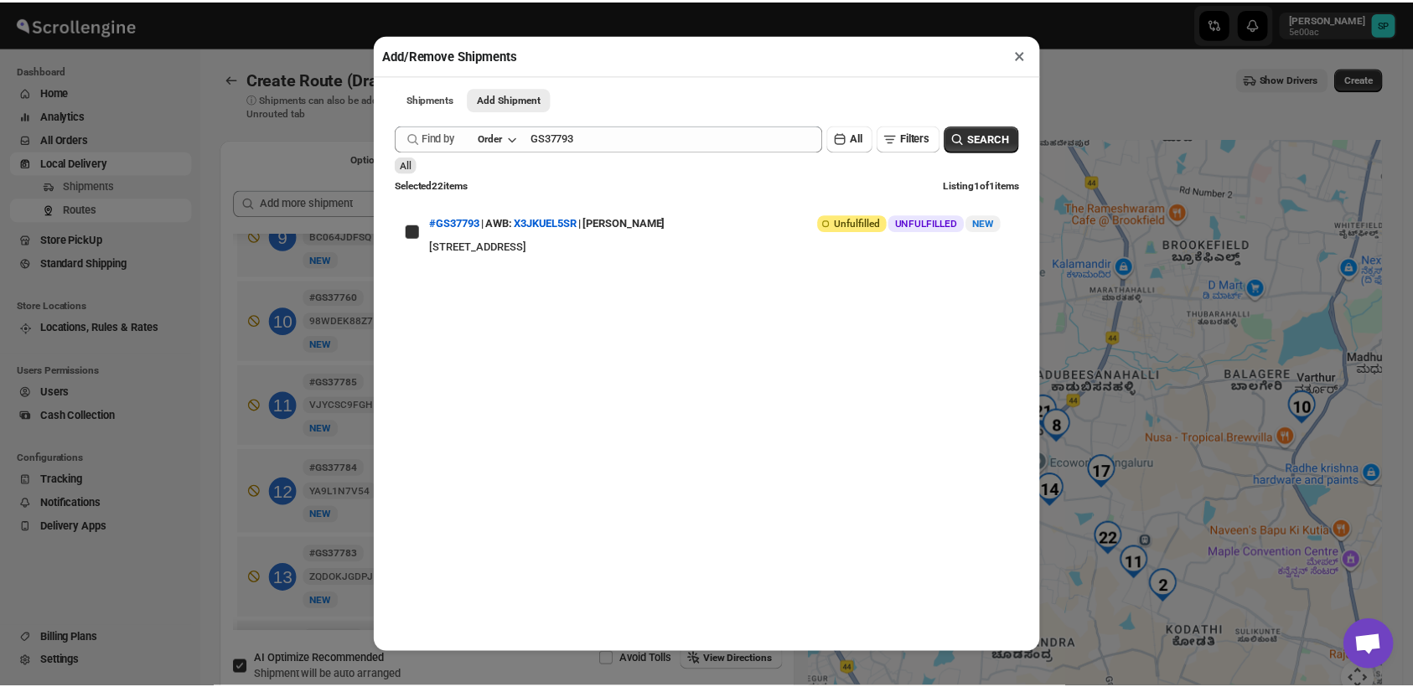
scroll to position [0, 0]
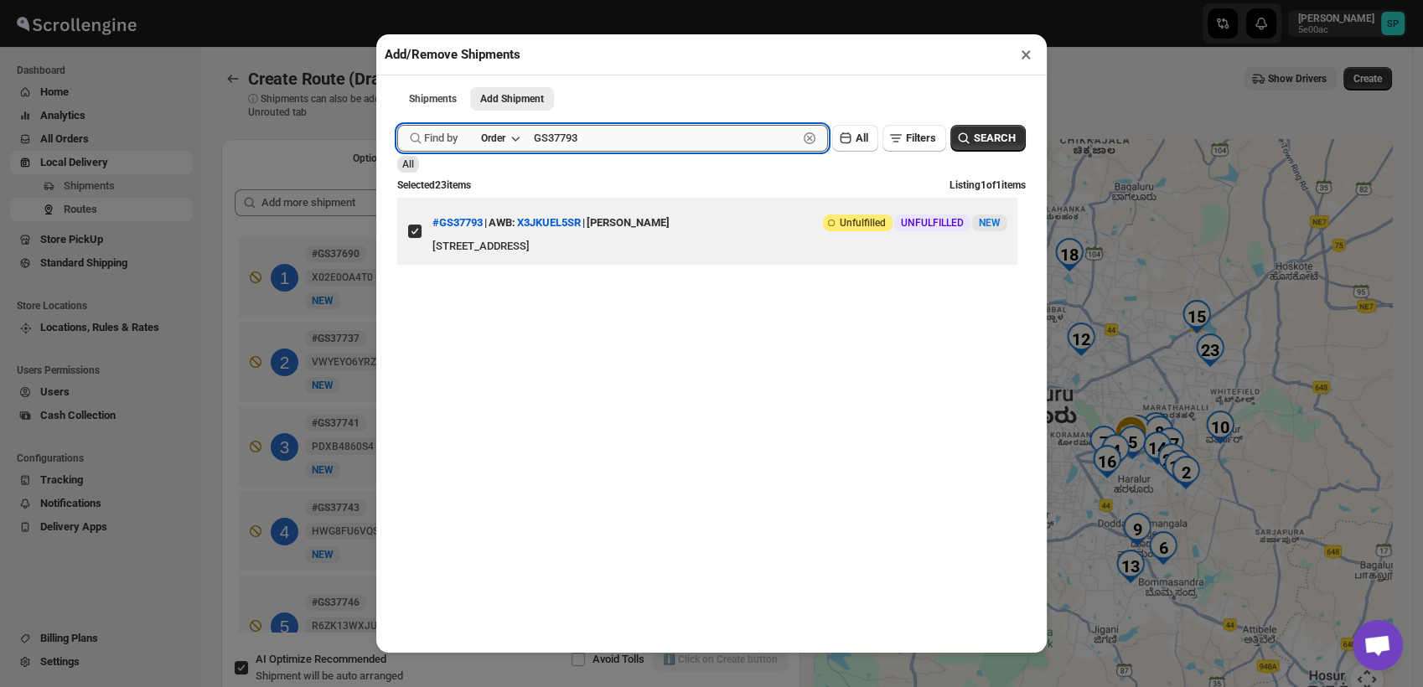
click at [570, 138] on input "GS37793" at bounding box center [666, 138] width 264 height 27
paste input "0"
type input "GS37790"
click at [397, 0] on button "Submit" at bounding box center [421, 9] width 48 height 18
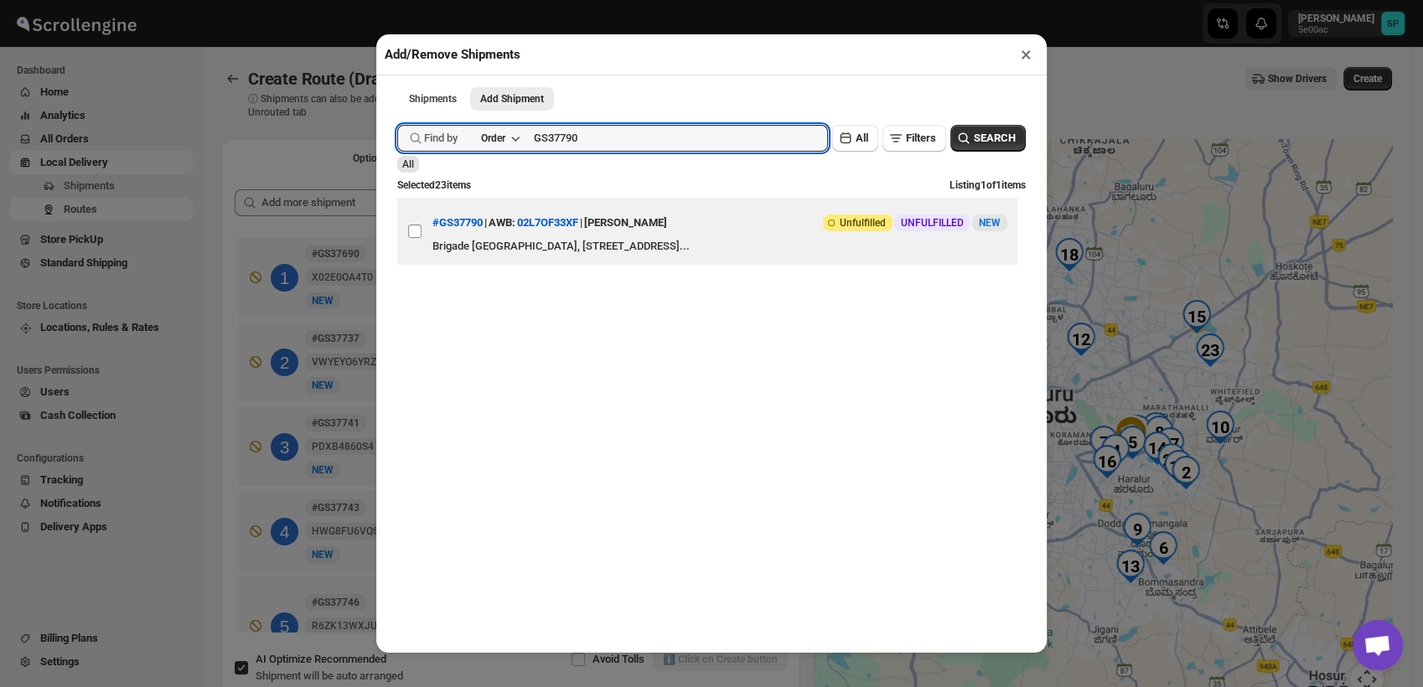
click at [416, 238] on input "View details for 68c3a39d460e7d780920f158" at bounding box center [414, 231] width 13 height 13
checkbox input "true"
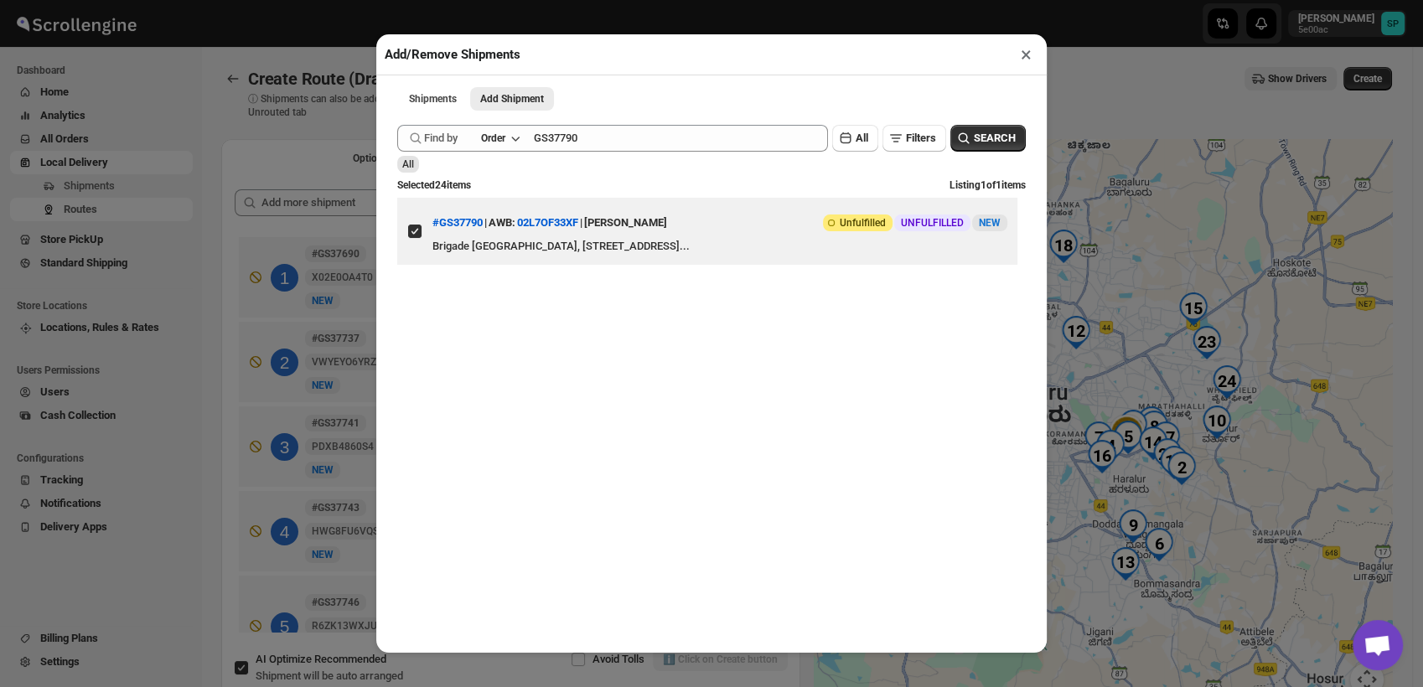
click at [1023, 61] on button "×" at bounding box center [1026, 54] width 24 height 23
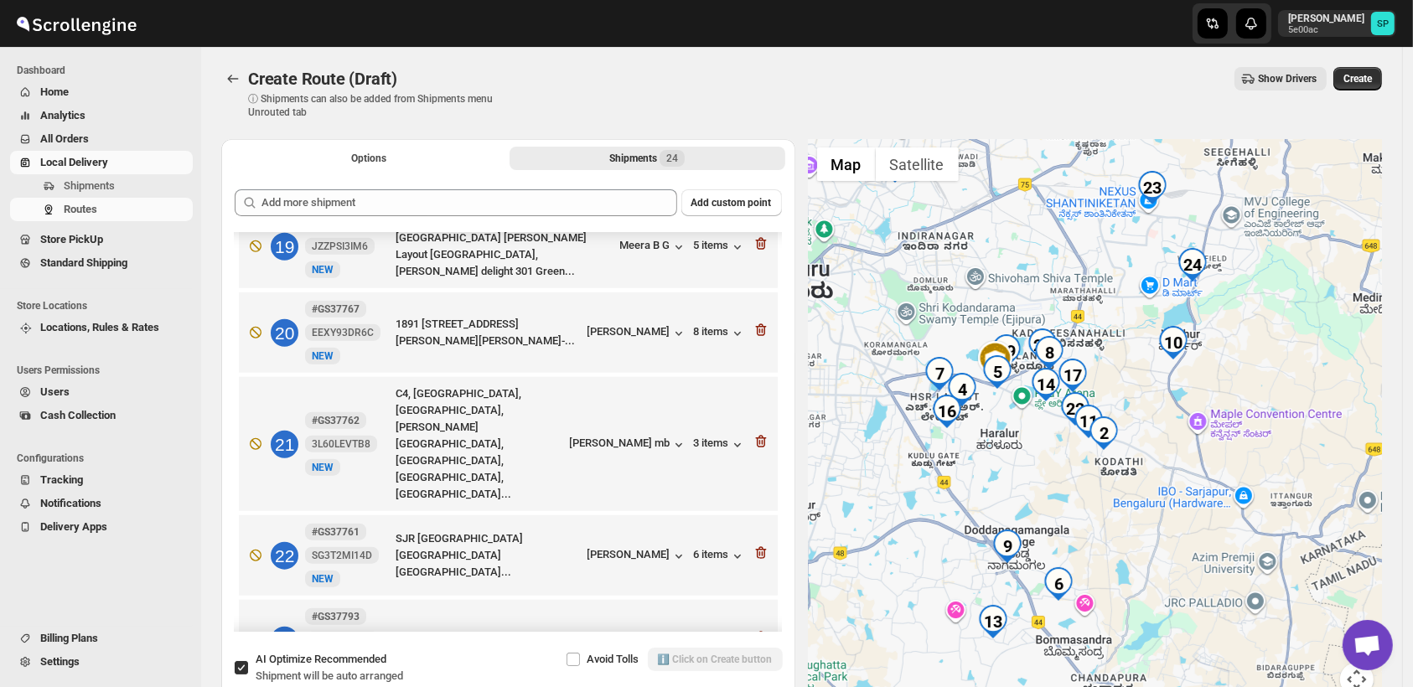
scroll to position [1657, 0]
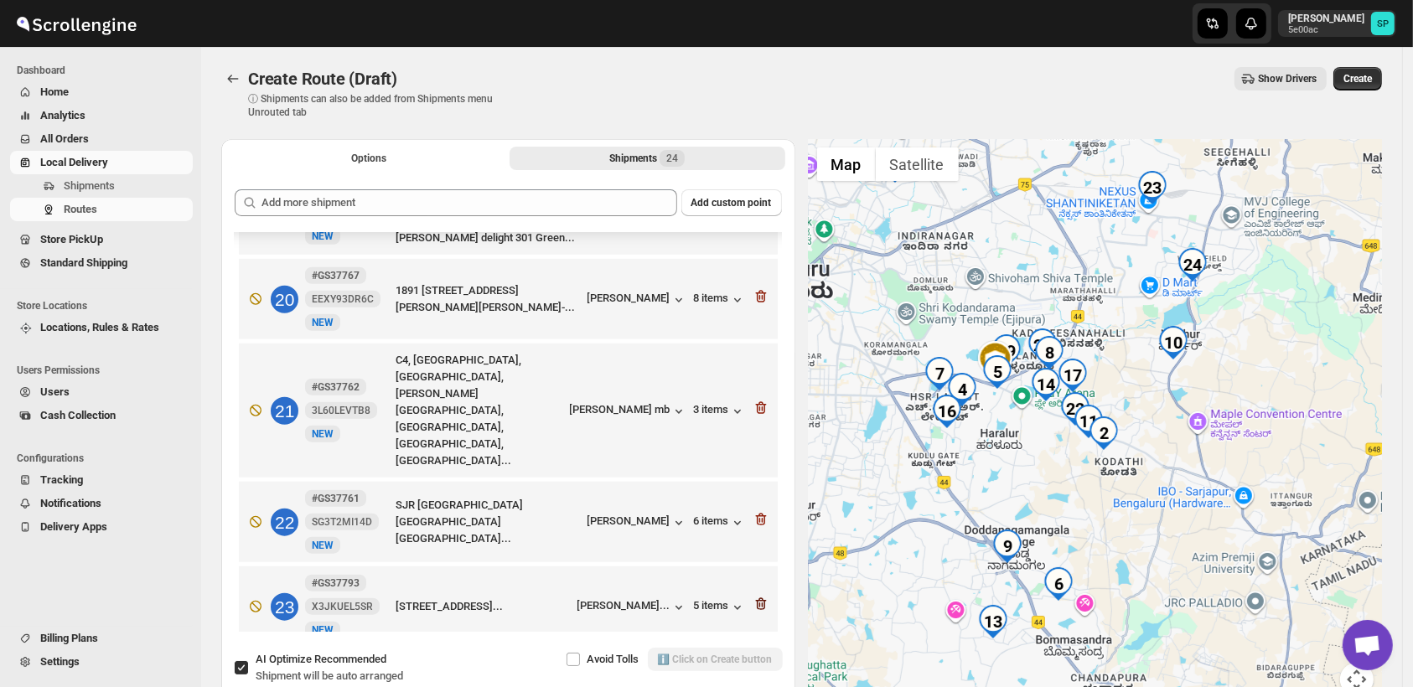
click at [753, 596] on icon "button" at bounding box center [761, 604] width 17 height 17
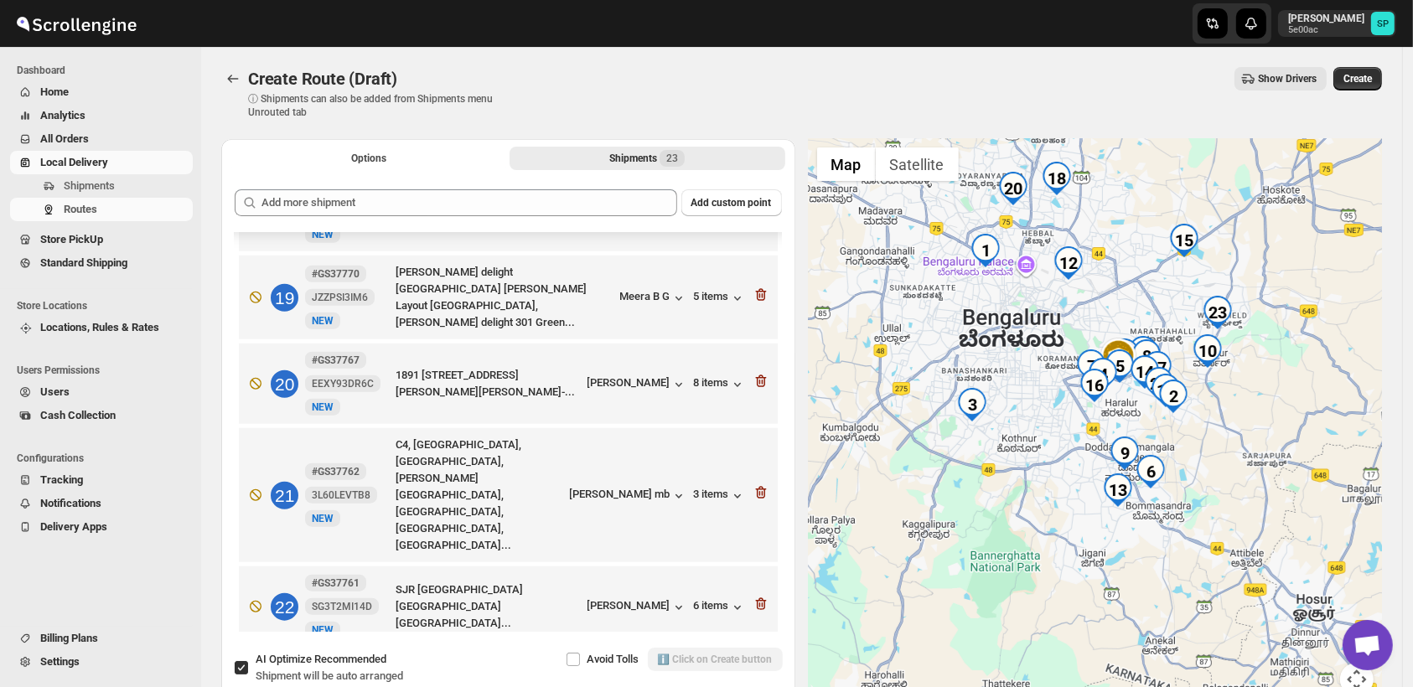
drag, startPoint x: 1244, startPoint y: 435, endPoint x: 1247, endPoint y: 392, distance: 42.8
click at [1247, 392] on div at bounding box center [1096, 427] width 574 height 577
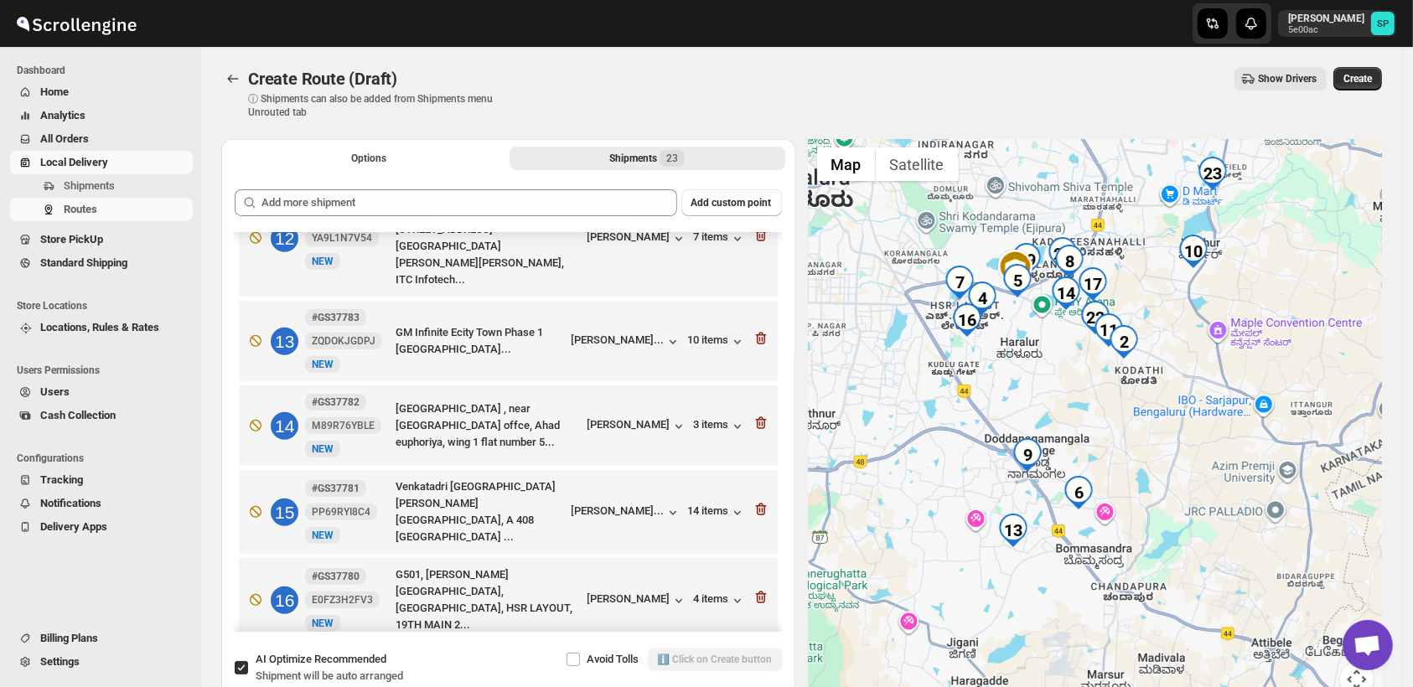
scroll to position [640, 0]
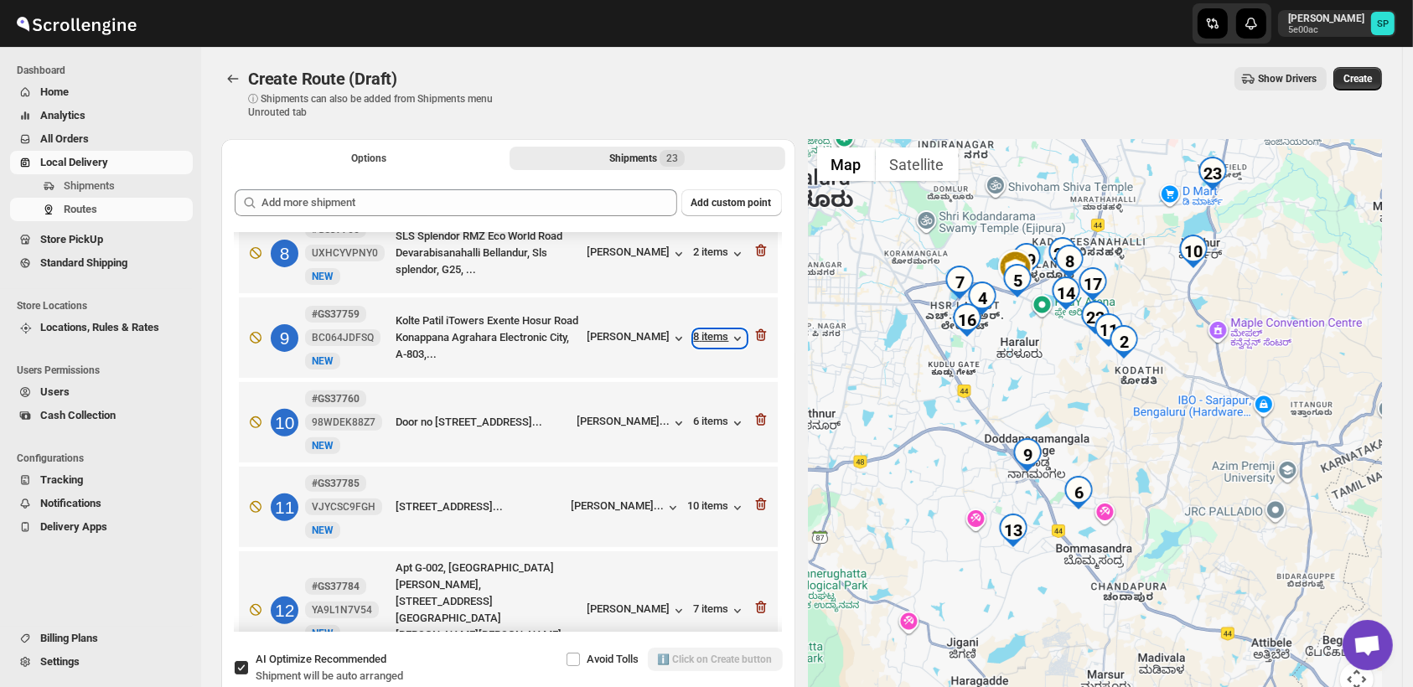
click at [722, 330] on div "8 items" at bounding box center [720, 338] width 52 height 17
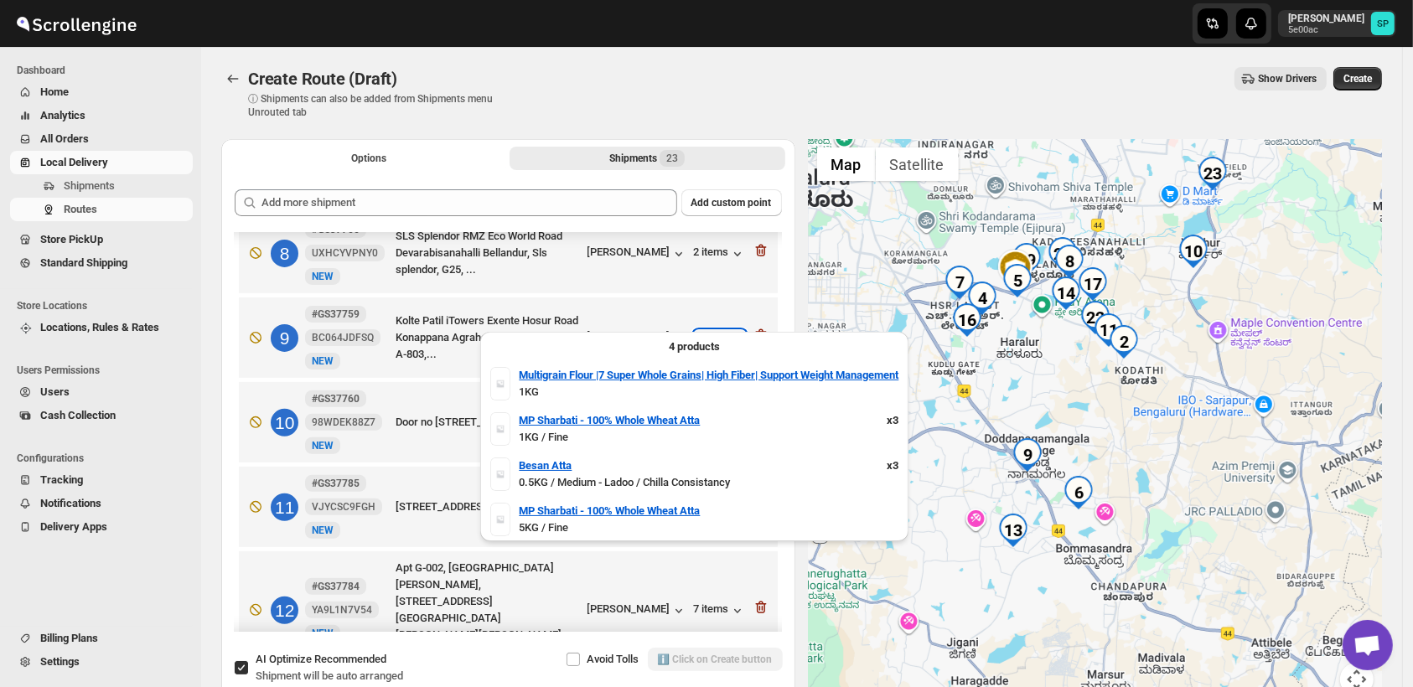
click at [715, 330] on div "8 items" at bounding box center [720, 338] width 52 height 17
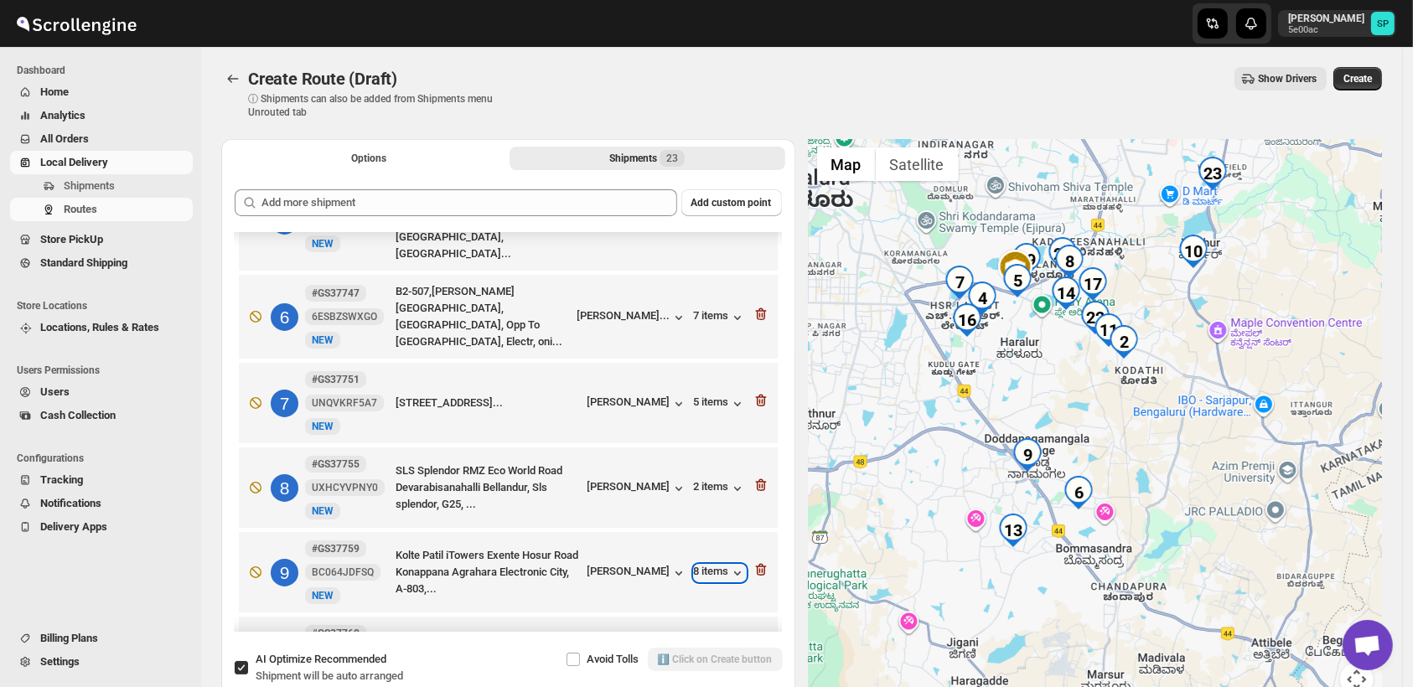
scroll to position [361, 0]
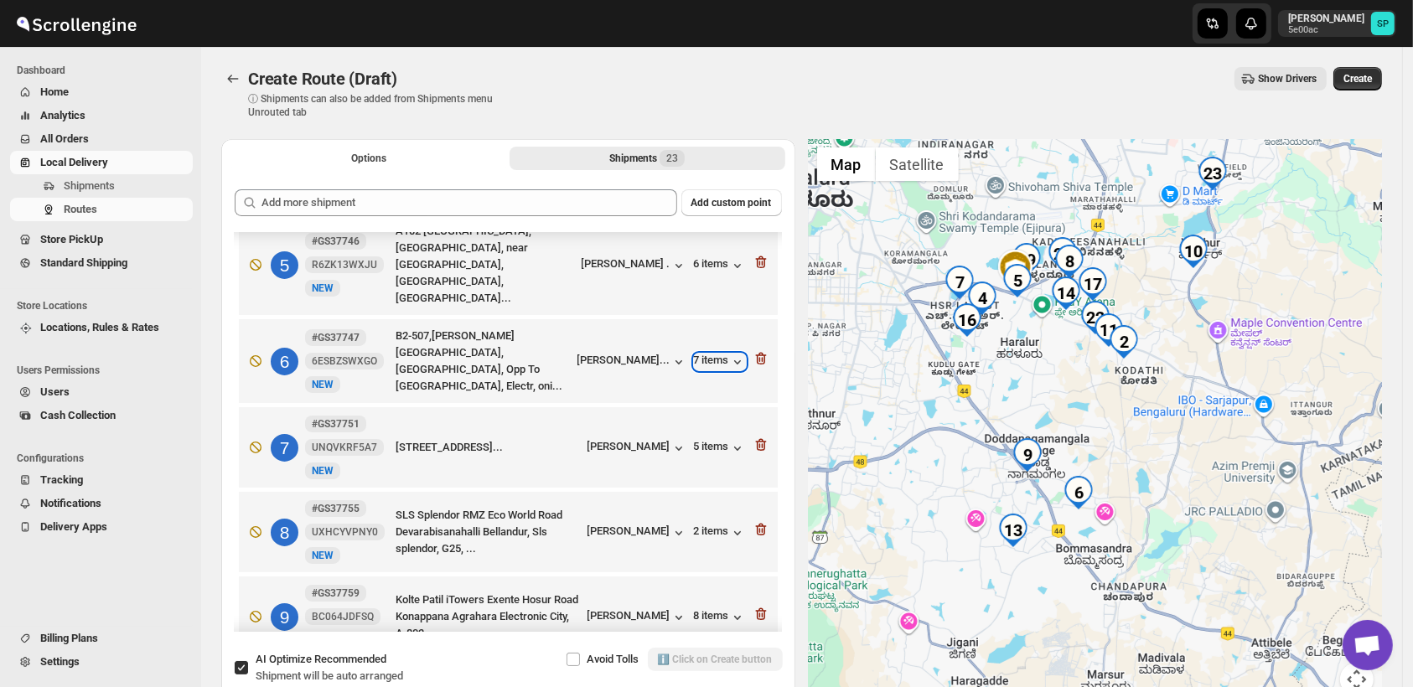
click at [696, 354] on div "7 items" at bounding box center [720, 362] width 52 height 17
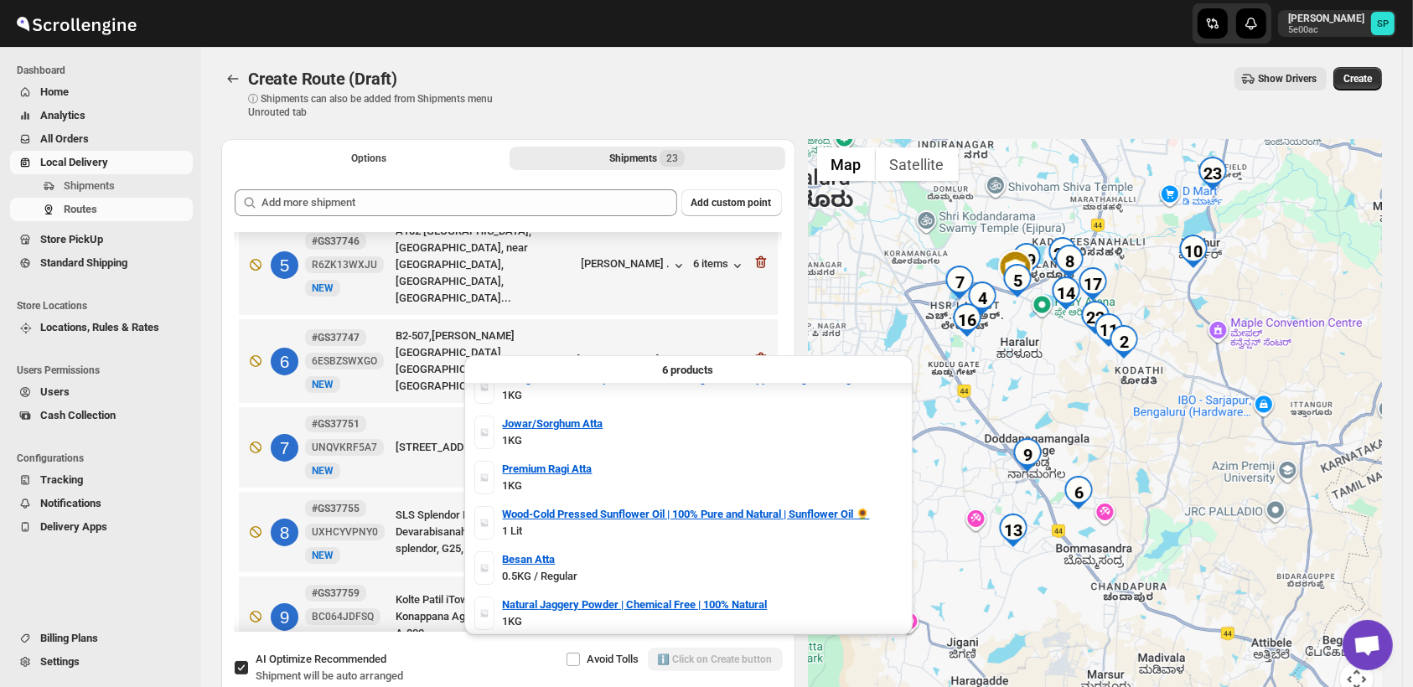
scroll to position [0, 0]
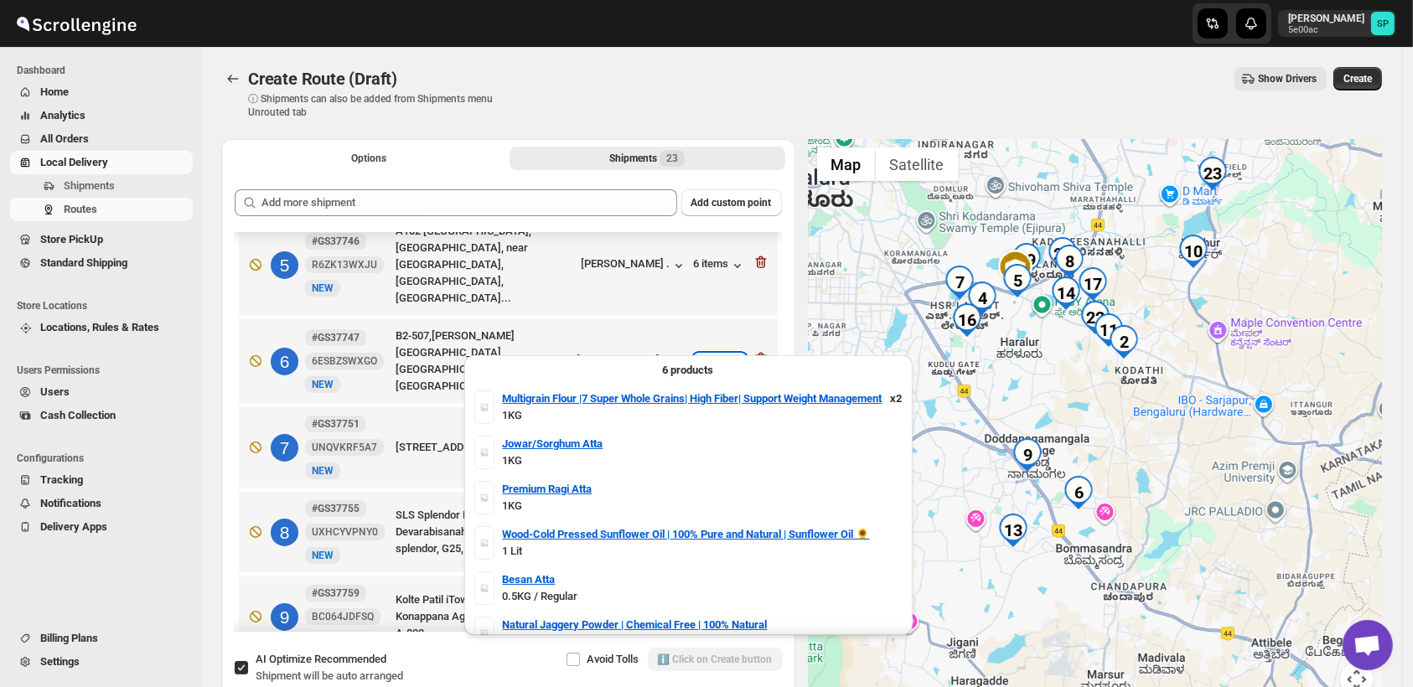
click at [721, 354] on div "7 items" at bounding box center [720, 362] width 52 height 17
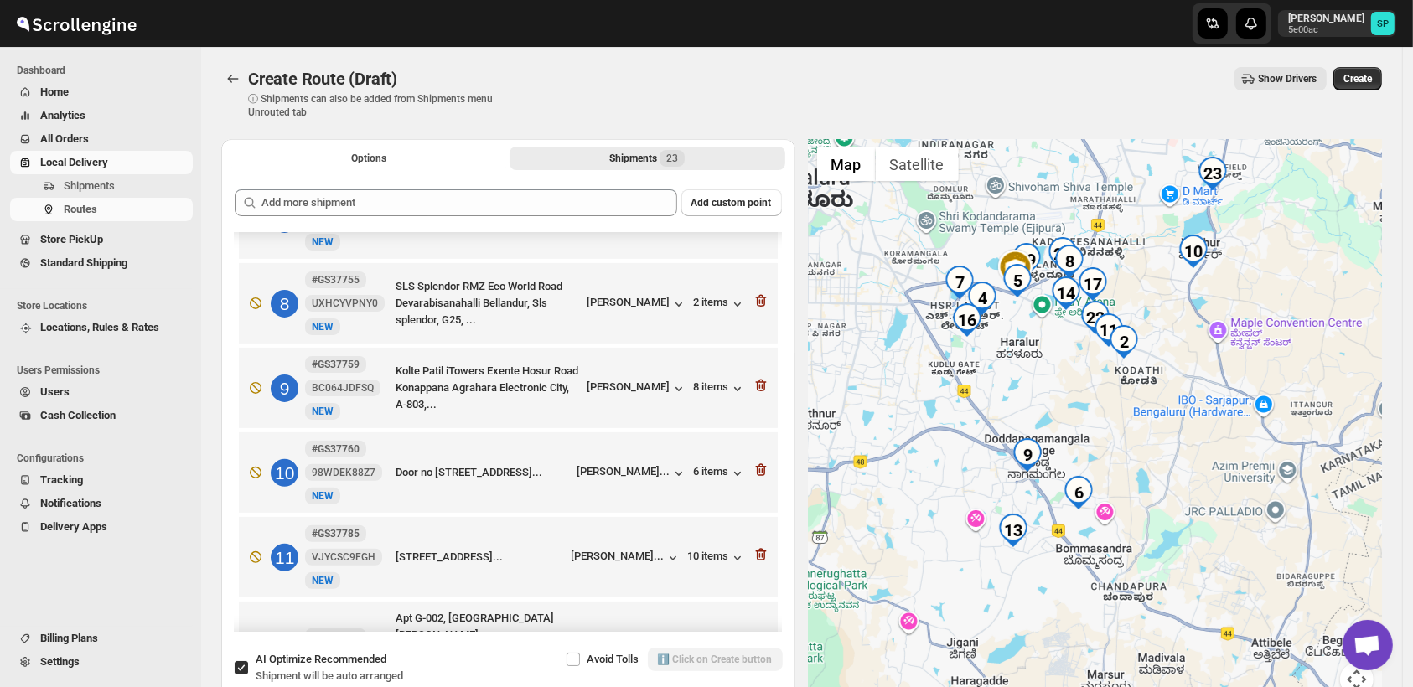
scroll to position [733, 0]
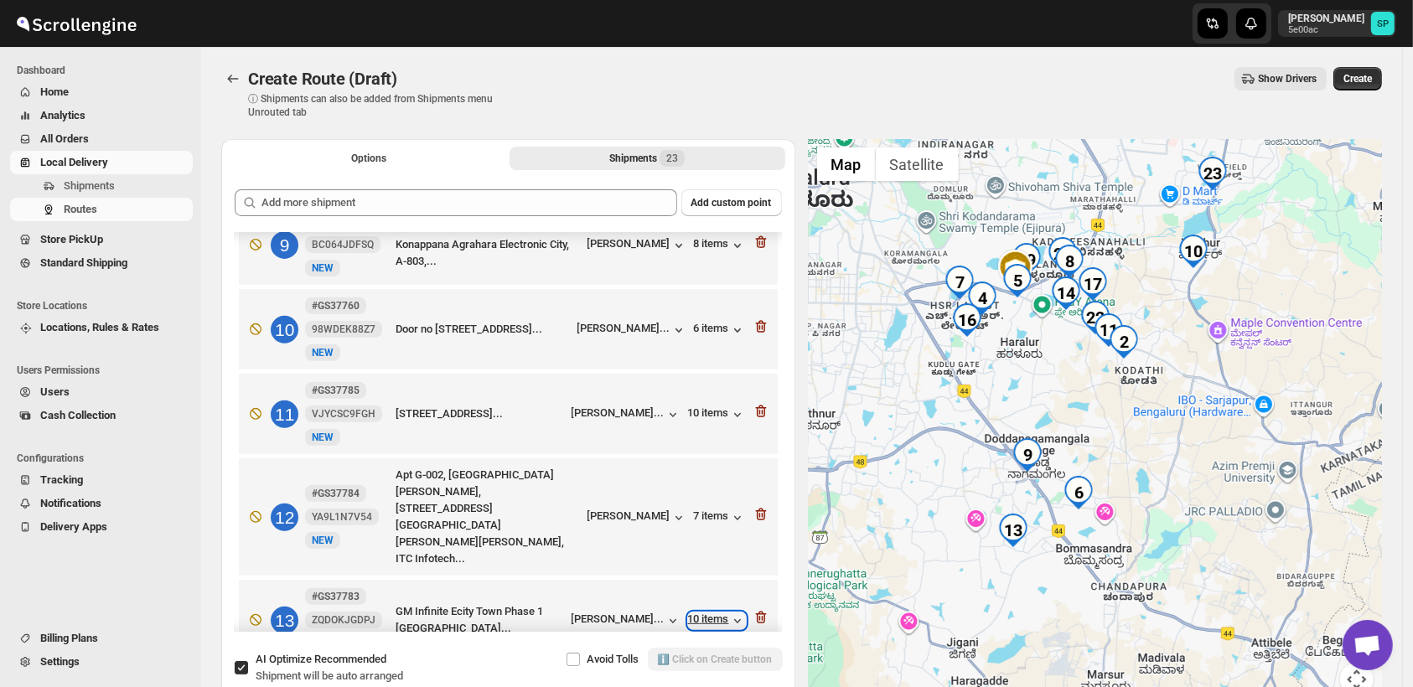
click at [729, 613] on icon "button" at bounding box center [737, 621] width 17 height 17
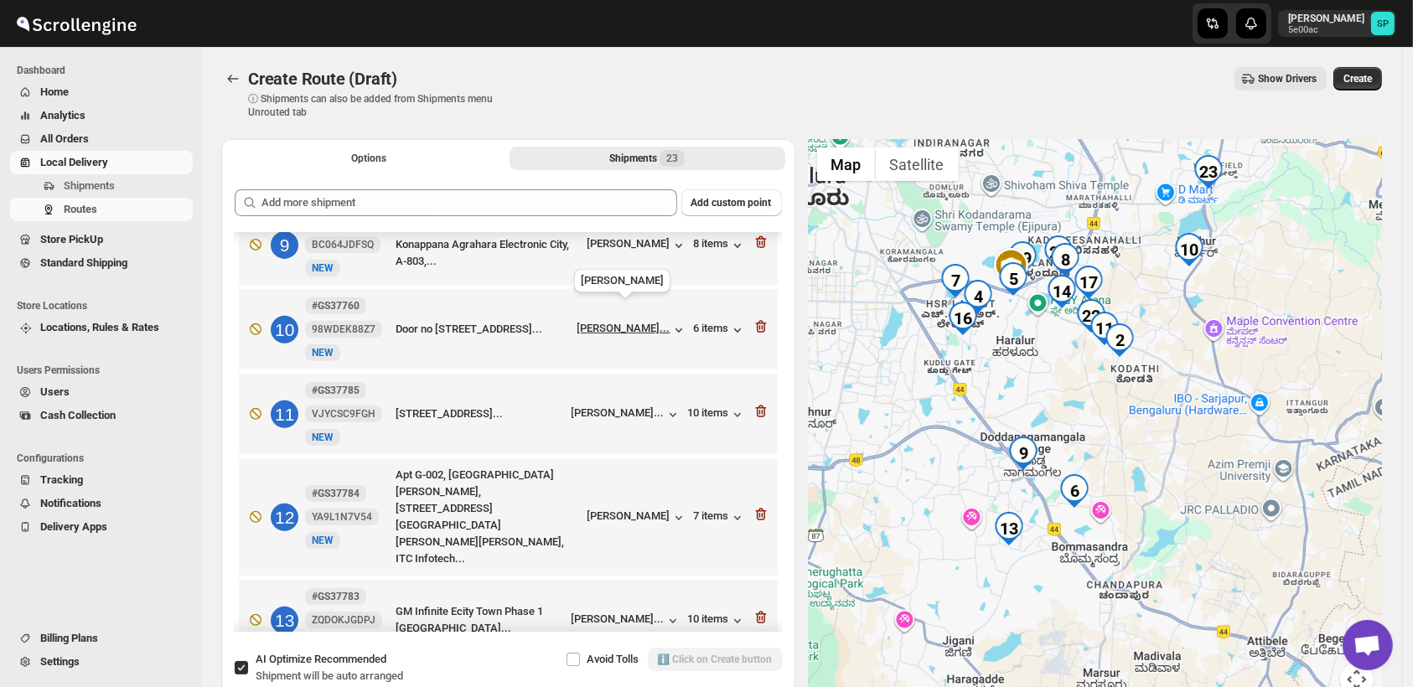
click at [609, 322] on div "[PERSON_NAME]..." at bounding box center [623, 328] width 93 height 13
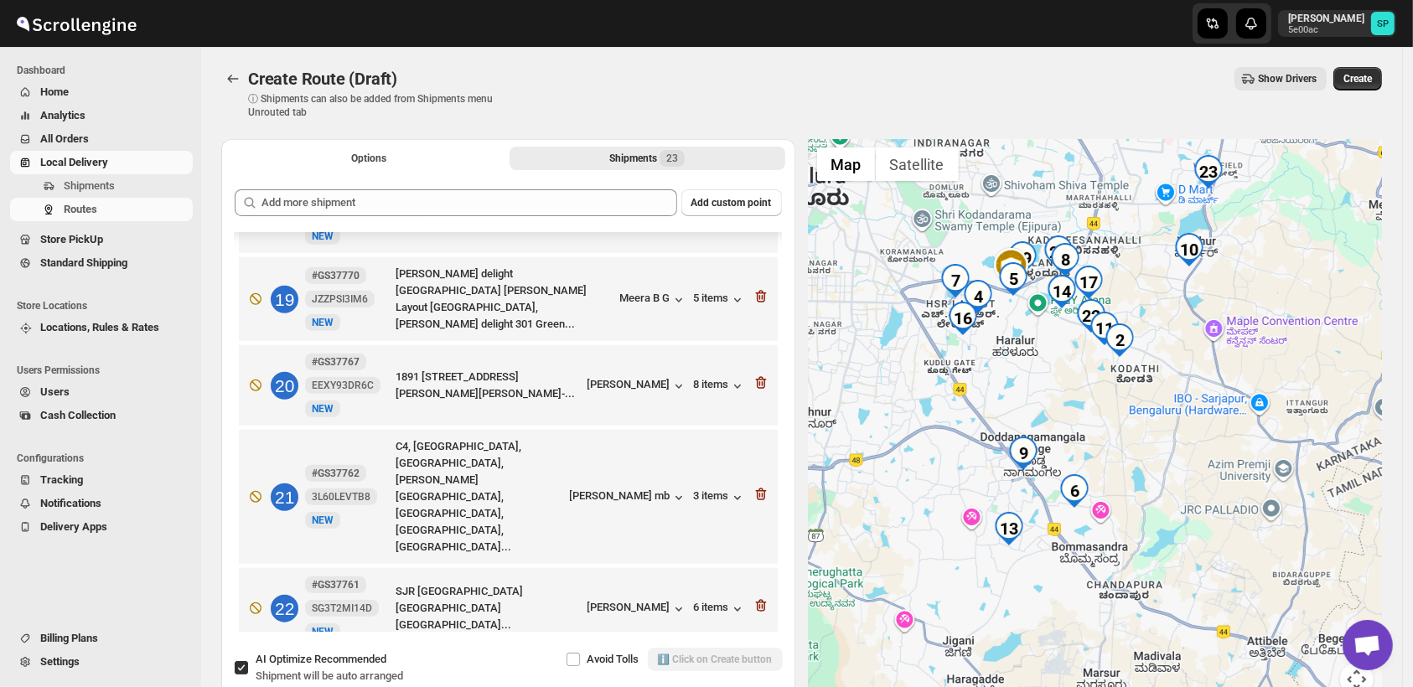
scroll to position [1571, 0]
click at [627, 685] on div "[PERSON_NAME]" at bounding box center [637, 693] width 100 height 17
click at [756, 681] on icon "button" at bounding box center [761, 689] width 17 height 17
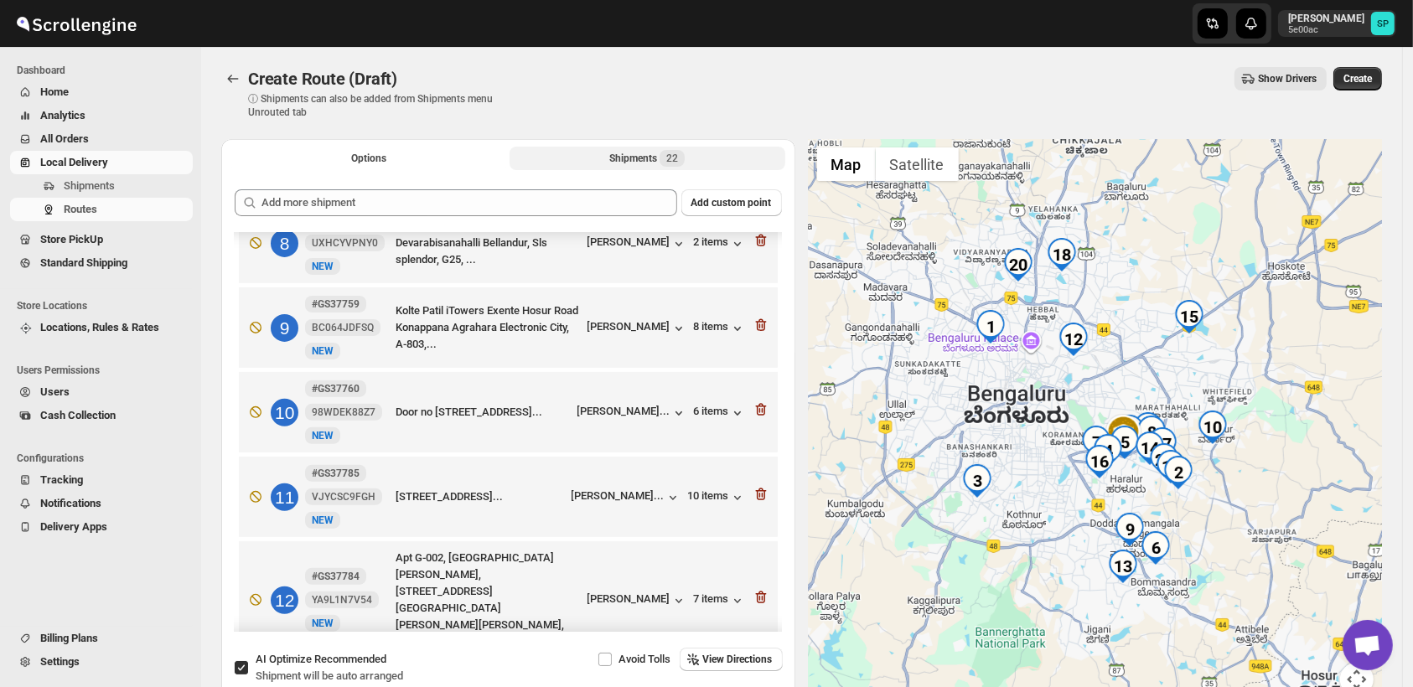
scroll to position [649, 0]
click at [755, 406] on icon "button" at bounding box center [760, 412] width 11 height 13
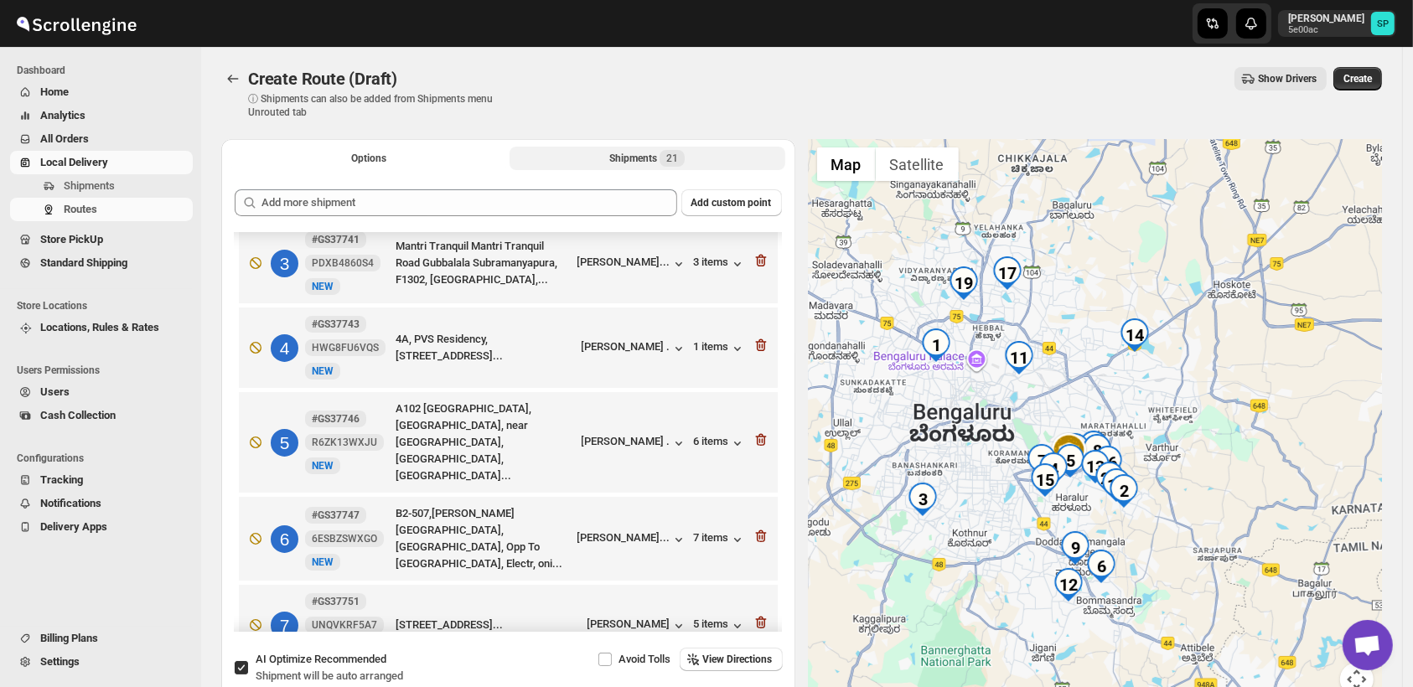
scroll to position [0, 0]
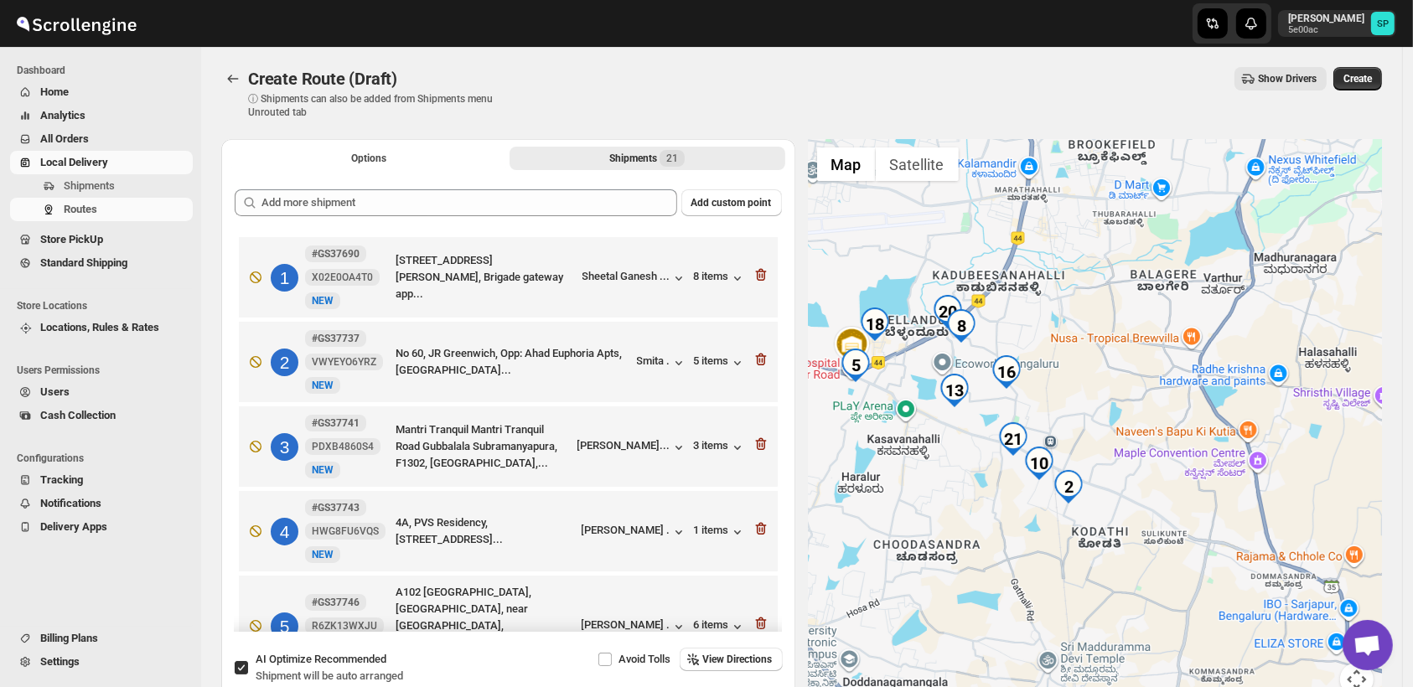
drag, startPoint x: 1105, startPoint y: 502, endPoint x: 1260, endPoint y: 465, distance: 159.4
click at [1260, 465] on div at bounding box center [1096, 427] width 574 height 577
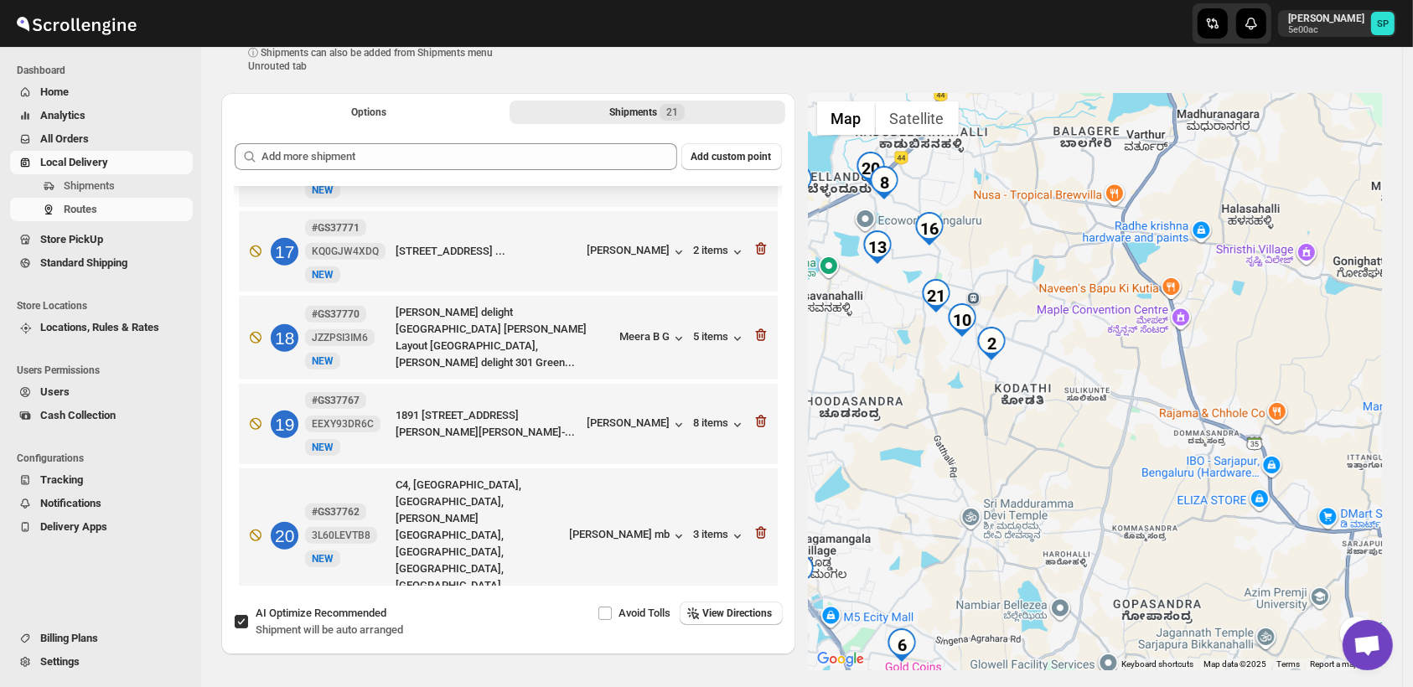
scroll to position [113, 0]
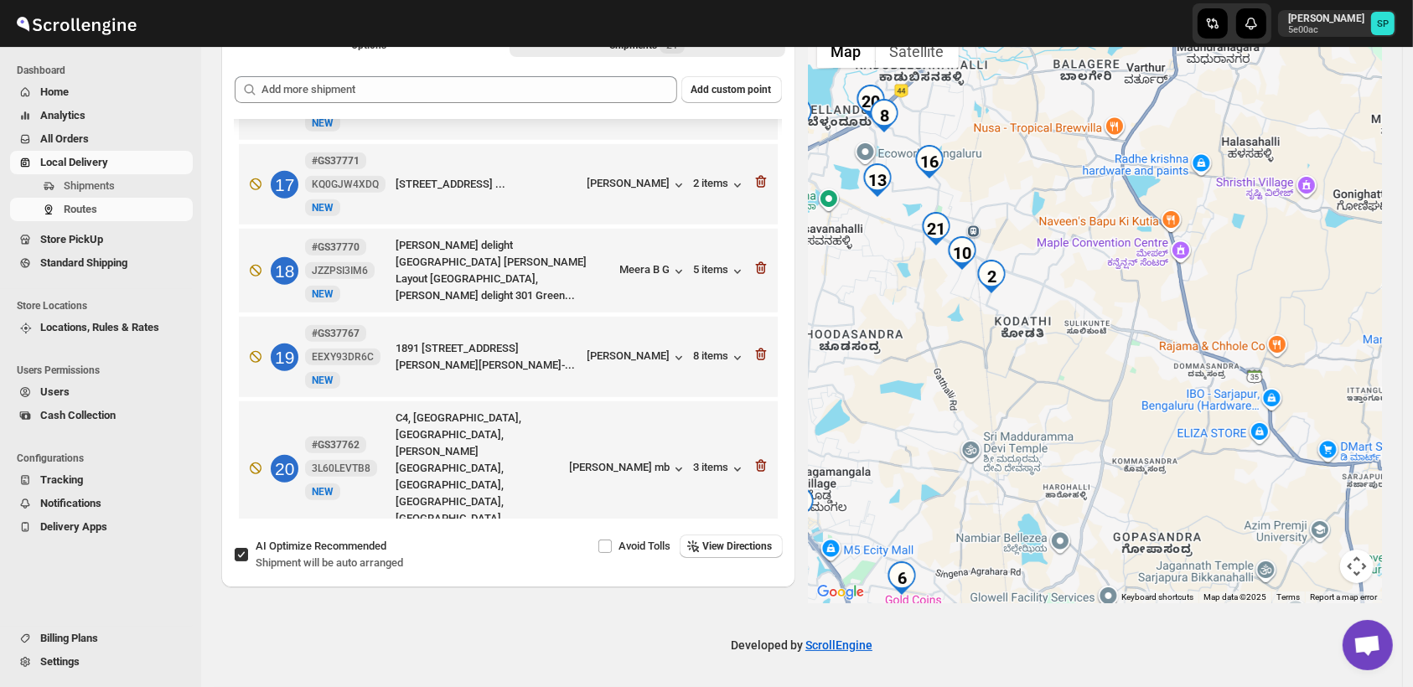
click at [753, 569] on icon "button" at bounding box center [761, 577] width 17 height 17
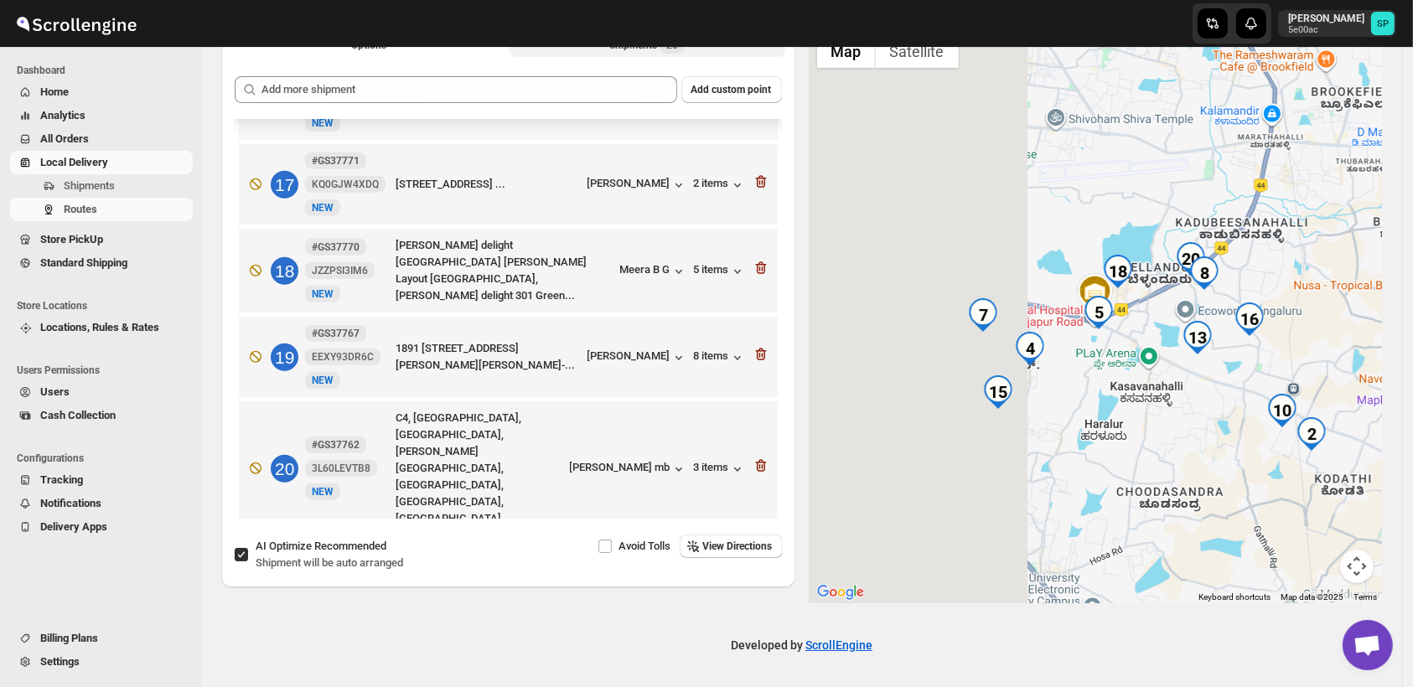
scroll to position [1317, 0]
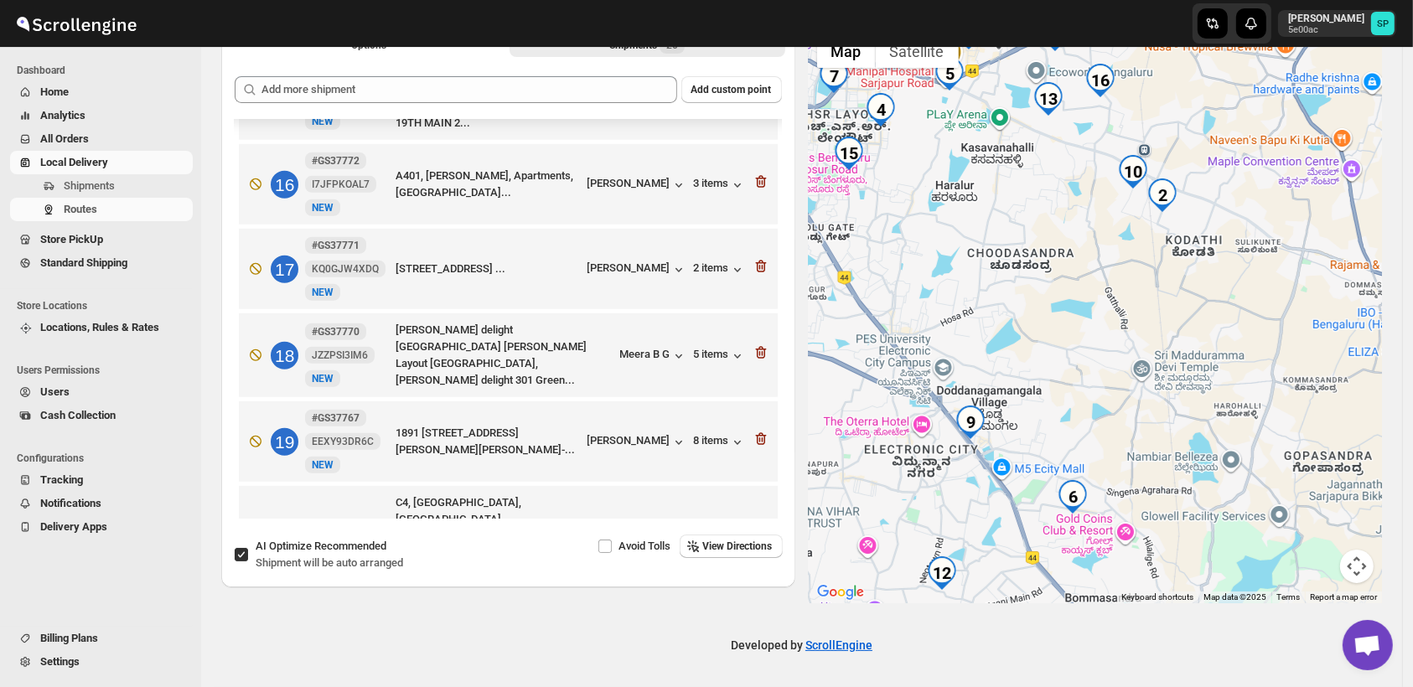
drag, startPoint x: 1146, startPoint y: 336, endPoint x: 1006, endPoint y: 520, distance: 231.5
click at [1045, 520] on div at bounding box center [1096, 314] width 574 height 577
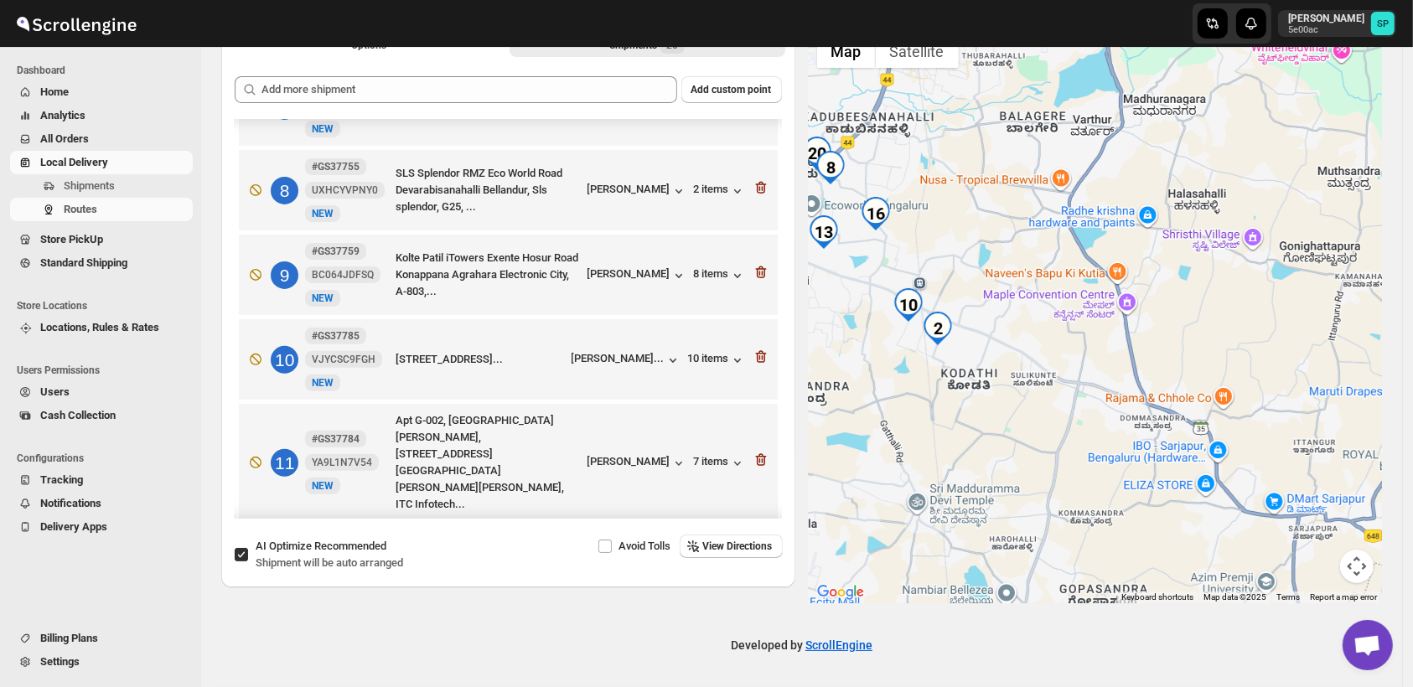
scroll to position [572, 0]
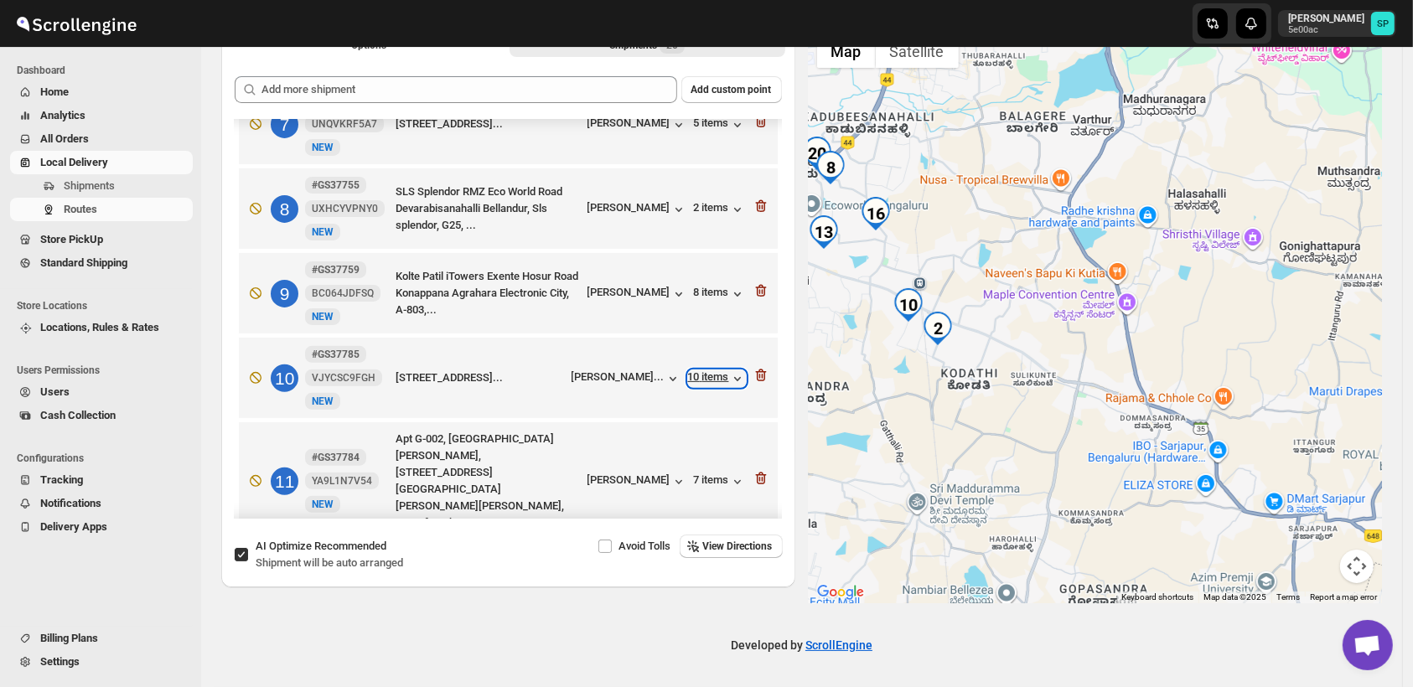
click at [705, 370] on div "10 items" at bounding box center [717, 378] width 58 height 17
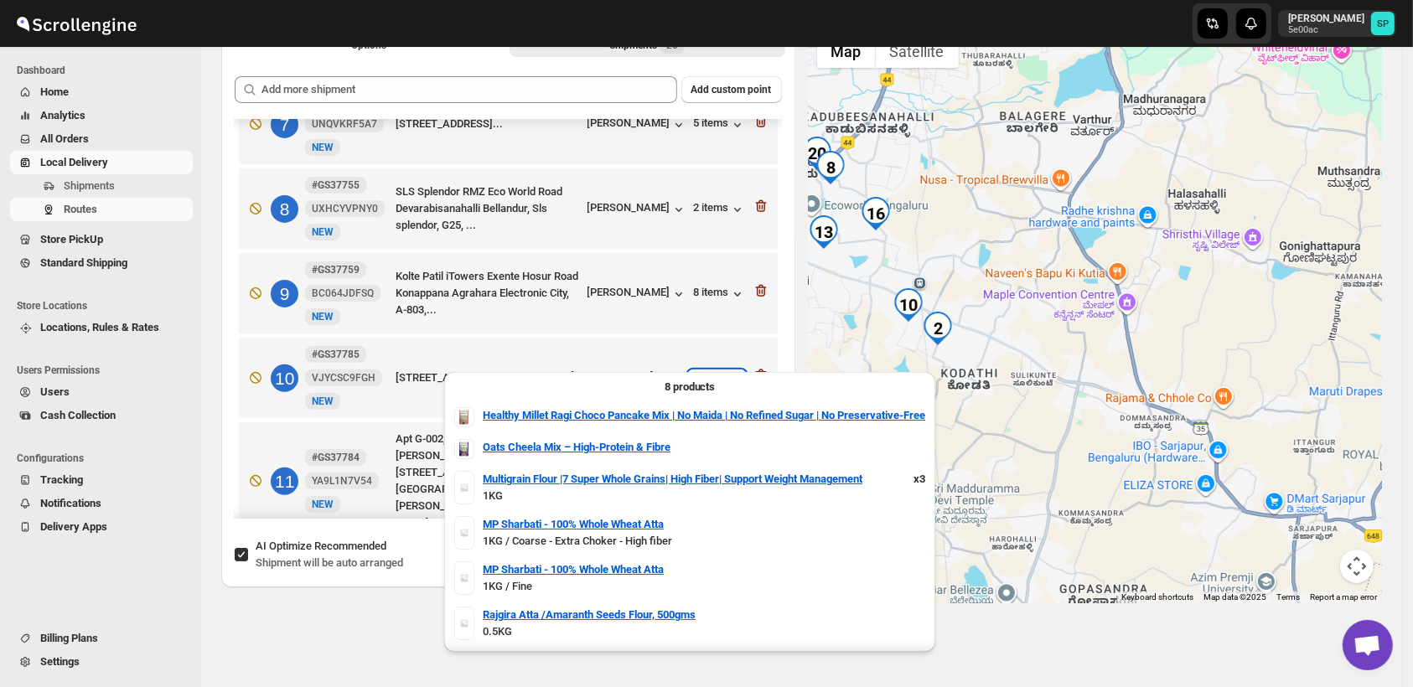
click at [705, 370] on div "10 items" at bounding box center [717, 378] width 58 height 17
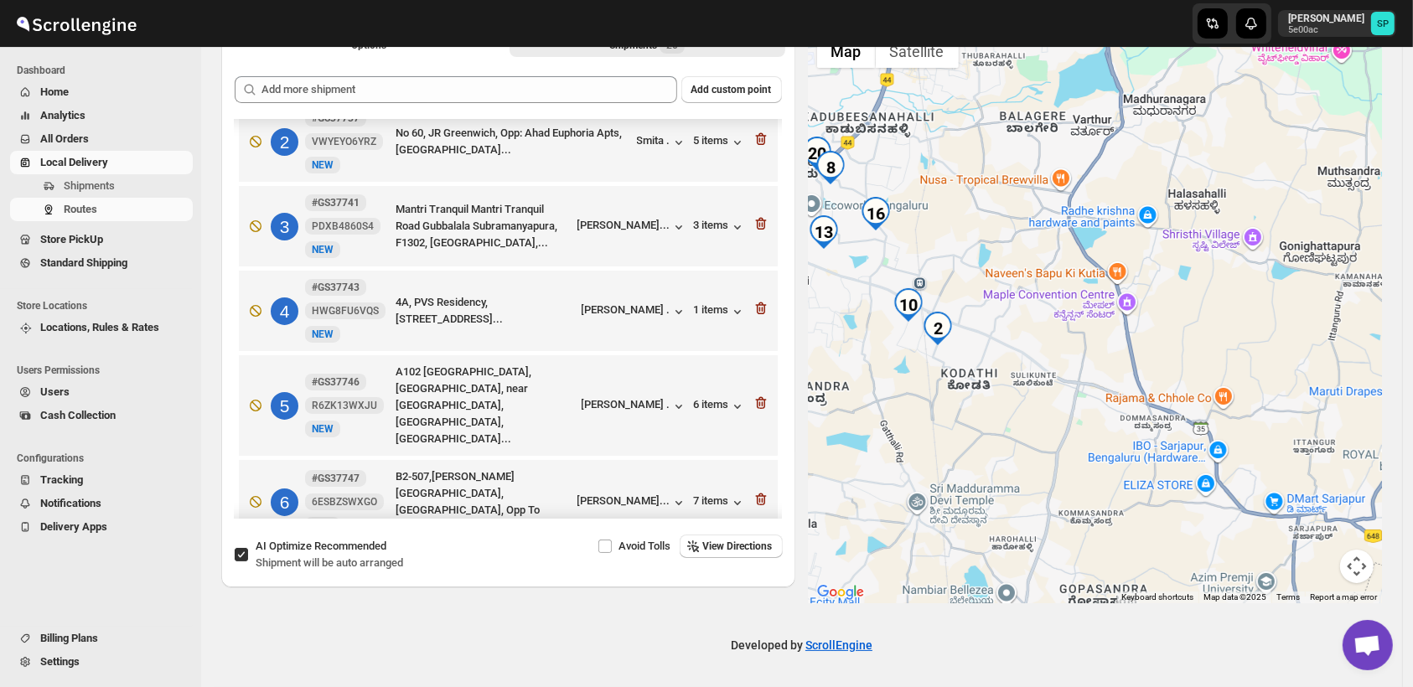
scroll to position [13, 0]
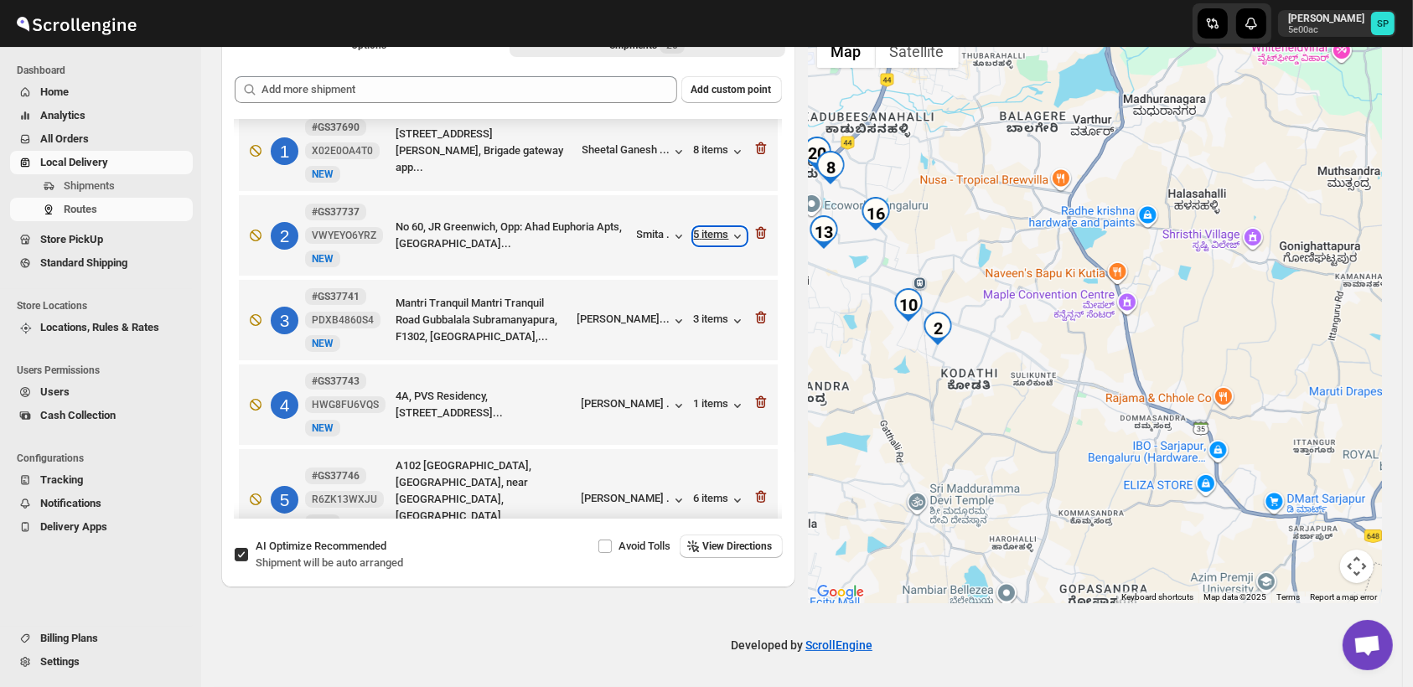
click at [706, 232] on div "5 items" at bounding box center [720, 236] width 52 height 17
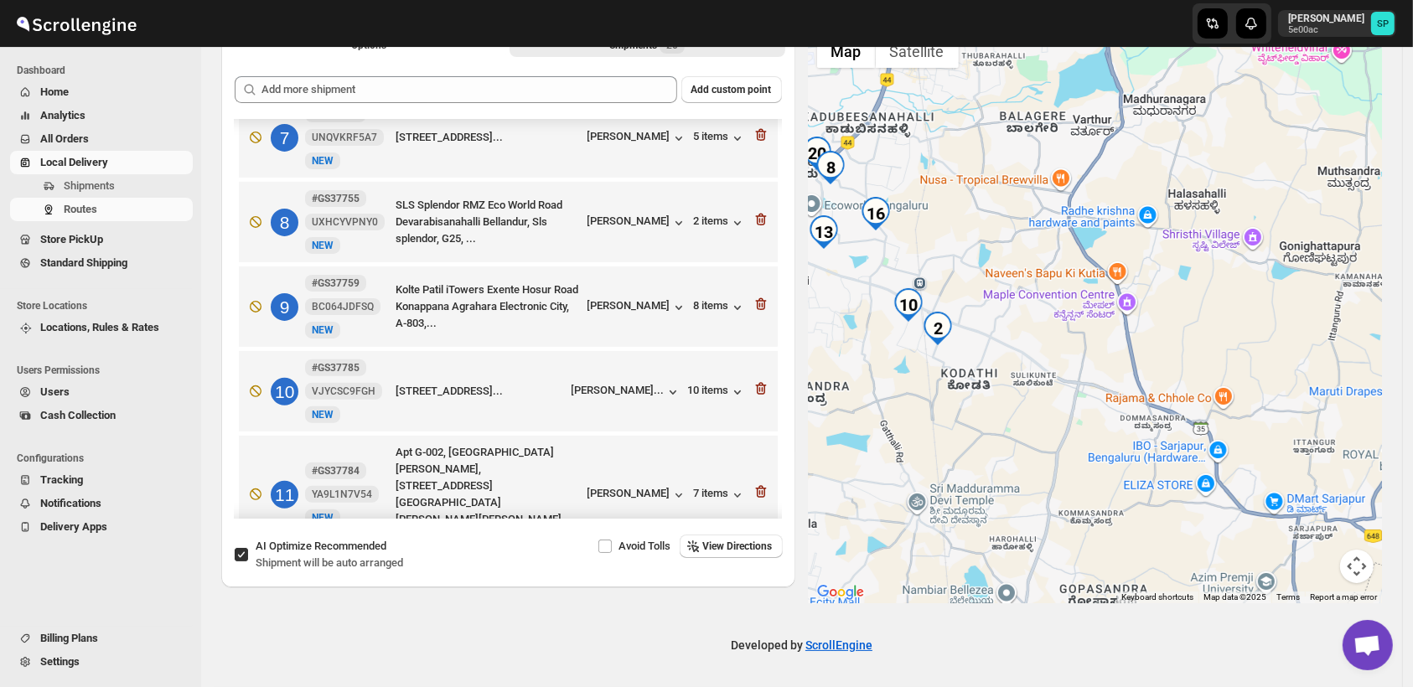
scroll to position [651, 0]
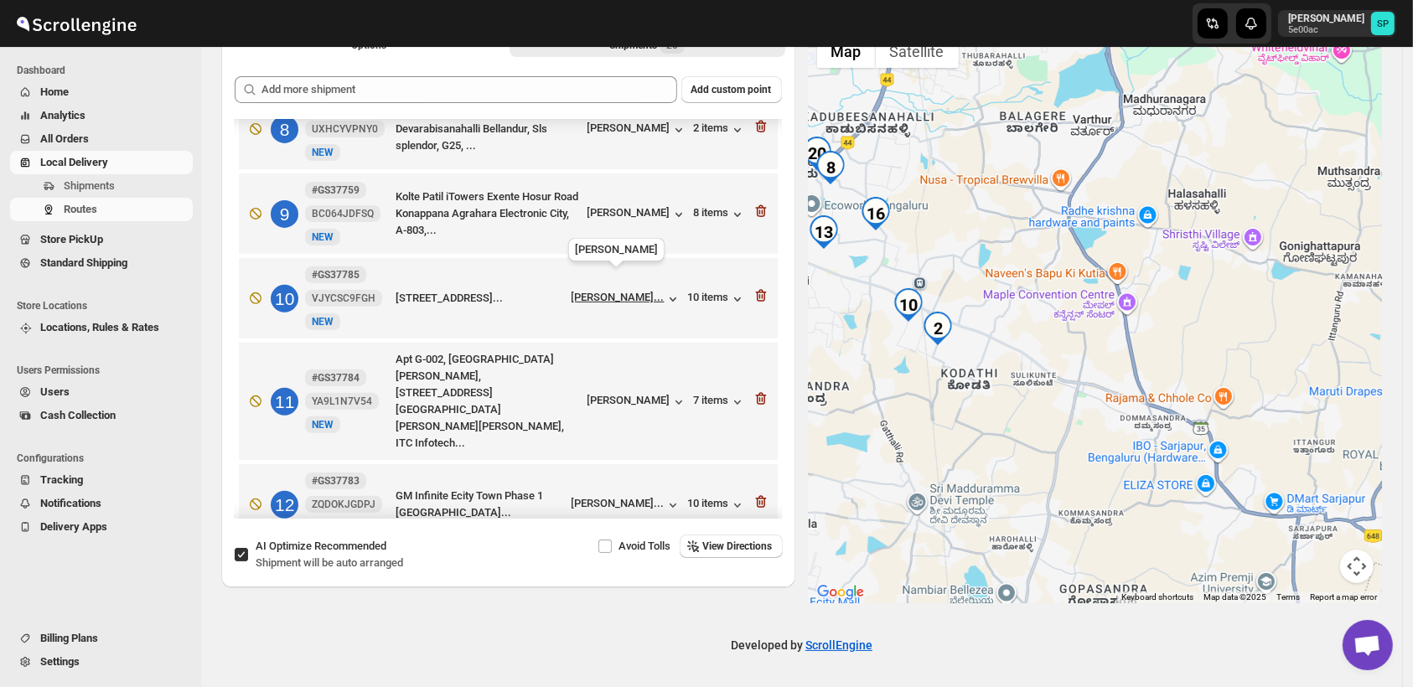
click at [629, 291] on div "[PERSON_NAME]..." at bounding box center [618, 297] width 93 height 13
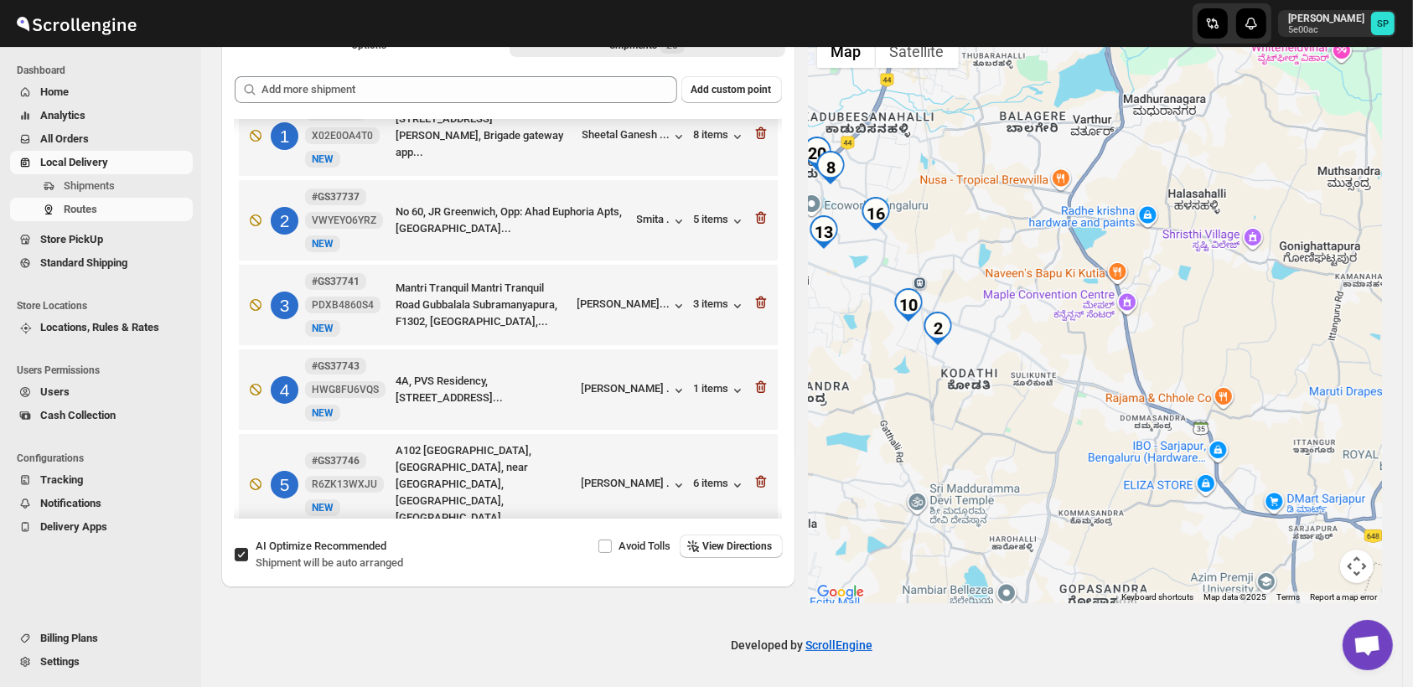
scroll to position [0, 0]
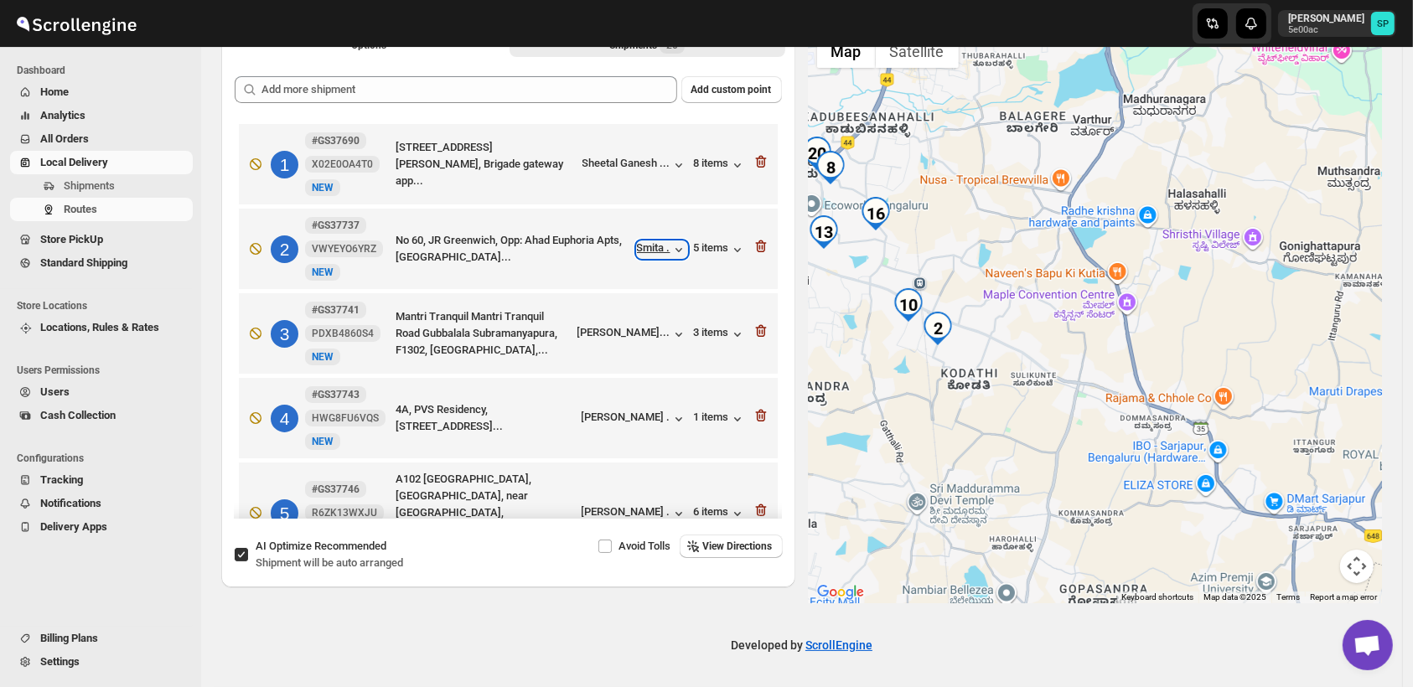
click at [637, 242] on div "Smita ." at bounding box center [662, 249] width 50 height 17
click at [694, 253] on div "5 items" at bounding box center [720, 249] width 52 height 17
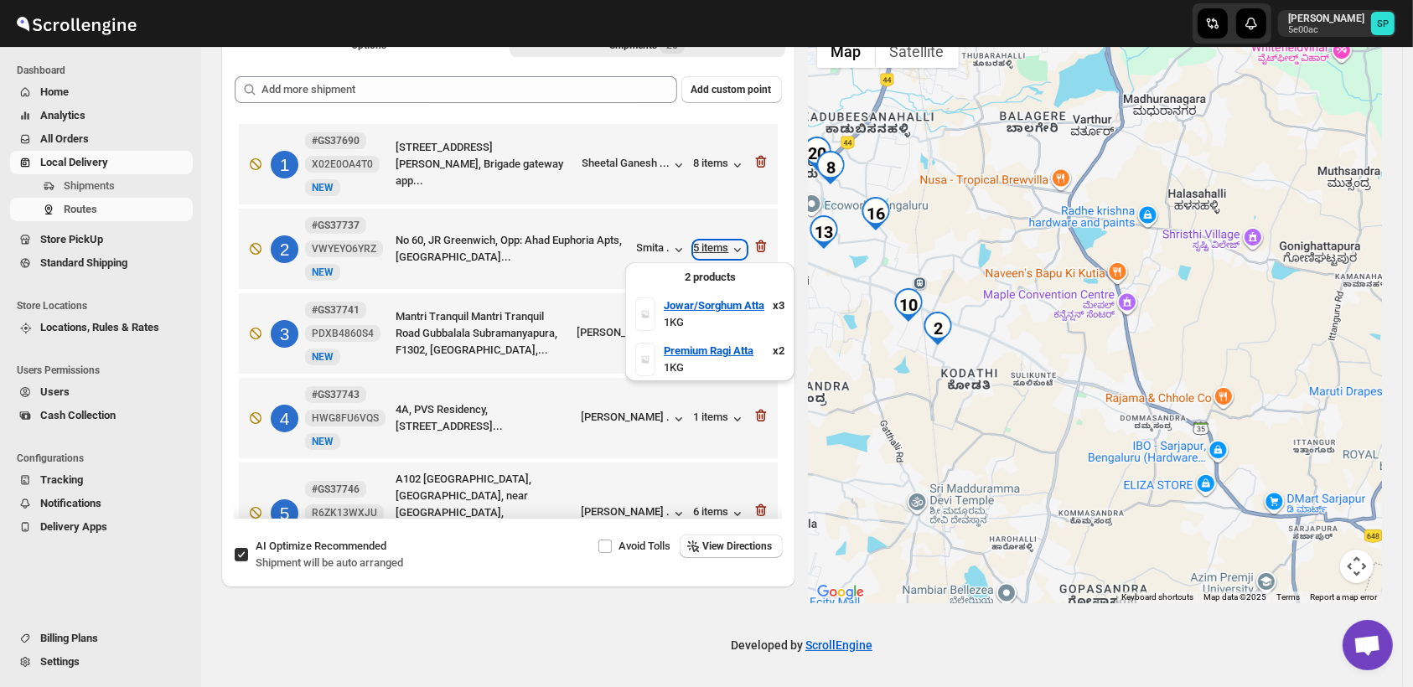
click at [694, 253] on div "5 items" at bounding box center [720, 249] width 52 height 17
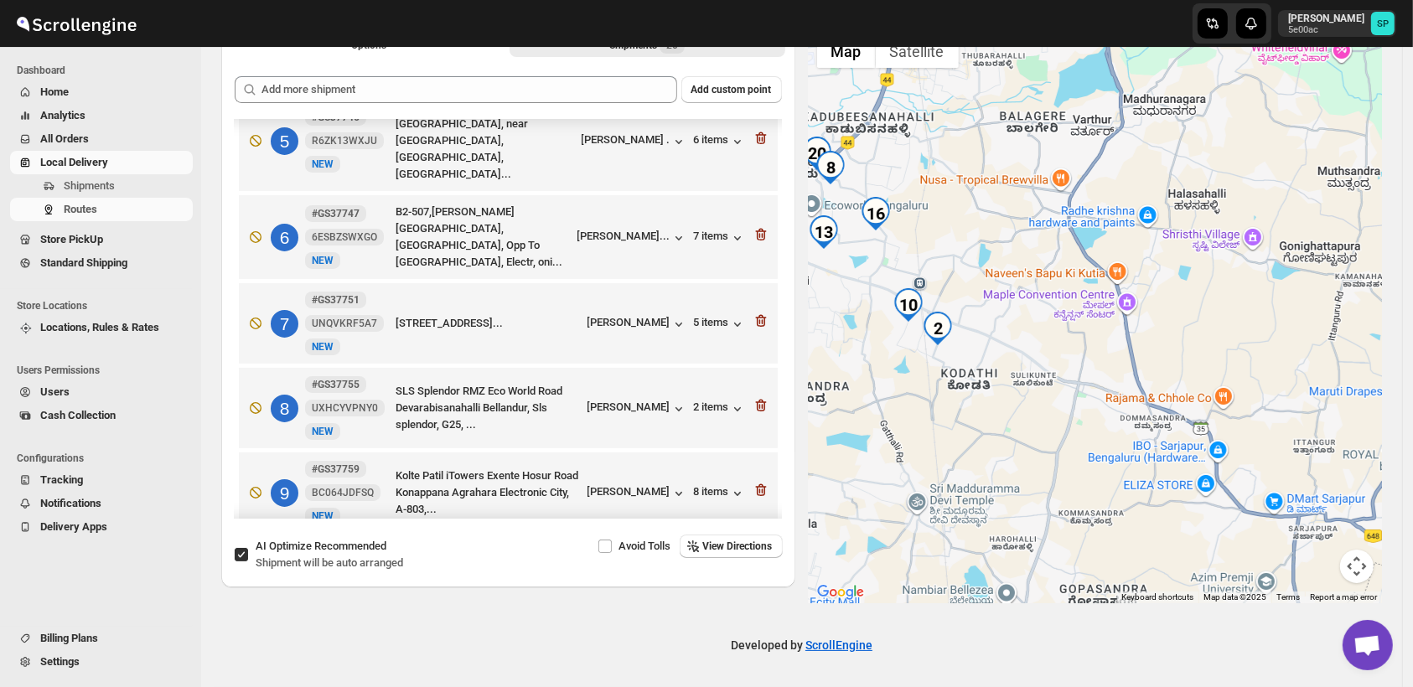
scroll to position [558, 0]
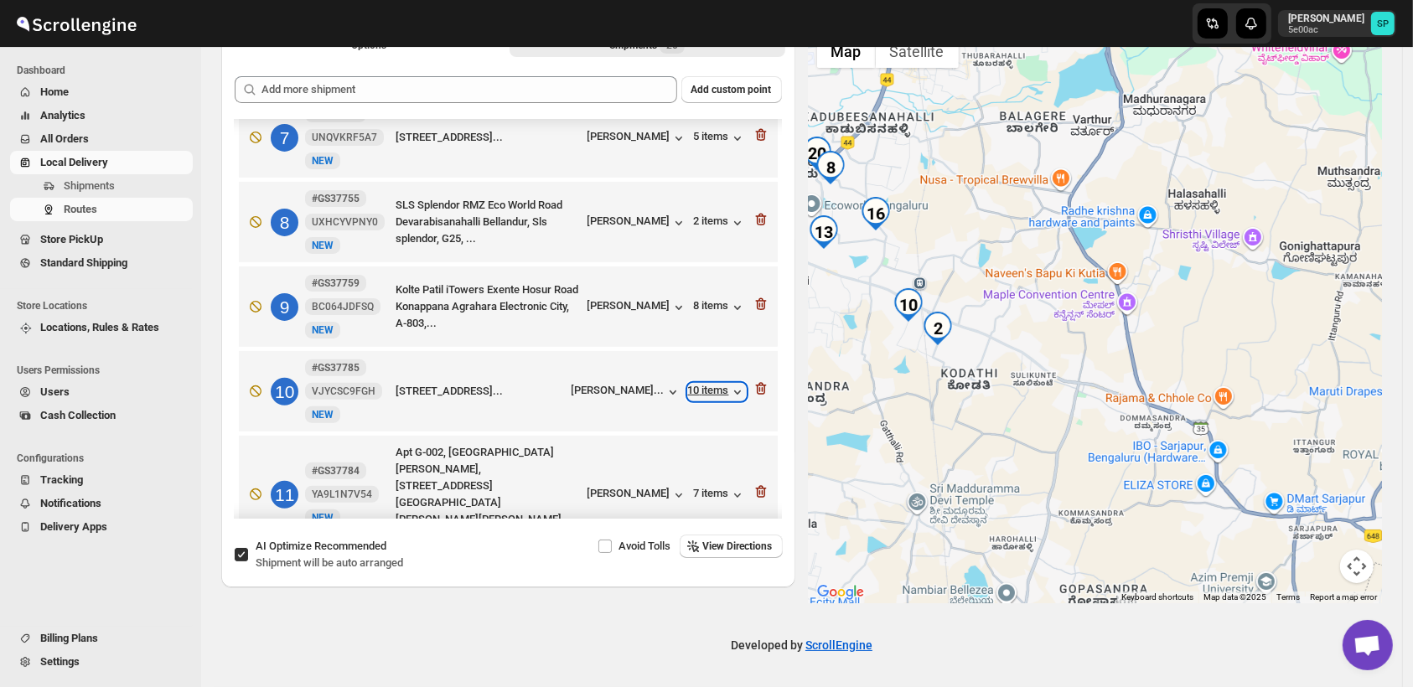
click at [701, 384] on div "10 items" at bounding box center [717, 392] width 58 height 17
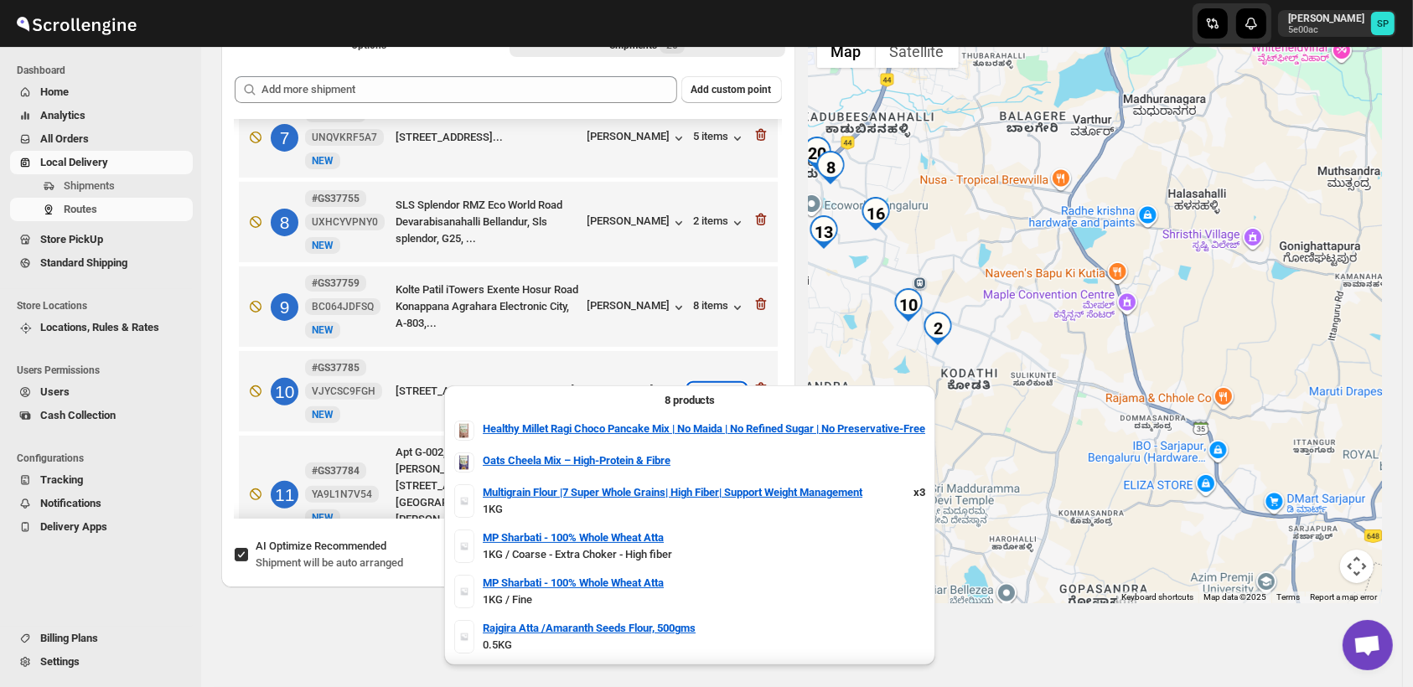
click at [703, 384] on div "10 items" at bounding box center [717, 392] width 58 height 17
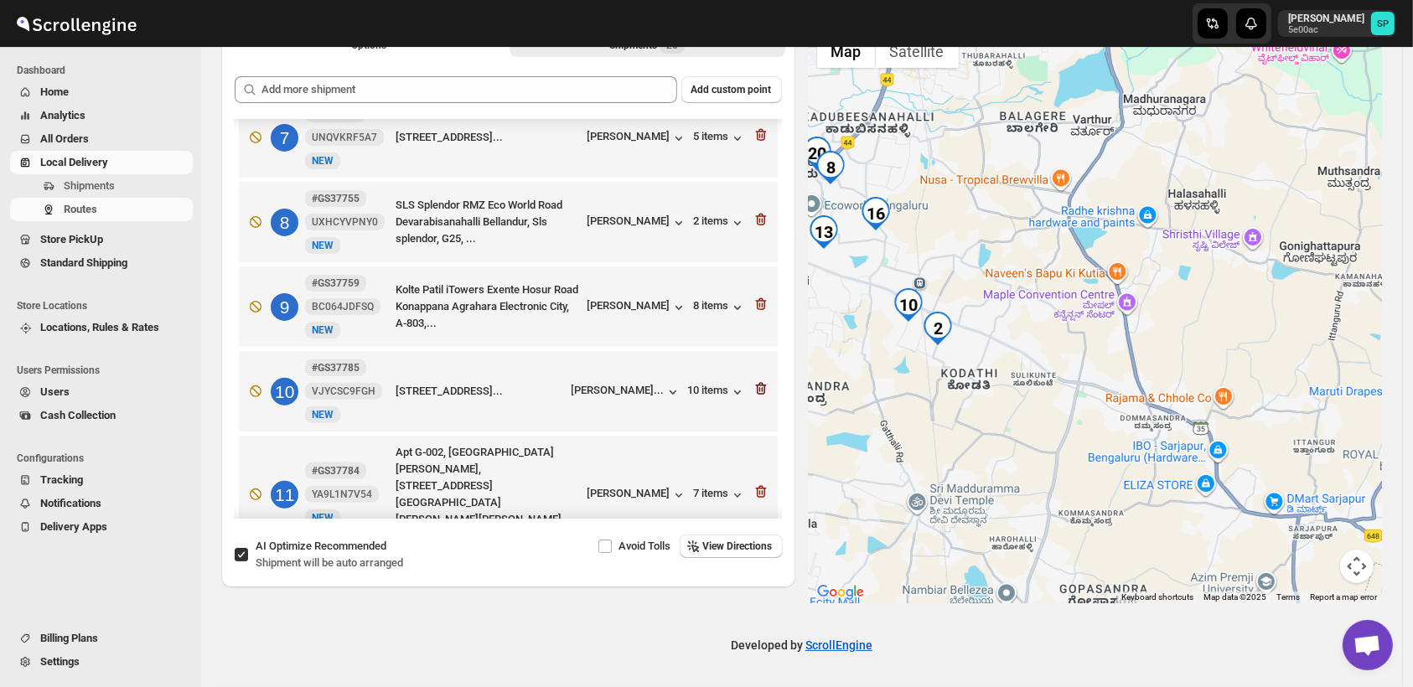
click at [757, 383] on icon "button" at bounding box center [760, 389] width 11 height 13
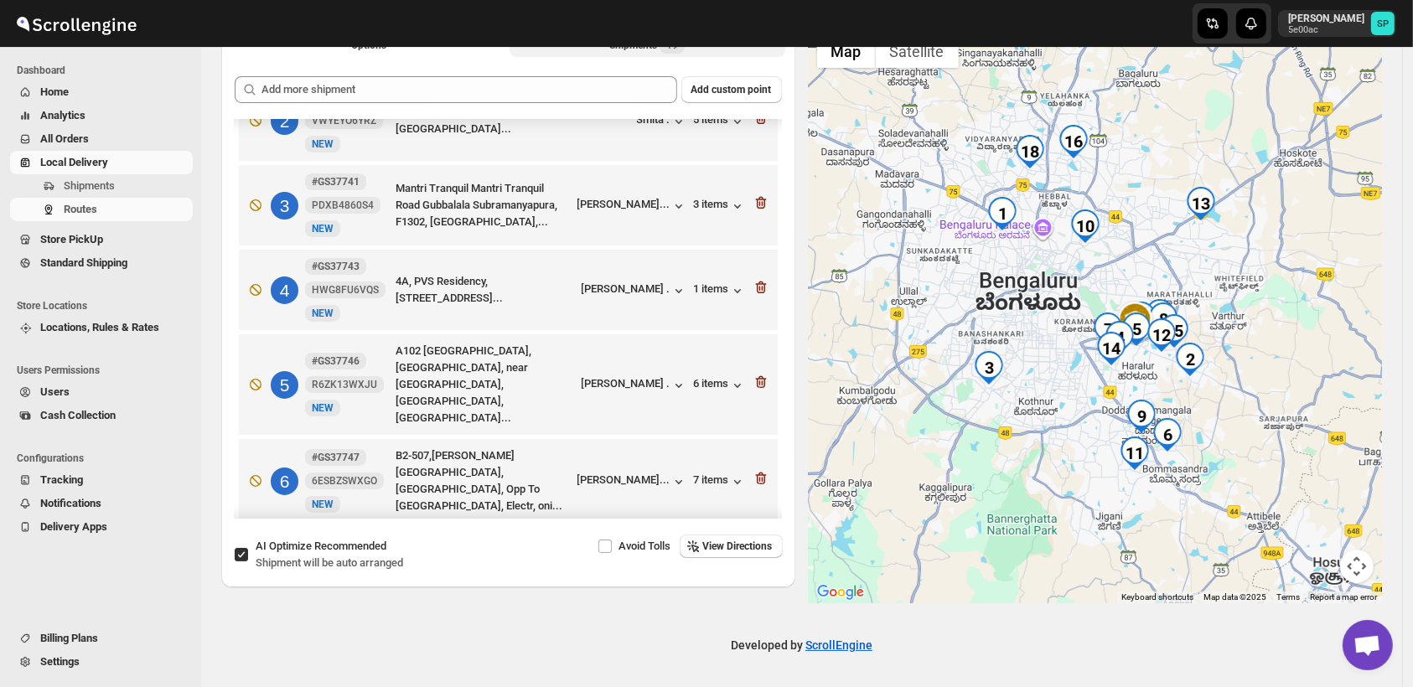
scroll to position [0, 0]
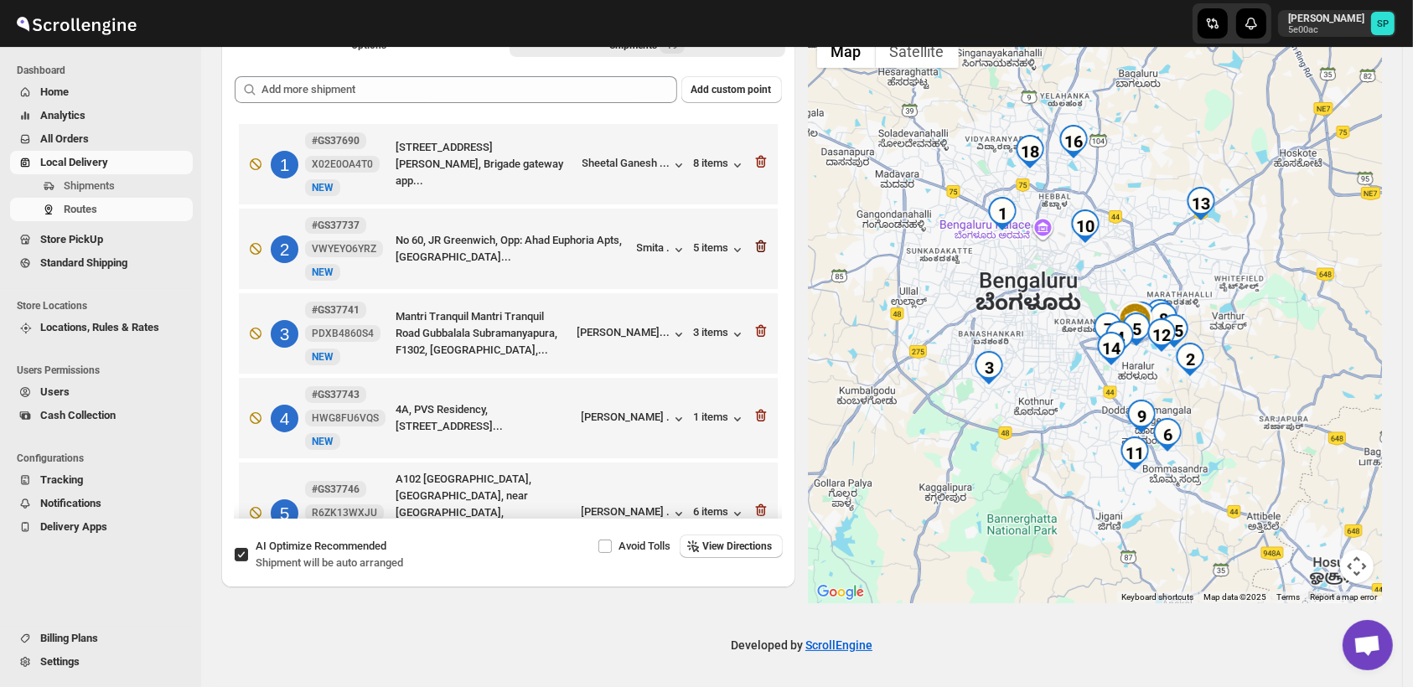
click at [758, 245] on icon "button" at bounding box center [760, 247] width 11 height 13
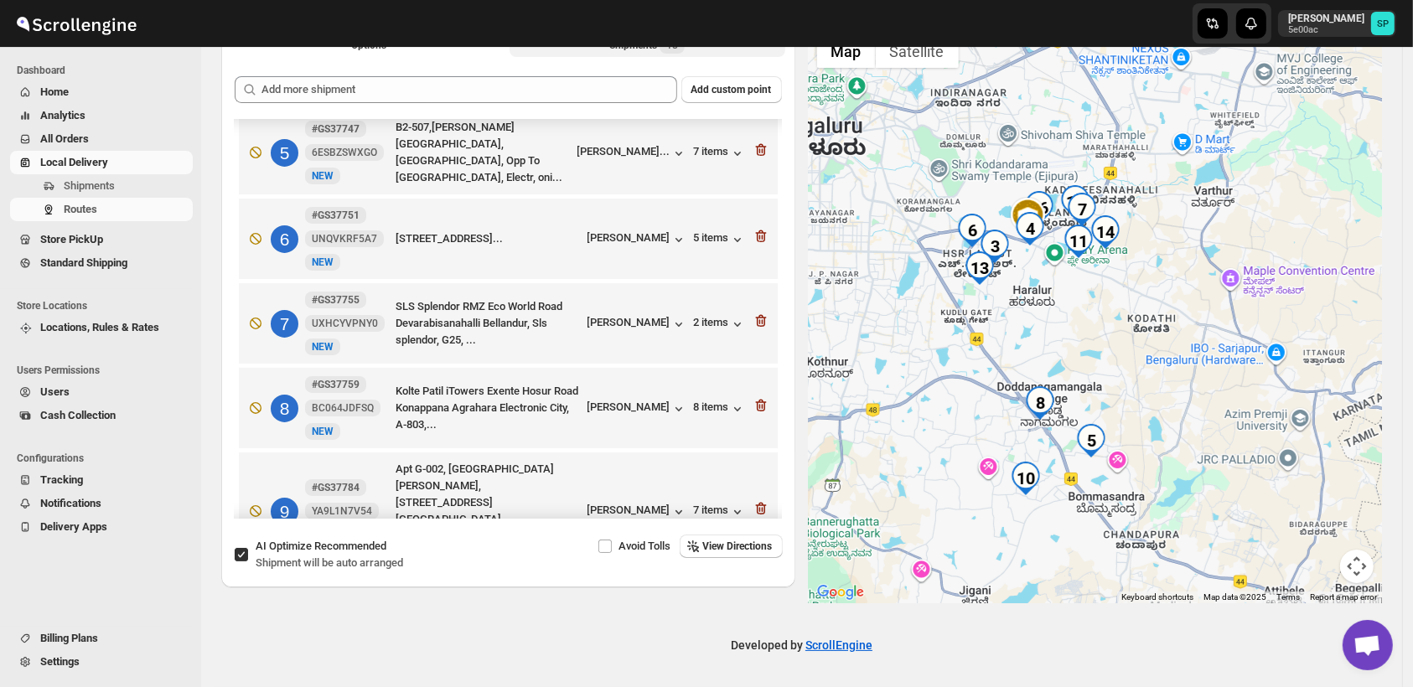
scroll to position [558, 0]
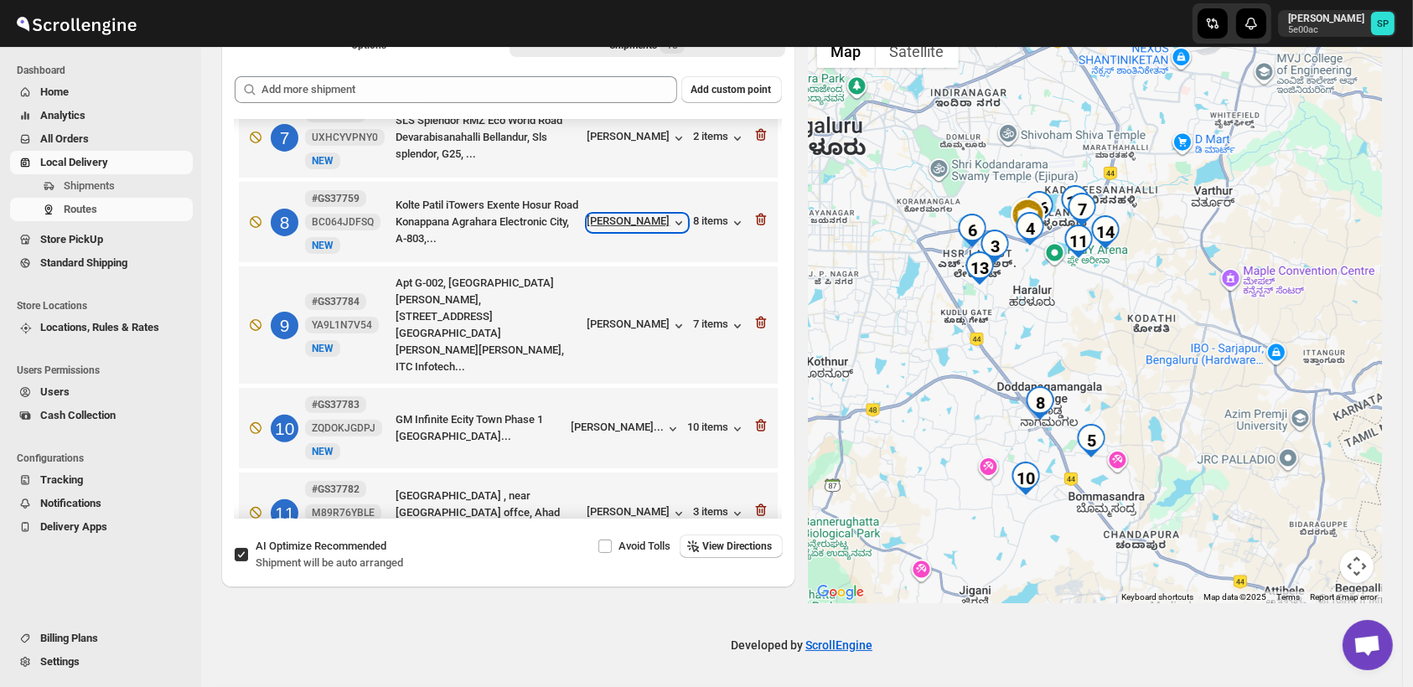
click at [615, 215] on div "[PERSON_NAME]" at bounding box center [637, 223] width 100 height 17
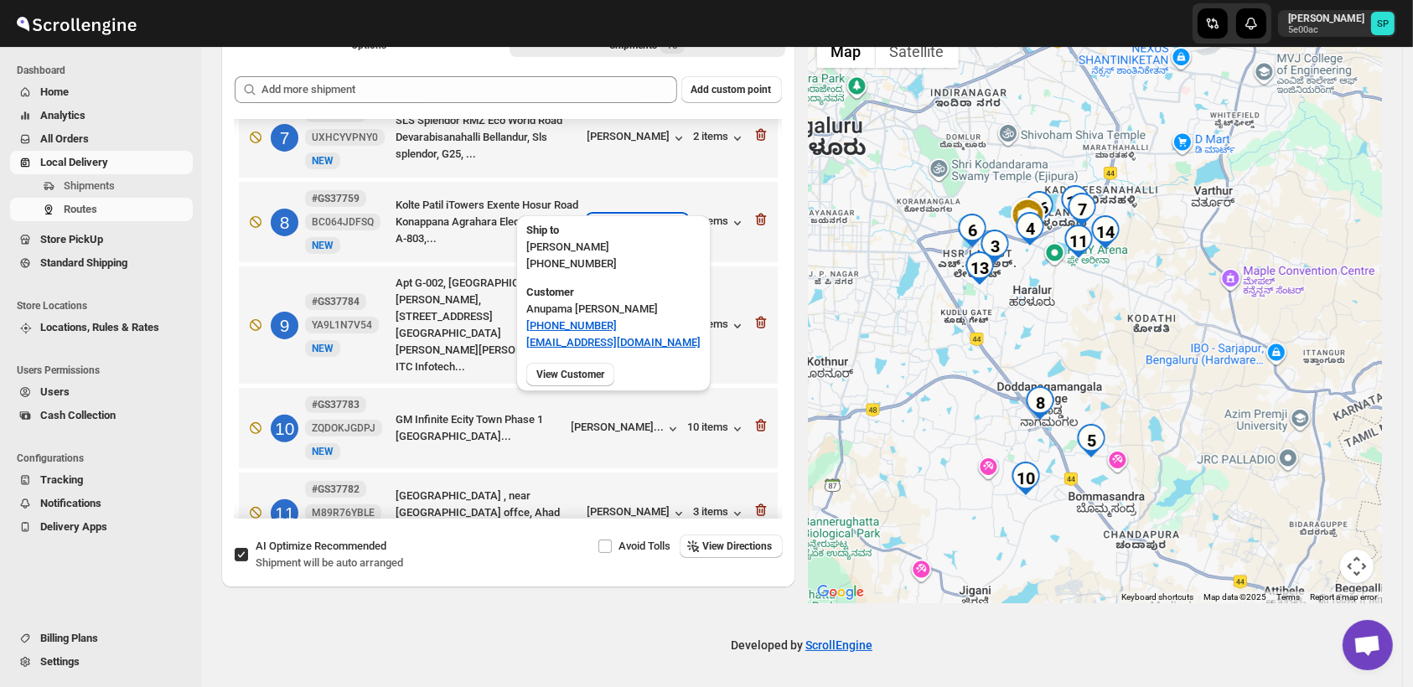
click at [615, 215] on div "[PERSON_NAME]" at bounding box center [637, 223] width 100 height 17
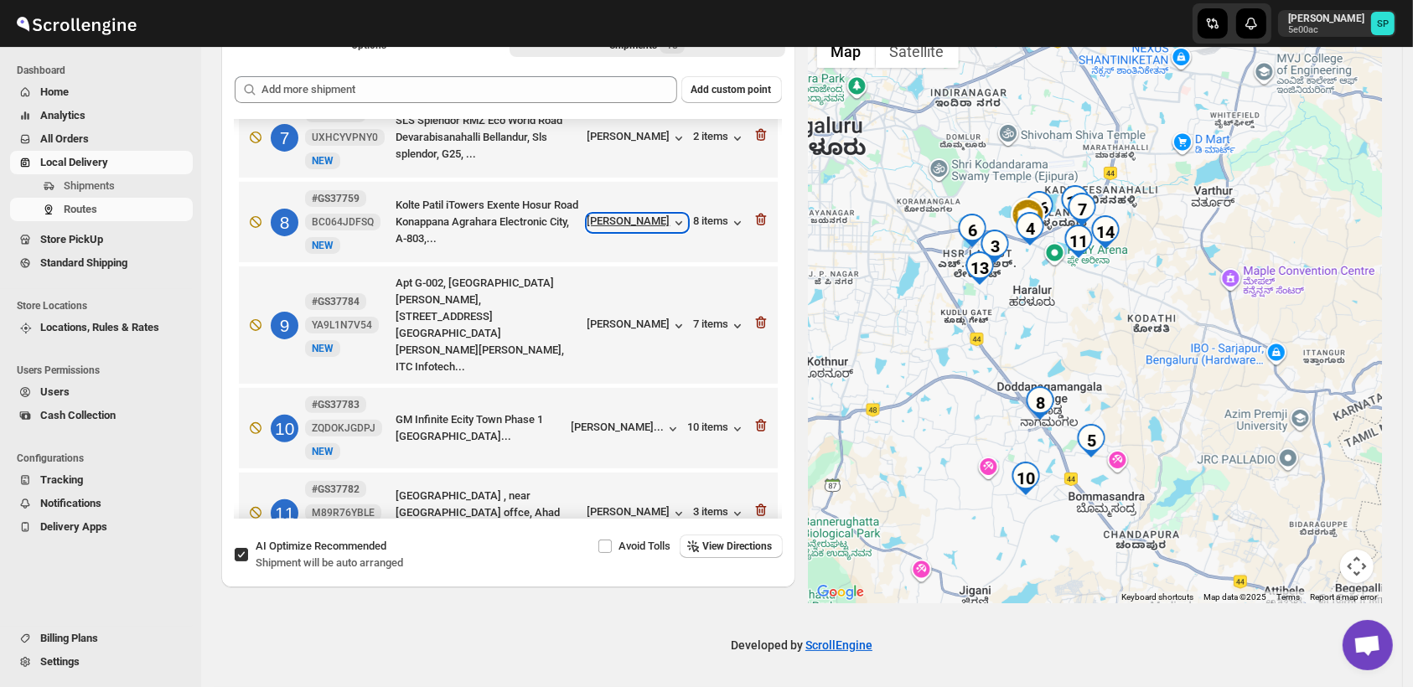
click at [598, 215] on div "[PERSON_NAME]" at bounding box center [637, 223] width 100 height 17
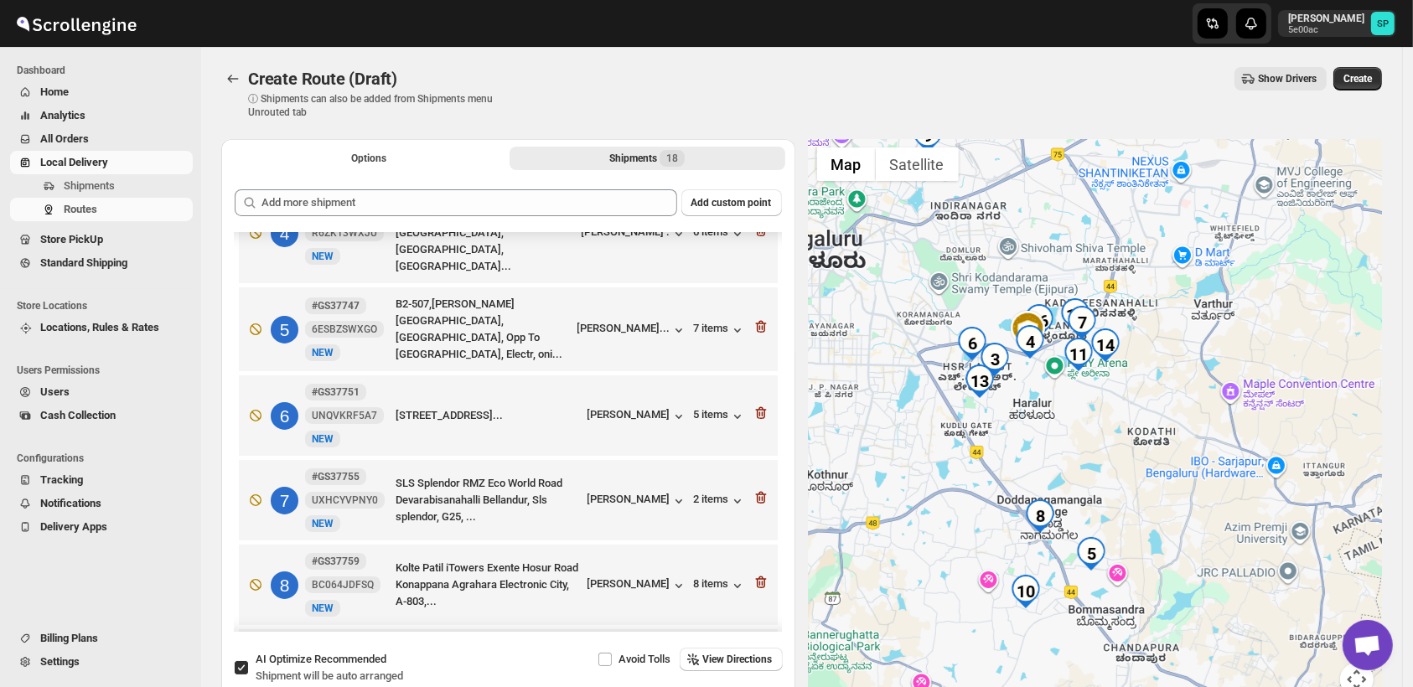
scroll to position [279, 0]
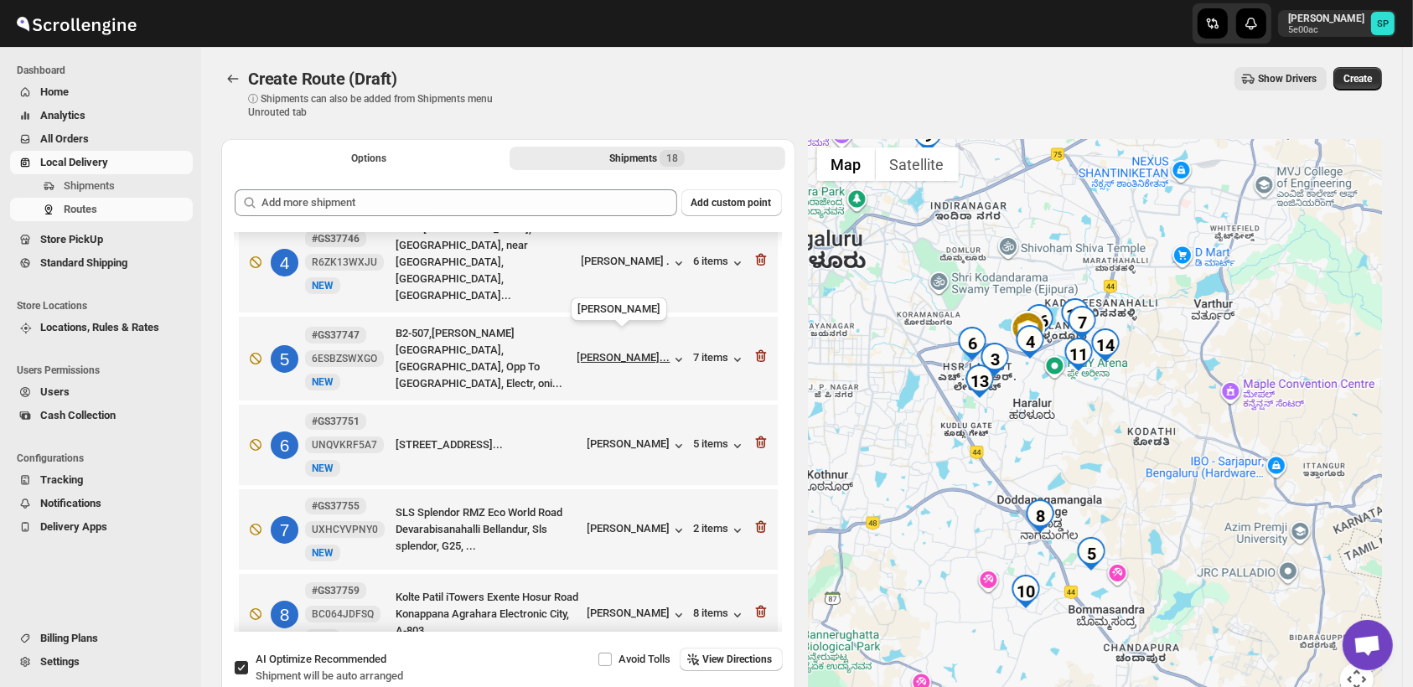
click at [603, 351] on div "[PERSON_NAME]..." at bounding box center [623, 357] width 93 height 13
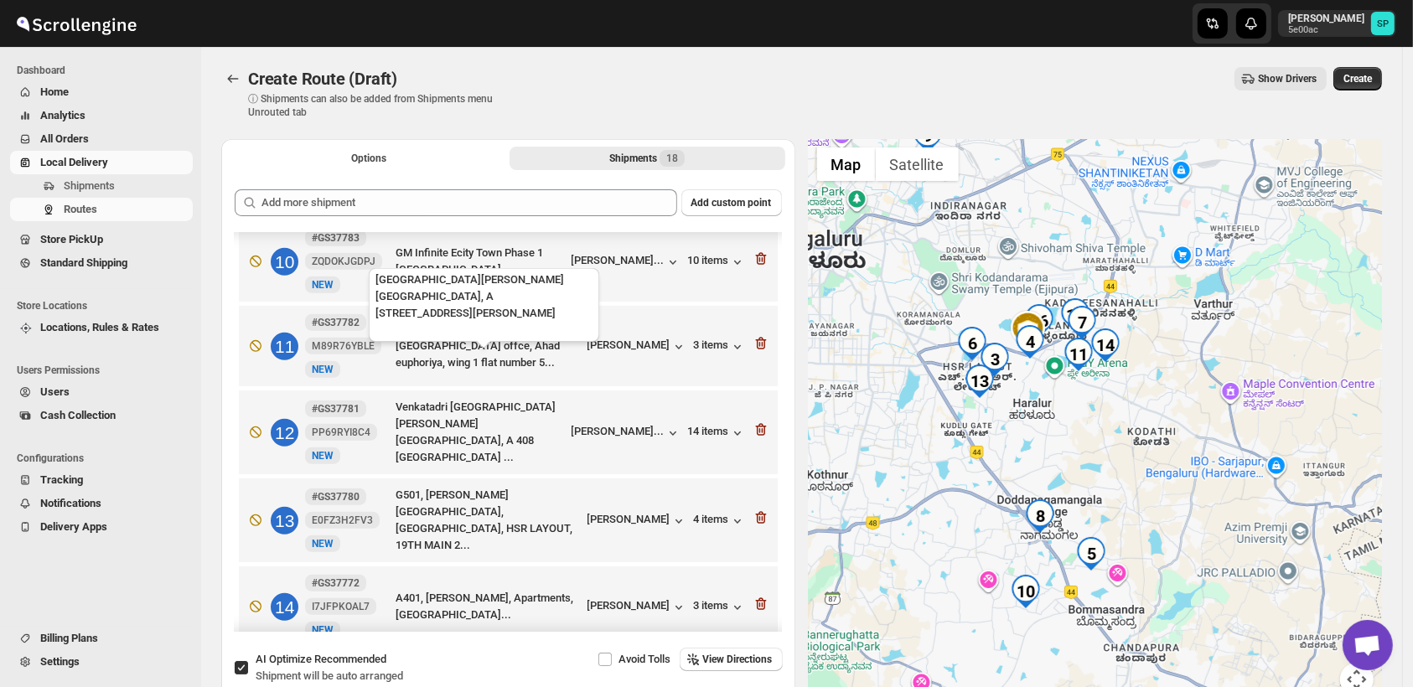
scroll to position [651, 0]
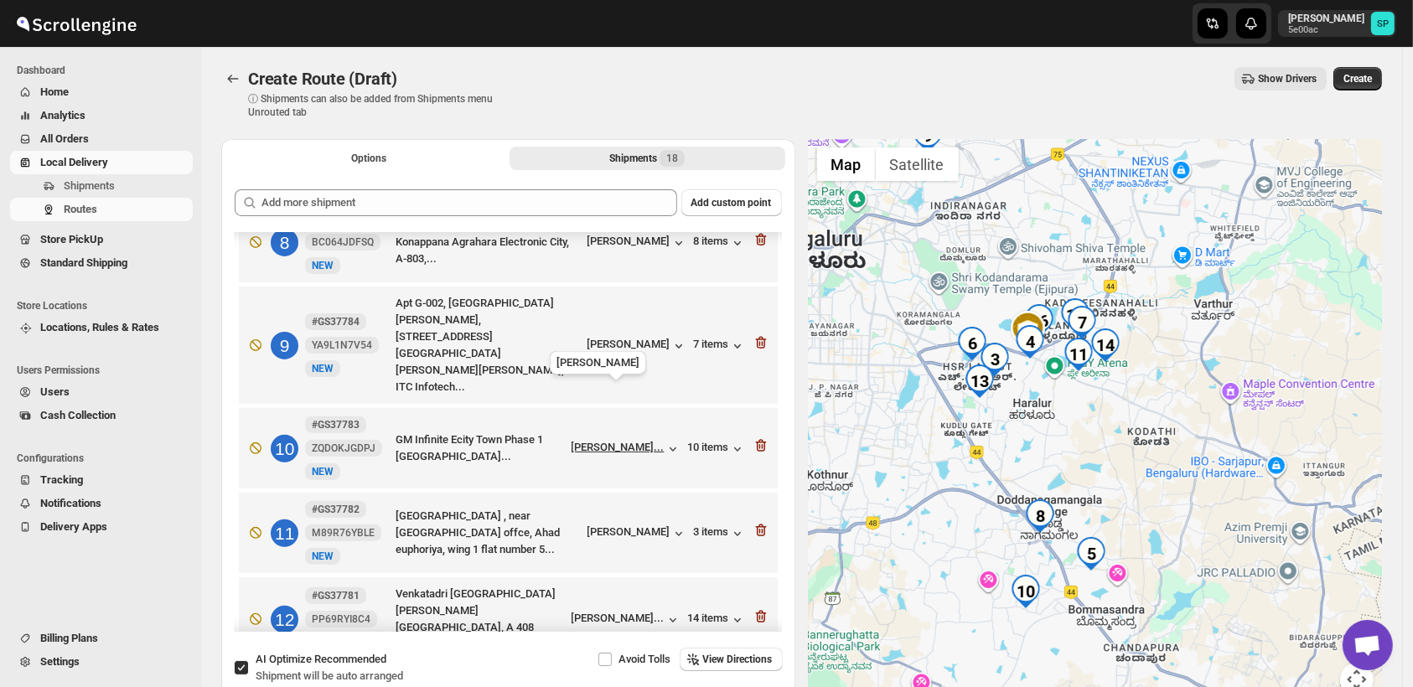
click at [610, 441] on div "[PERSON_NAME]..." at bounding box center [618, 447] width 93 height 13
click at [701, 441] on div "10 items" at bounding box center [717, 449] width 58 height 17
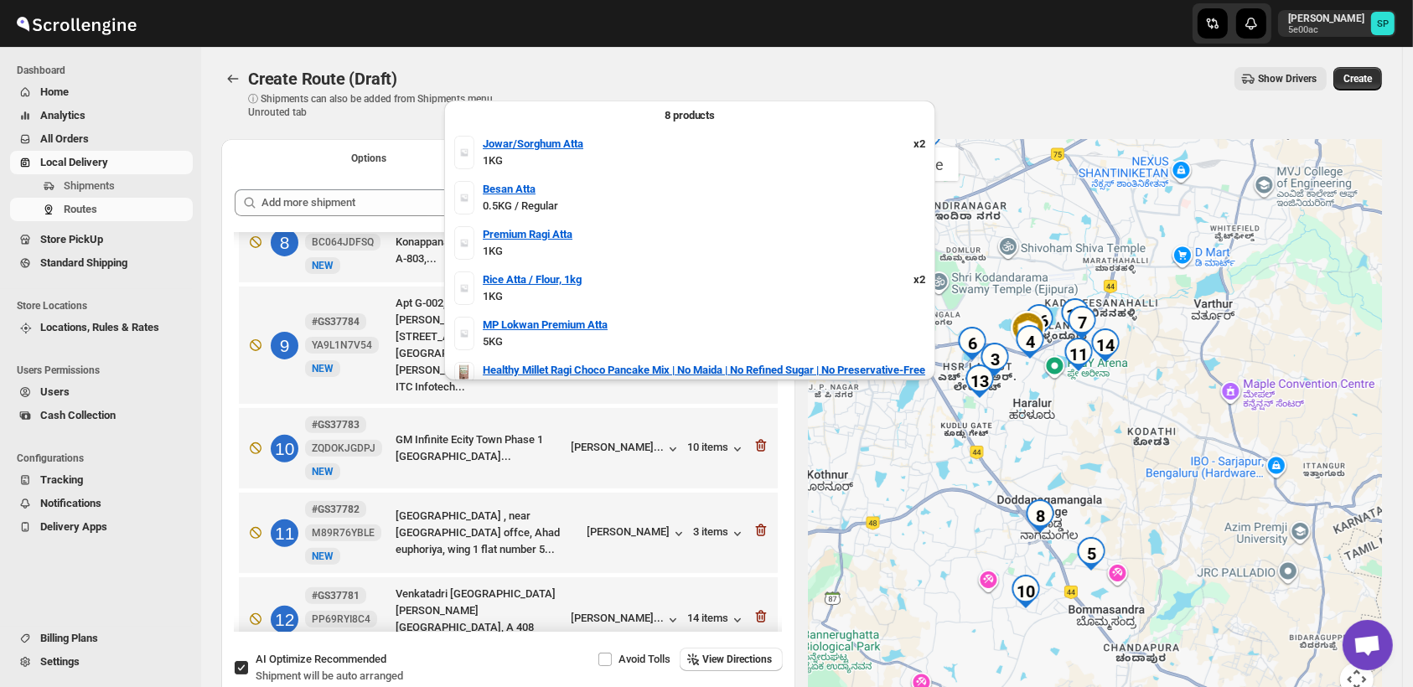
scroll to position [0, 0]
click at [711, 441] on div "10 items" at bounding box center [717, 449] width 58 height 17
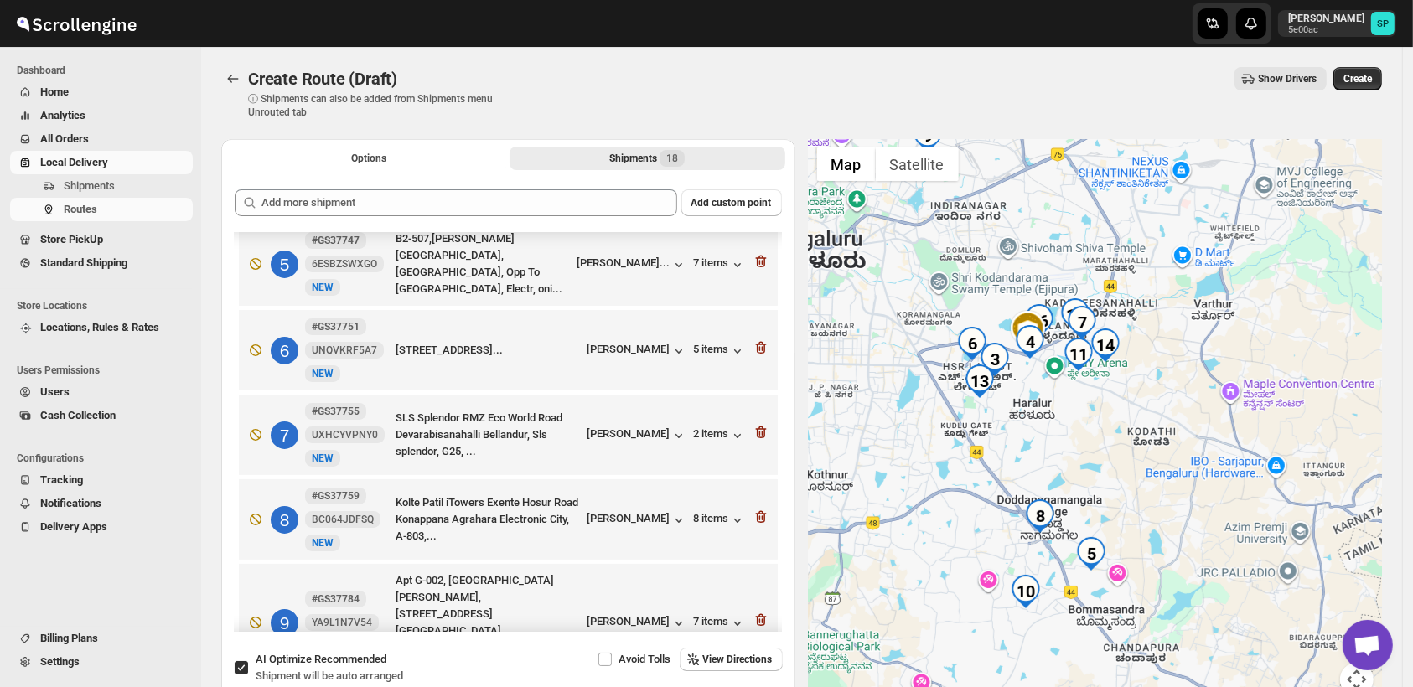
scroll to position [372, 0]
click at [729, 514] on icon "button" at bounding box center [737, 522] width 17 height 17
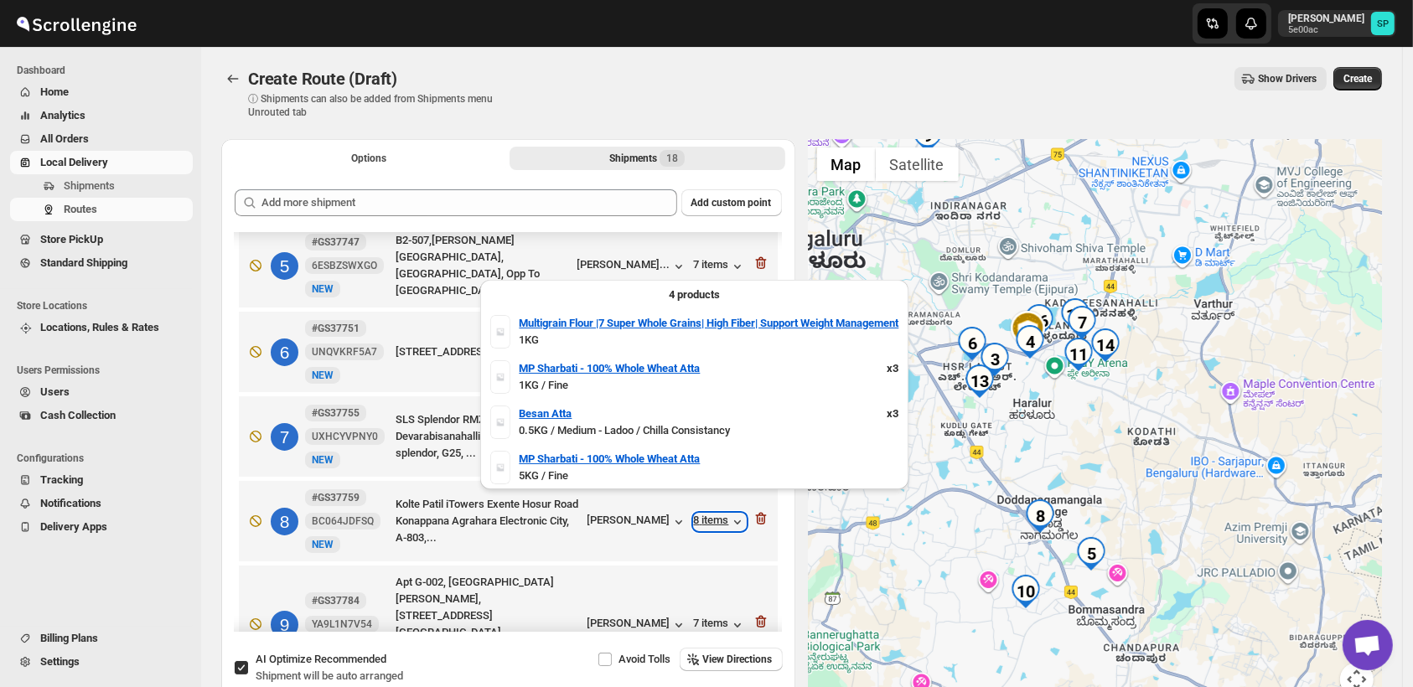
click at [714, 514] on div "8 items" at bounding box center [720, 522] width 52 height 17
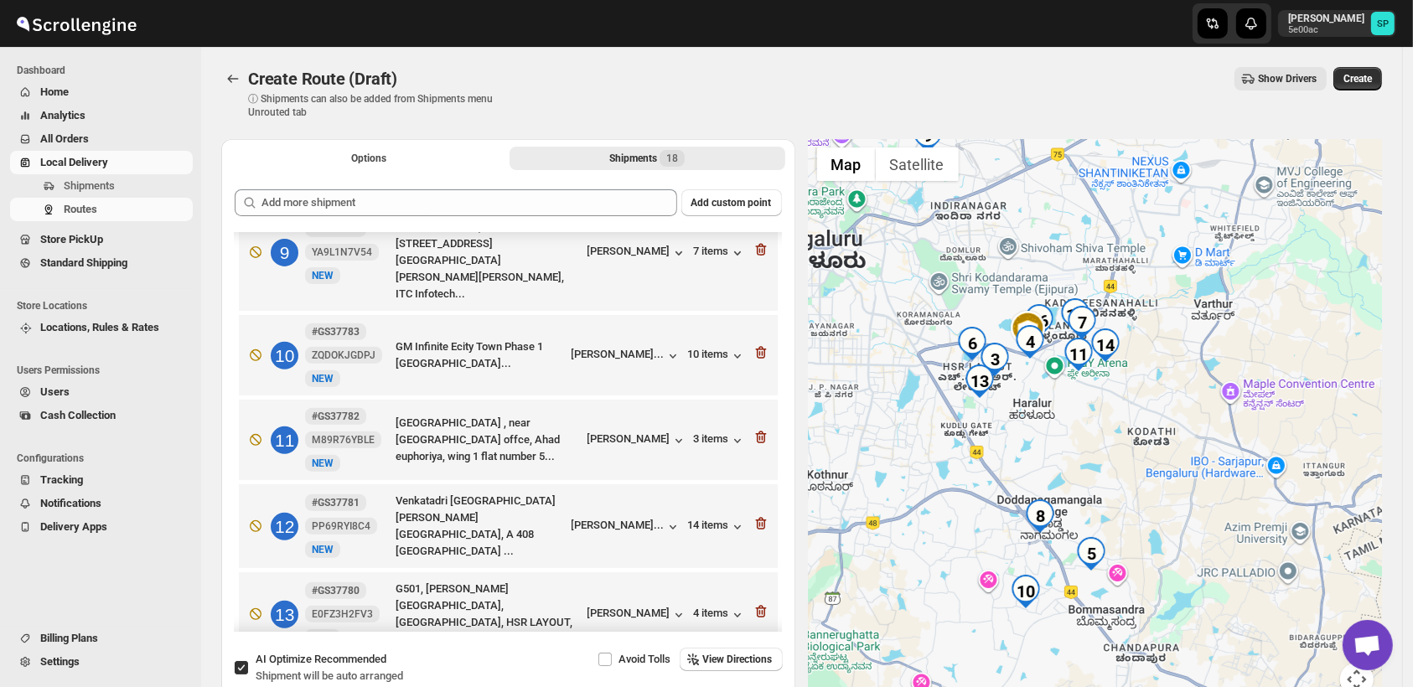
scroll to position [651, 0]
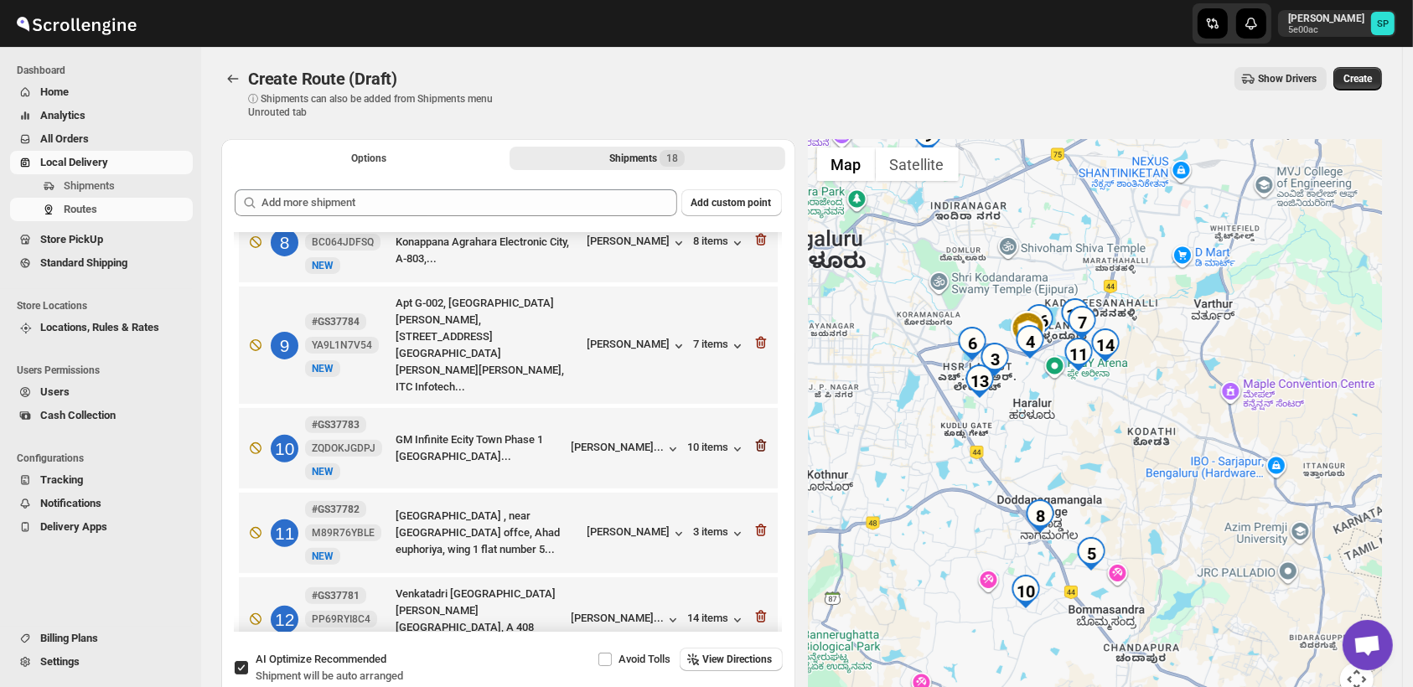
click at [753, 437] on icon "button" at bounding box center [761, 445] width 17 height 17
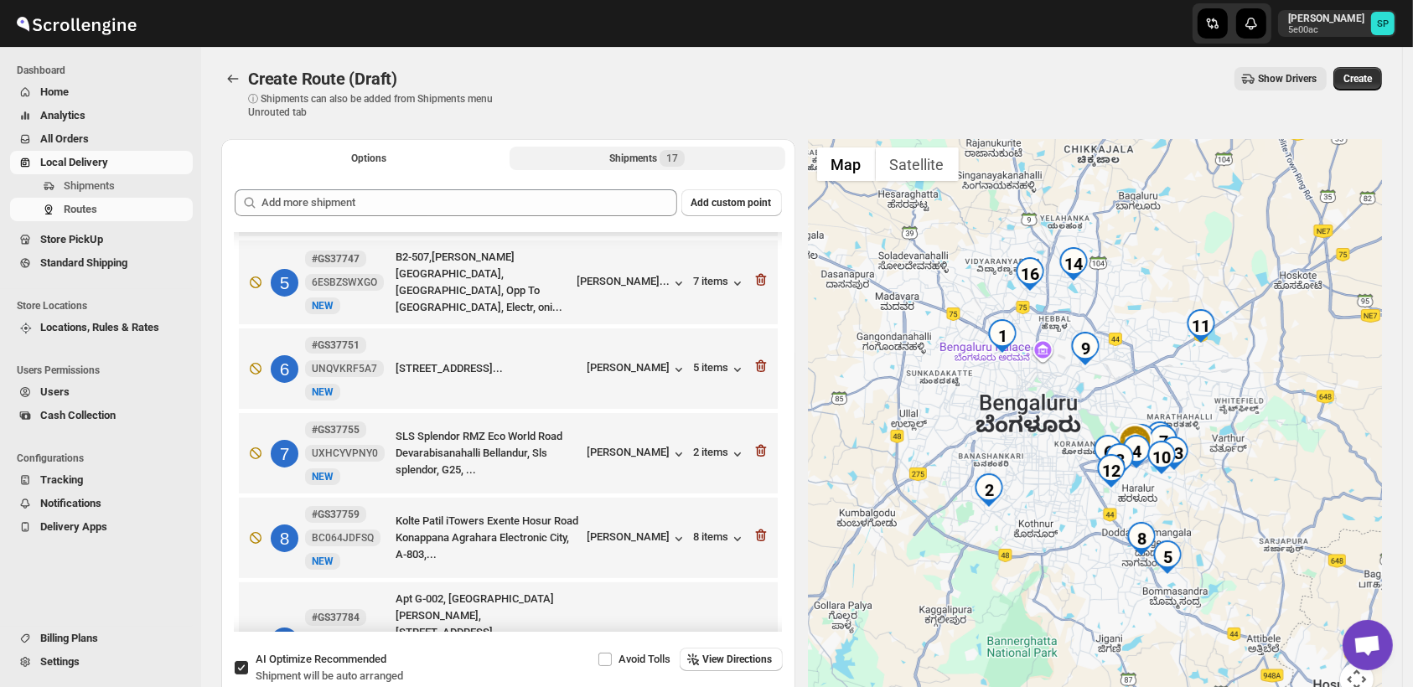
scroll to position [465, 0]
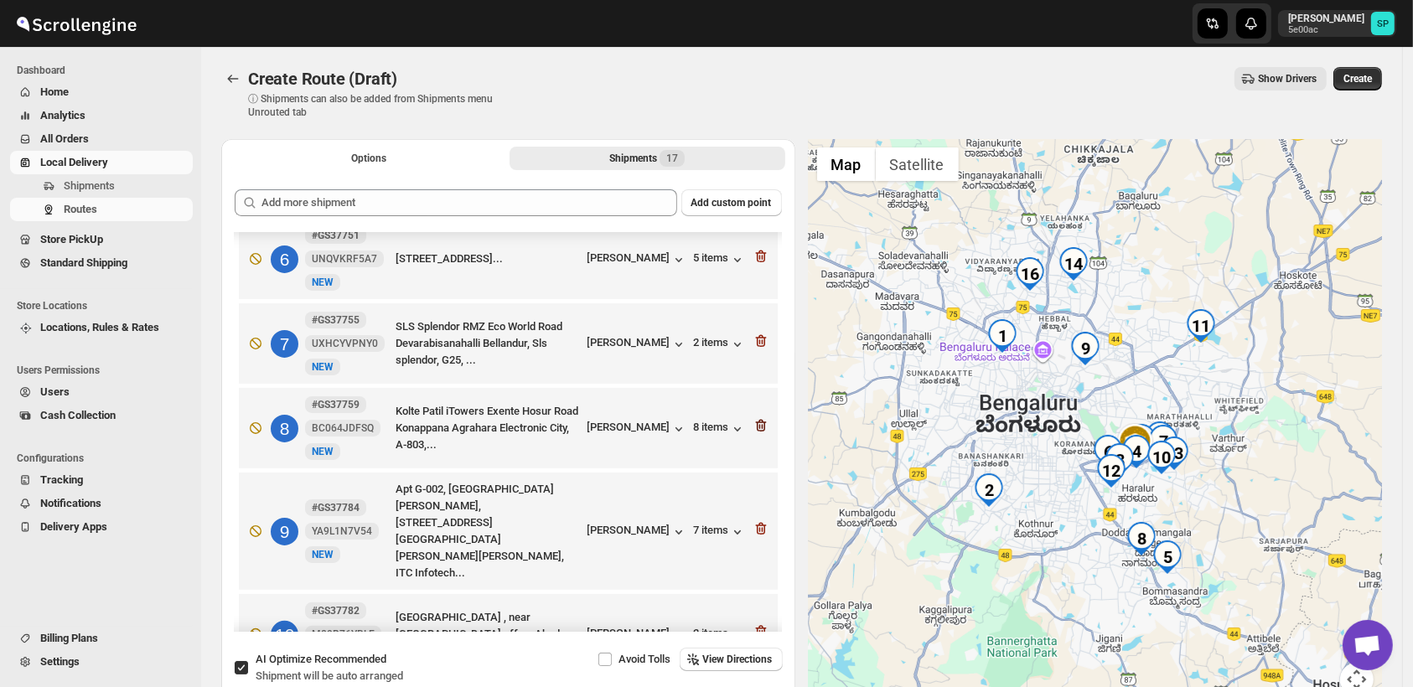
click at [760, 417] on icon "button" at bounding box center [761, 425] width 17 height 17
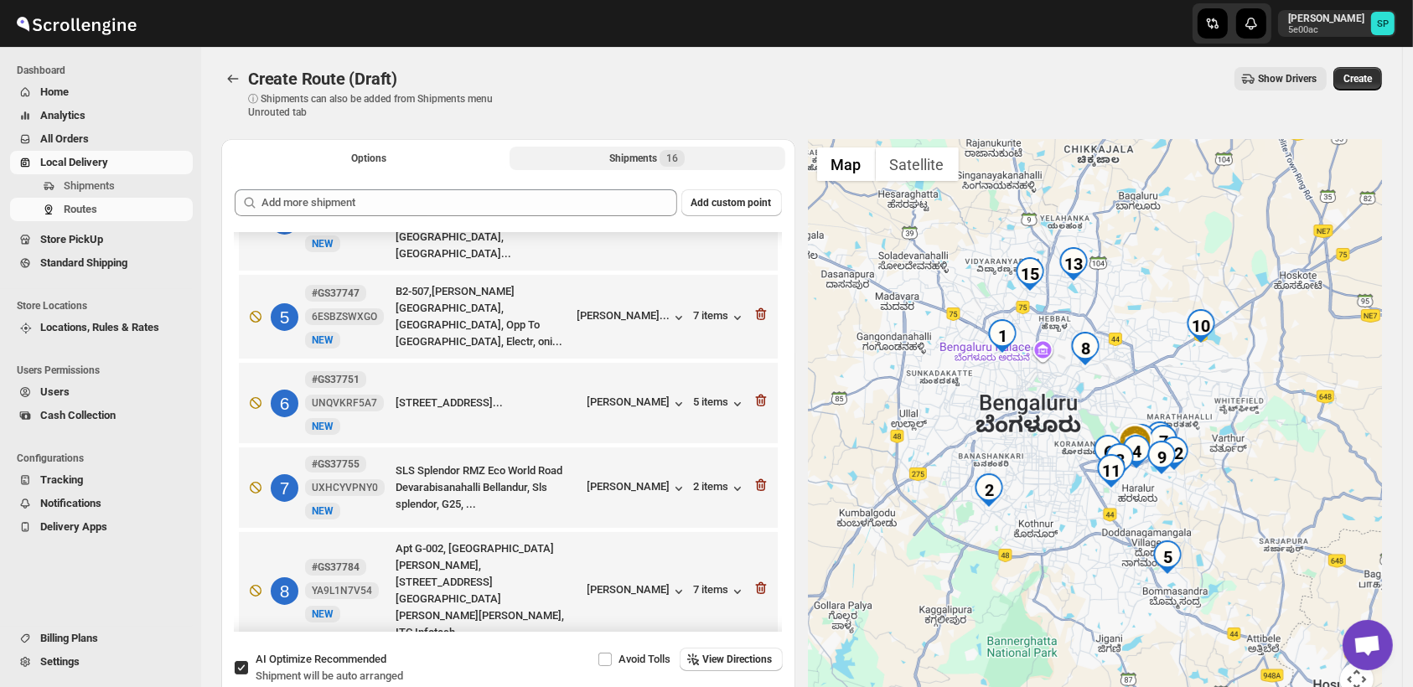
scroll to position [279, 0]
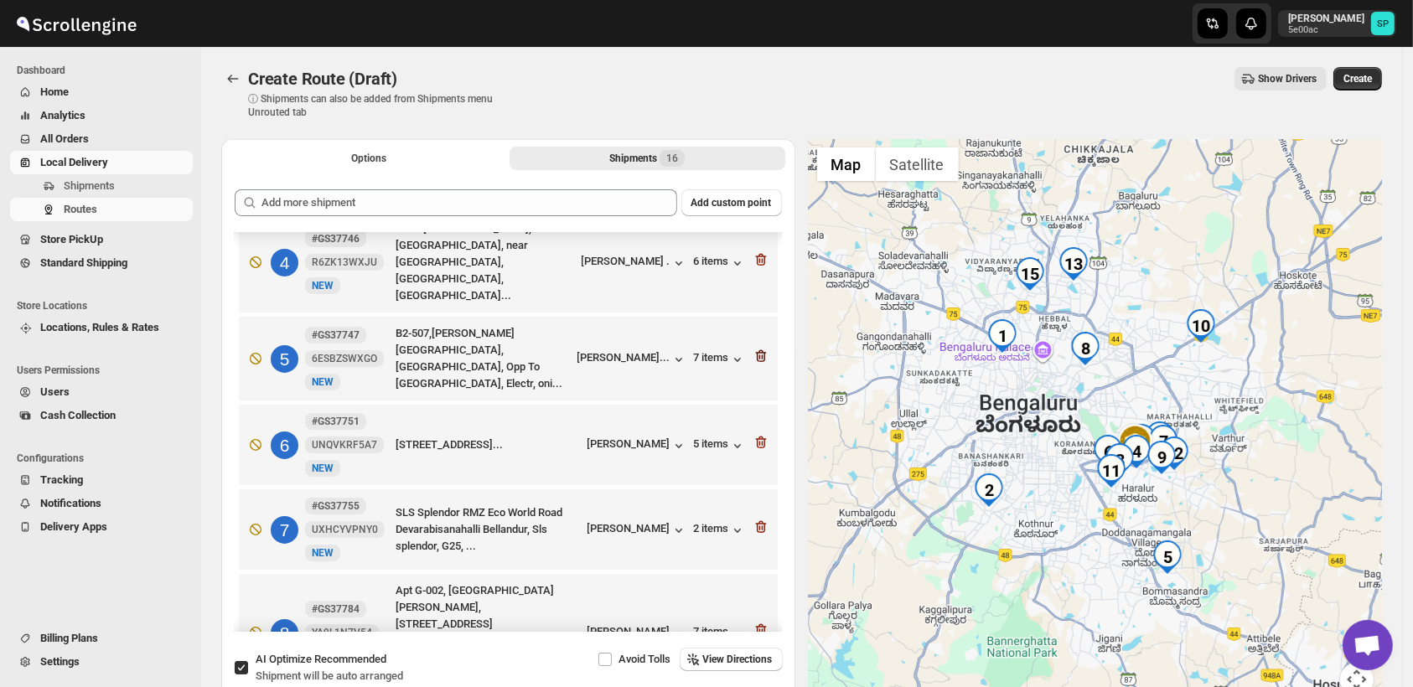
click at [755, 348] on icon "button" at bounding box center [761, 356] width 17 height 17
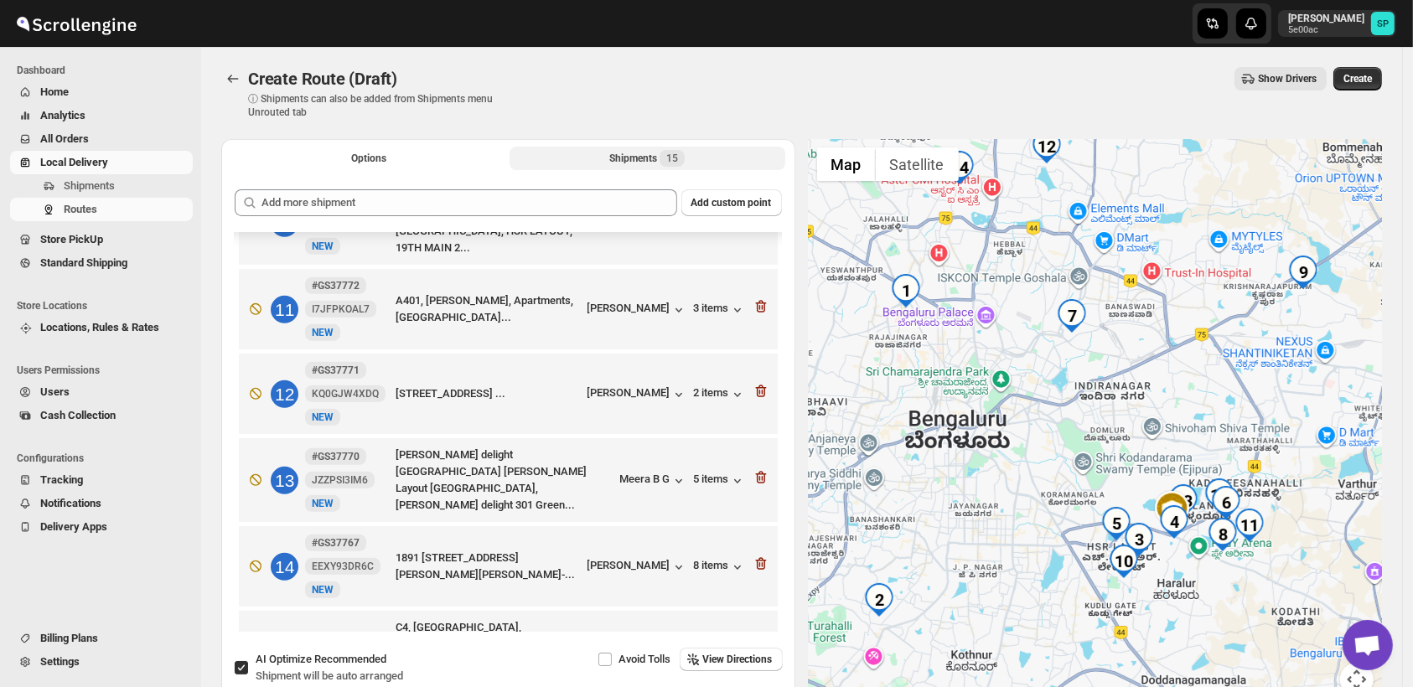
scroll to position [890, 0]
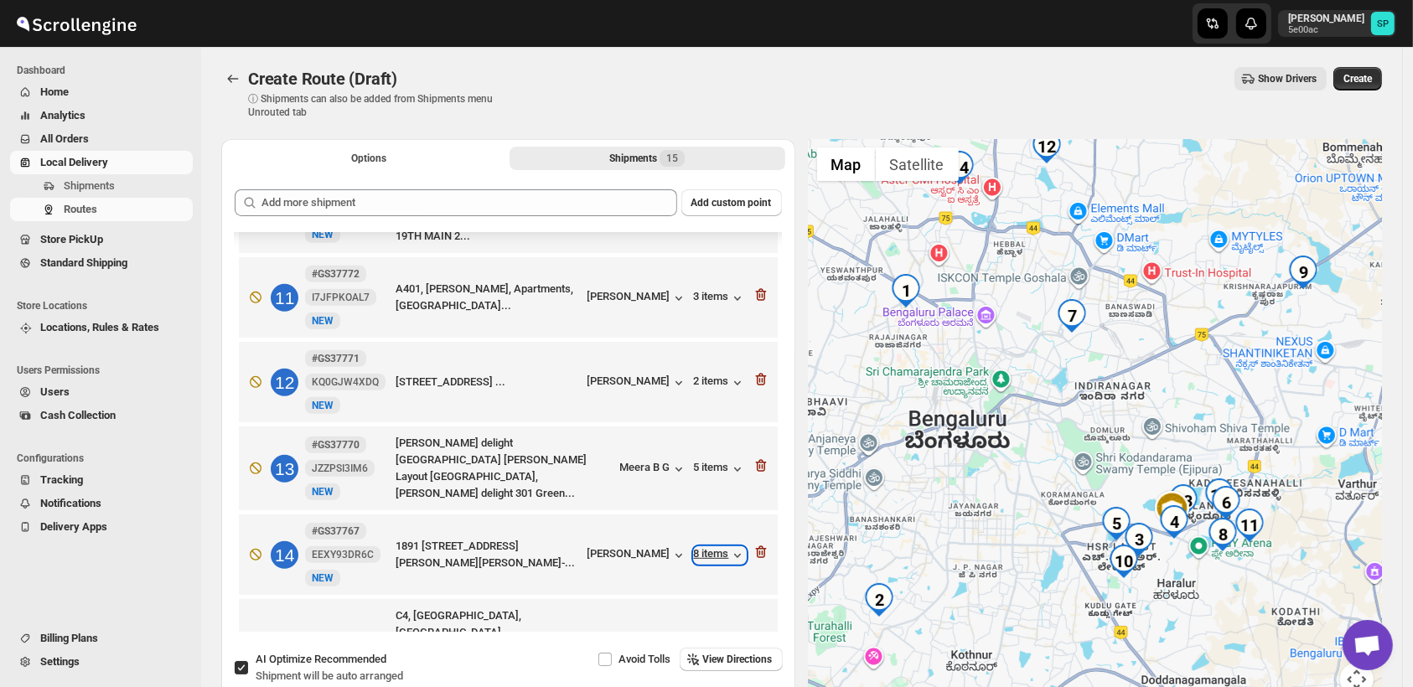
click at [697, 547] on div "8 items" at bounding box center [720, 555] width 52 height 17
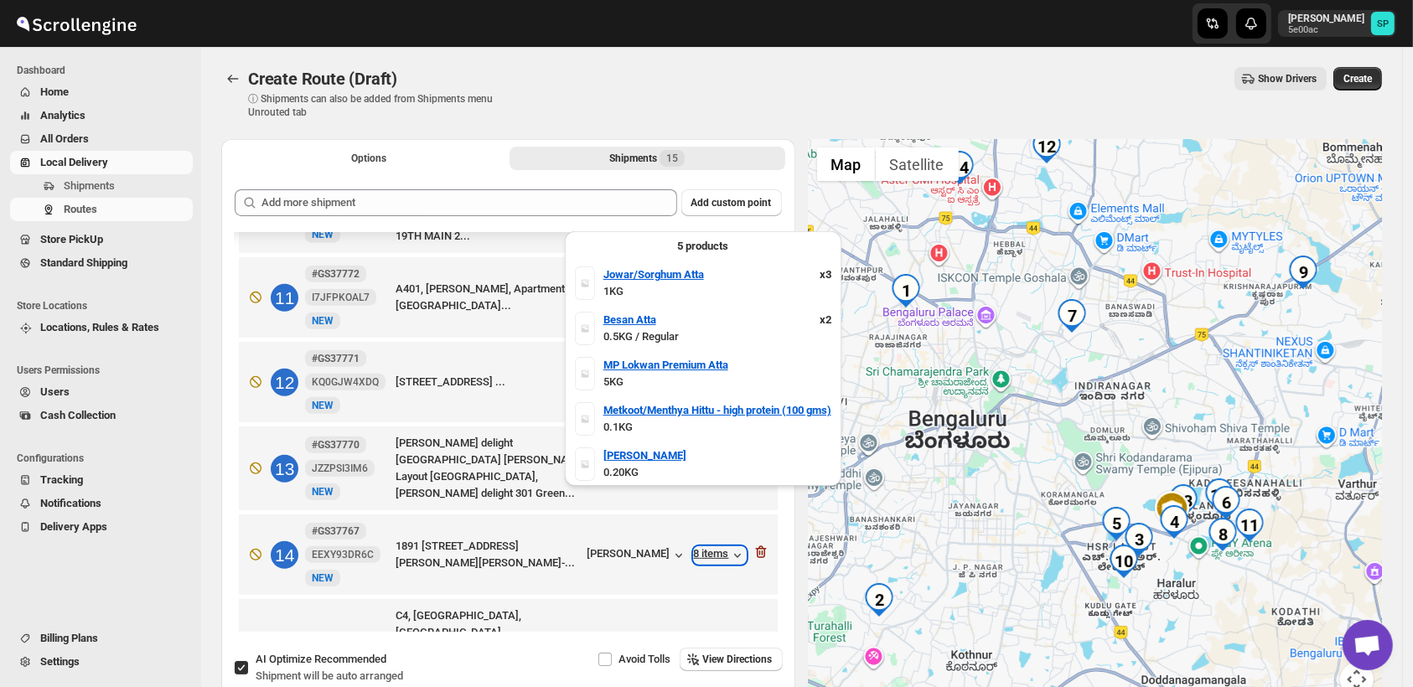
click at [697, 547] on div "8 items" at bounding box center [720, 555] width 52 height 17
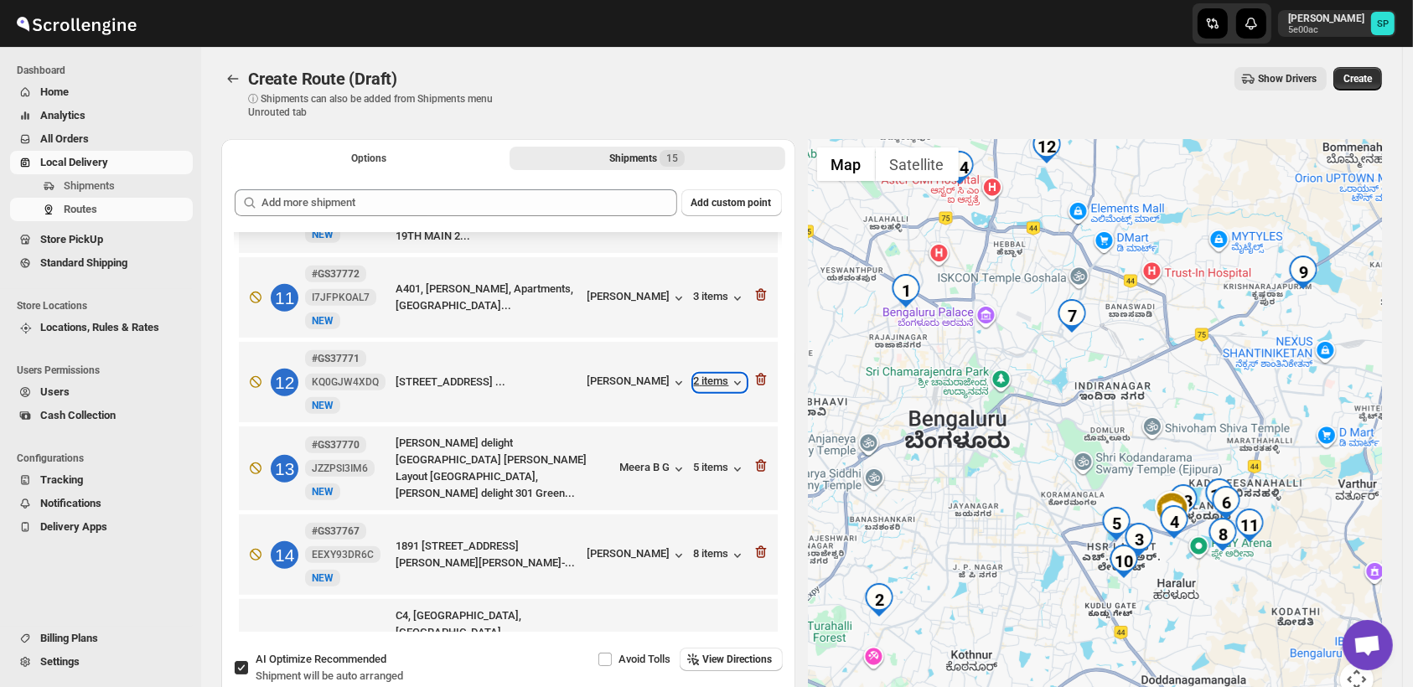
click at [704, 375] on div "2 items" at bounding box center [720, 383] width 52 height 17
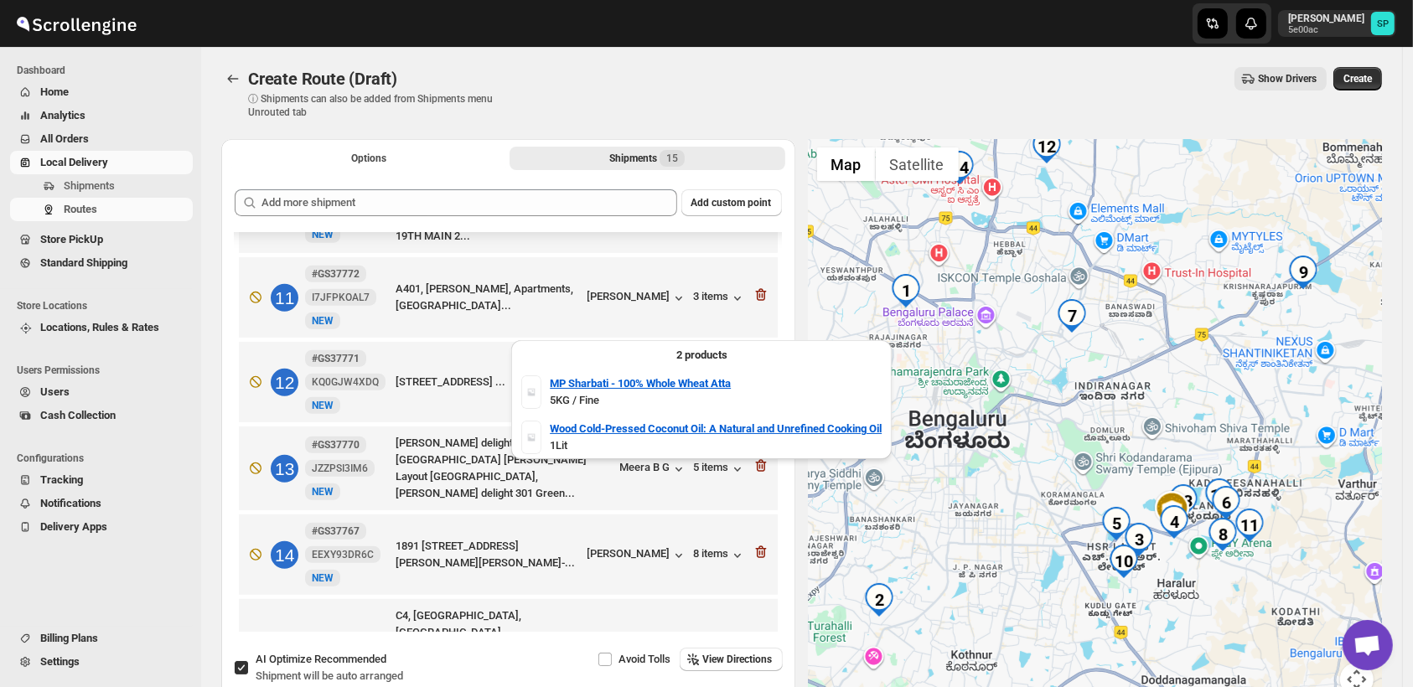
click at [704, 375] on div "2 items" at bounding box center [720, 383] width 52 height 17
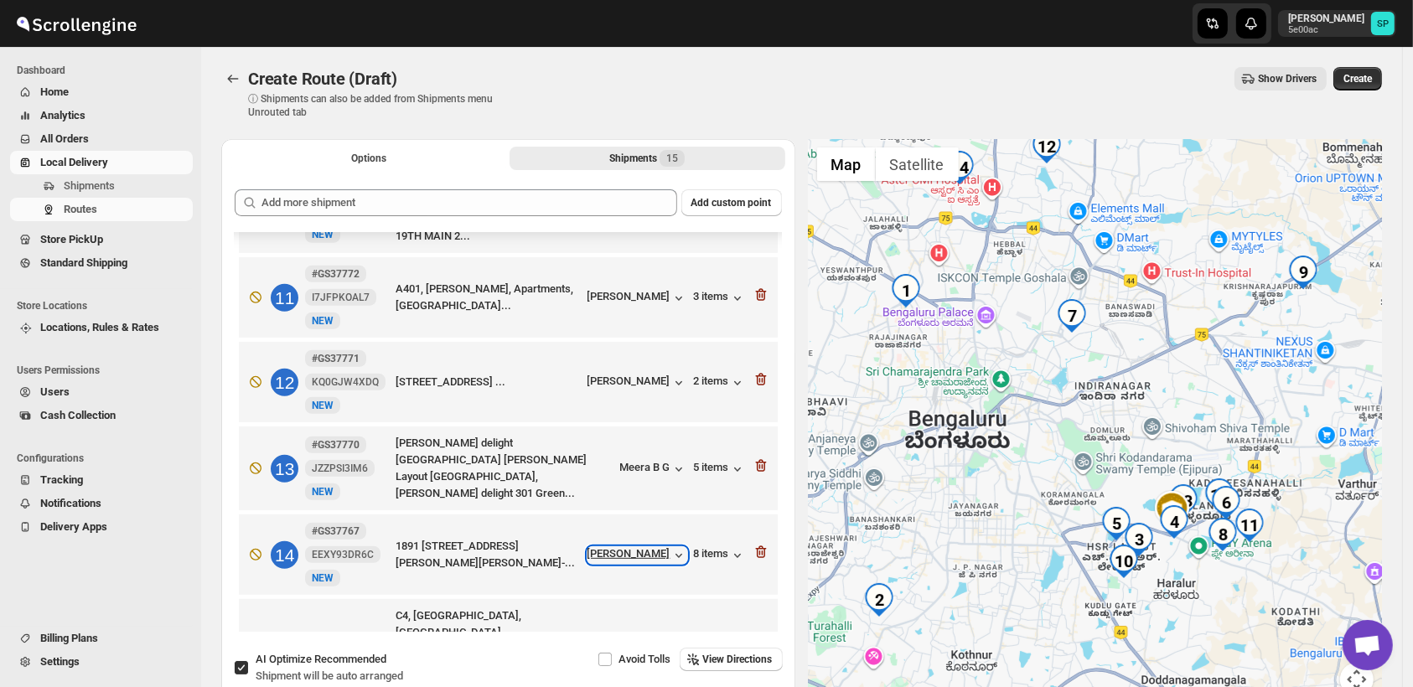
click at [608, 547] on div "[PERSON_NAME]" at bounding box center [637, 555] width 100 height 17
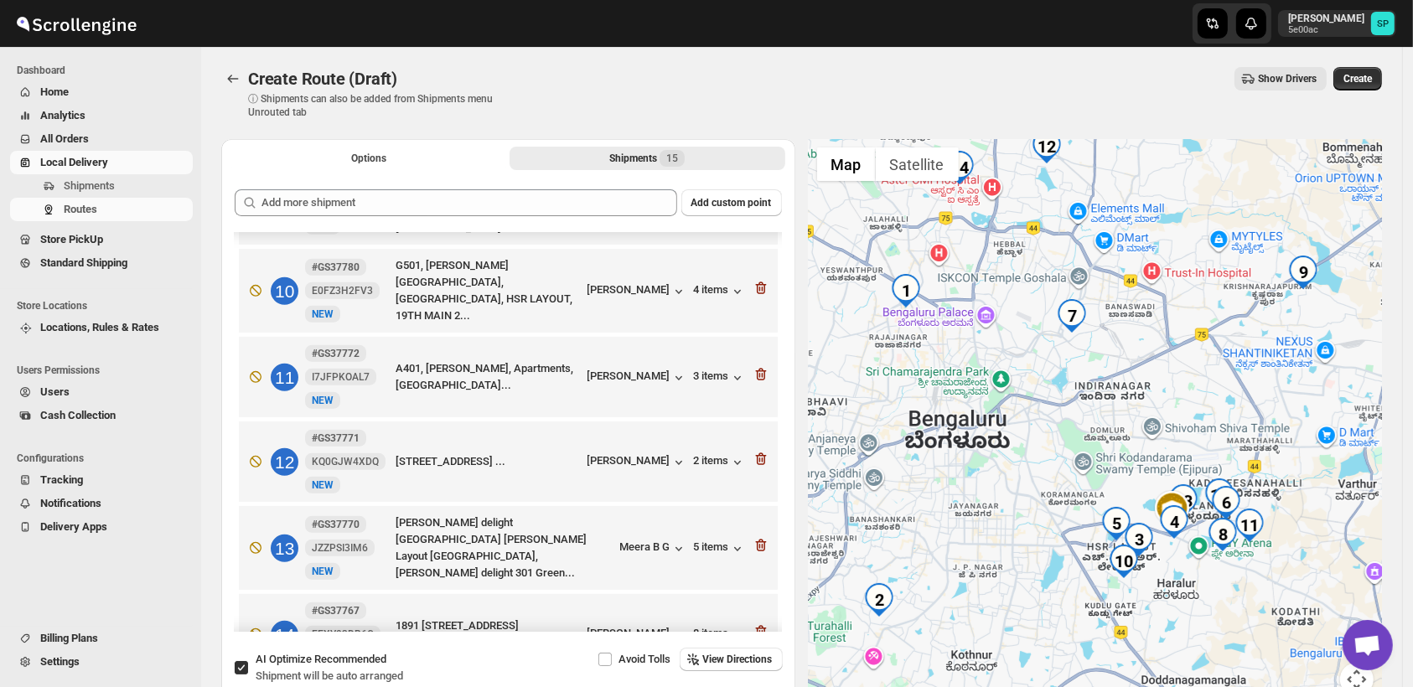
scroll to position [704, 0]
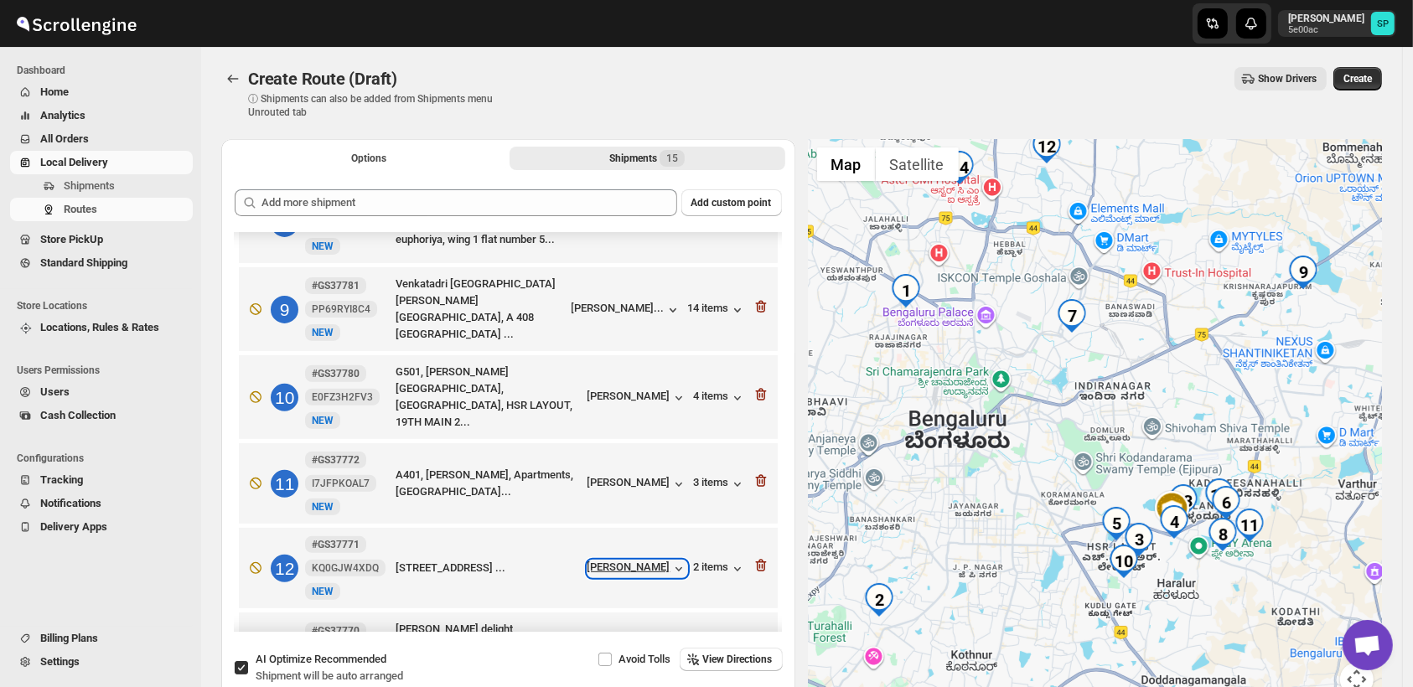
click at [642, 561] on div "[PERSON_NAME]" at bounding box center [637, 569] width 100 height 17
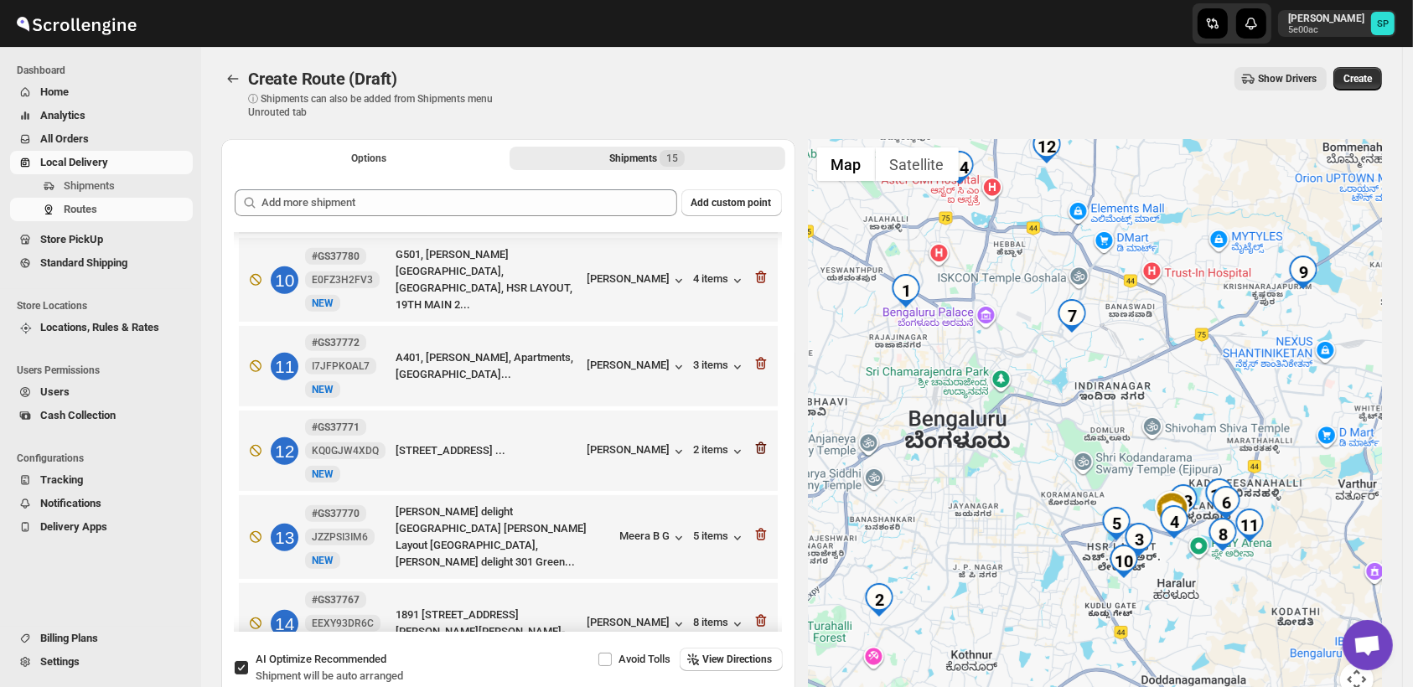
scroll to position [890, 0]
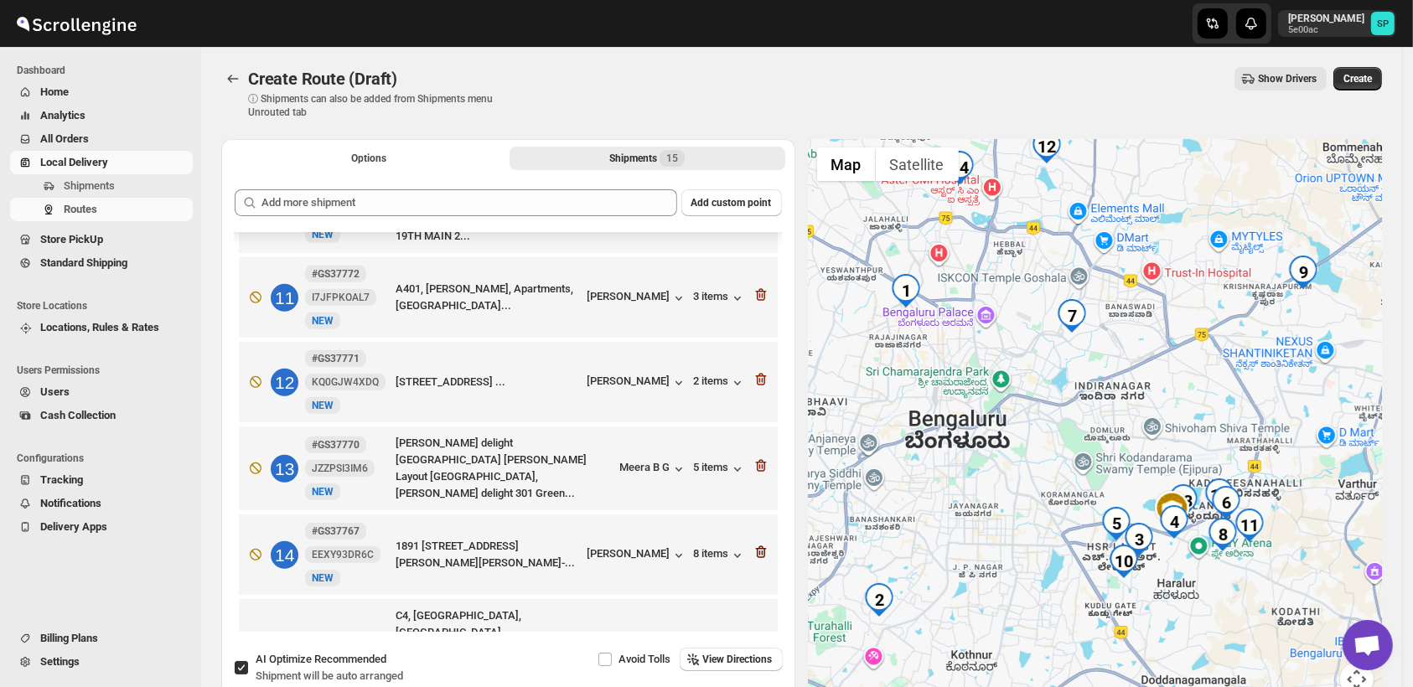
click at [753, 544] on icon "button" at bounding box center [761, 552] width 17 height 17
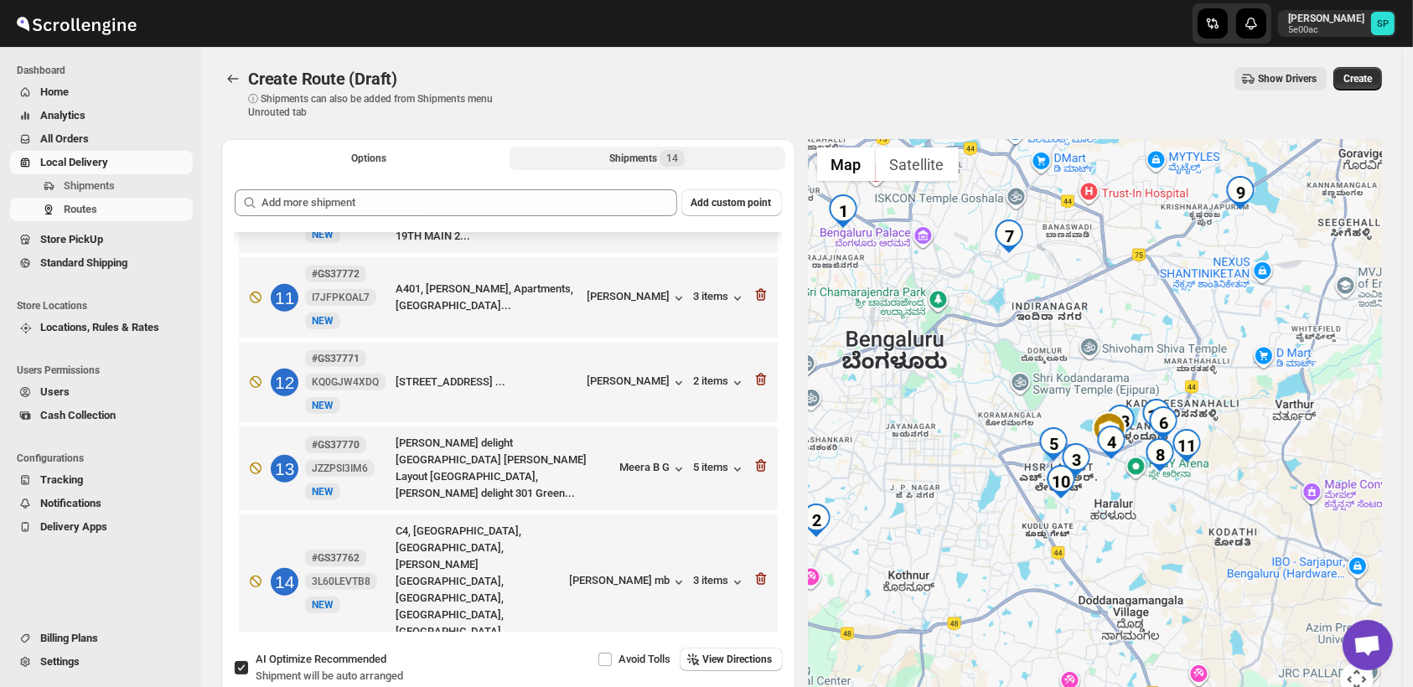
scroll to position [805, 0]
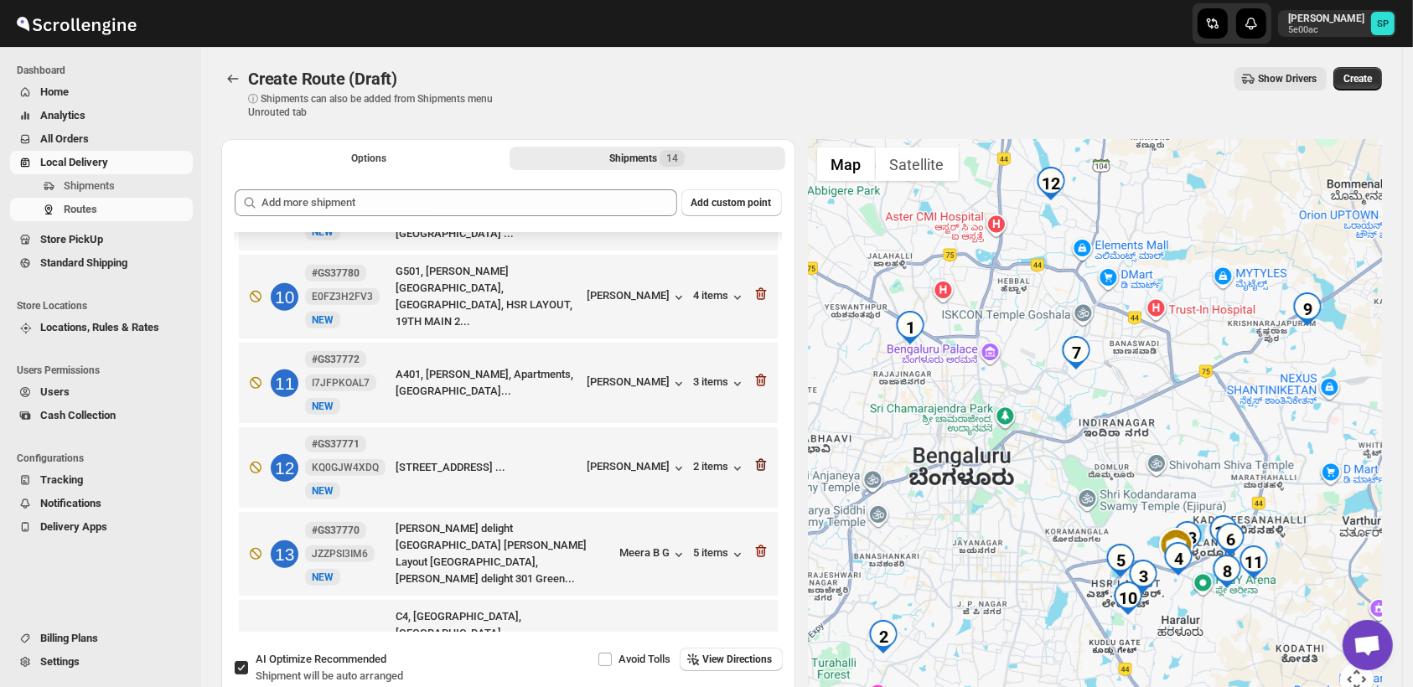
click at [761, 463] on icon "button" at bounding box center [762, 465] width 2 height 5
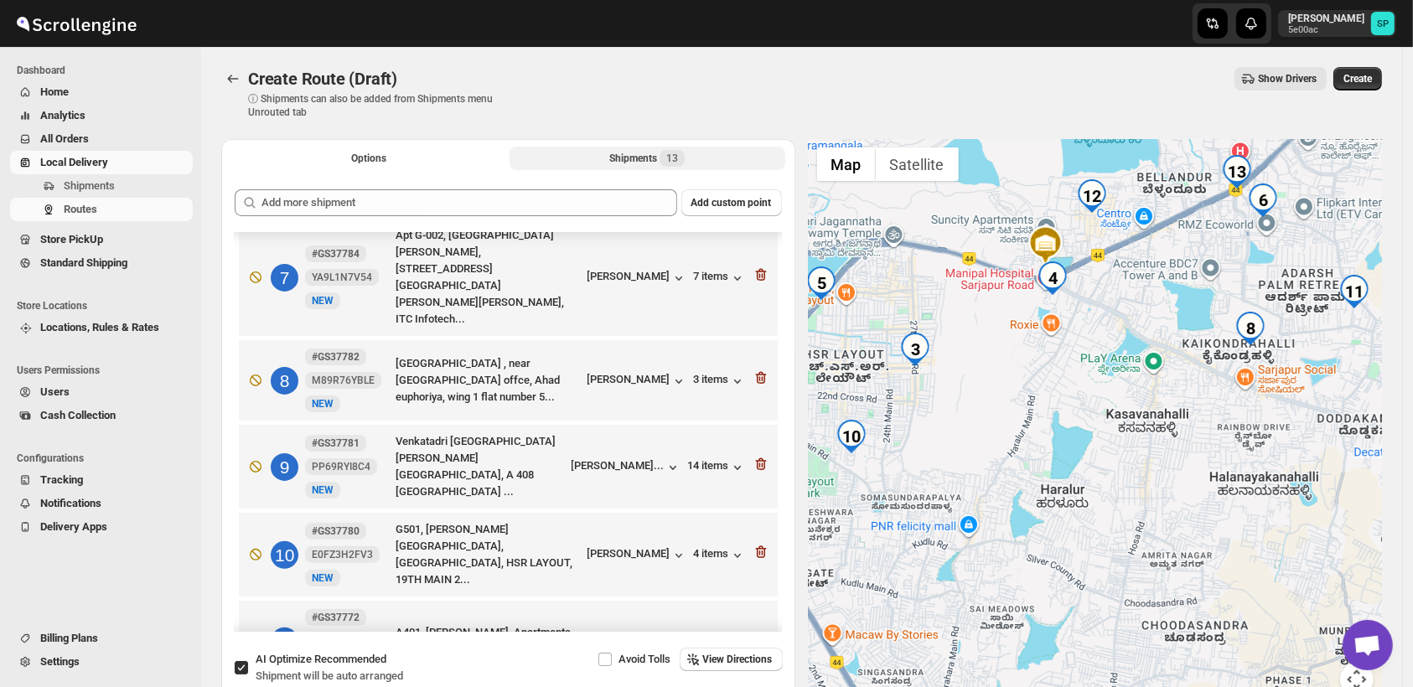
scroll to position [627, 0]
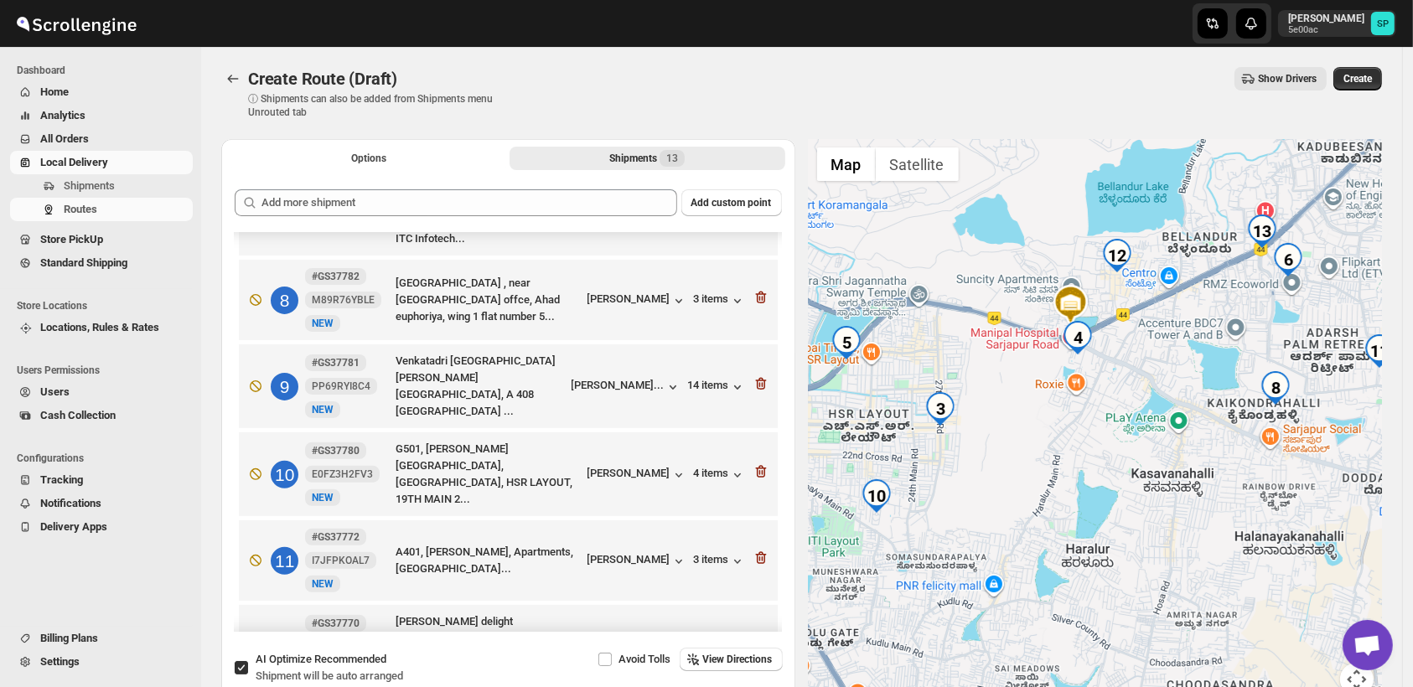
drag, startPoint x: 1015, startPoint y: 430, endPoint x: 1104, endPoint y: 500, distance: 113.3
click at [1104, 500] on div at bounding box center [1096, 427] width 574 height 577
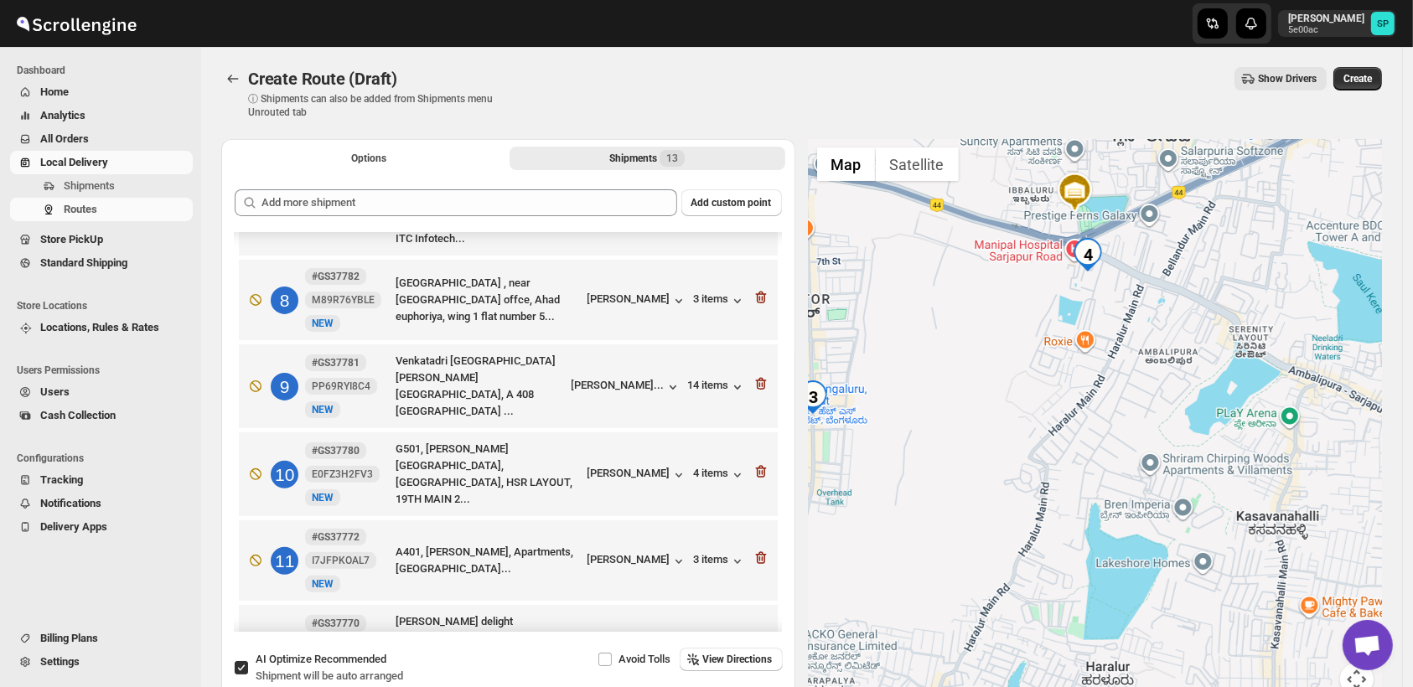
scroll to position [255, 0]
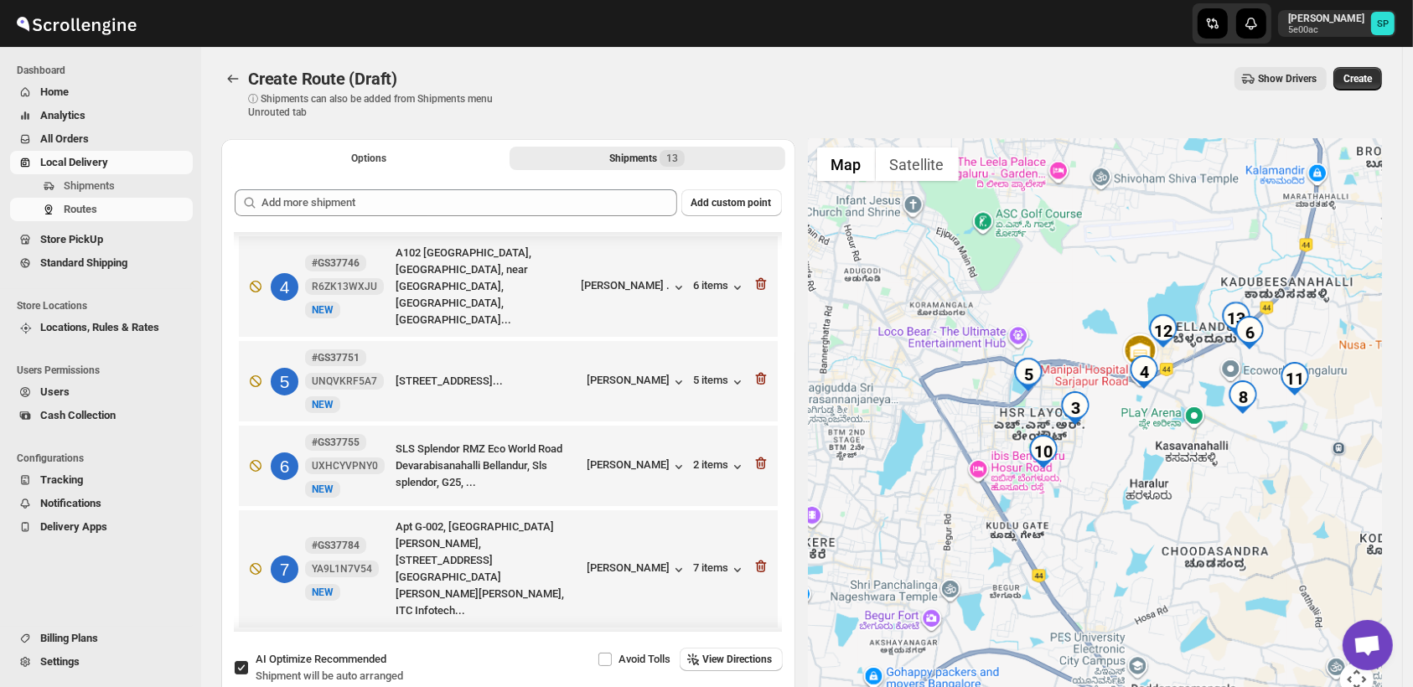
drag, startPoint x: 1177, startPoint y: 458, endPoint x: 1123, endPoint y: 481, distance: 59.3
click at [1123, 481] on div at bounding box center [1096, 427] width 574 height 577
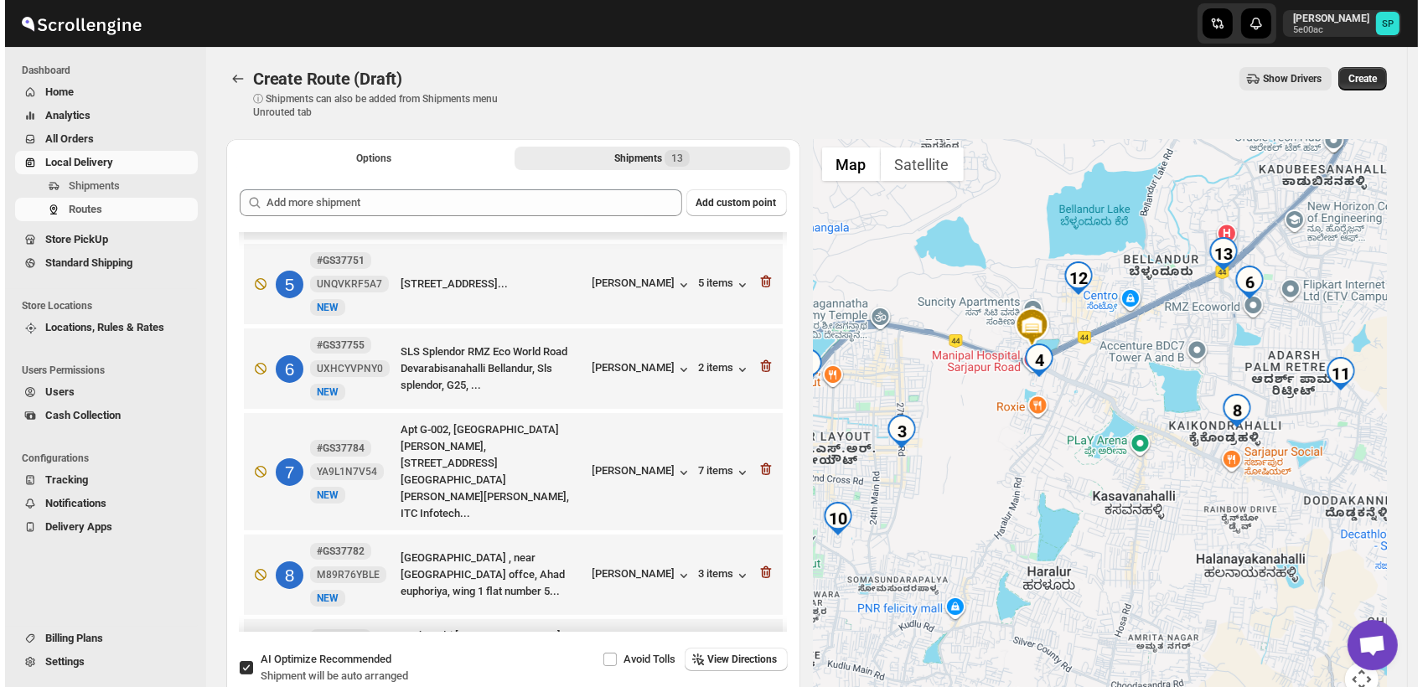
scroll to position [441, 0]
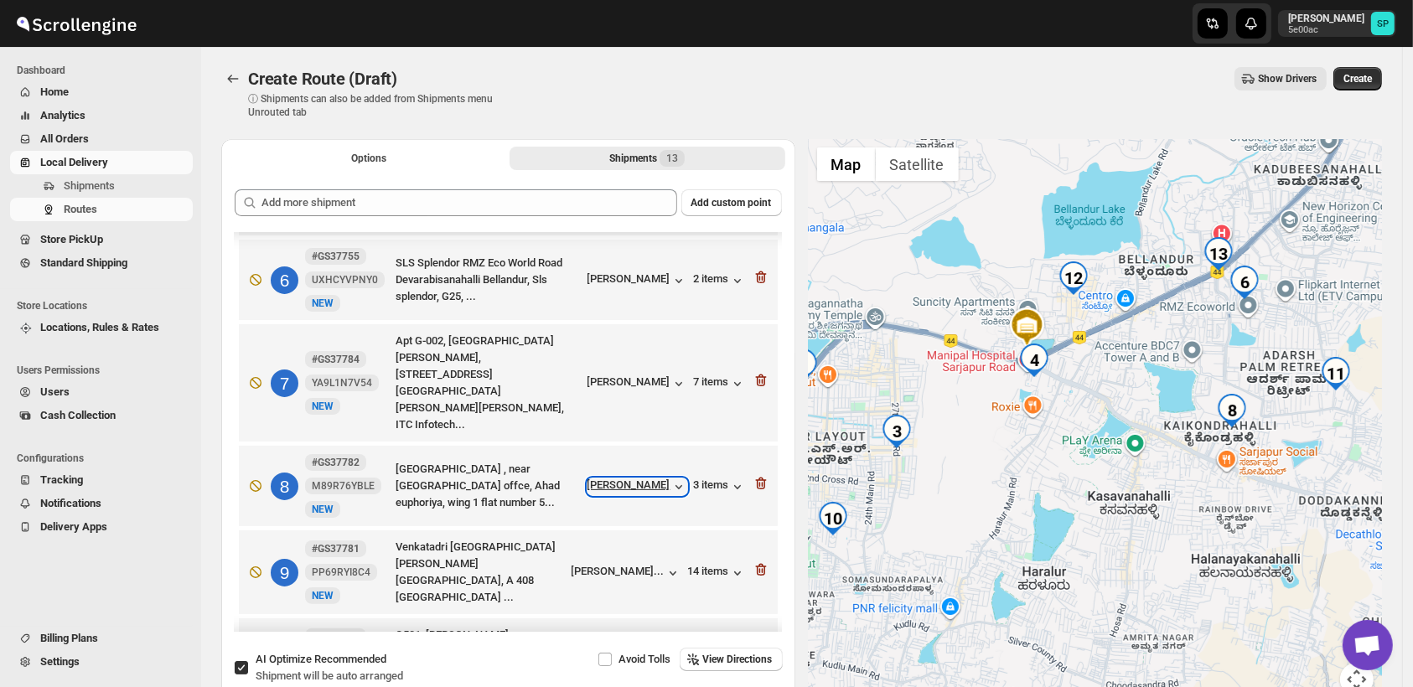
click at [622, 479] on div "[PERSON_NAME]" at bounding box center [637, 487] width 100 height 17
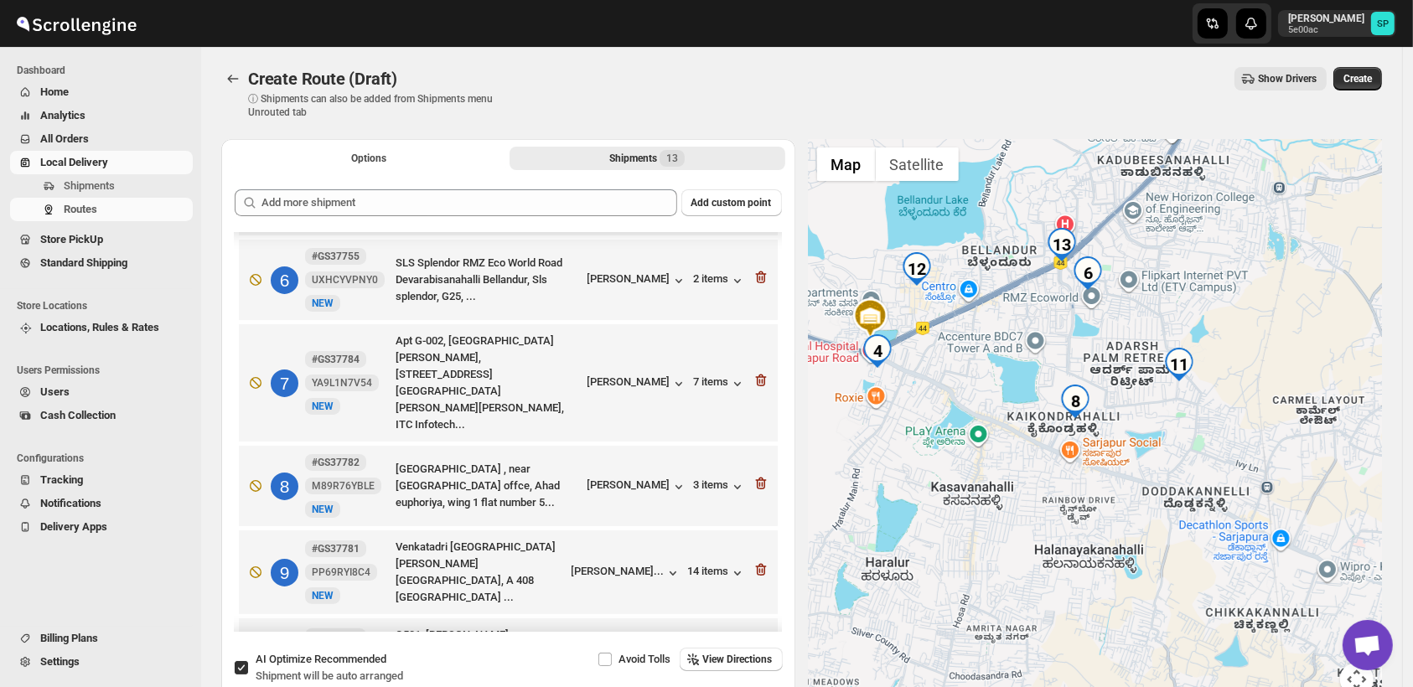
drag, startPoint x: 1338, startPoint y: 426, endPoint x: 1179, endPoint y: 418, distance: 159.4
click at [1179, 418] on div at bounding box center [1096, 427] width 574 height 577
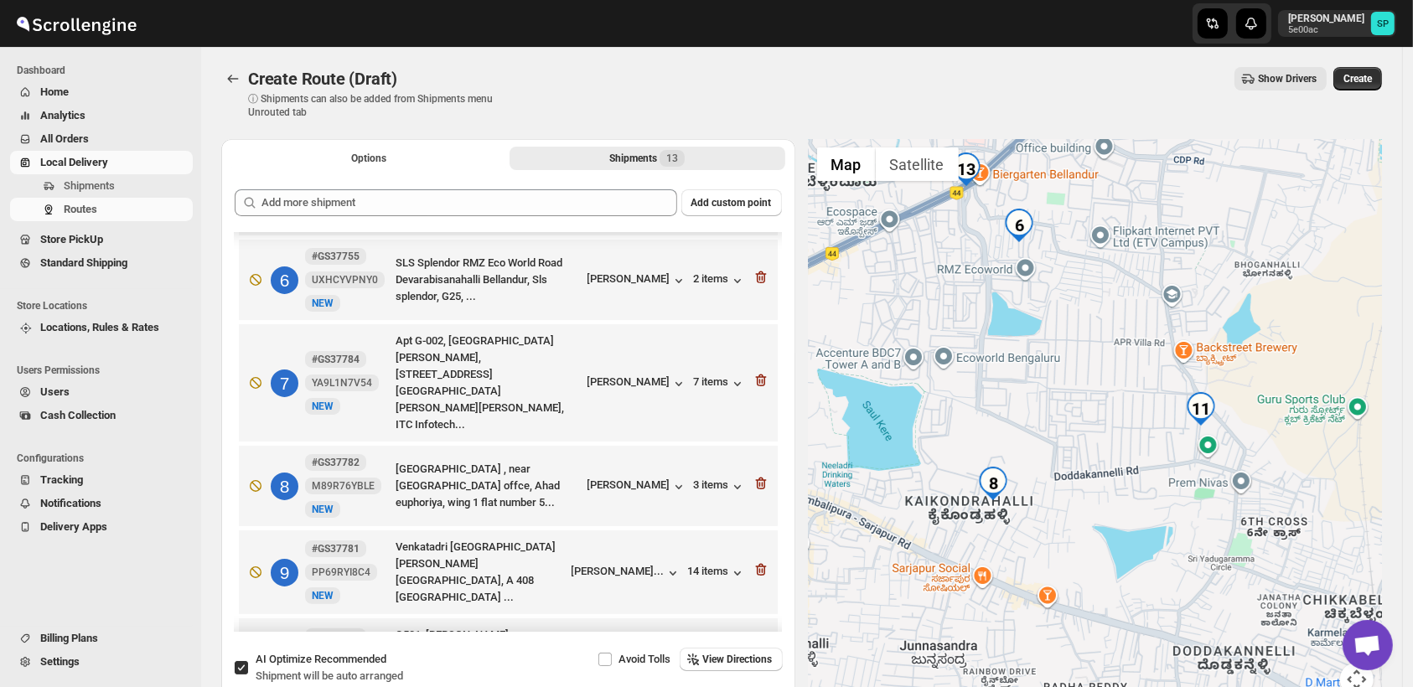
drag, startPoint x: 1151, startPoint y: 317, endPoint x: 1253, endPoint y: 373, distance: 115.9
click at [1253, 373] on div at bounding box center [1096, 427] width 574 height 577
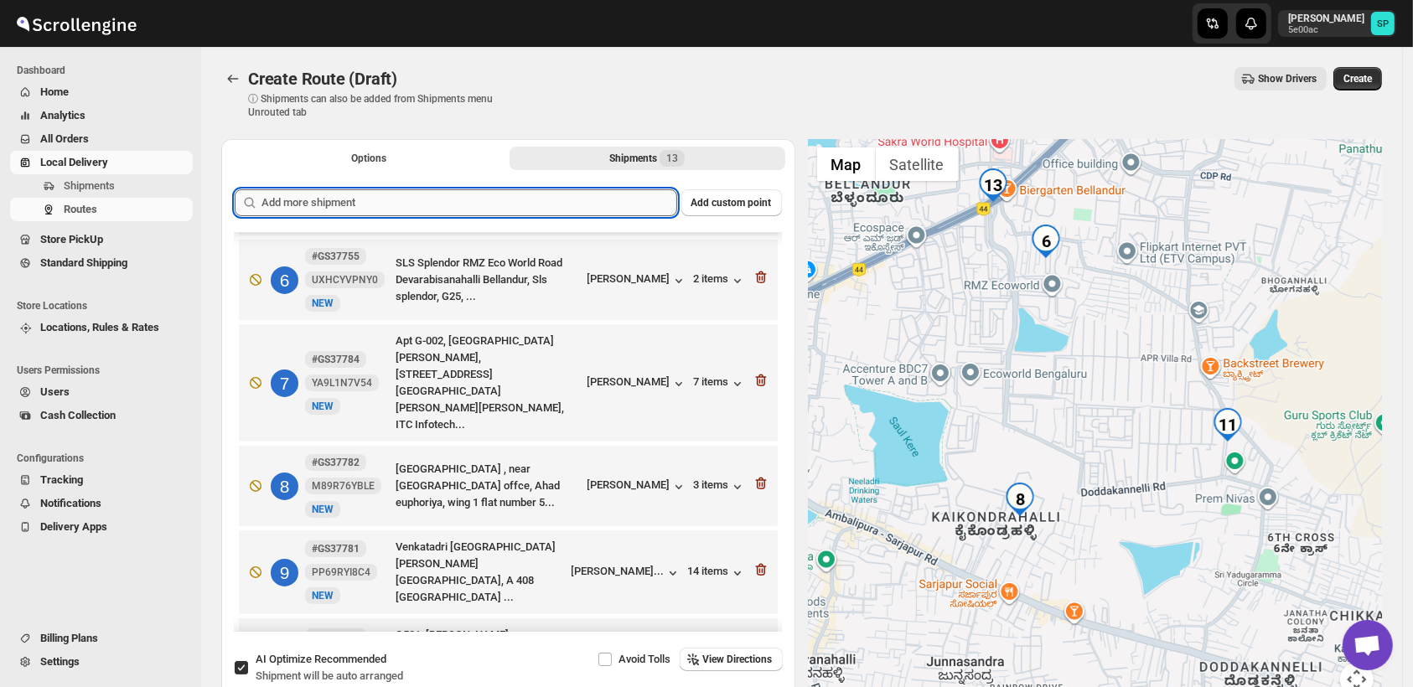
click at [508, 196] on input "text" at bounding box center [469, 202] width 416 height 27
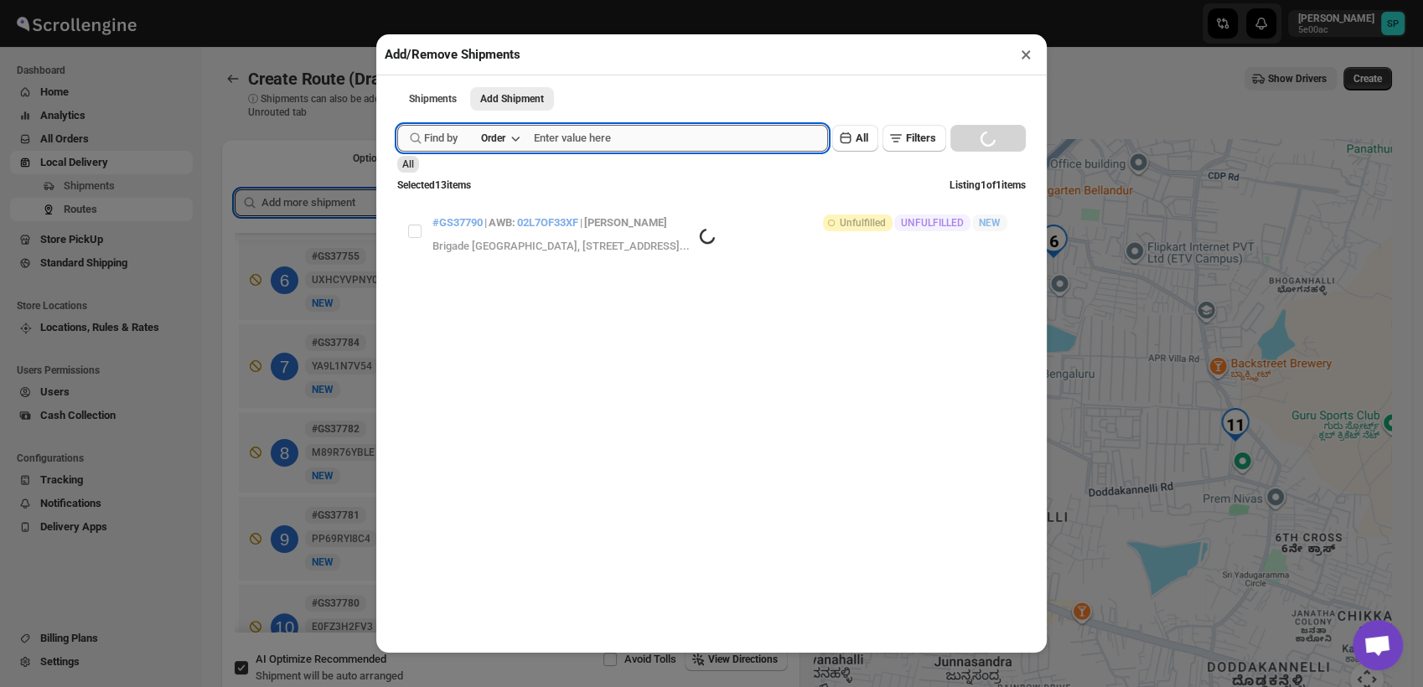
click at [569, 145] on input "text" at bounding box center [681, 138] width 294 height 27
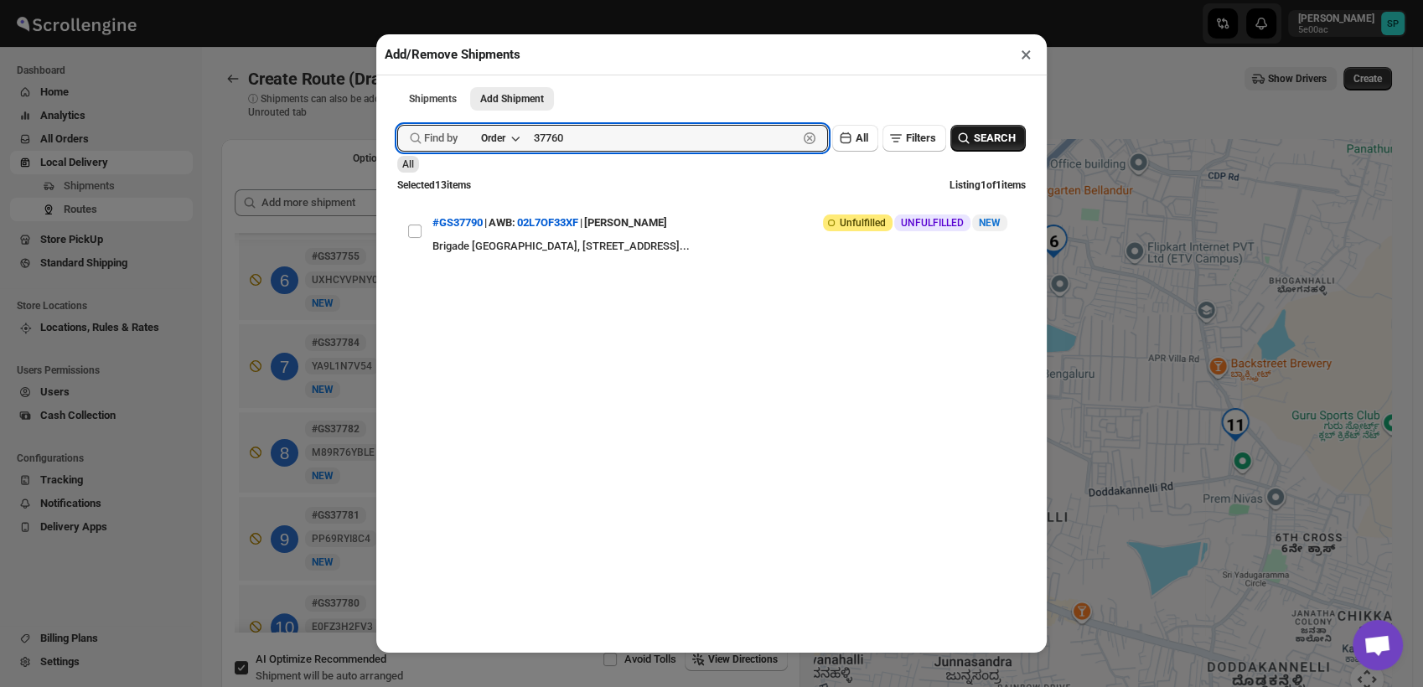
type input "37760"
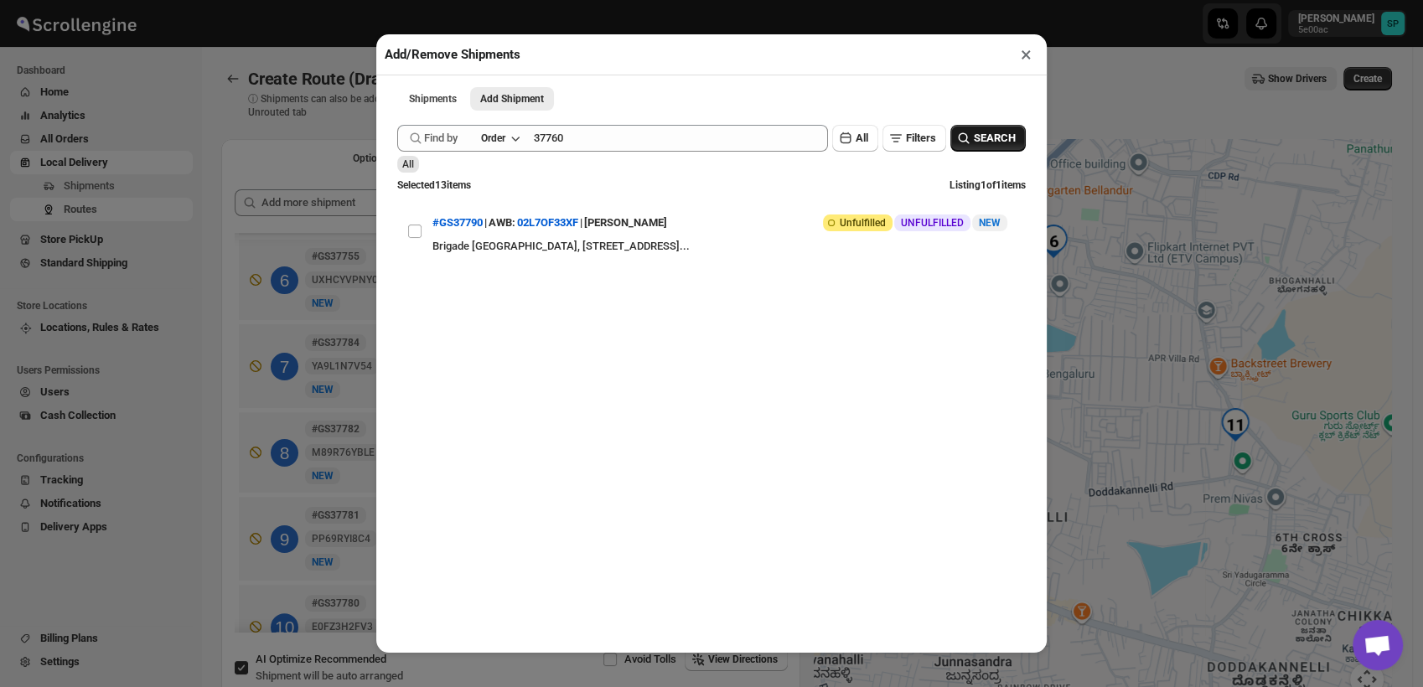
click at [984, 137] on span "SEARCH" at bounding box center [995, 138] width 42 height 17
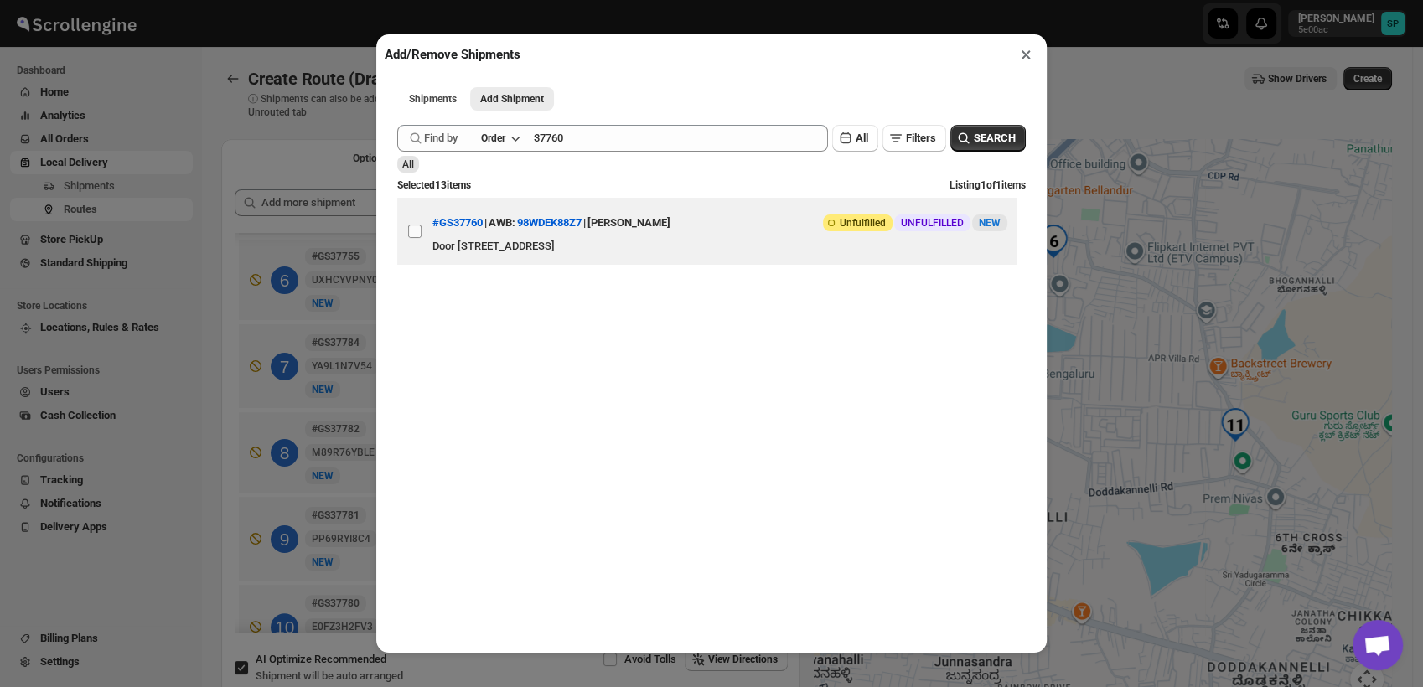
click at [417, 235] on input "View details for 68c1a67e460e7d780920cf9d" at bounding box center [414, 231] width 13 height 13
checkbox input "true"
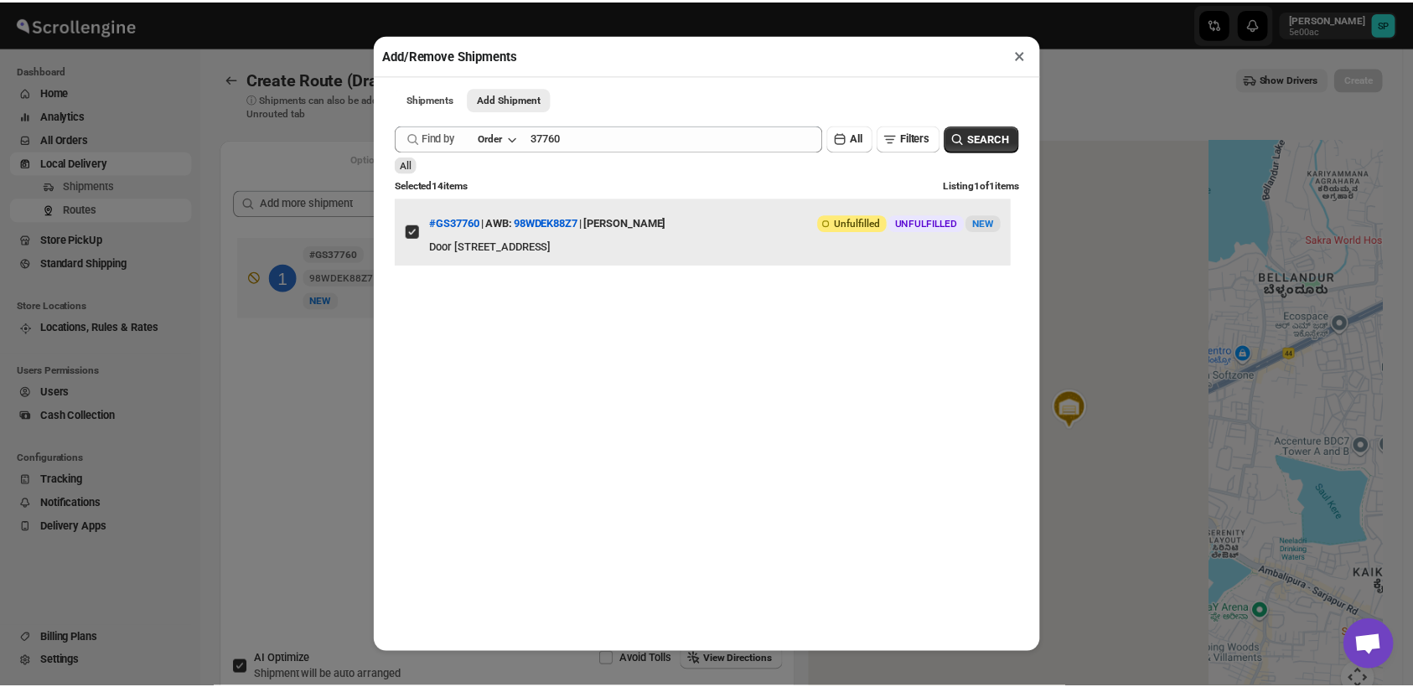
scroll to position [0, 0]
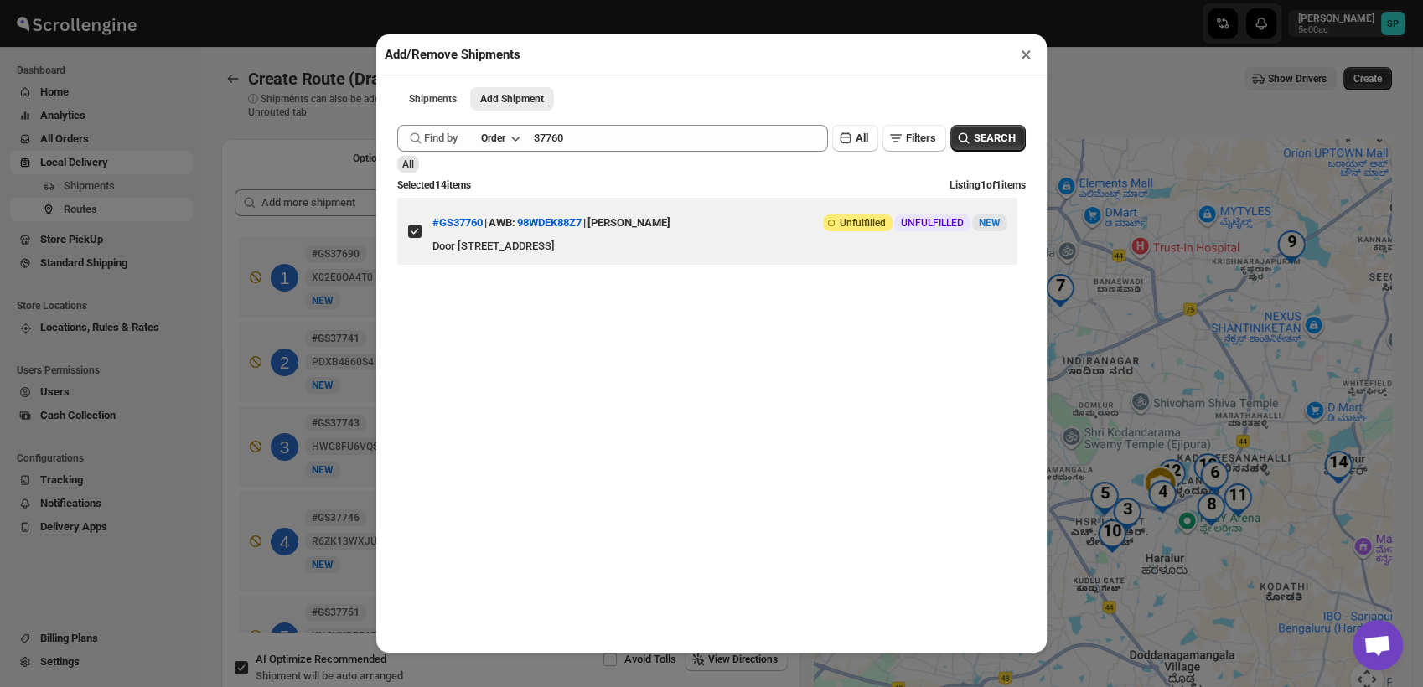
click at [1028, 59] on button "×" at bounding box center [1026, 54] width 24 height 23
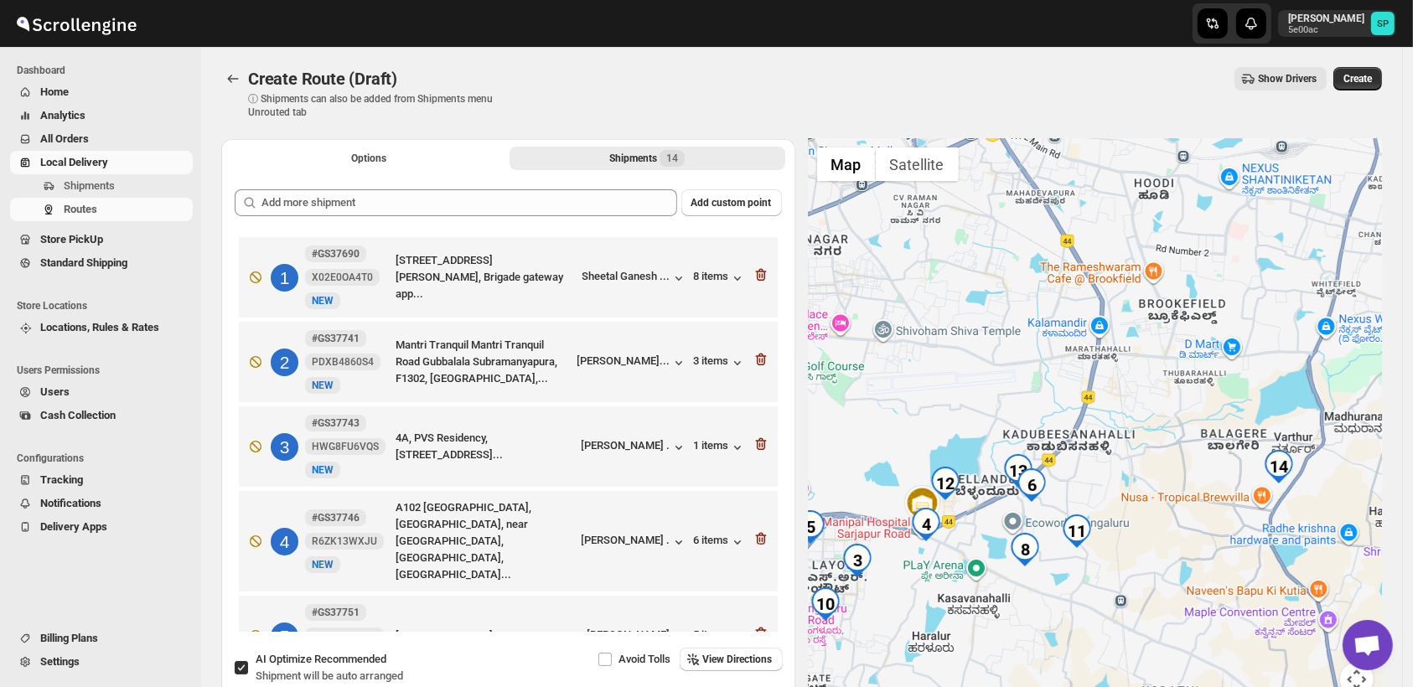
drag, startPoint x: 1208, startPoint y: 470, endPoint x: 1140, endPoint y: 442, distance: 74.4
click at [1140, 442] on div at bounding box center [1096, 427] width 574 height 577
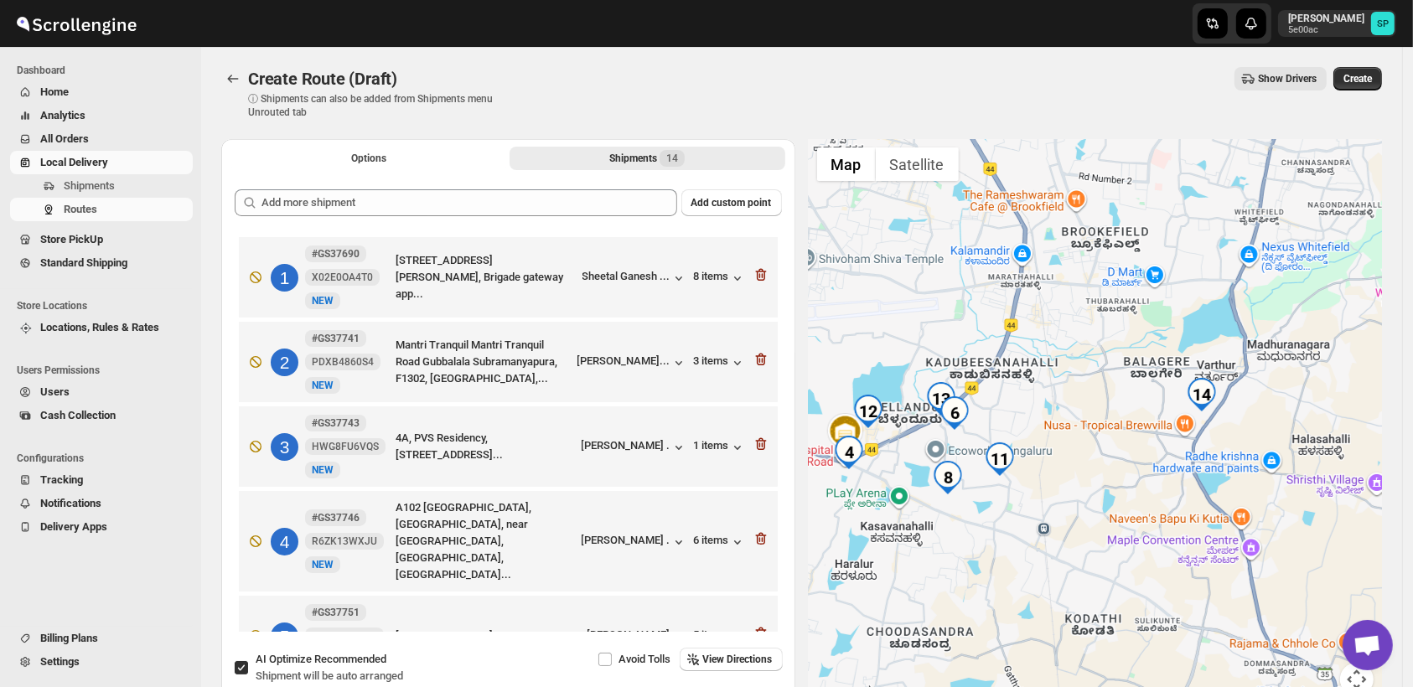
drag, startPoint x: 1062, startPoint y: 441, endPoint x: 1167, endPoint y: 441, distance: 104.8
click at [1167, 441] on div at bounding box center [1096, 427] width 574 height 577
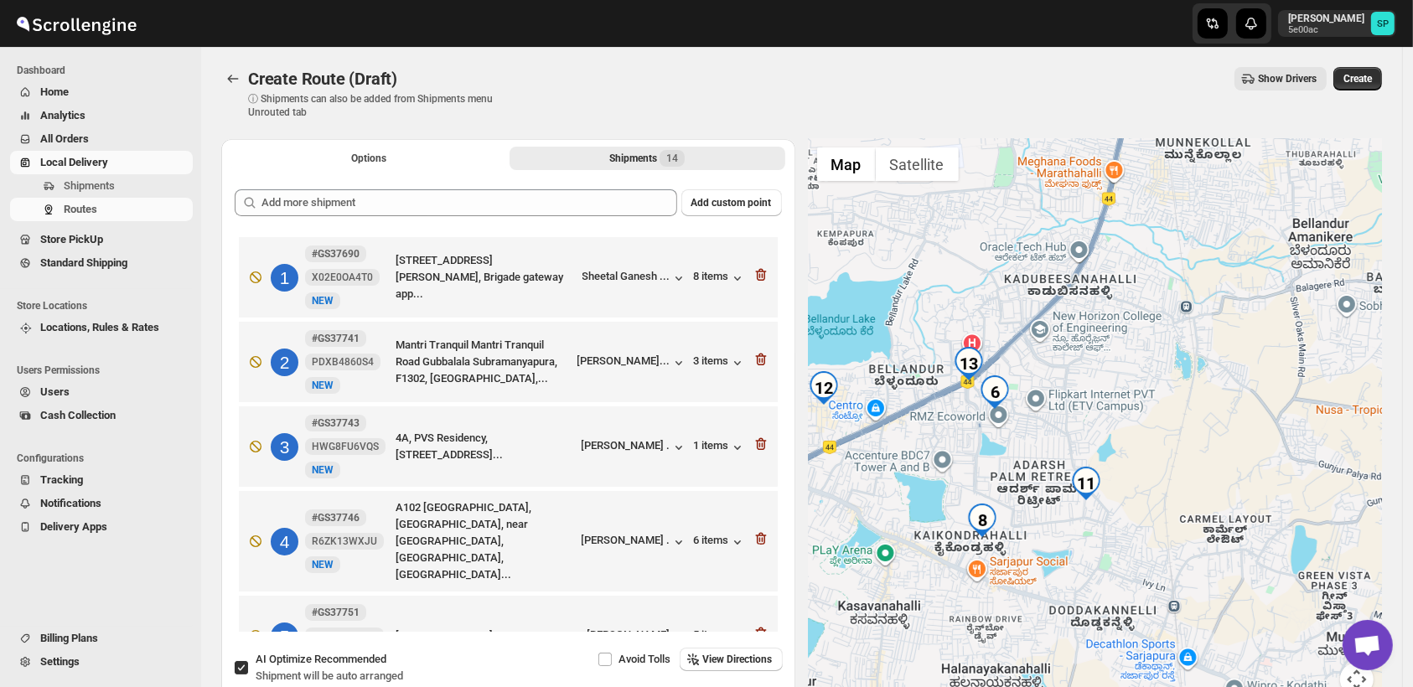
drag, startPoint x: 982, startPoint y: 432, endPoint x: 1086, endPoint y: 401, distance: 108.7
click at [1086, 401] on div at bounding box center [1096, 427] width 574 height 577
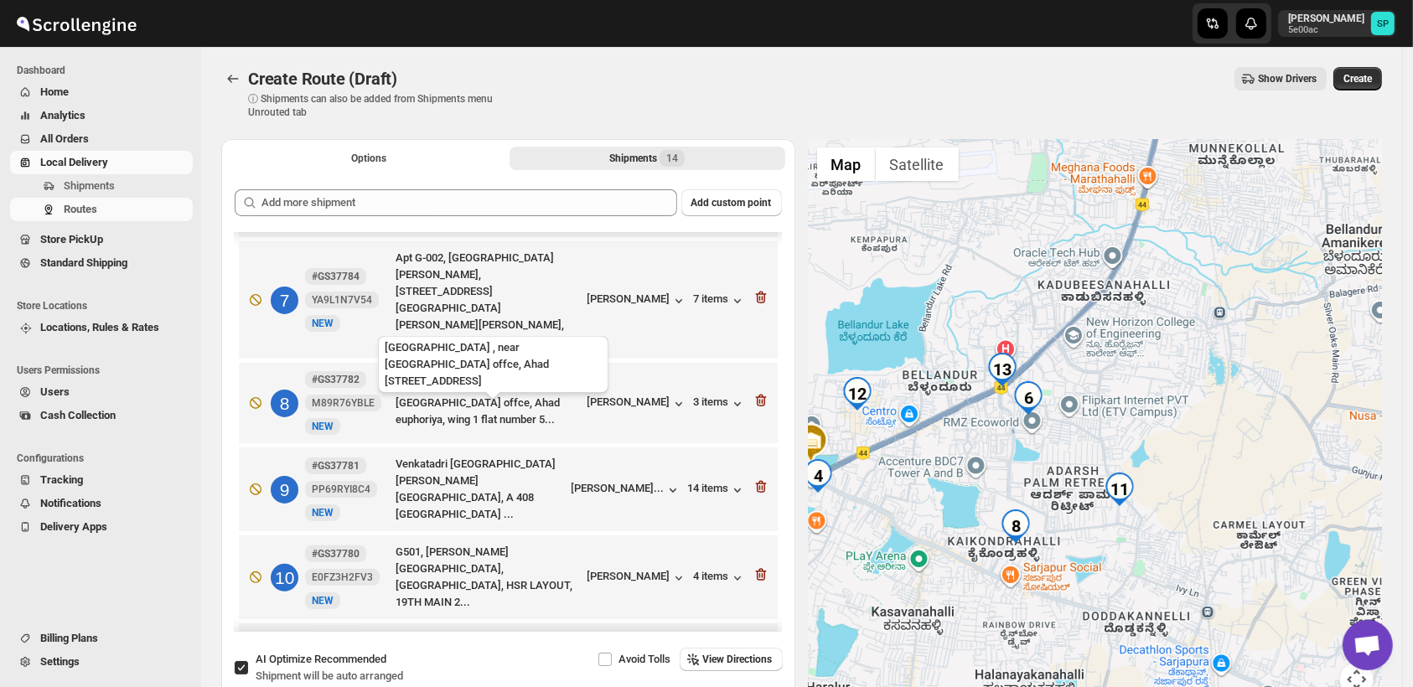
scroll to position [153, 0]
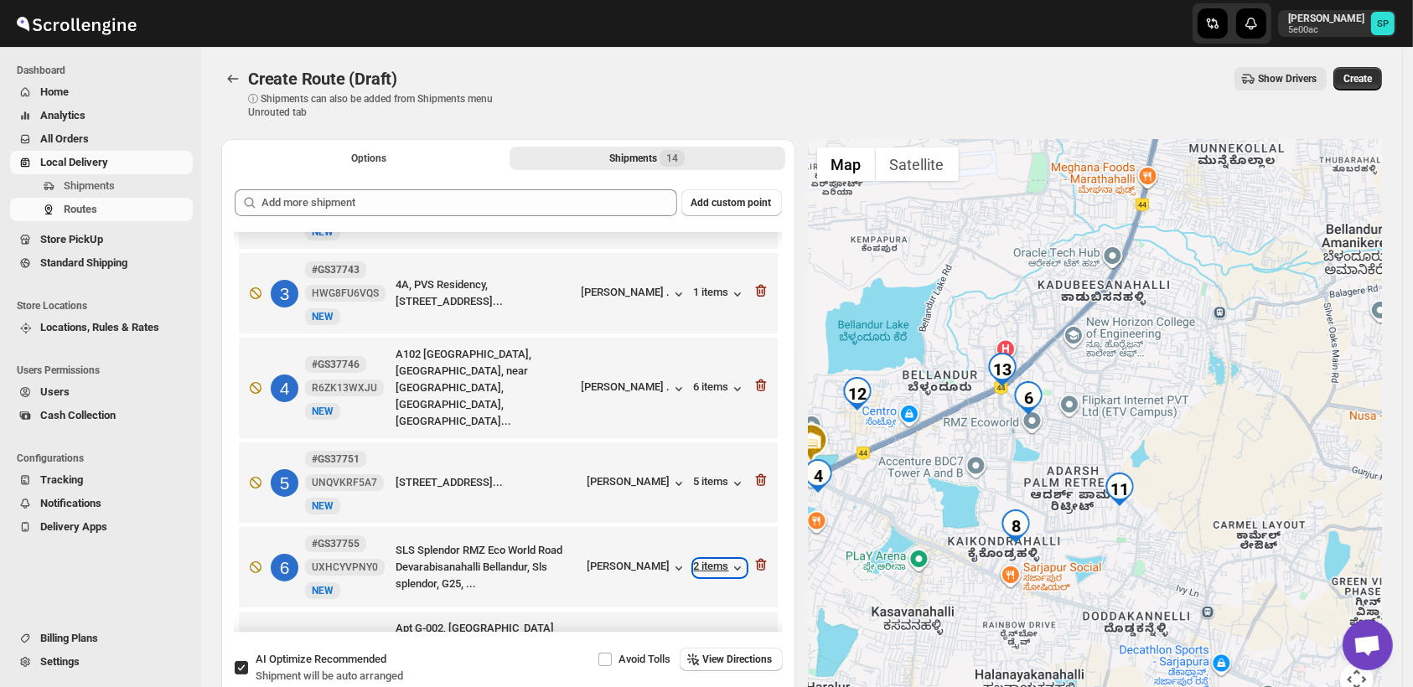
click at [714, 560] on div "2 items" at bounding box center [720, 568] width 52 height 17
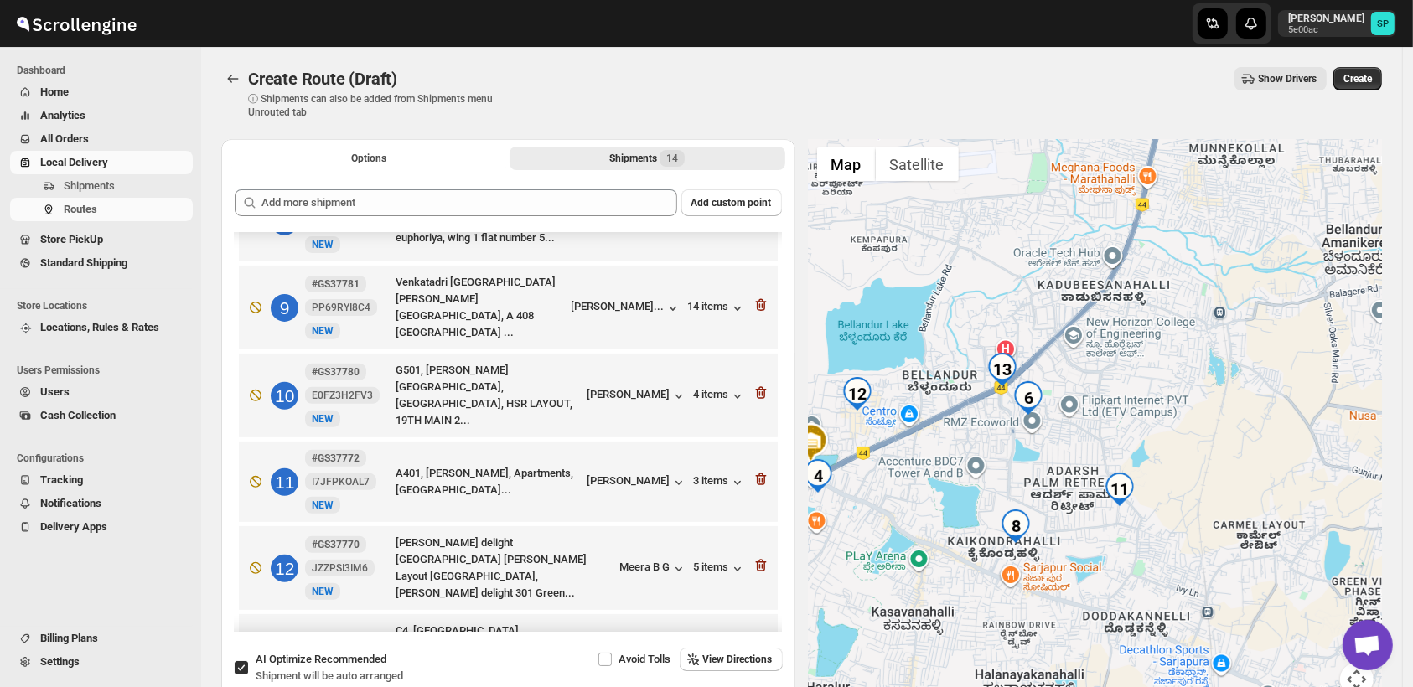
scroll to position [711, 0]
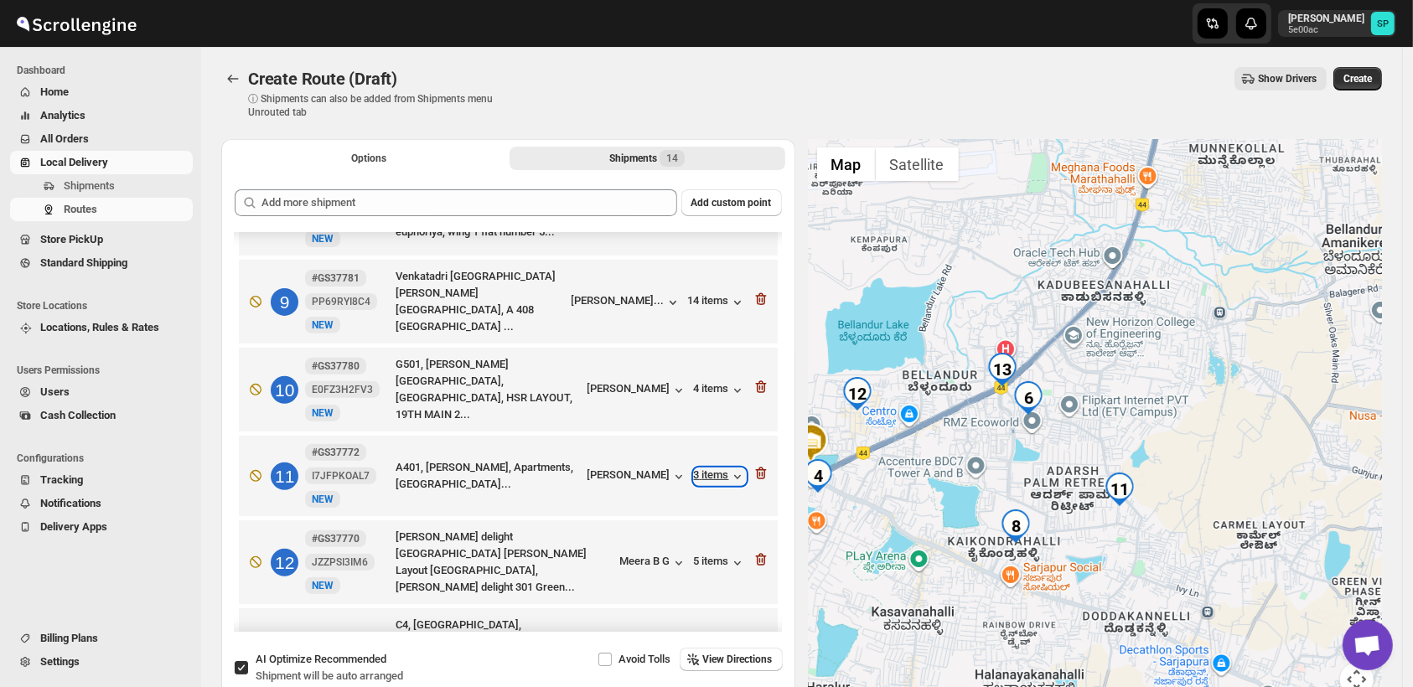
click at [701, 468] on div "3 items" at bounding box center [720, 476] width 52 height 17
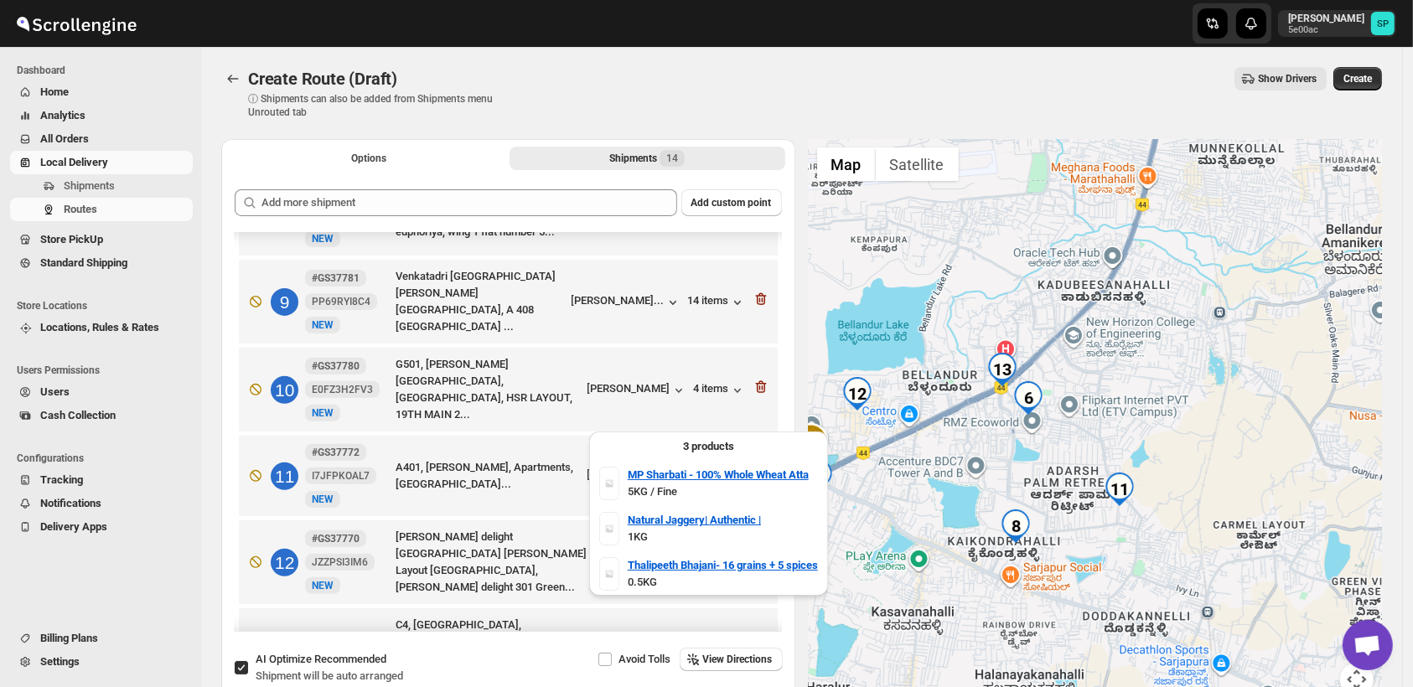
click at [701, 468] on div "3 items" at bounding box center [720, 476] width 52 height 17
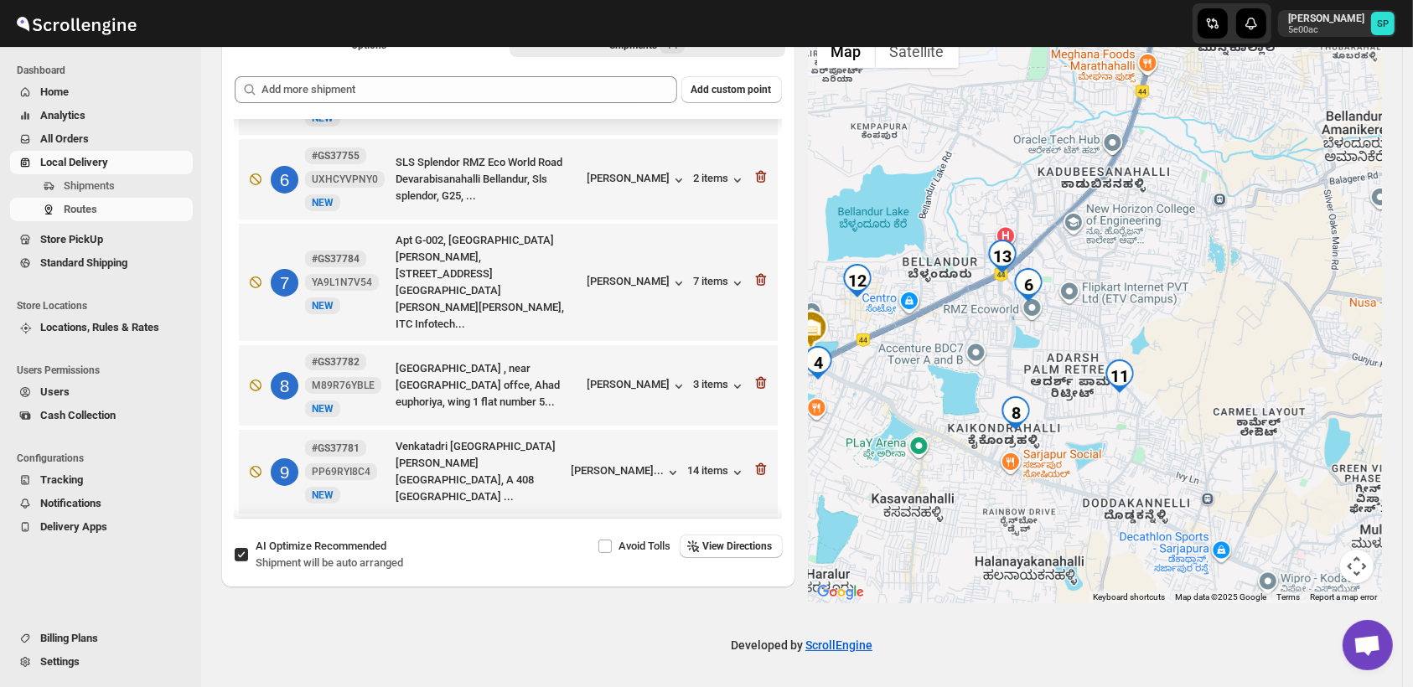
scroll to position [339, 0]
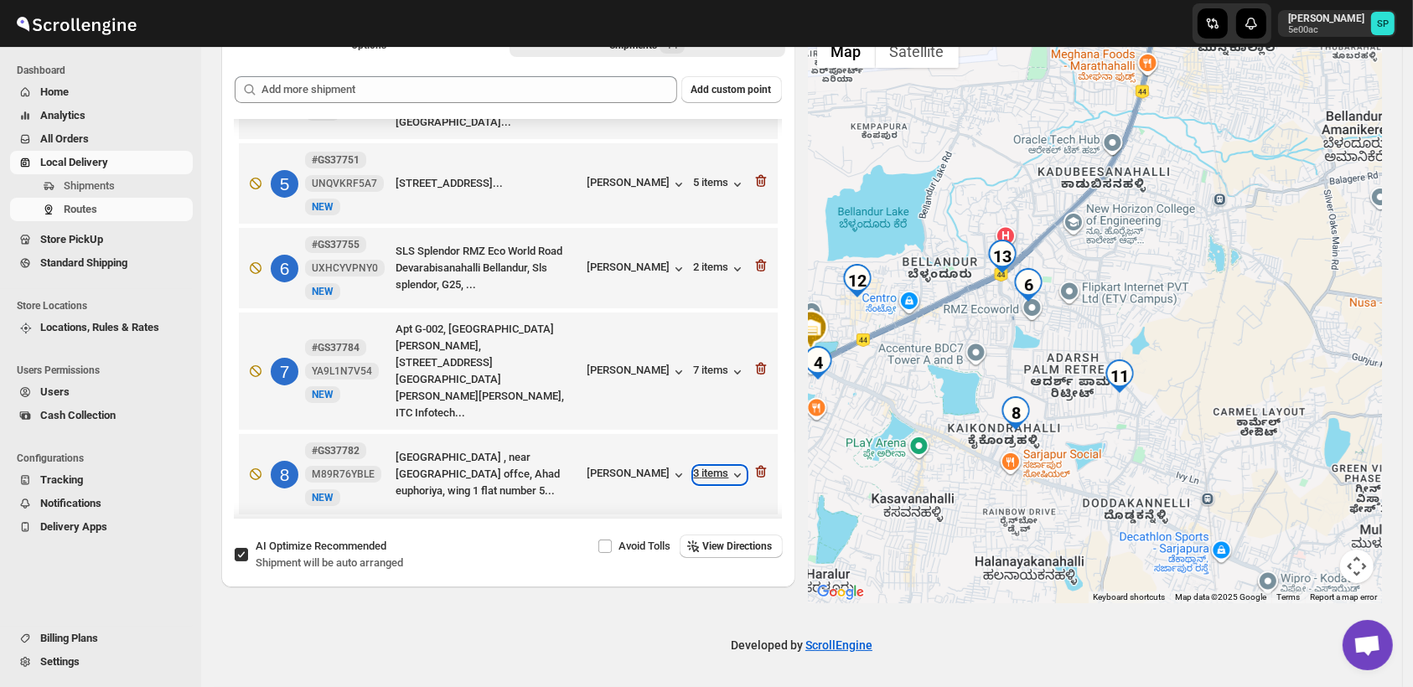
click at [701, 467] on div "3 items" at bounding box center [720, 475] width 52 height 17
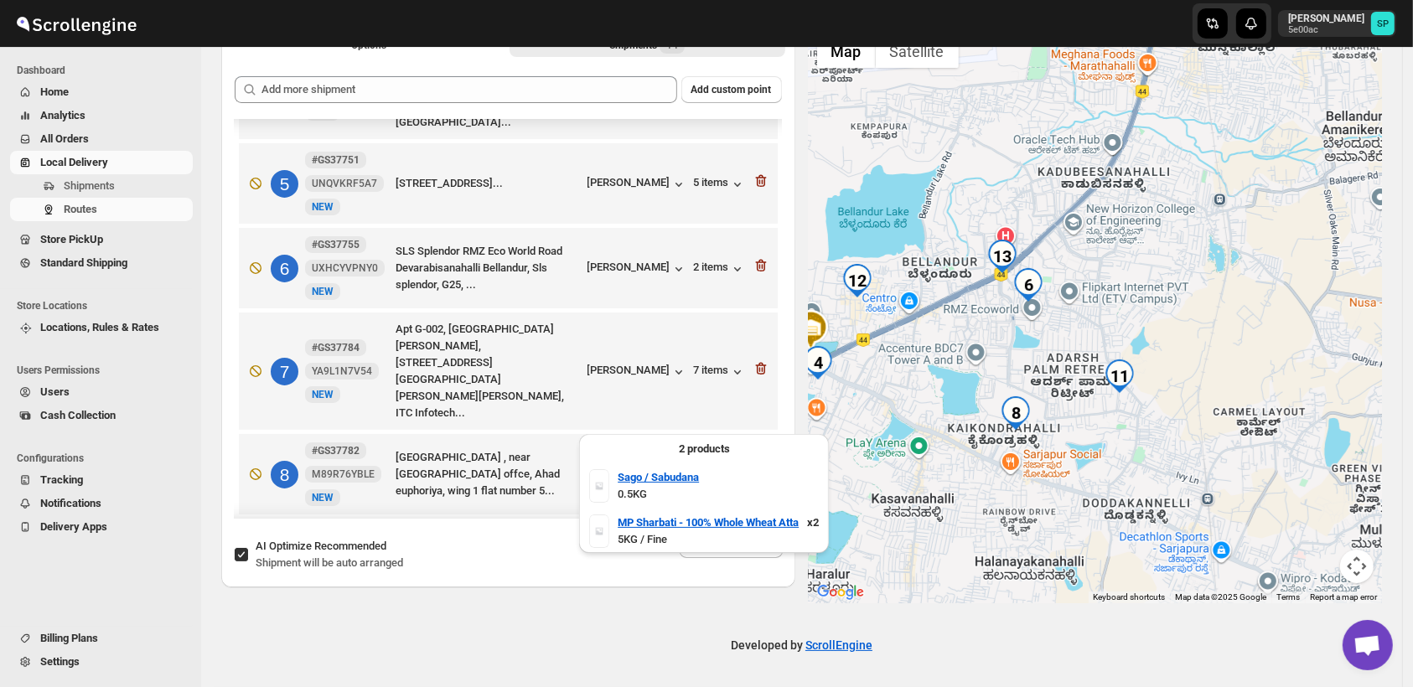
click at [701, 467] on div "3 items" at bounding box center [720, 475] width 52 height 17
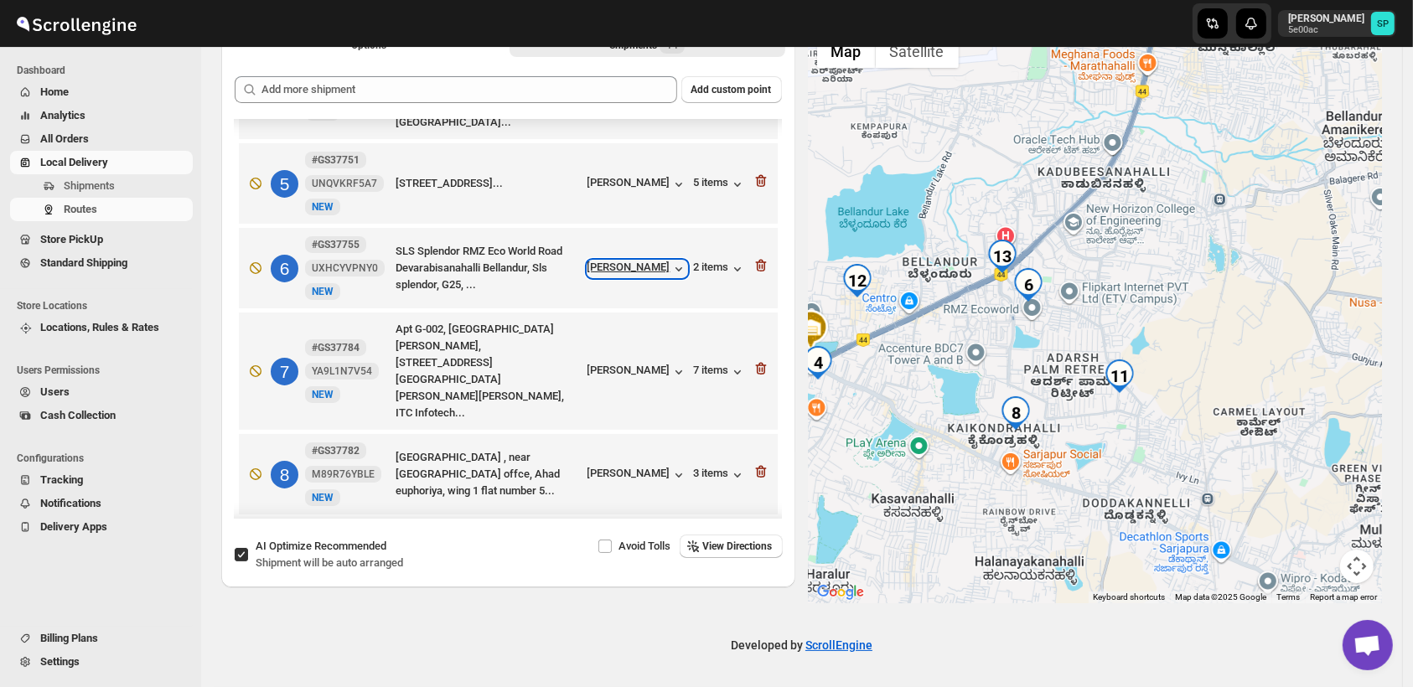
click at [639, 261] on div "[PERSON_NAME]" at bounding box center [637, 269] width 100 height 17
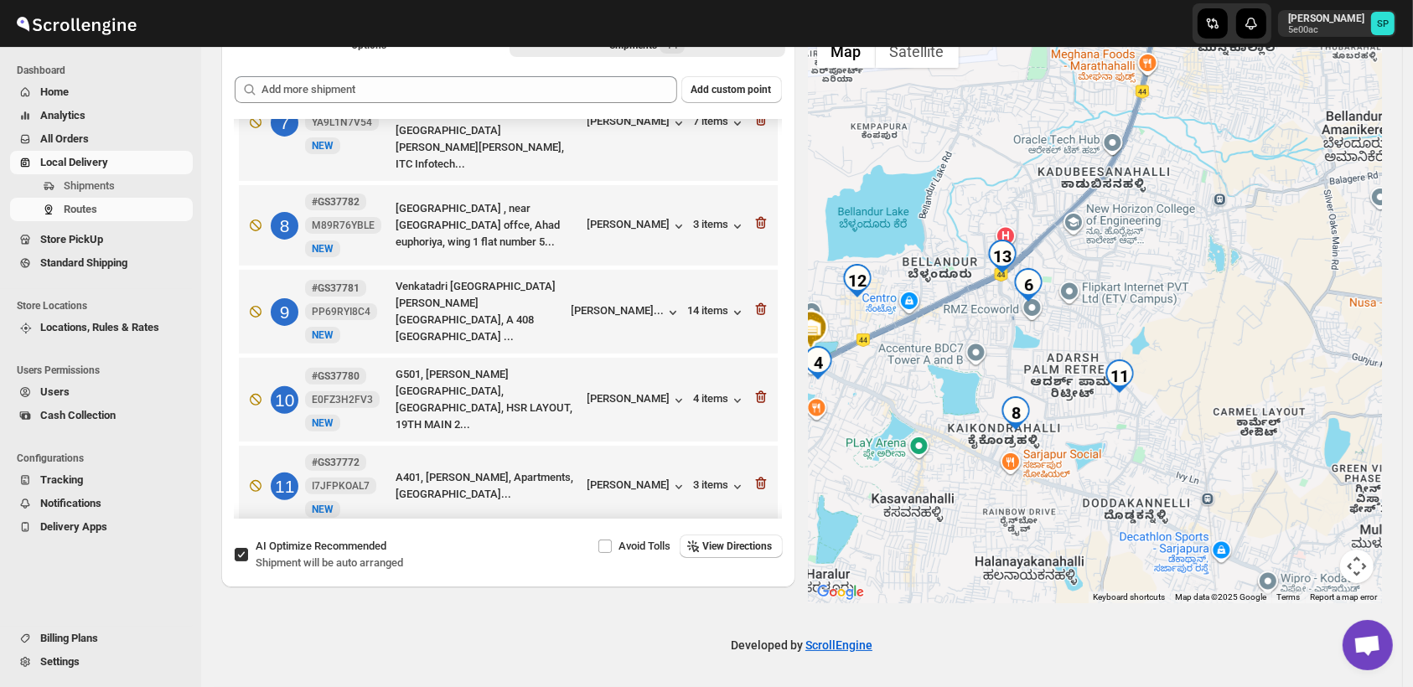
scroll to position [618, 0]
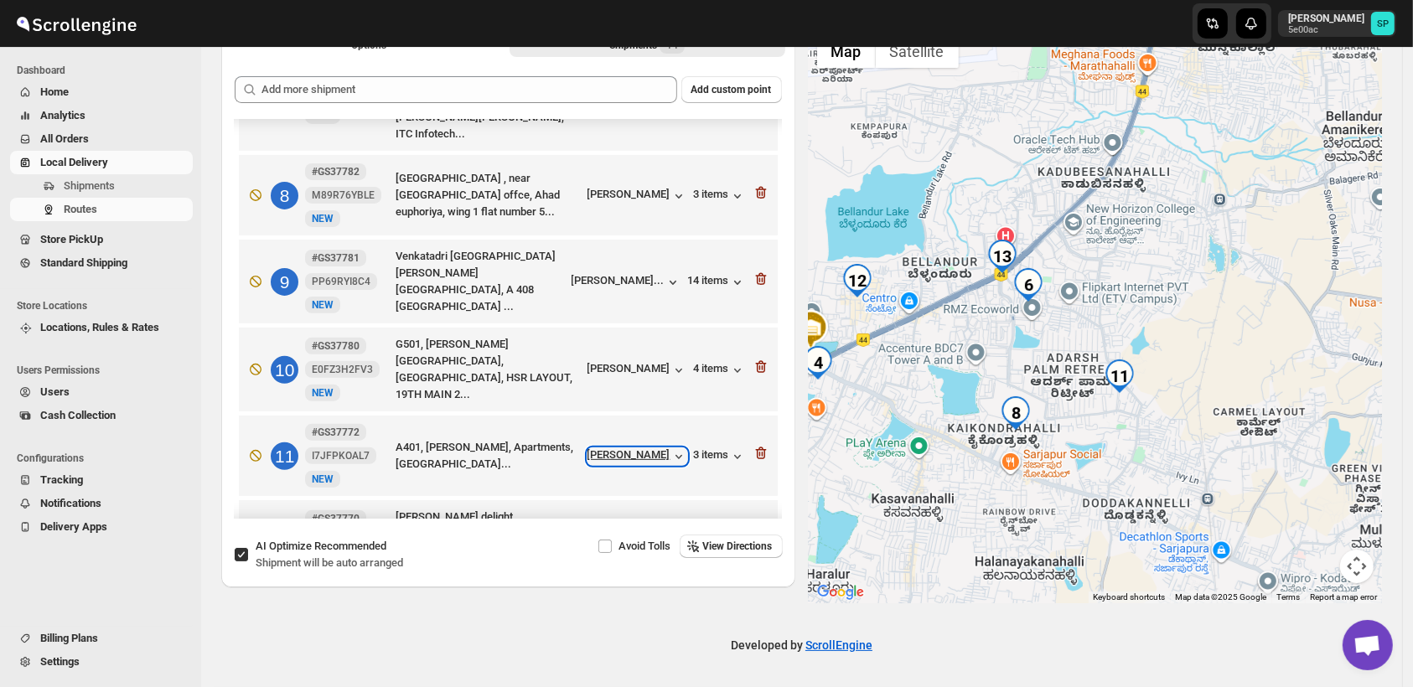
click at [630, 448] on div "[PERSON_NAME]" at bounding box center [637, 456] width 100 height 17
click at [753, 445] on icon "button" at bounding box center [761, 453] width 17 height 17
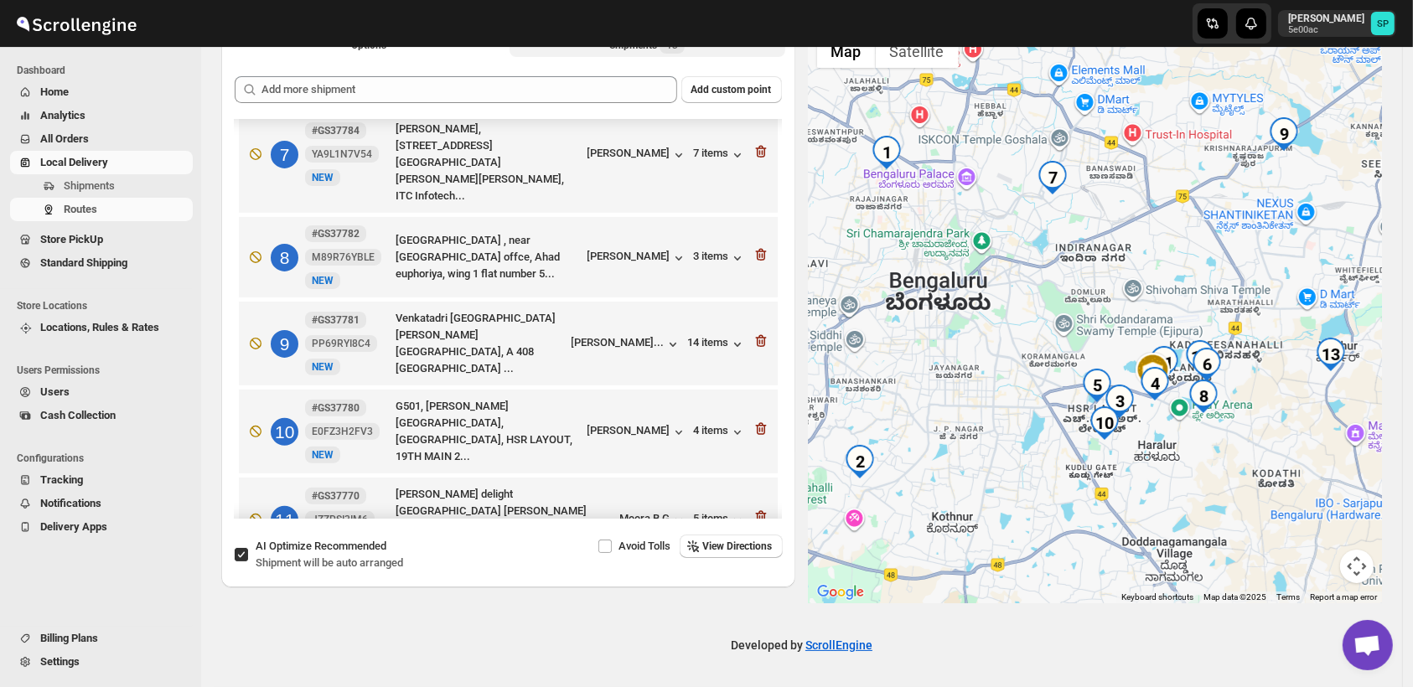
scroll to position [525, 0]
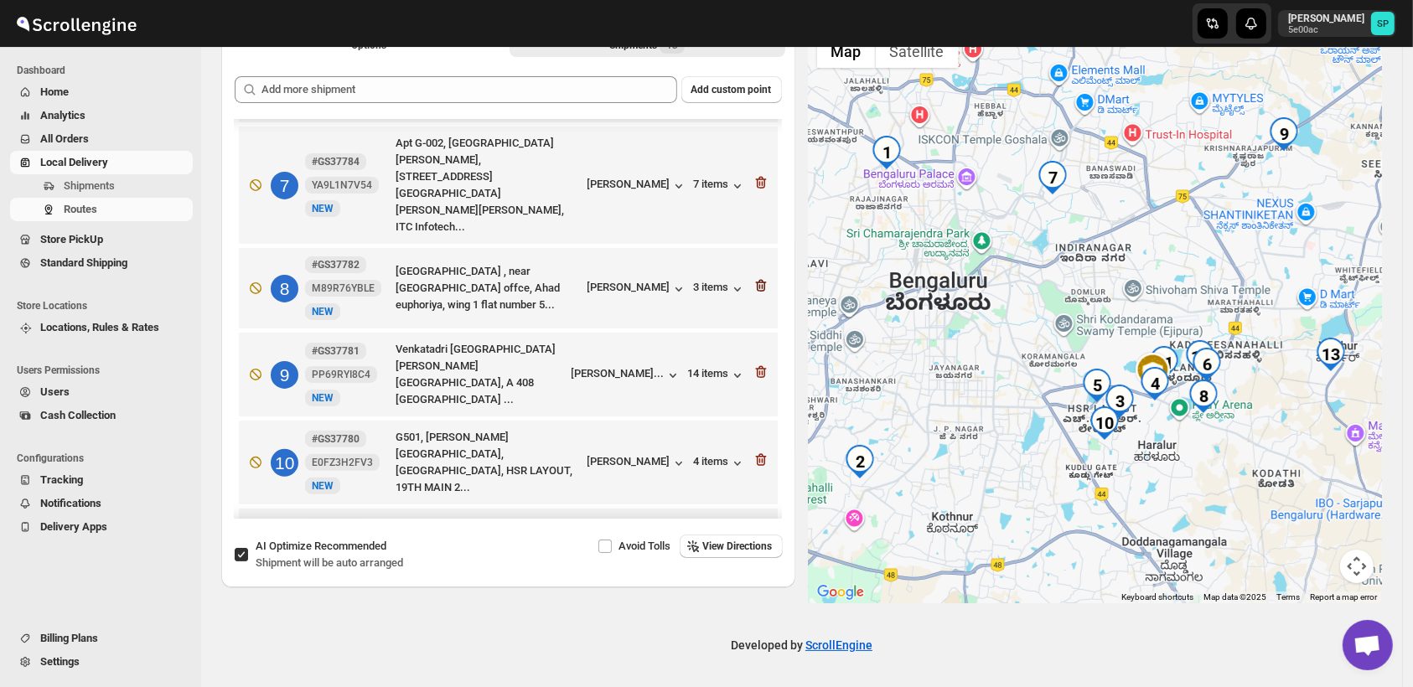
click at [753, 277] on icon "button" at bounding box center [761, 285] width 17 height 17
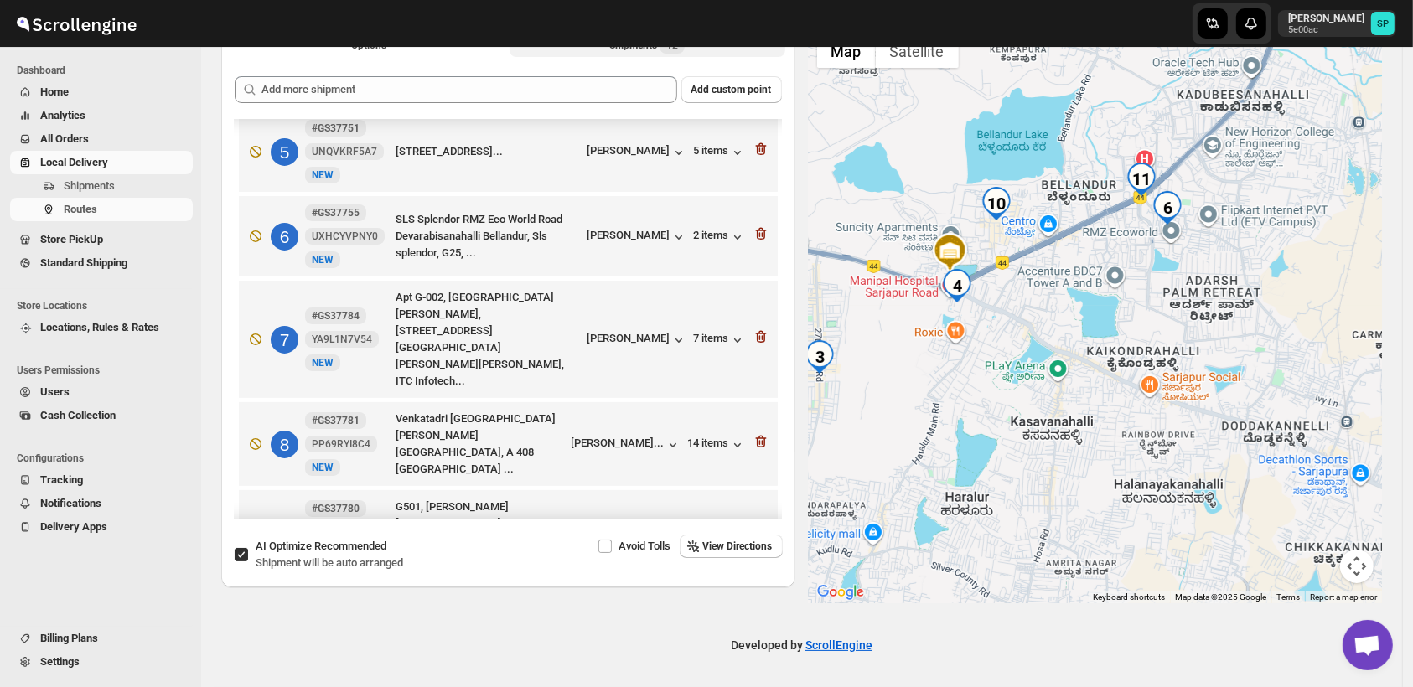
scroll to position [339, 0]
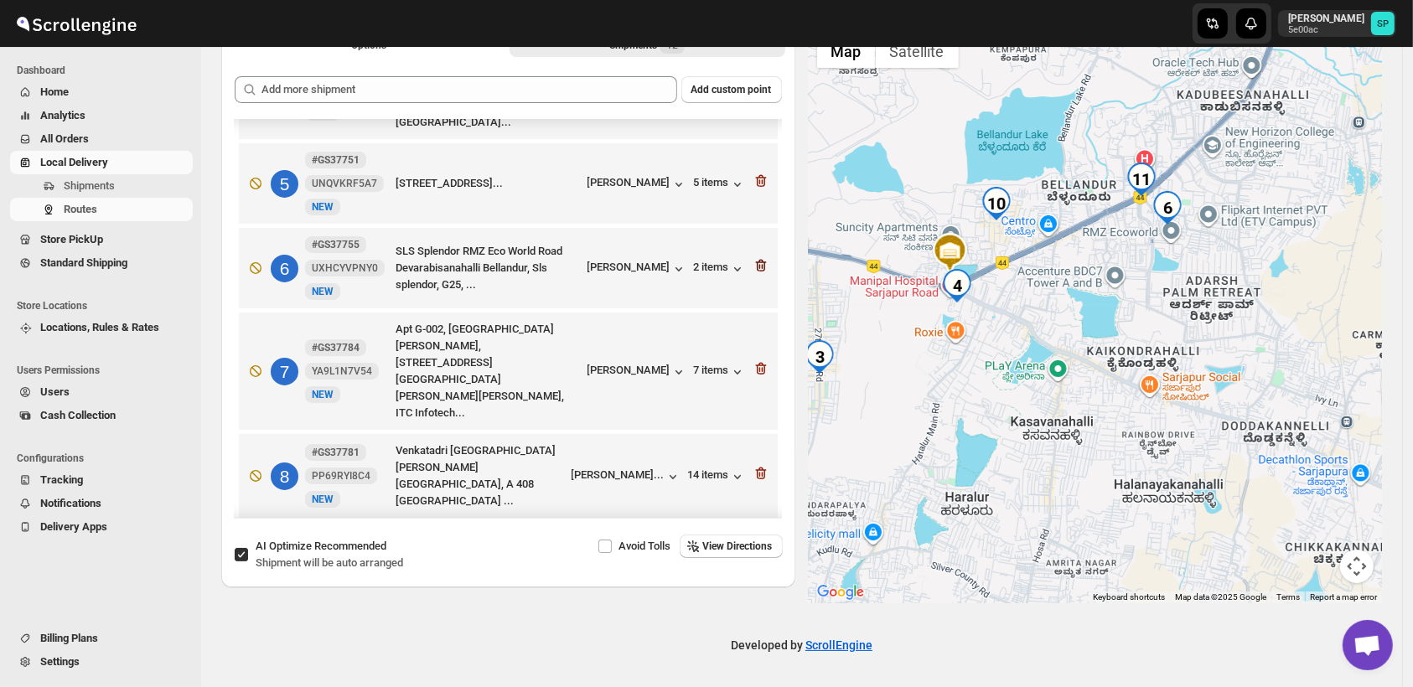
click at [753, 257] on icon "button" at bounding box center [761, 265] width 17 height 17
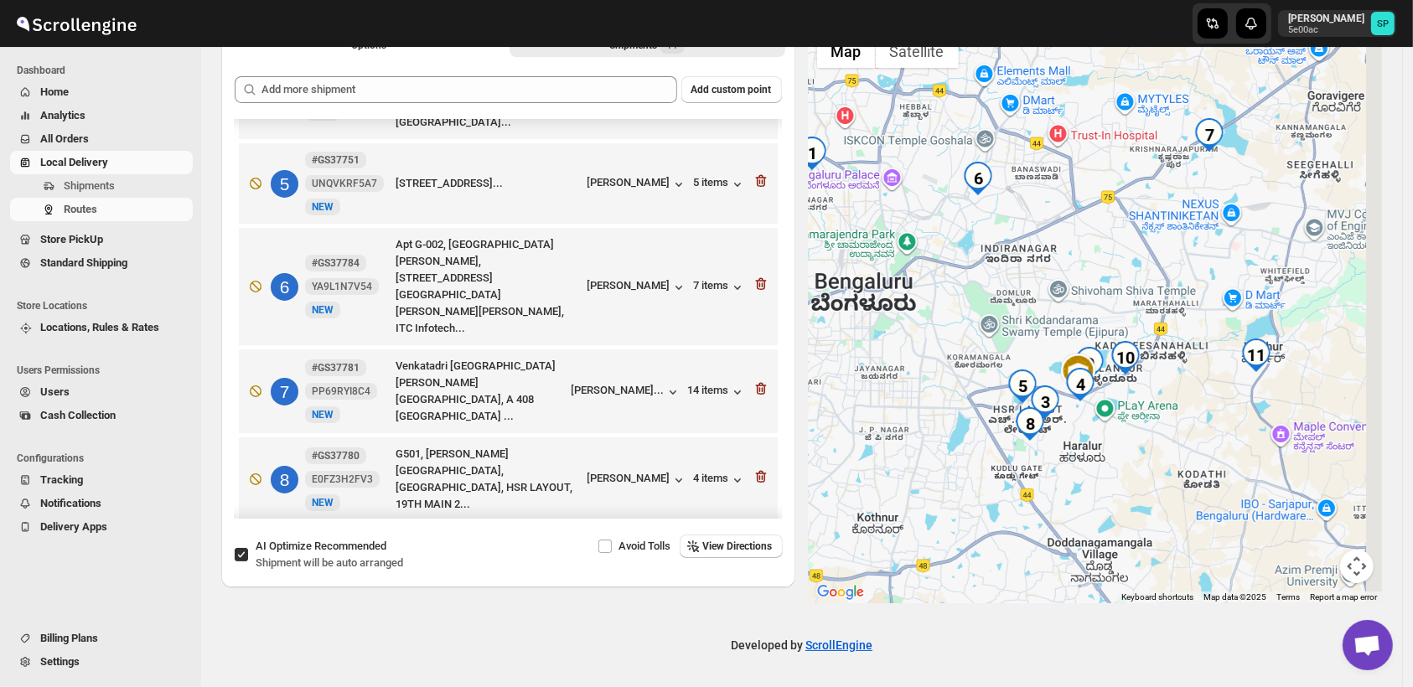
drag, startPoint x: 1281, startPoint y: 400, endPoint x: 1171, endPoint y: 400, distance: 109.8
click at [1171, 400] on div at bounding box center [1096, 314] width 574 height 577
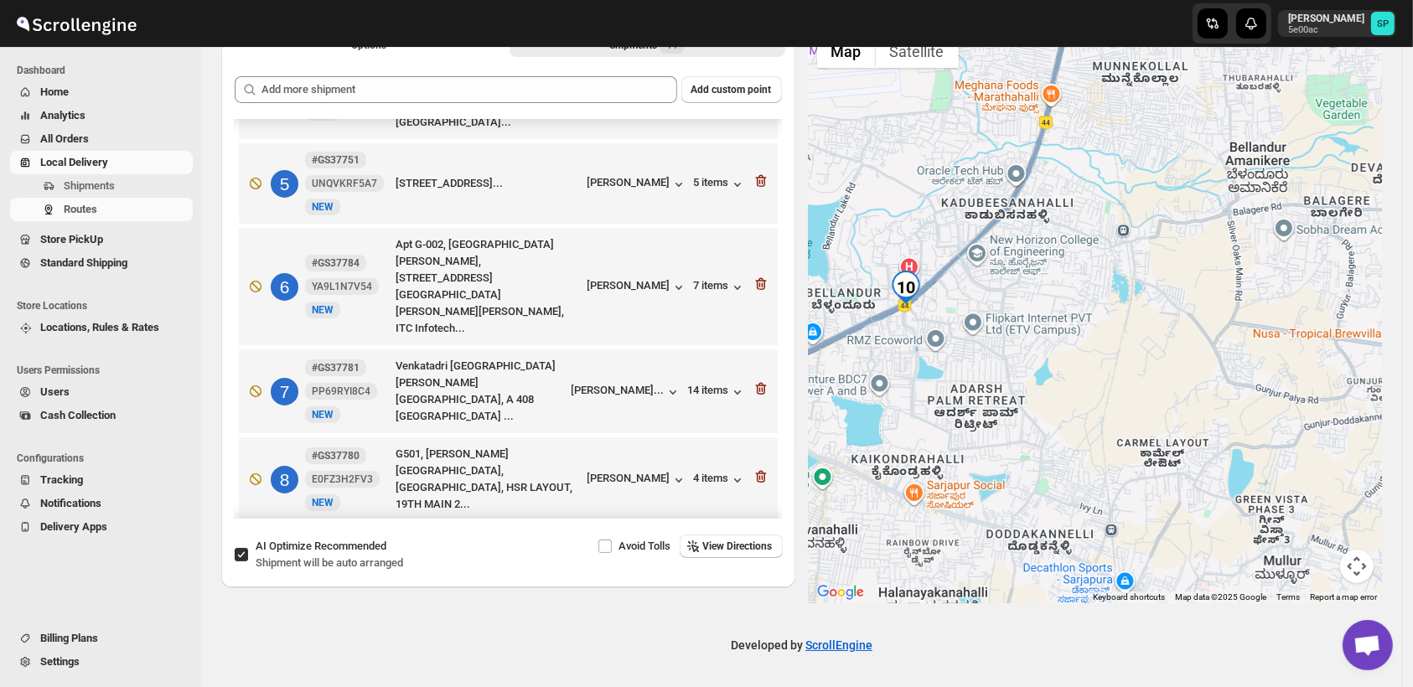
scroll to position [546, 0]
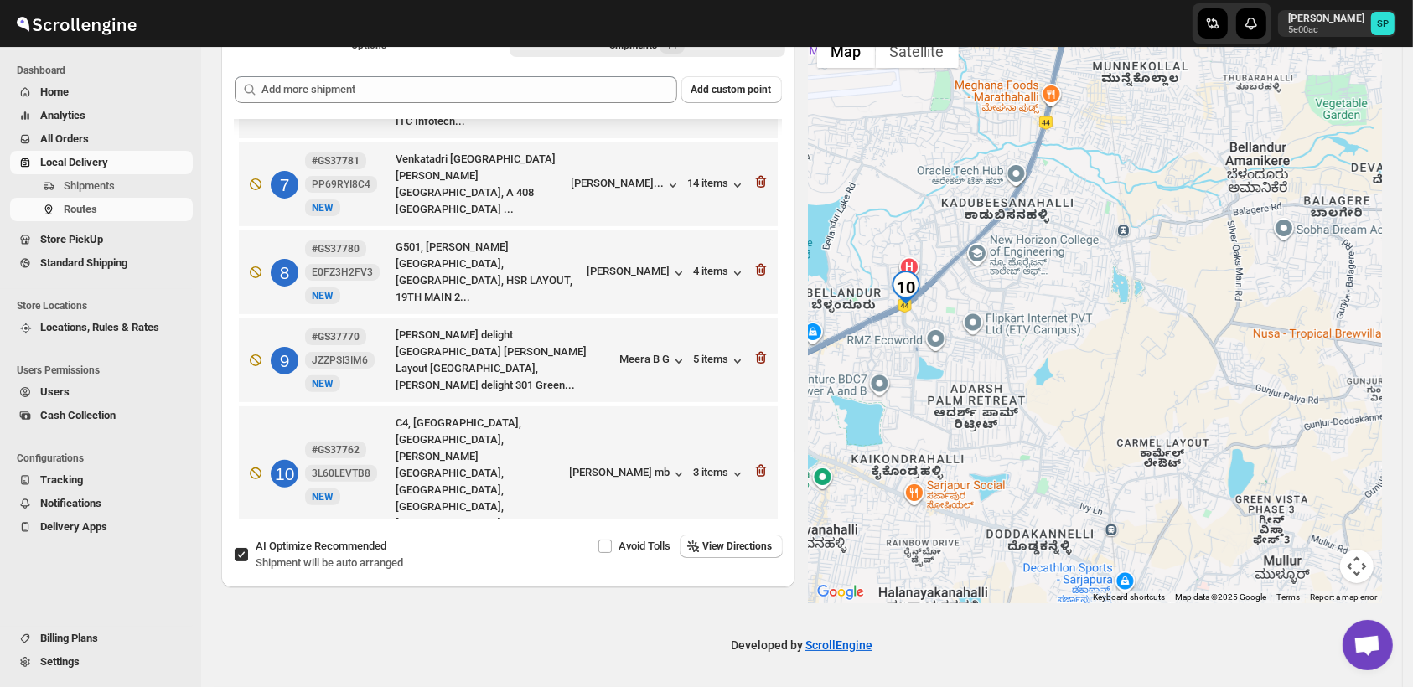
click at [759, 577] on icon "button" at bounding box center [760, 583] width 11 height 13
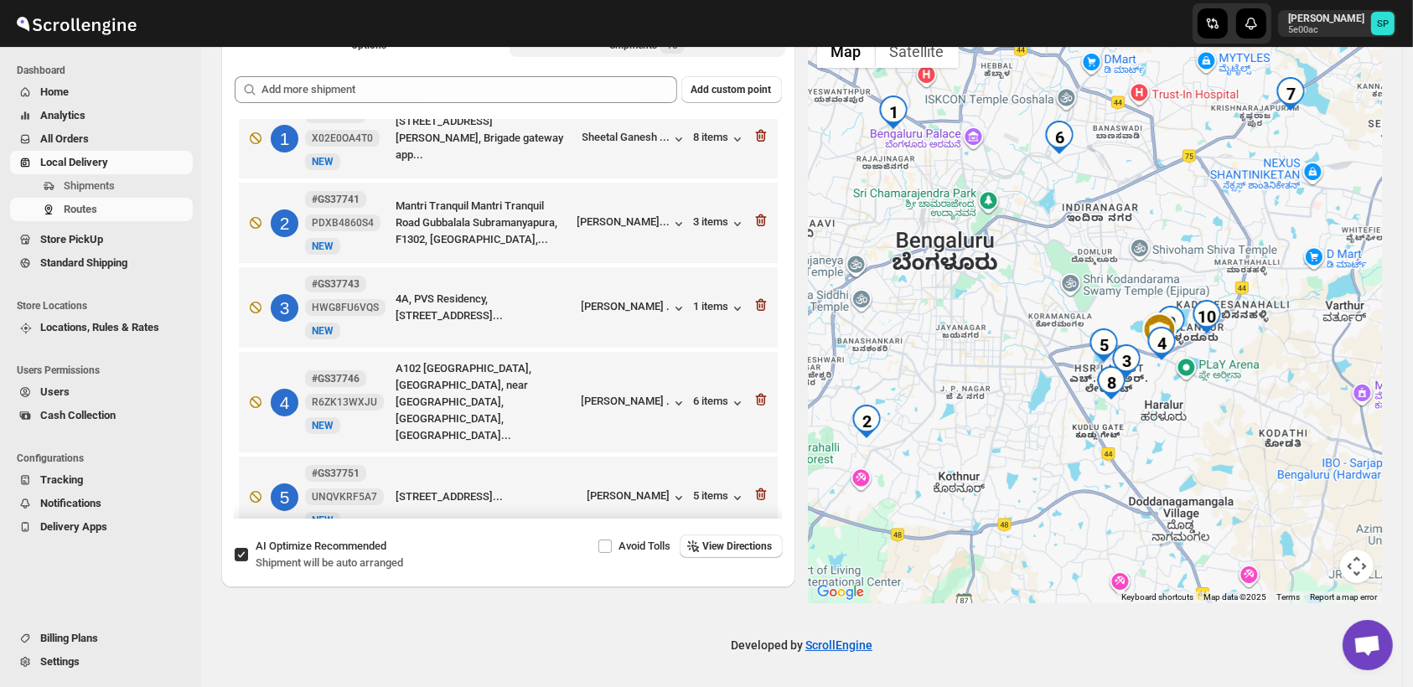
scroll to position [0, 0]
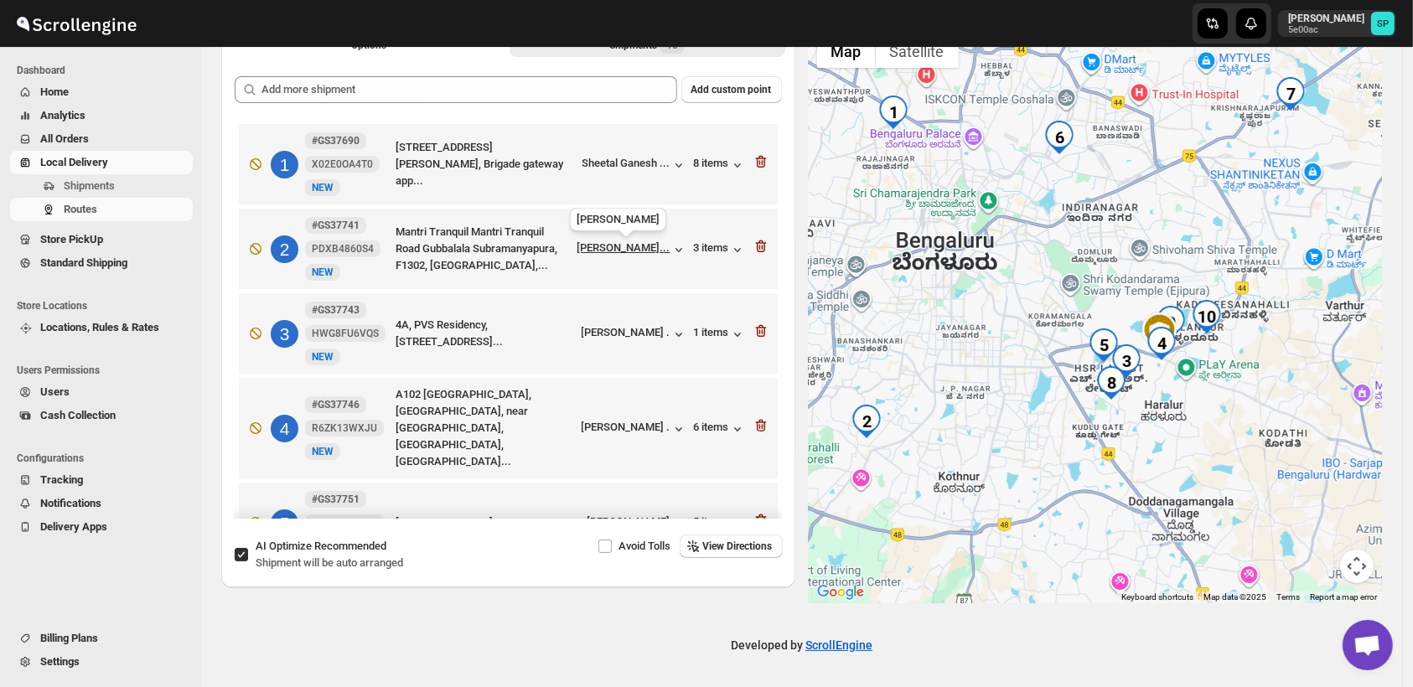
click at [642, 245] on div "[PERSON_NAME]..." at bounding box center [623, 247] width 93 height 13
click at [753, 253] on icon "button" at bounding box center [761, 246] width 17 height 17
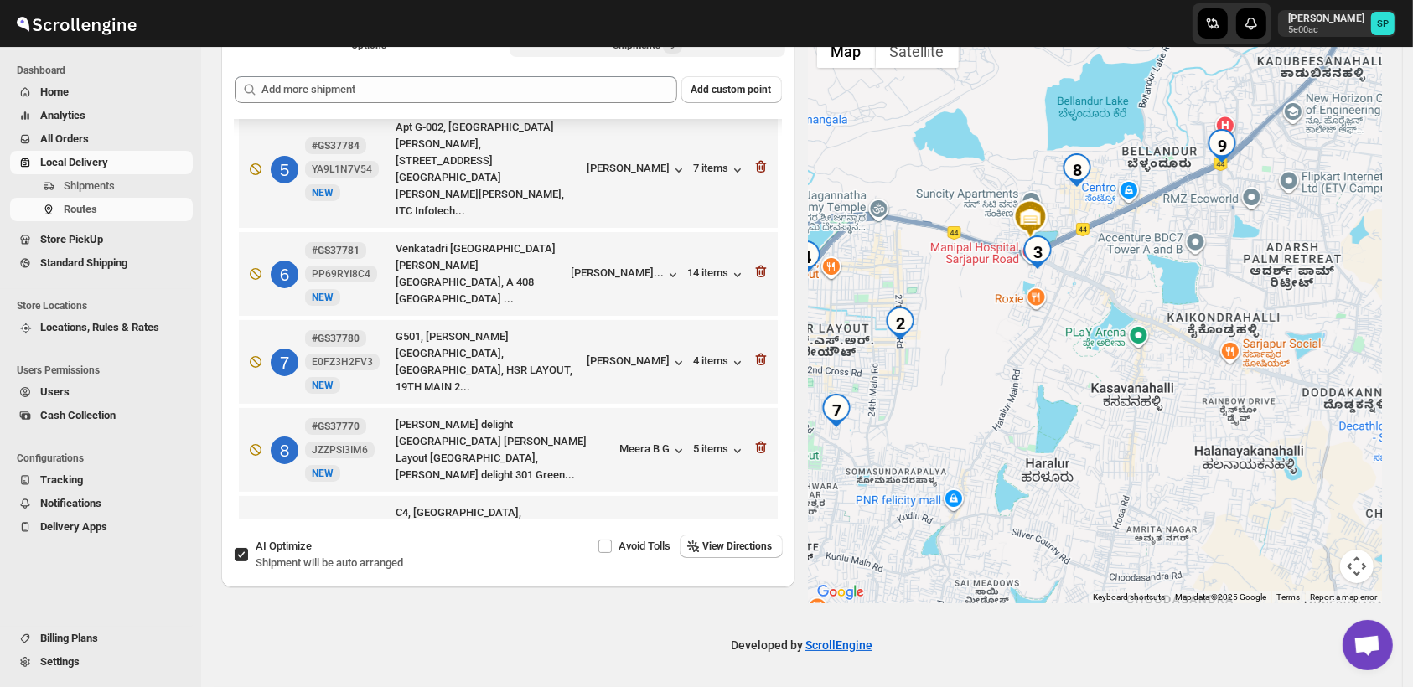
scroll to position [375, 0]
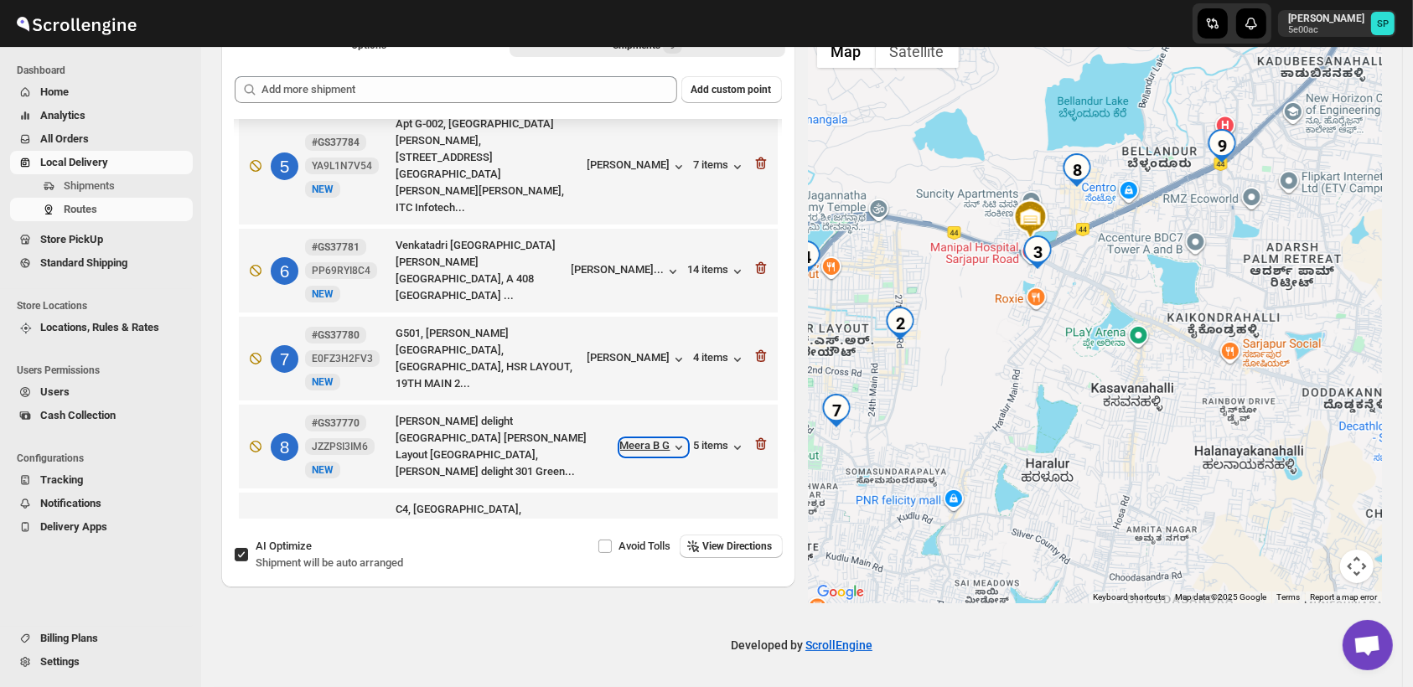
click at [643, 439] on div "Meera B G" at bounding box center [653, 447] width 67 height 17
click at [622, 552] on div "[PERSON_NAME] mb" at bounding box center [628, 560] width 117 height 17
click at [753, 549] on icon "button" at bounding box center [761, 557] width 17 height 17
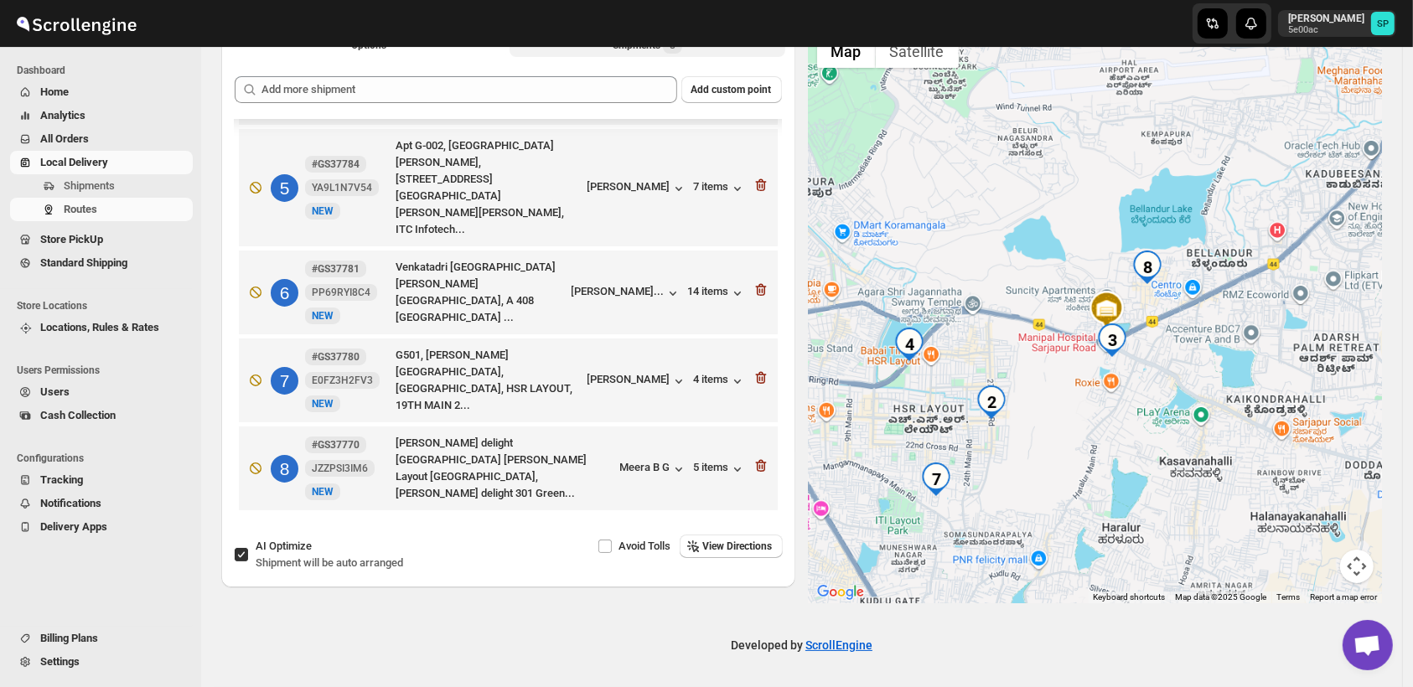
scroll to position [291, 0]
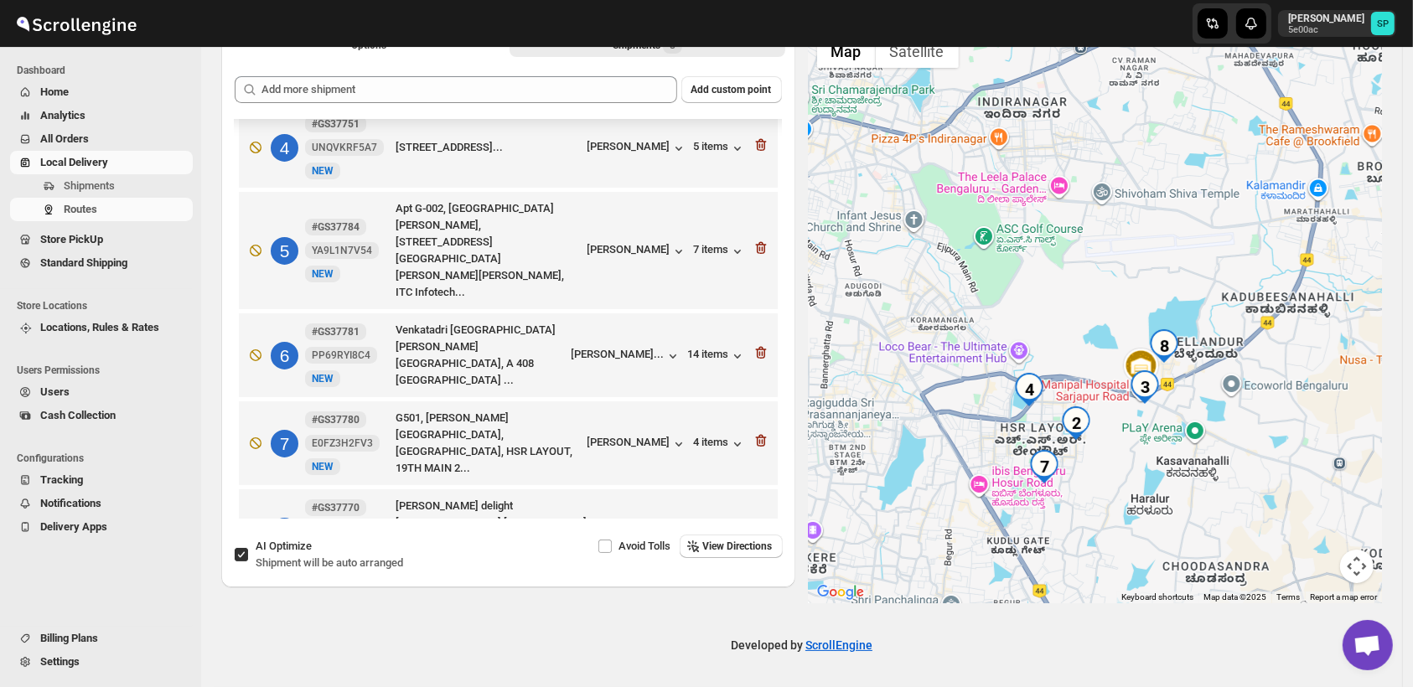
click at [758, 523] on icon "button" at bounding box center [760, 529] width 11 height 13
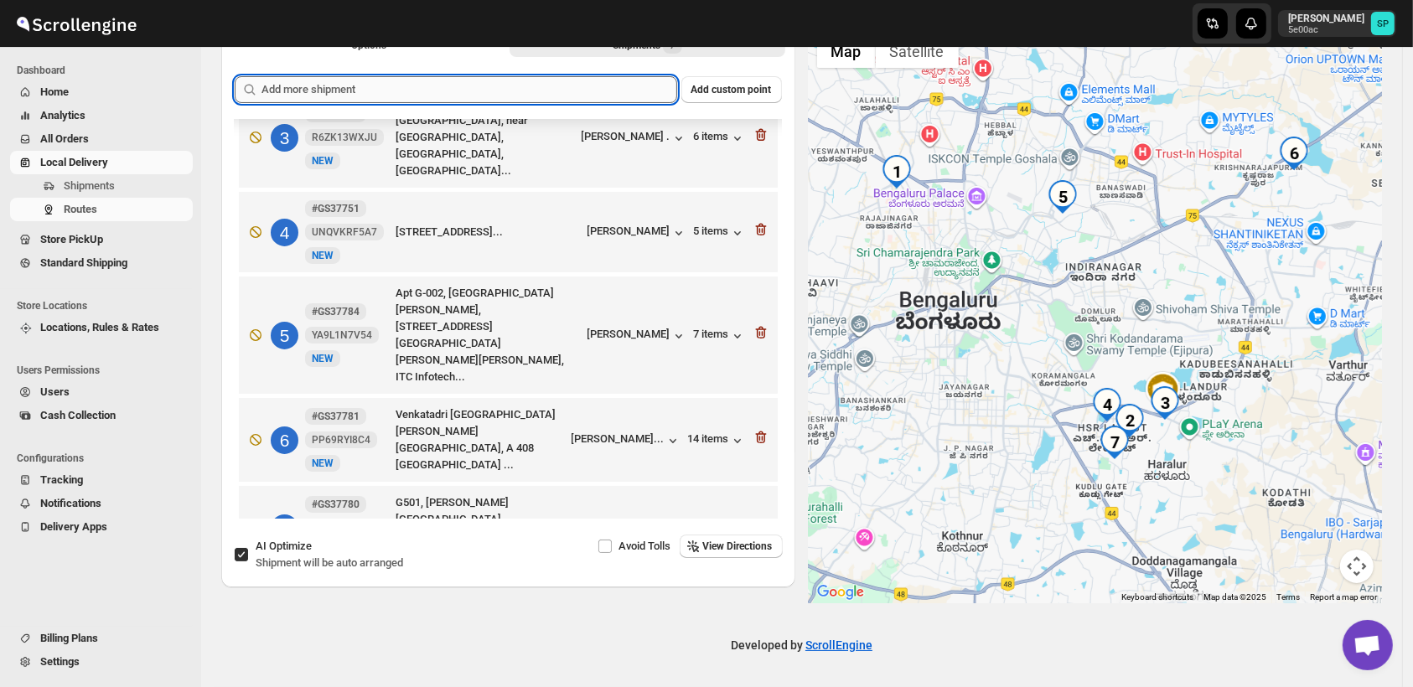
click at [479, 80] on input "text" at bounding box center [469, 89] width 416 height 27
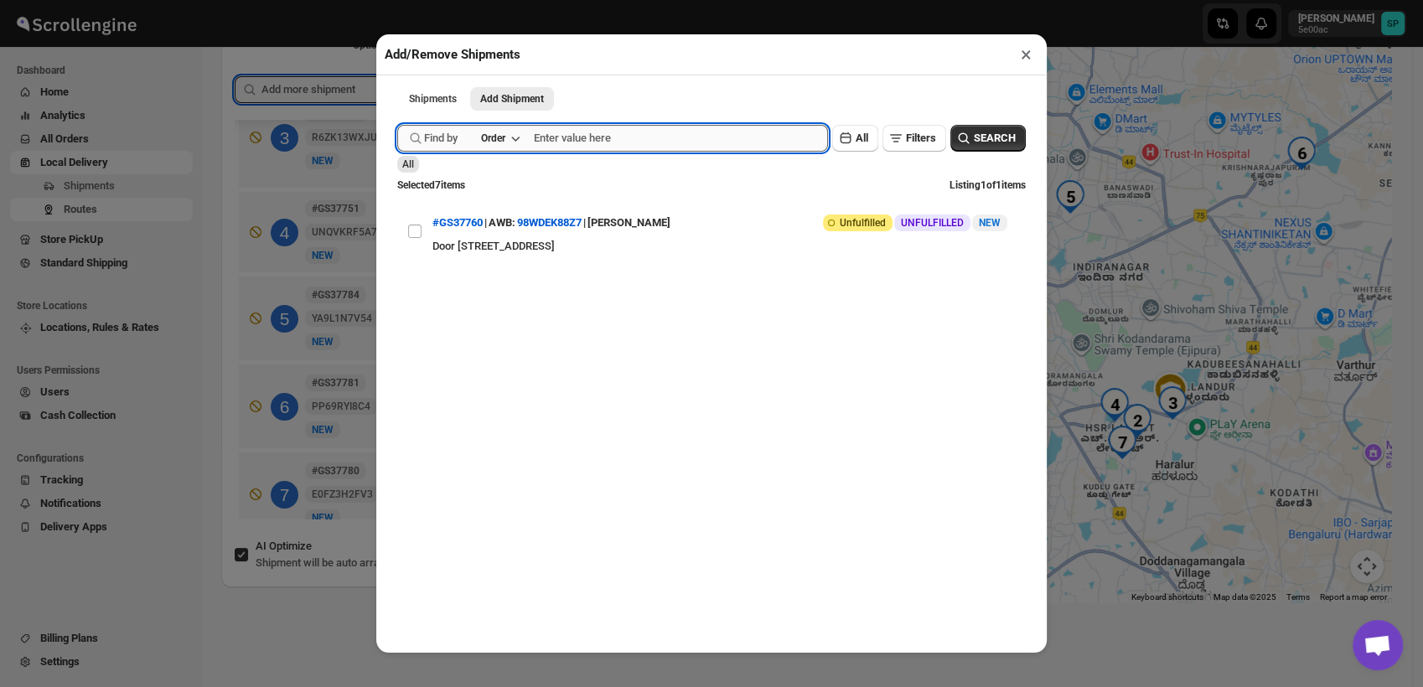
click at [650, 144] on input "text" at bounding box center [681, 138] width 294 height 27
type input "37759"
click at [996, 127] on button "SEARCH" at bounding box center [987, 138] width 75 height 27
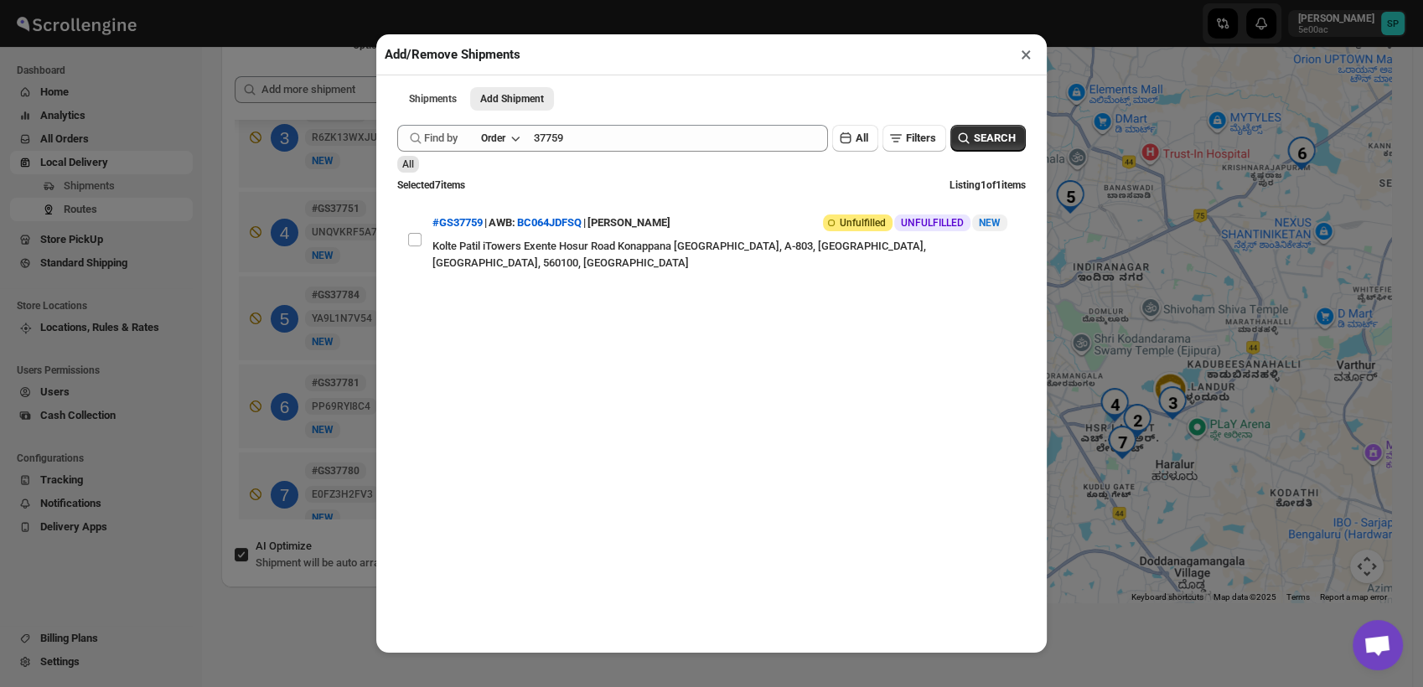
click at [1020, 55] on button "×" at bounding box center [1026, 54] width 24 height 23
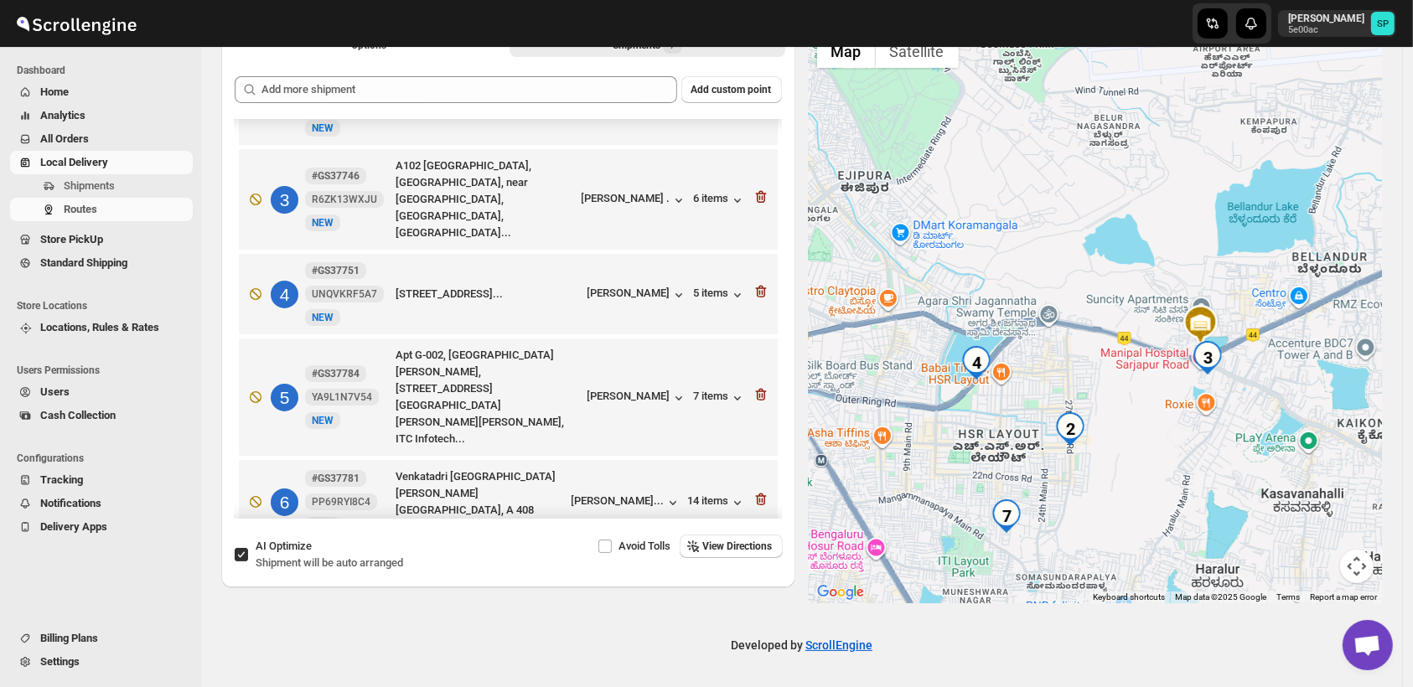
scroll to position [113, 0]
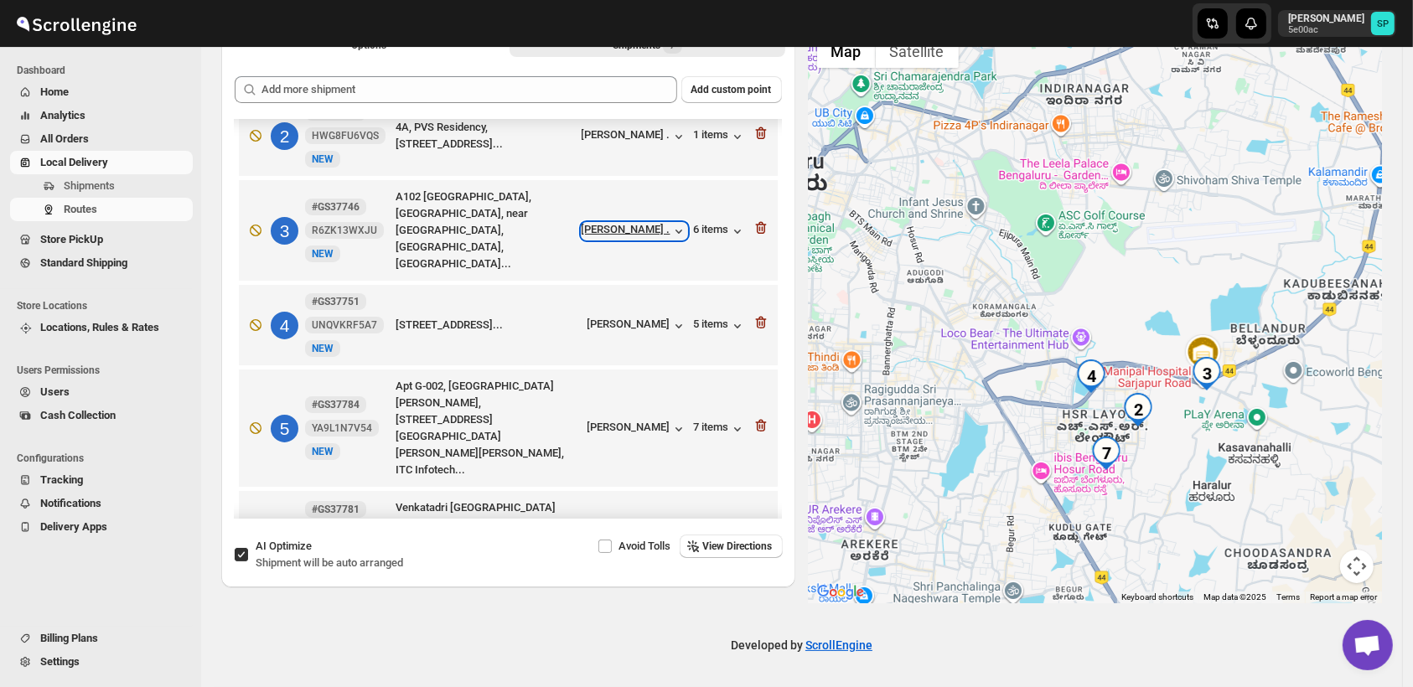
click at [622, 223] on div "[PERSON_NAME] ." at bounding box center [635, 231] width 106 height 17
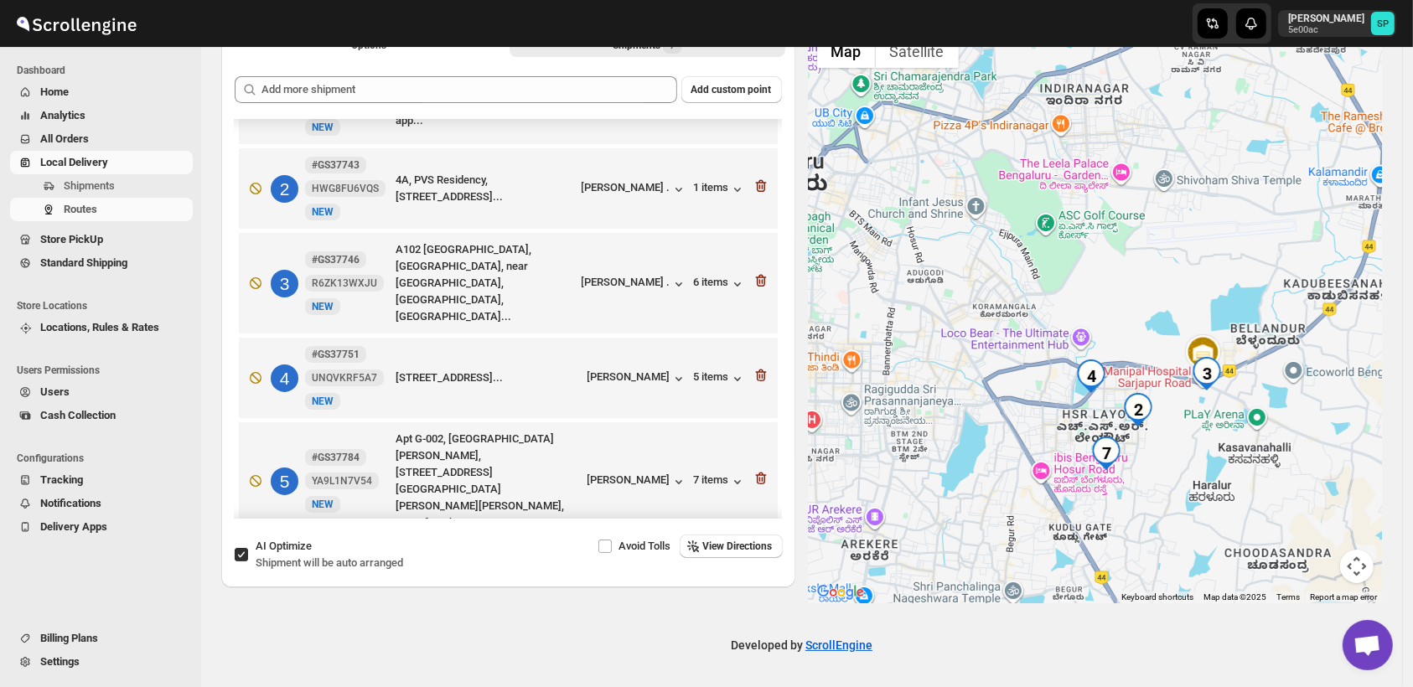
scroll to position [20, 0]
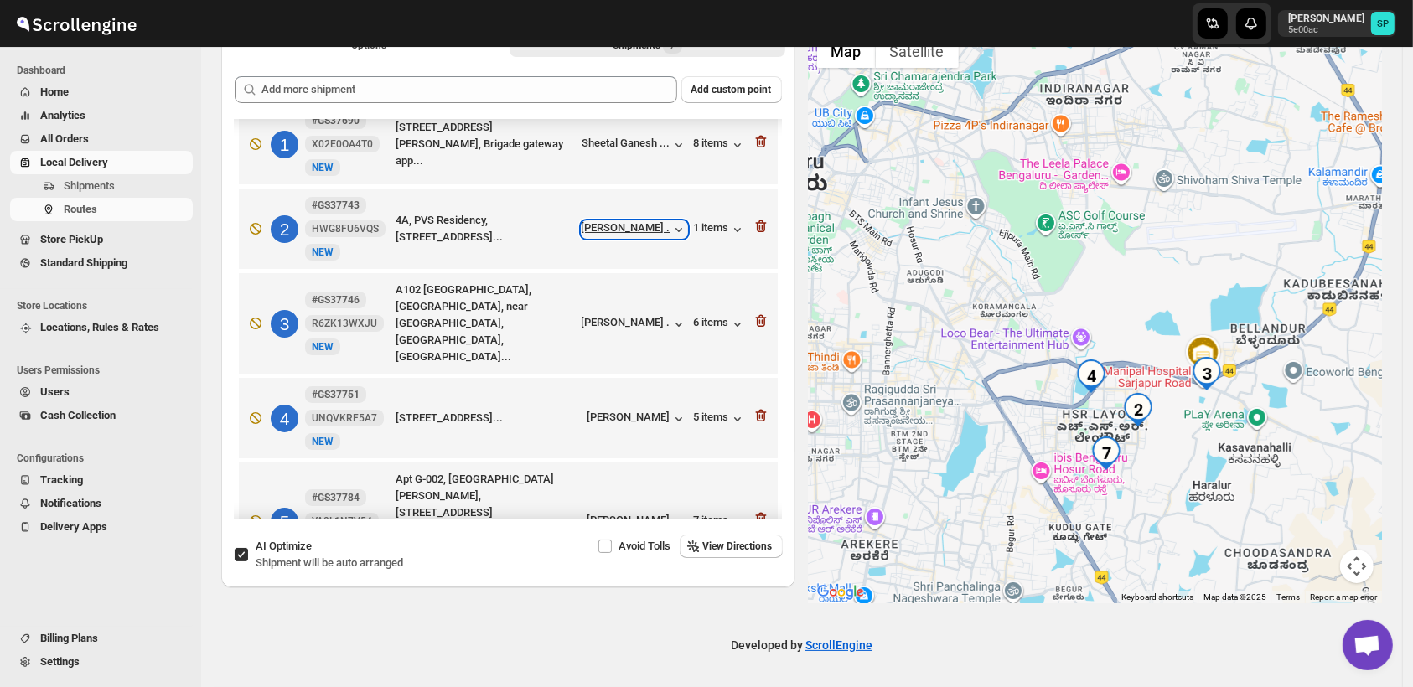
click at [664, 232] on div "[PERSON_NAME] ." at bounding box center [635, 229] width 106 height 17
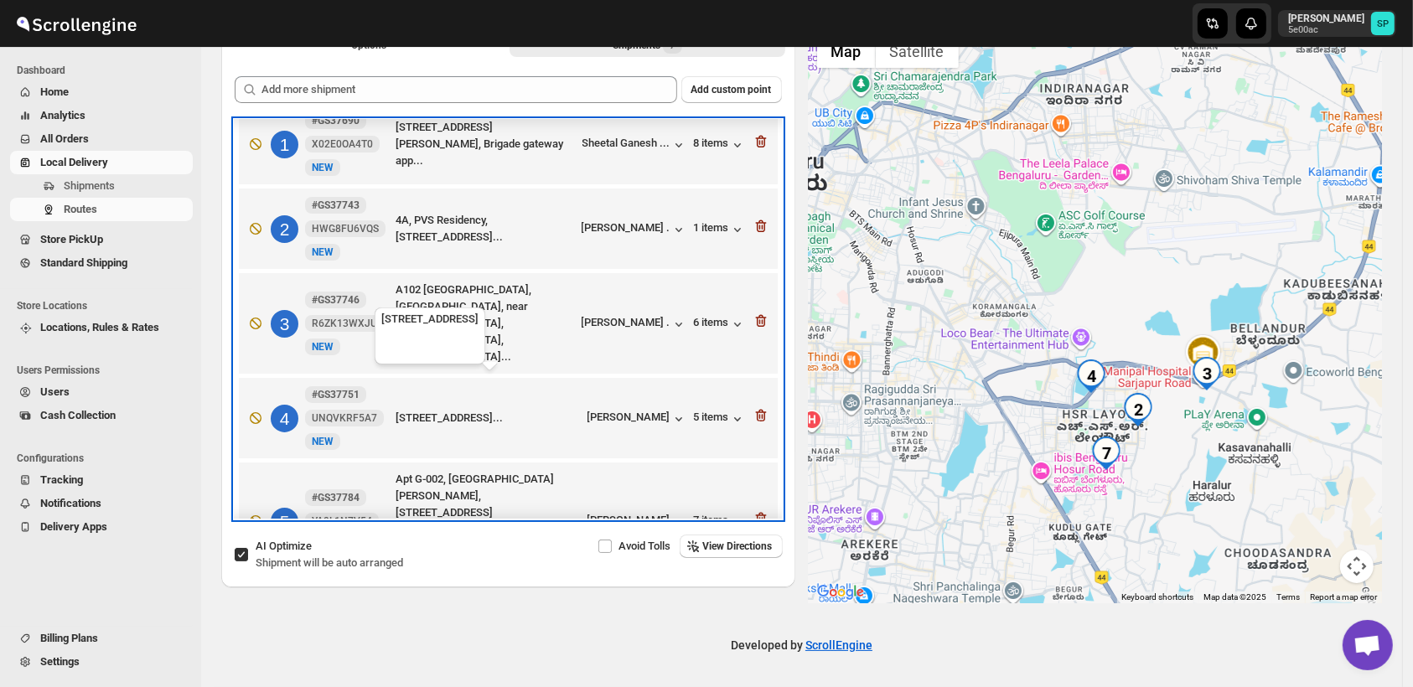
click at [587, 395] on div "4 #GS37751 UNQVKRF5A7 New NEW Outer Ring Road, 5H,E3, Fernhill Gardens Apartmen…" at bounding box center [505, 415] width 529 height 70
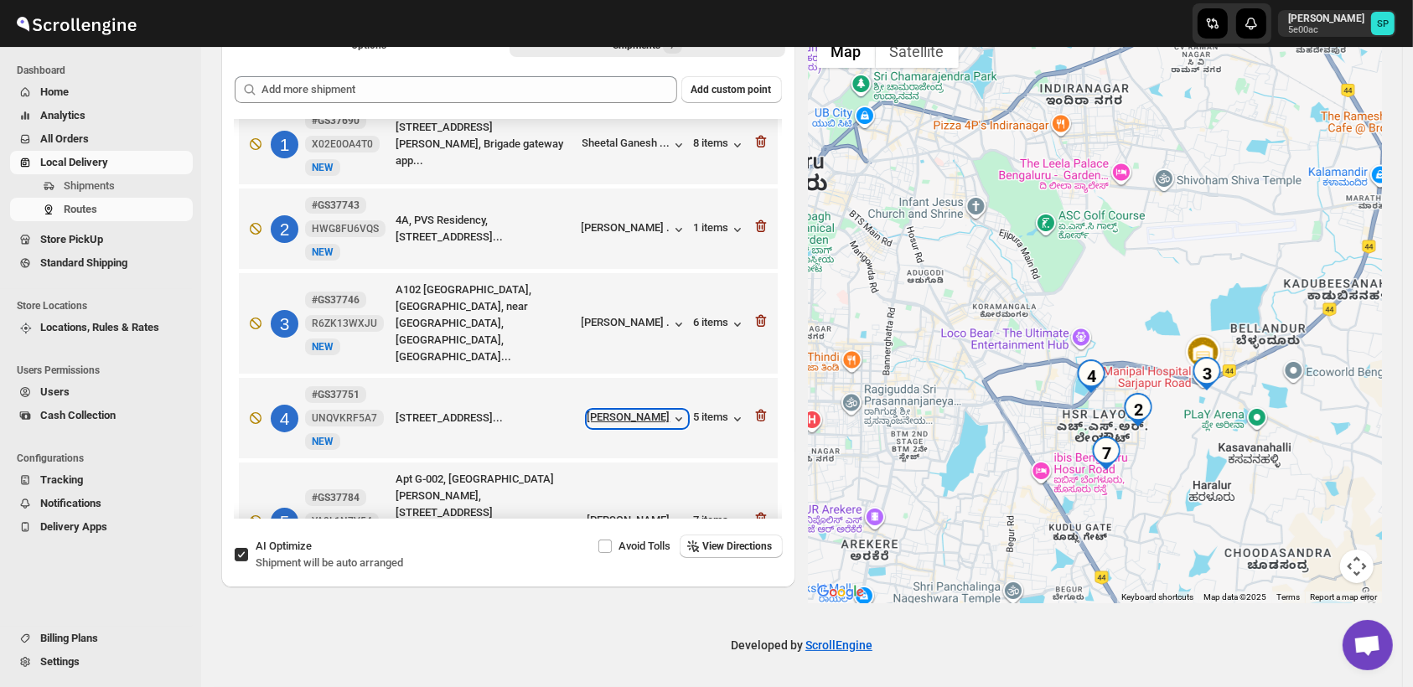
click at [618, 411] on div "[PERSON_NAME]" at bounding box center [637, 419] width 100 height 17
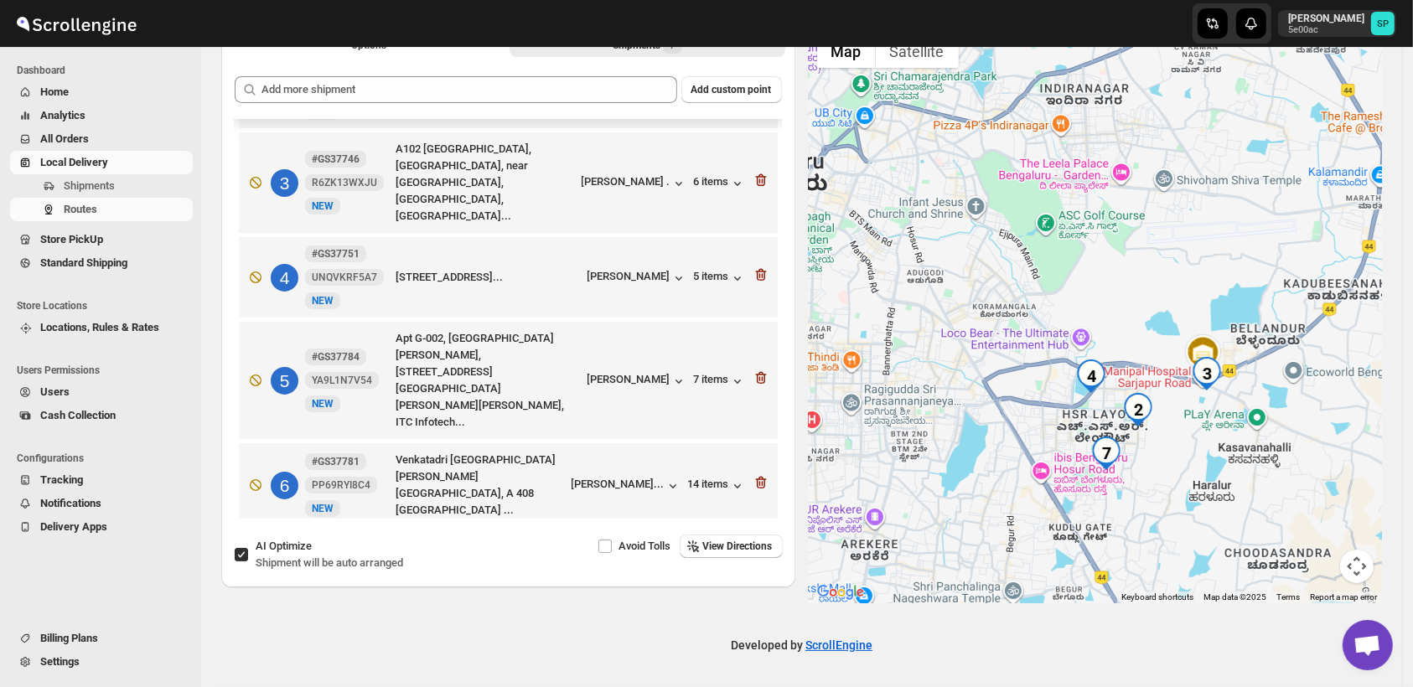
scroll to position [206, 0]
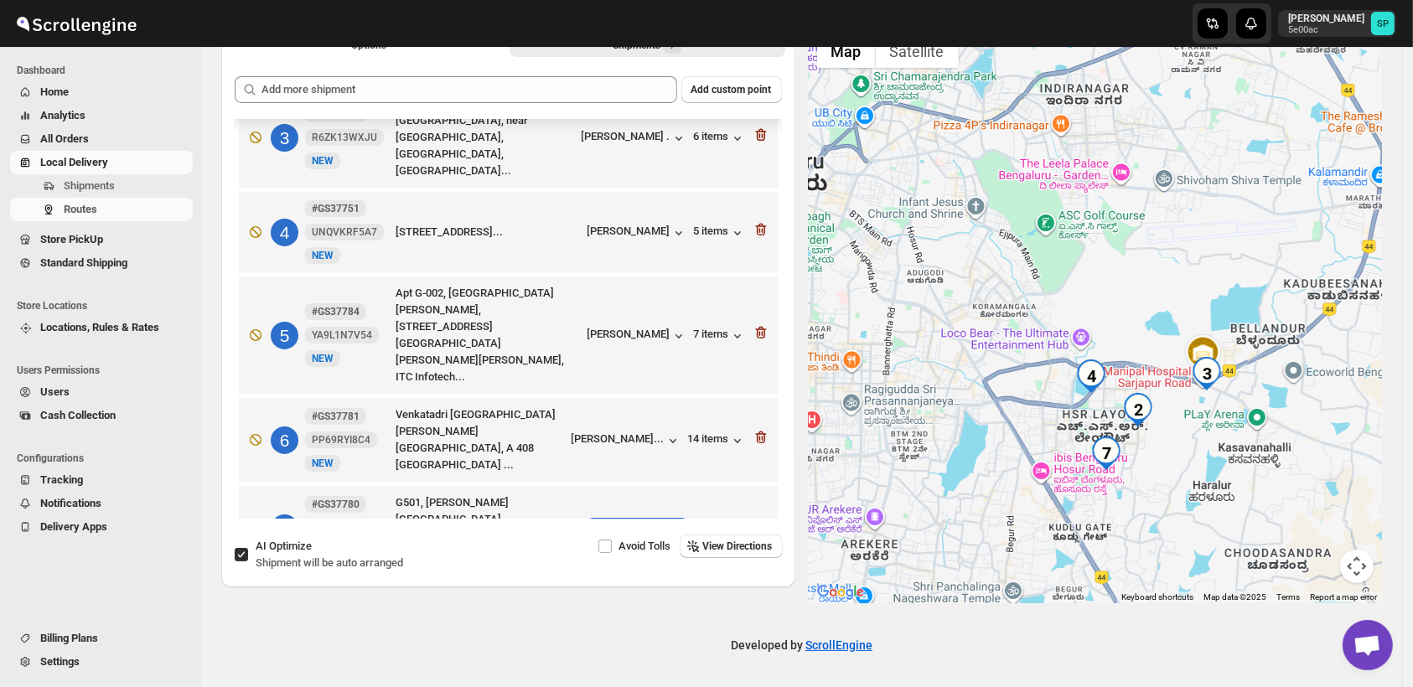
click at [634, 520] on div "[PERSON_NAME]" at bounding box center [637, 528] width 100 height 17
click at [709, 520] on div "4 items" at bounding box center [720, 528] width 52 height 17
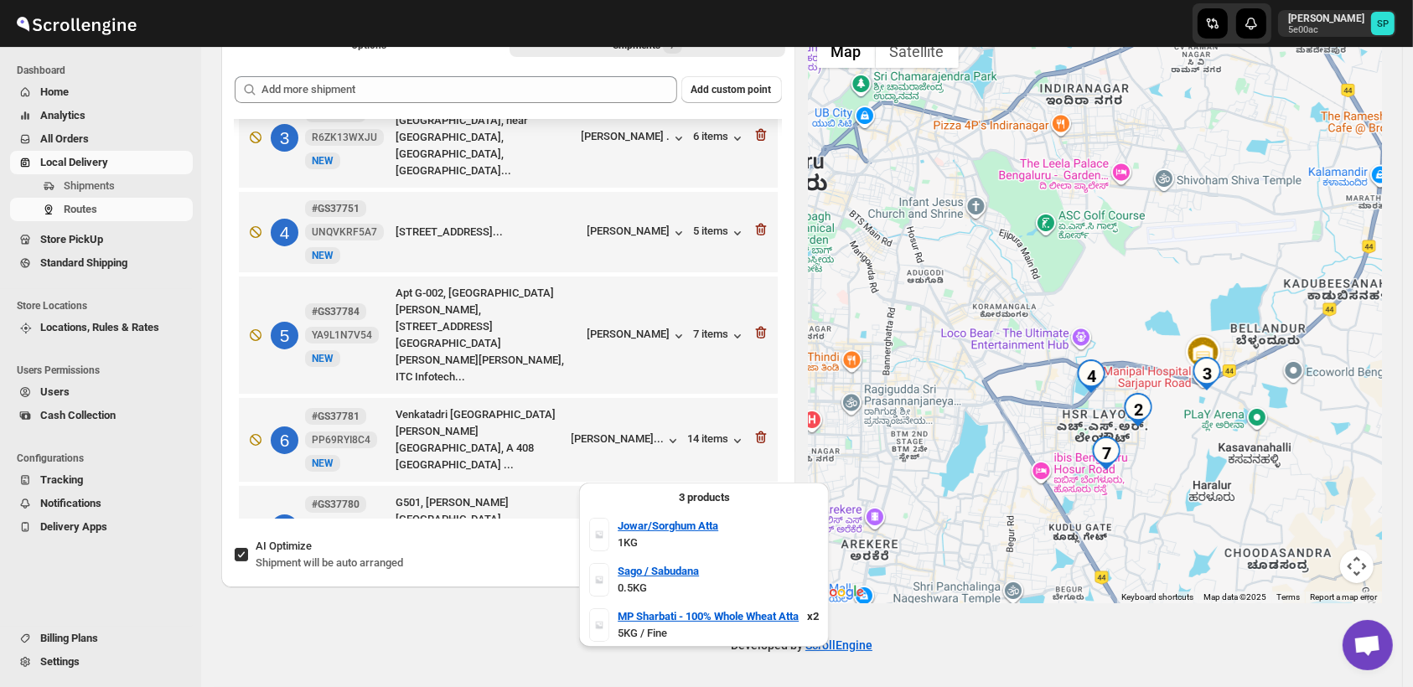
click at [708, 520] on div "4 items" at bounding box center [720, 528] width 52 height 17
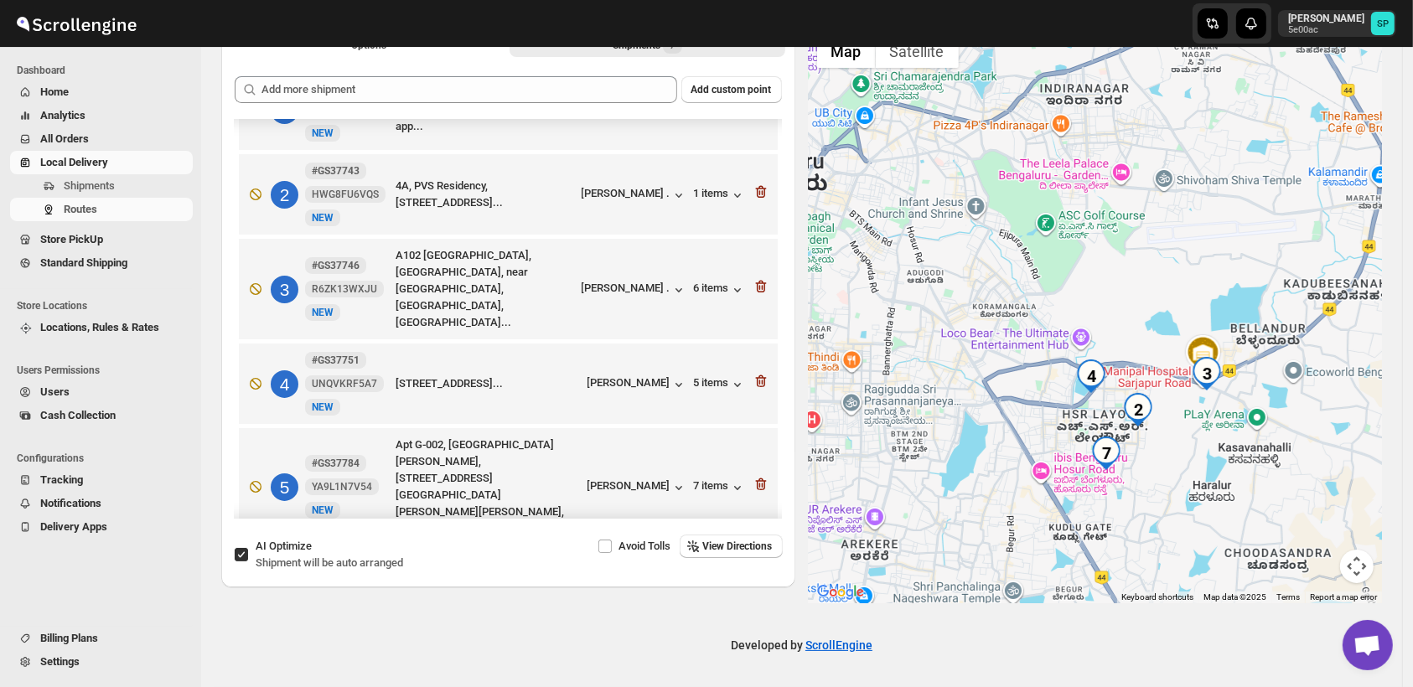
scroll to position [0, 0]
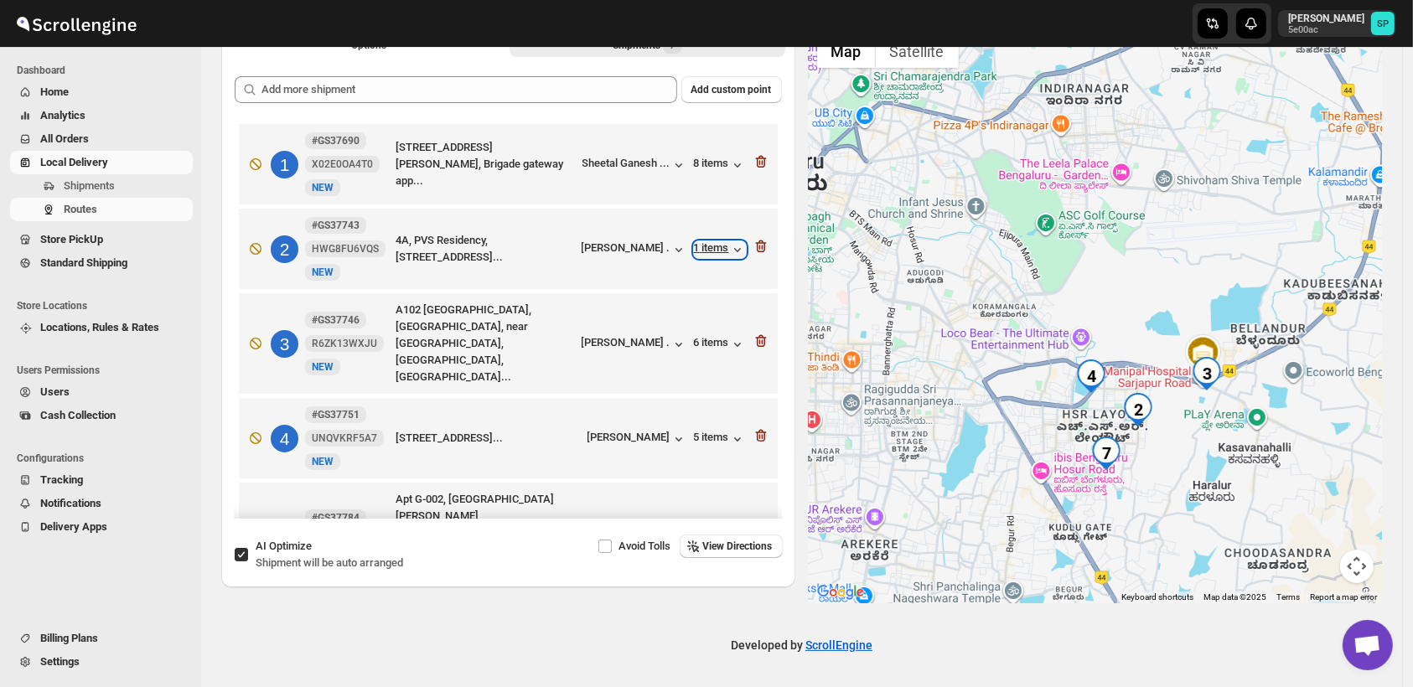
click at [729, 252] on icon "button" at bounding box center [737, 249] width 17 height 17
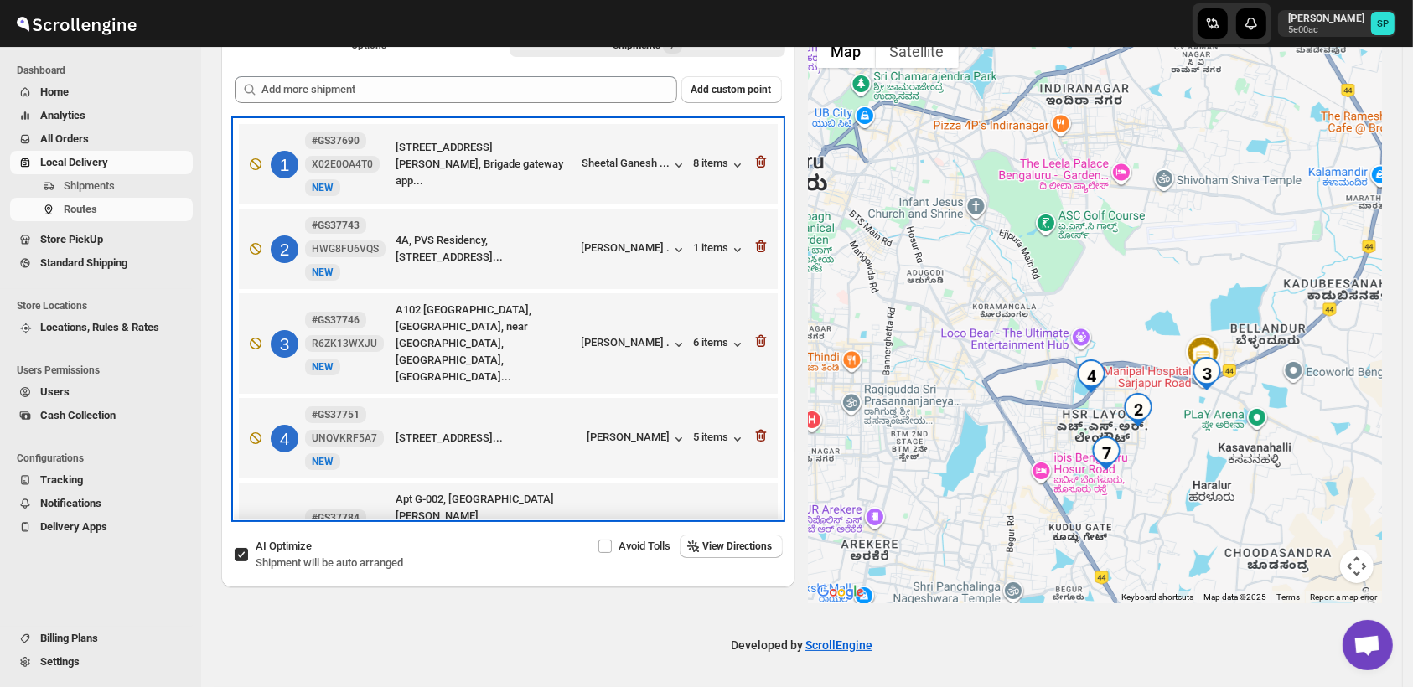
click at [724, 432] on div "4 #GS37751 UNQVKRF5A7 New NEW Outer Ring Road, 5H,E3, Fernhill Gardens Apartmen…" at bounding box center [505, 435] width 529 height 70
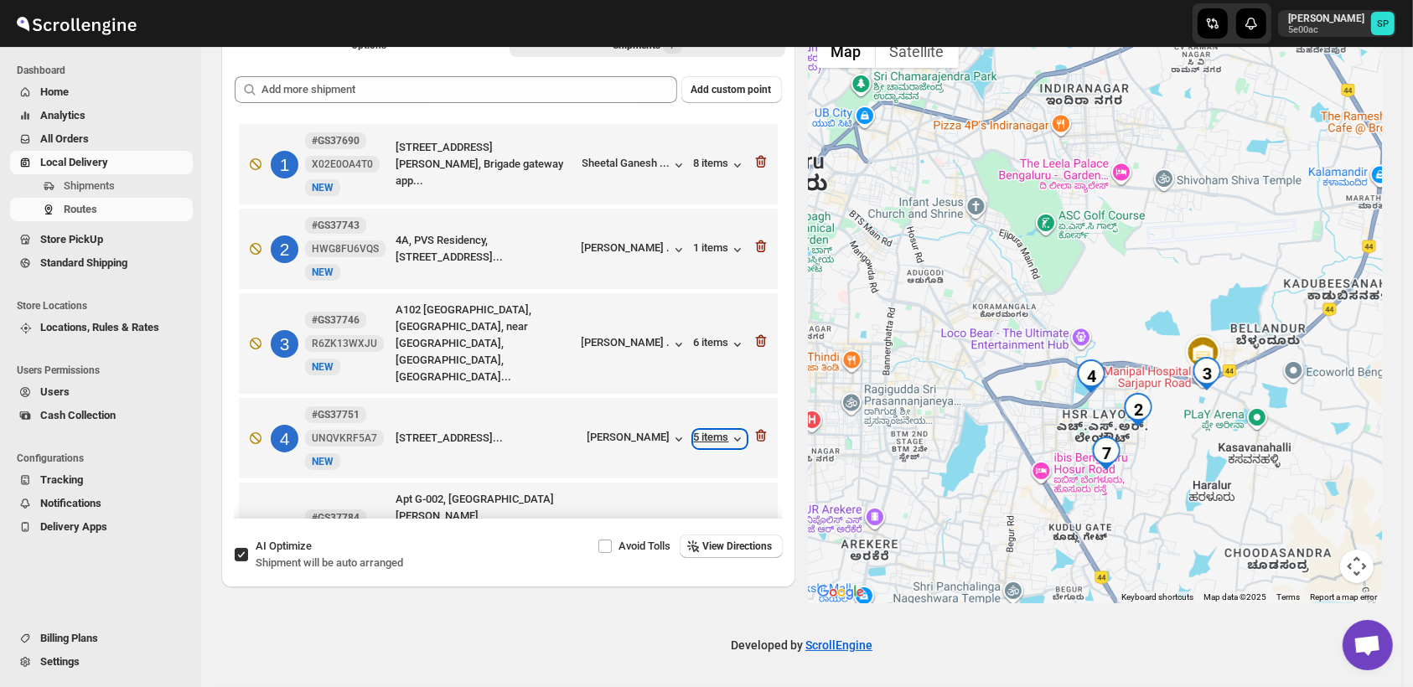
click at [717, 431] on div "5 items" at bounding box center [720, 439] width 52 height 17
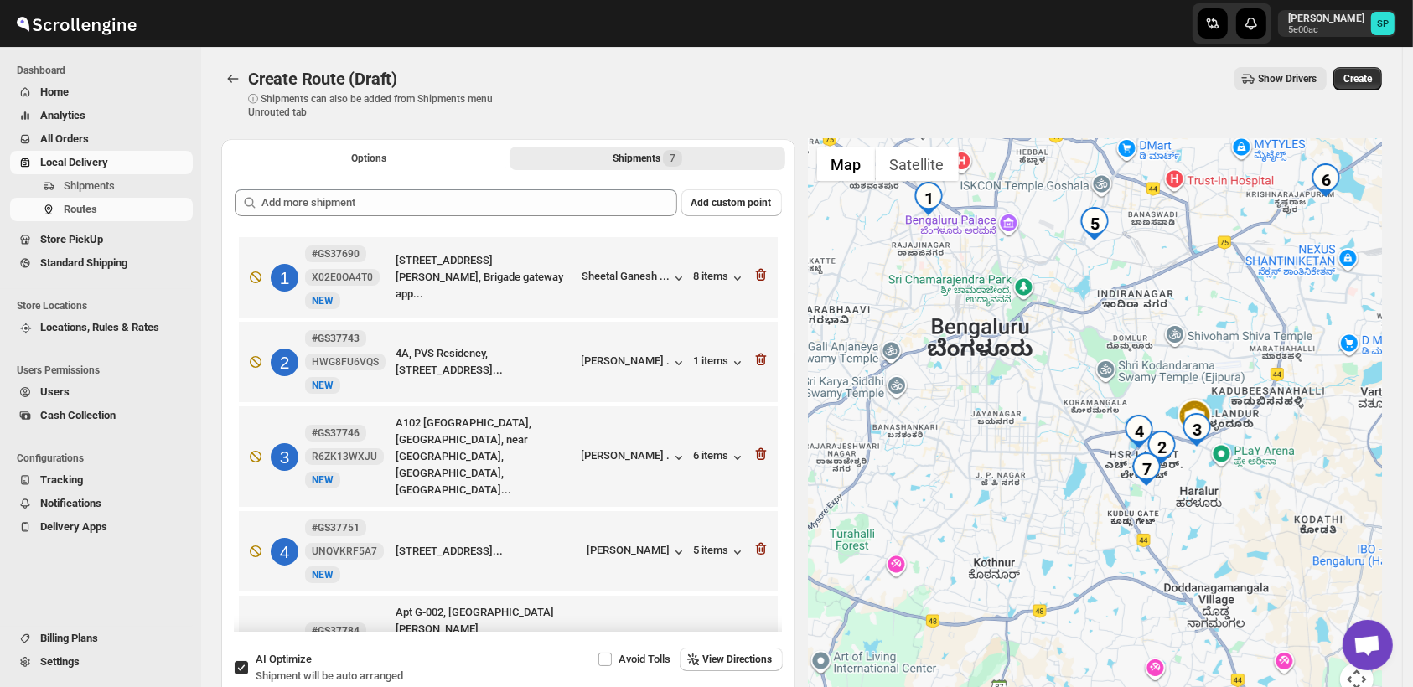
drag, startPoint x: 1141, startPoint y: 584, endPoint x: 1124, endPoint y: 560, distance: 29.5
click at [1124, 560] on div at bounding box center [1096, 427] width 574 height 577
